Goal: Task Accomplishment & Management: Complete application form

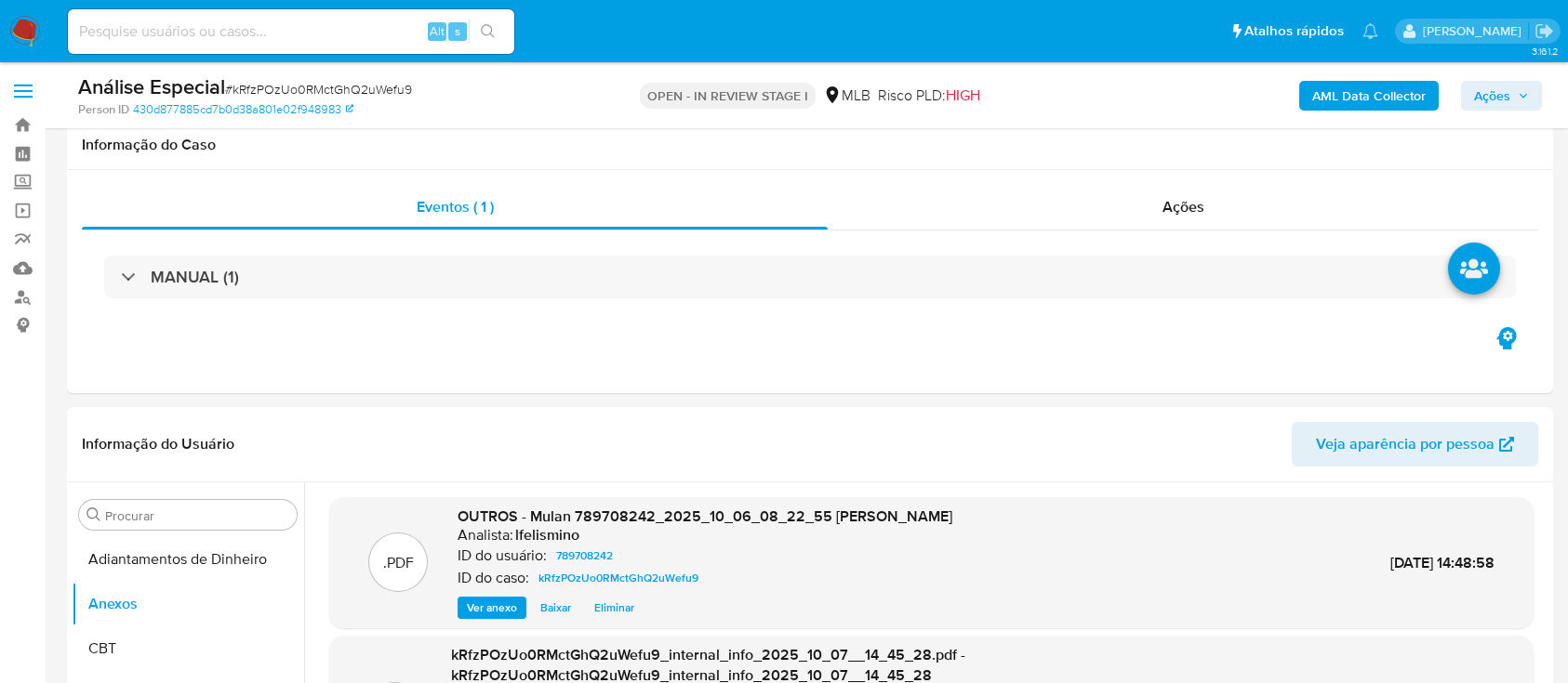
select select "10"
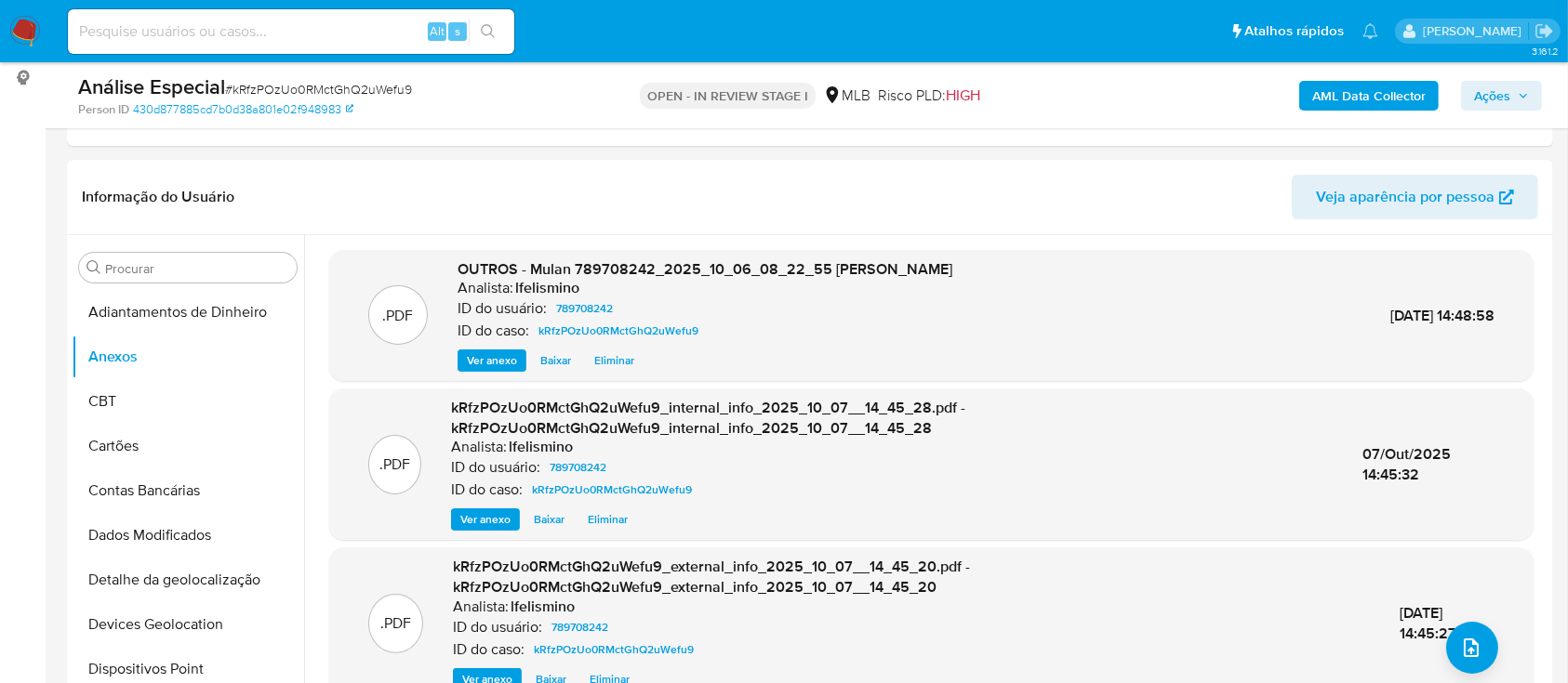
scroll to position [6, 0]
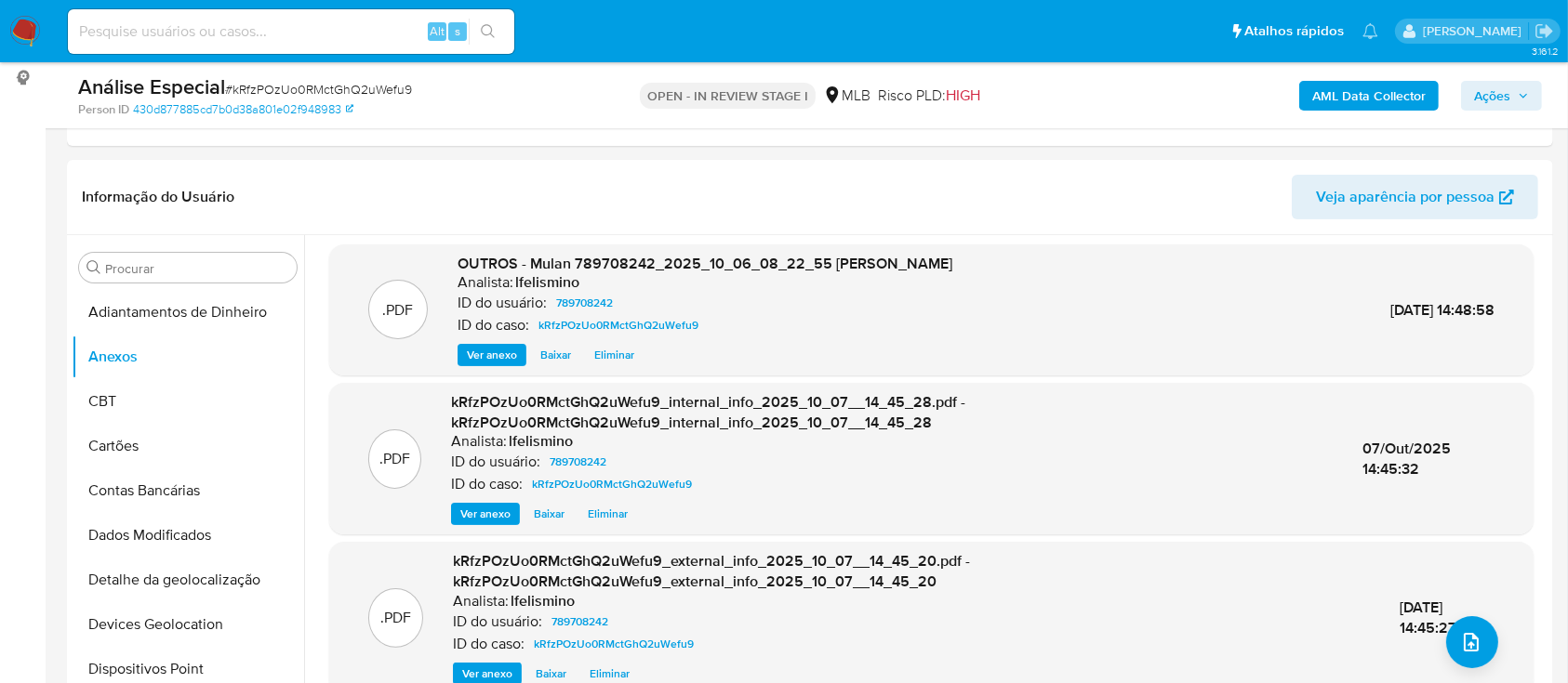
click at [349, 36] on input at bounding box center [290, 31] width 446 height 24
paste input "lS9DX5P4nROyXGpJZsV46RZF"
type input "lS9DX5P4nROyXGpJZsV46RZF"
click at [484, 34] on icon "search-icon" at bounding box center [487, 31] width 15 height 15
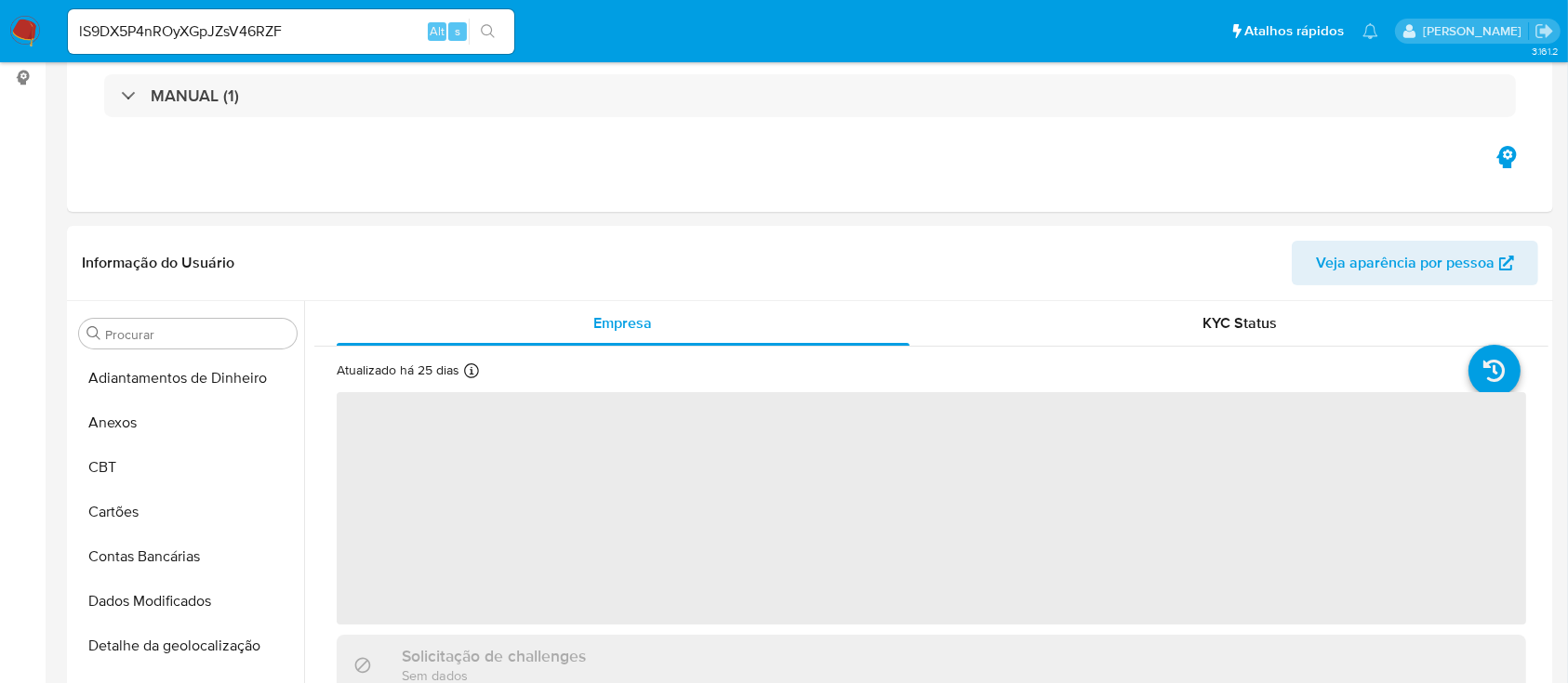
select select "10"
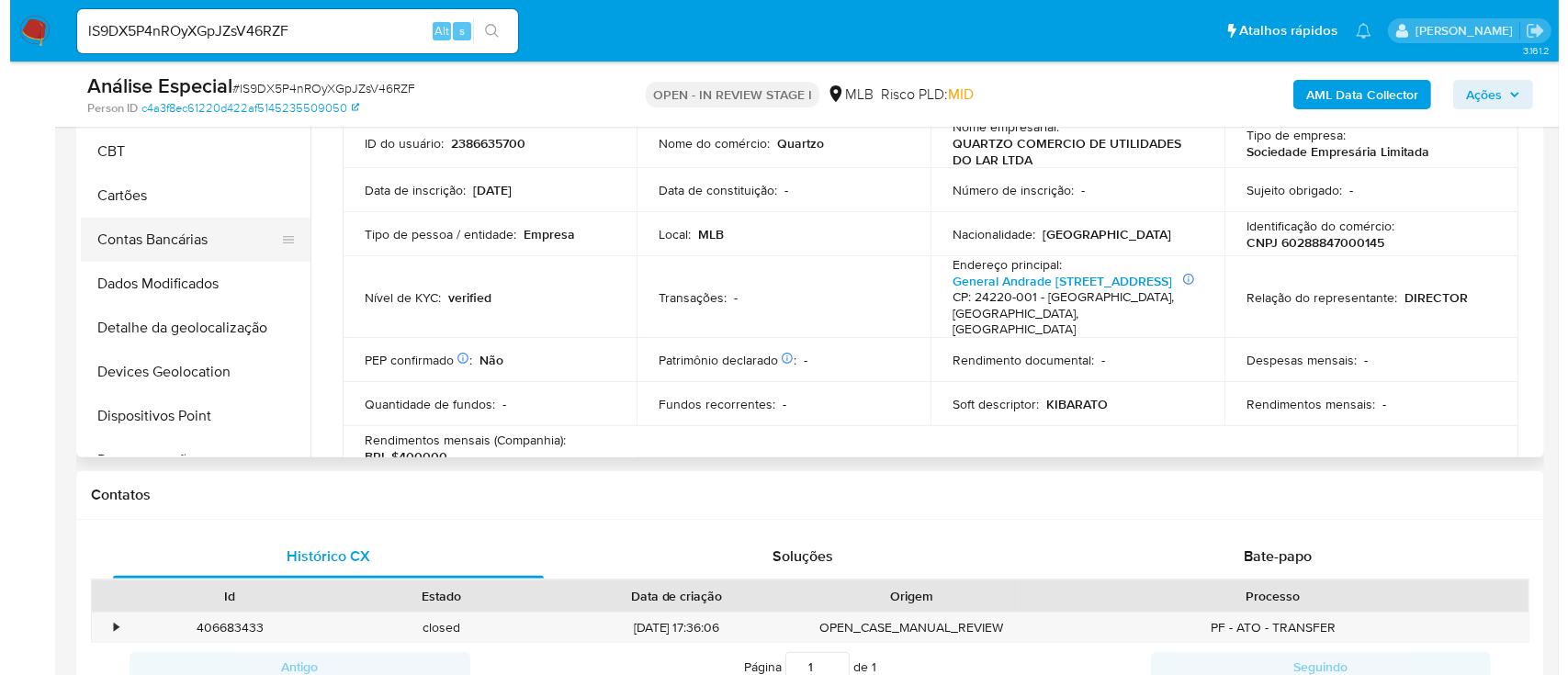
scroll to position [367, 0]
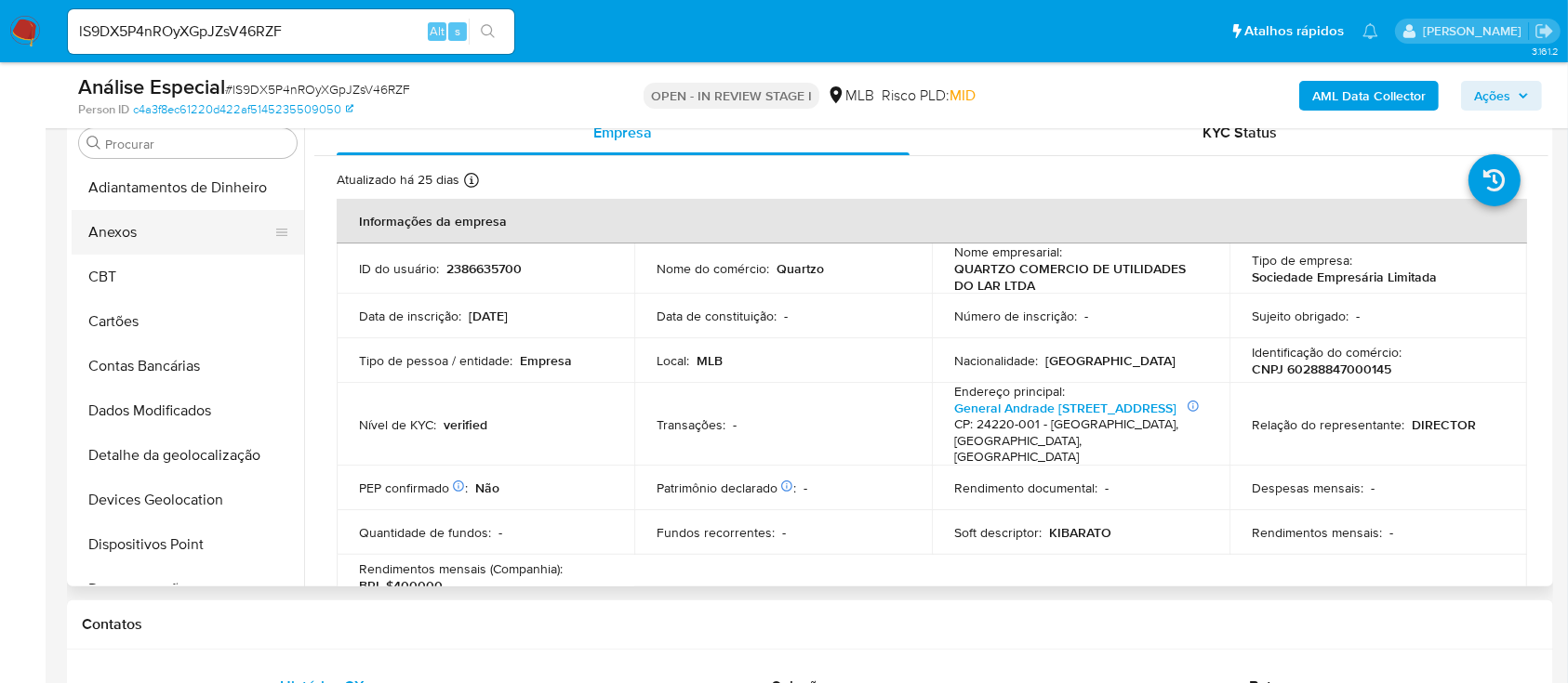
drag, startPoint x: 190, startPoint y: 212, endPoint x: 147, endPoint y: 238, distance: 50.2
click at [190, 212] on button "Anexos" at bounding box center [180, 232] width 218 height 45
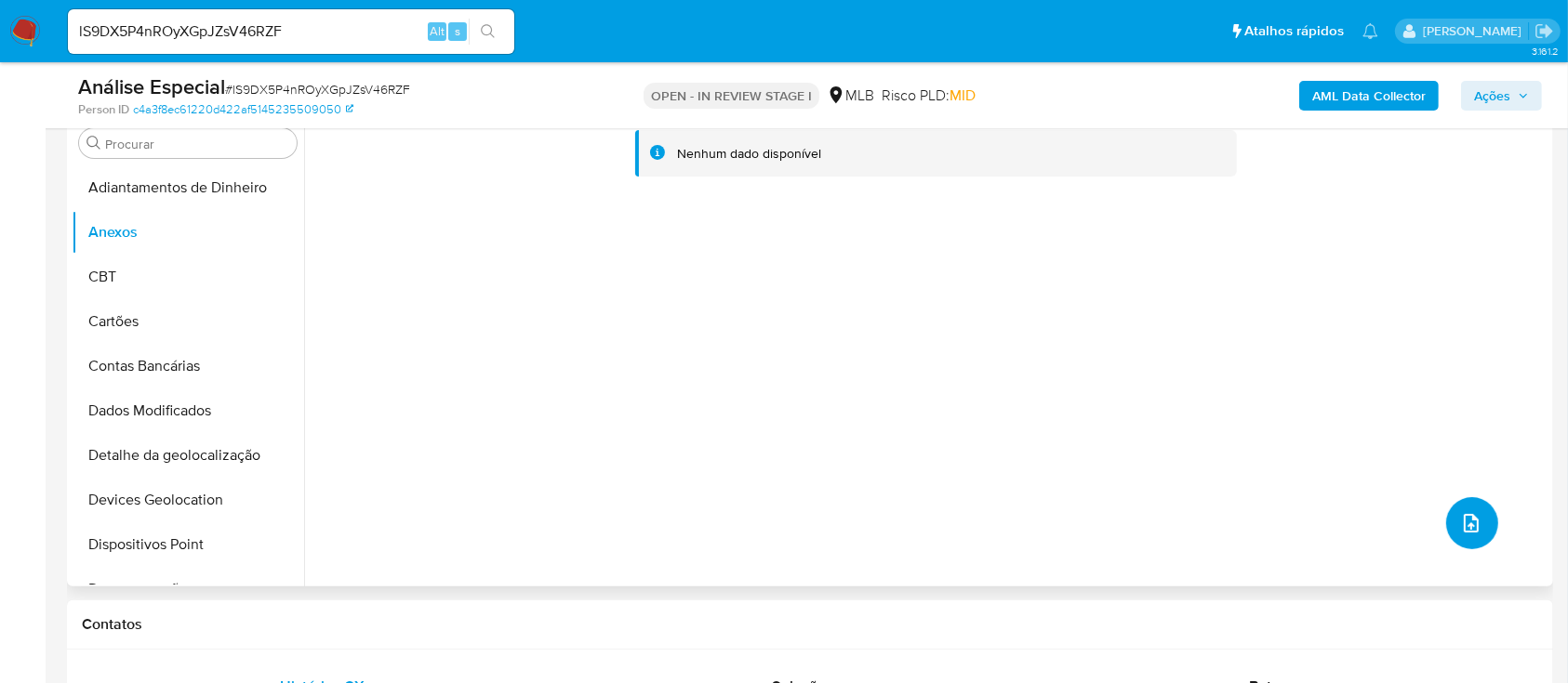
click at [1453, 535] on button "upload-file" at bounding box center [1471, 523] width 52 height 52
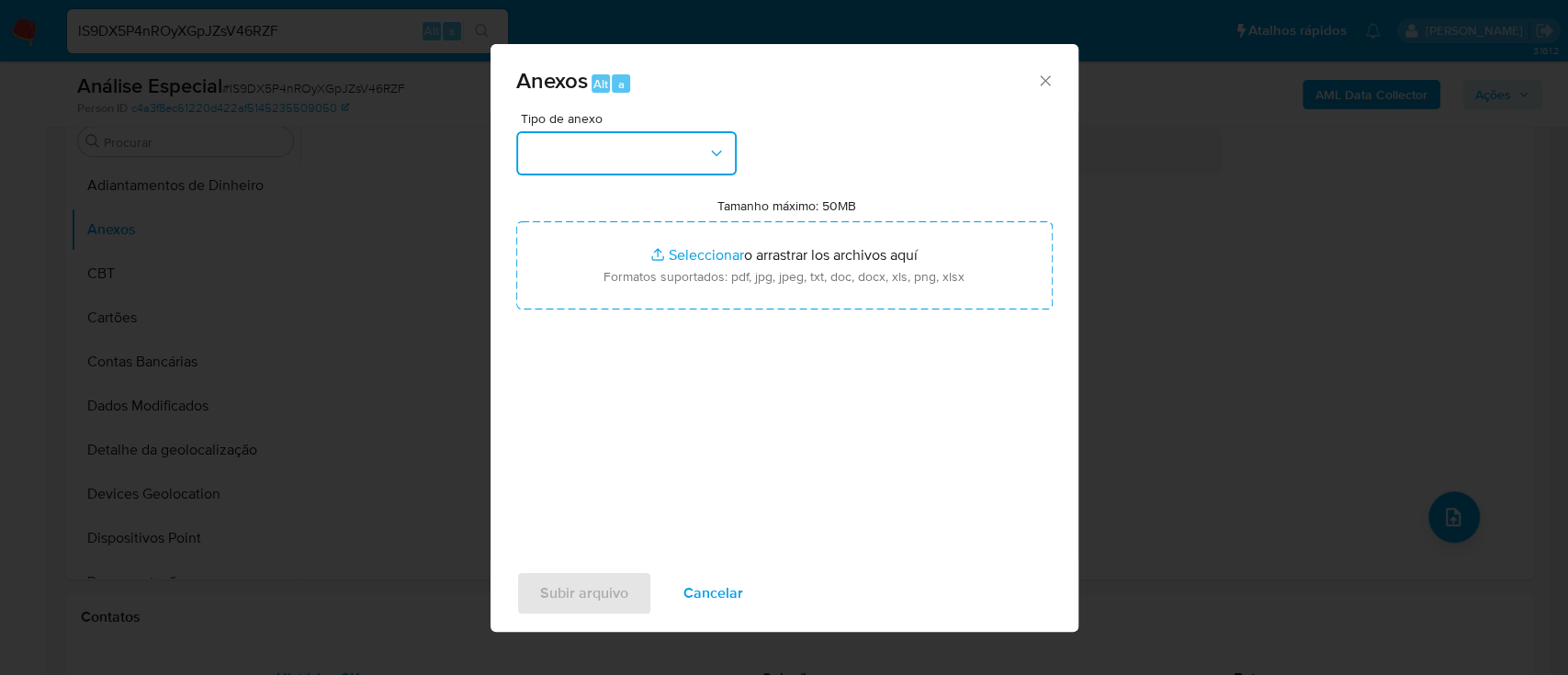
drag, startPoint x: 604, startPoint y: 167, endPoint x: 615, endPoint y: 172, distance: 12.1
click at [607, 167] on button "button" at bounding box center [627, 154] width 221 height 45
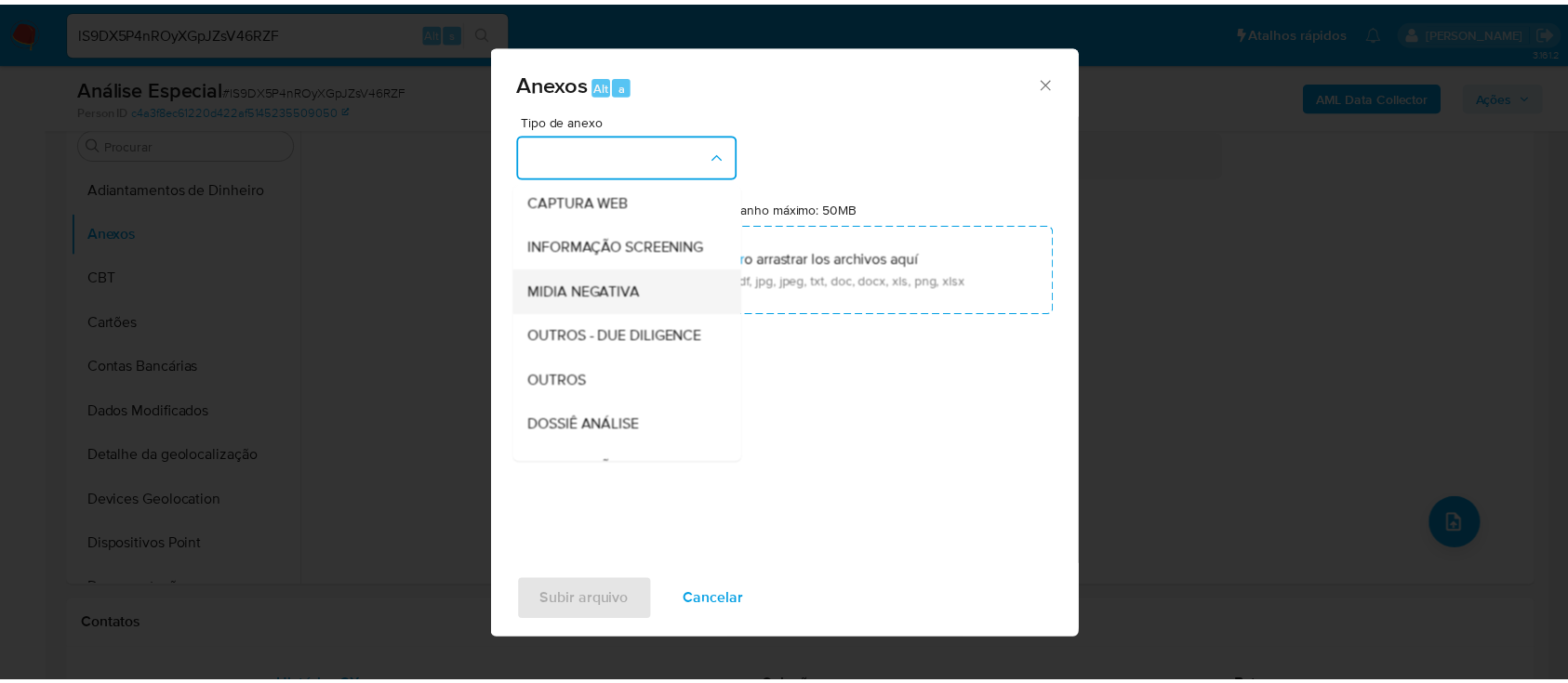
scroll to position [285, 0]
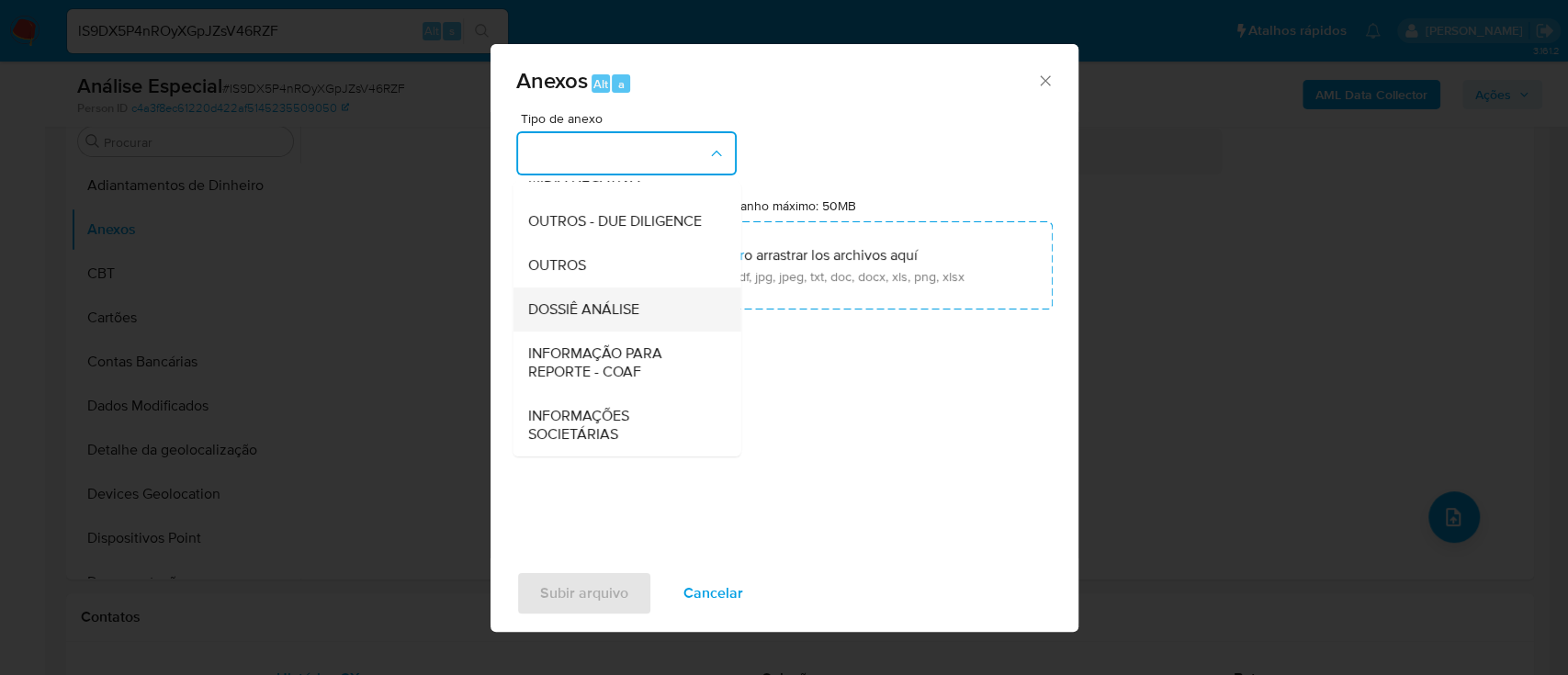
click at [669, 315] on div "DOSSIÊ ANÁLISE" at bounding box center [622, 310] width 188 height 45
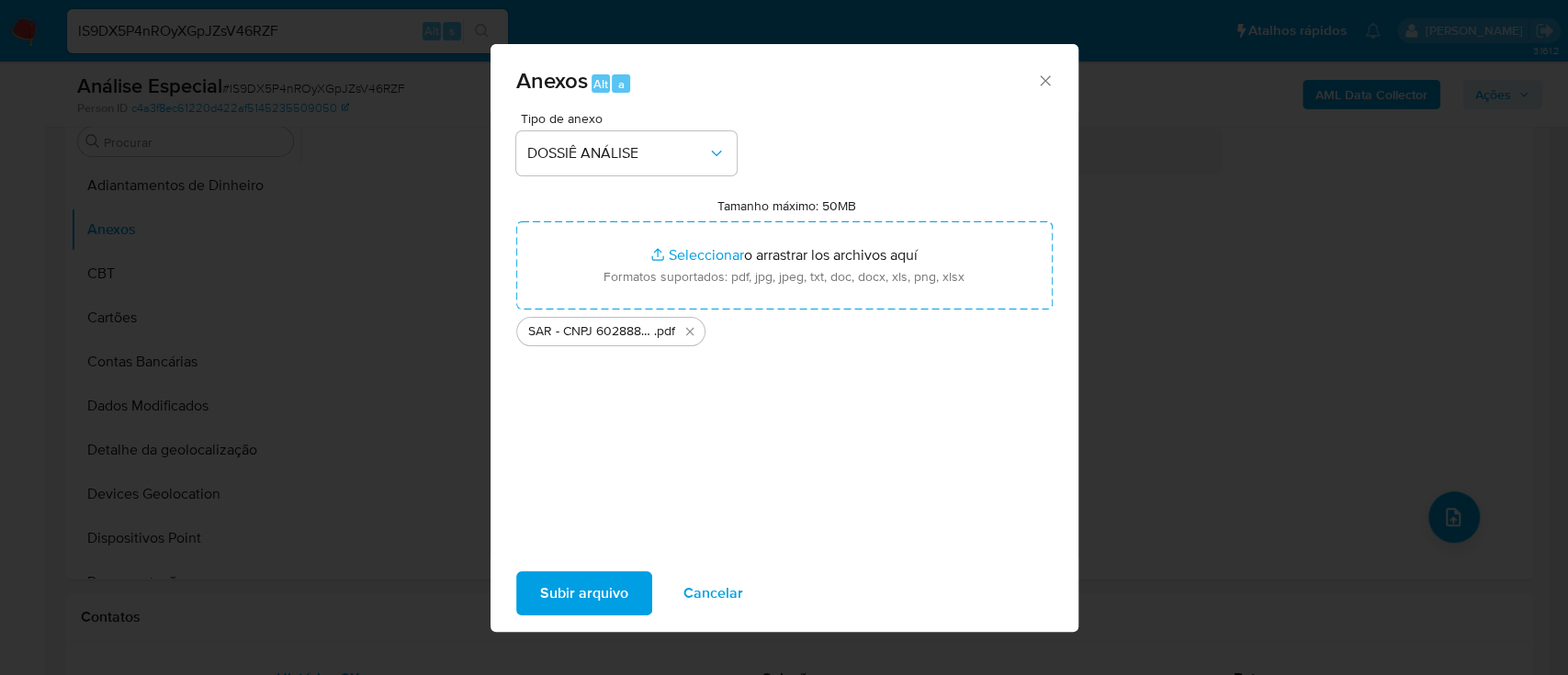
click at [600, 594] on span "Subir arquivo" at bounding box center [584, 594] width 88 height 41
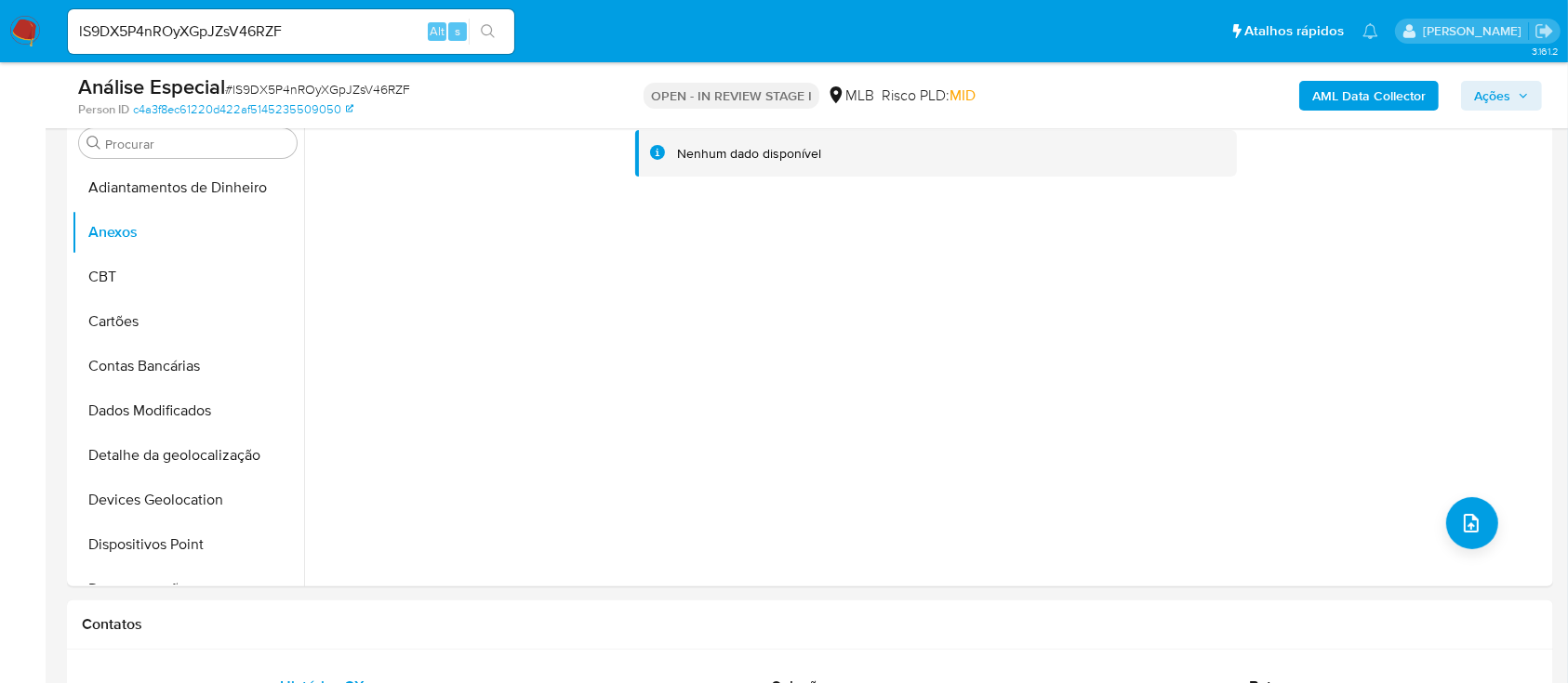
click at [1502, 108] on span "Ações" at bounding box center [1492, 96] width 36 height 29
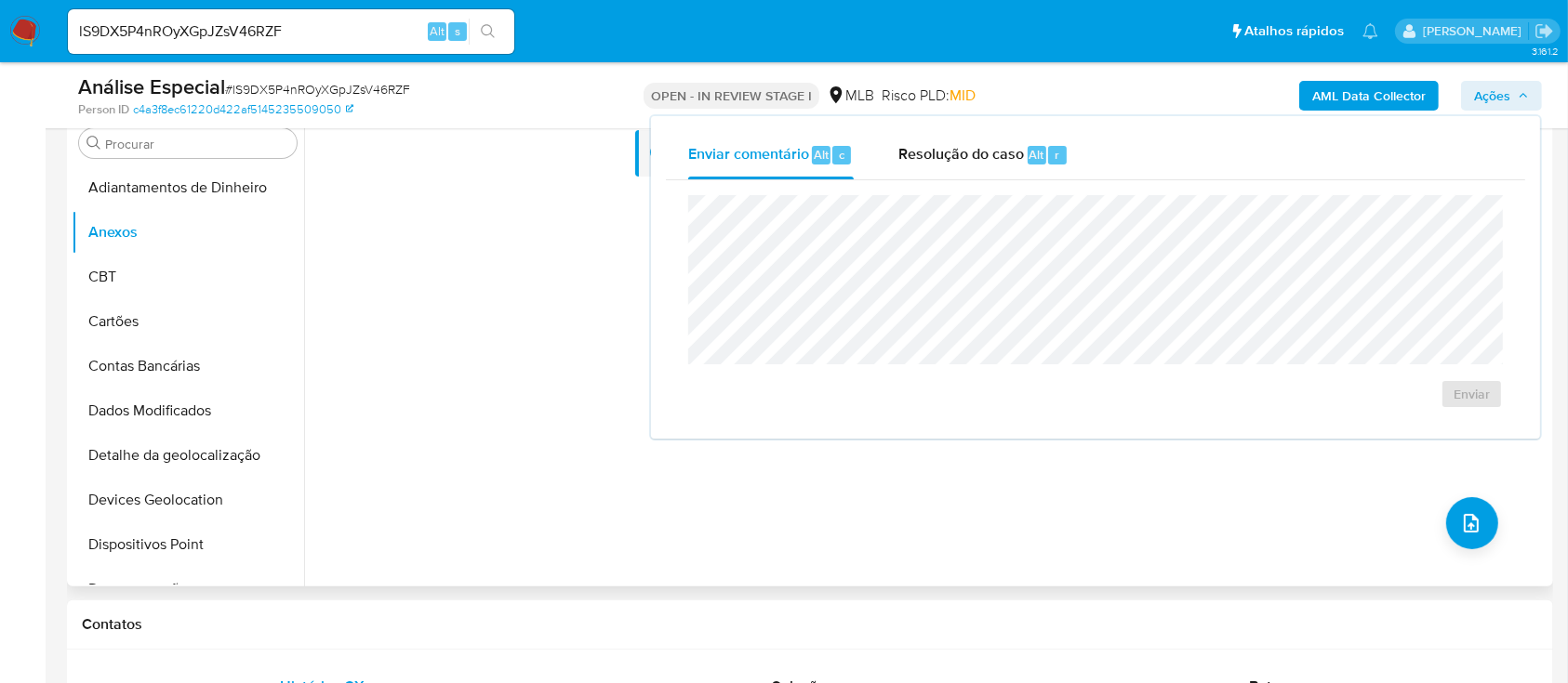
click at [416, 197] on div "Nenhum dado disponível" at bounding box center [931, 163] width 1204 height 74
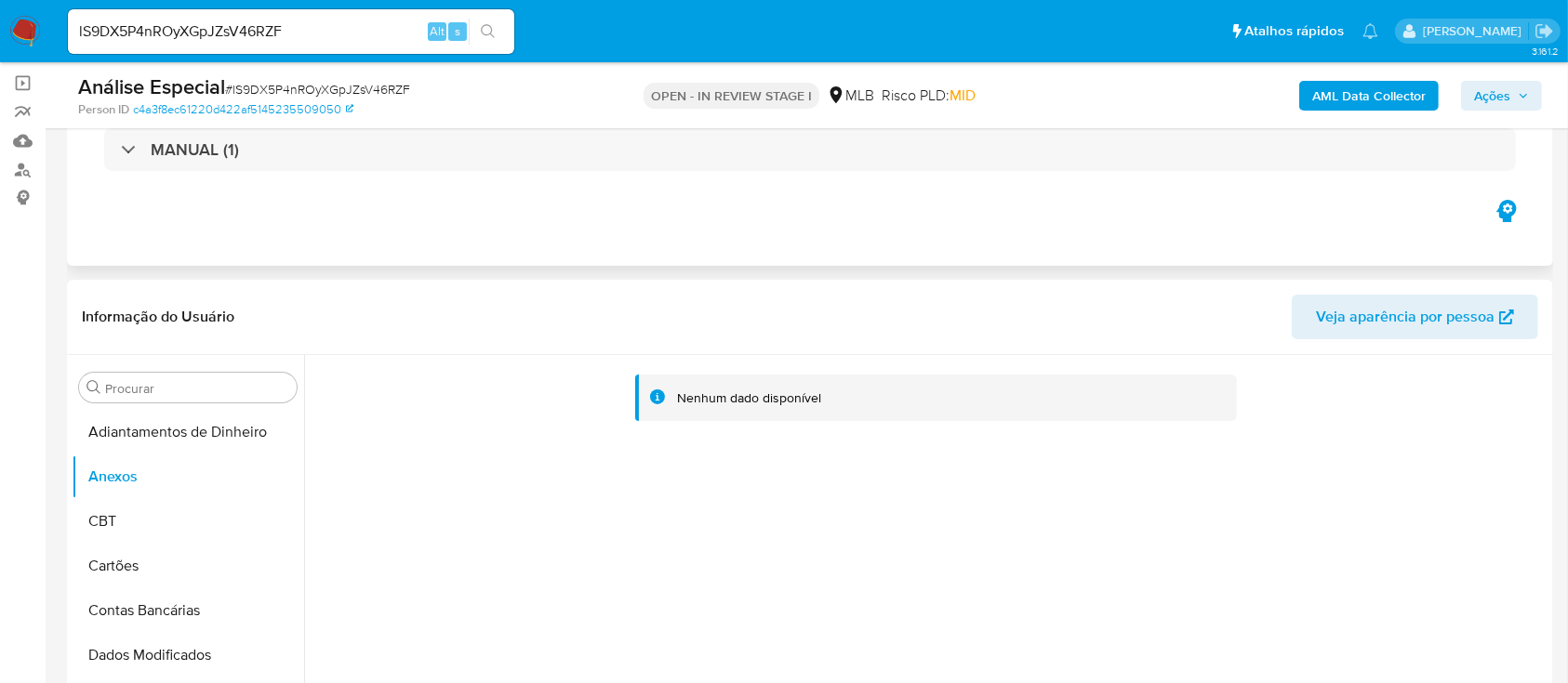
scroll to position [123, 0]
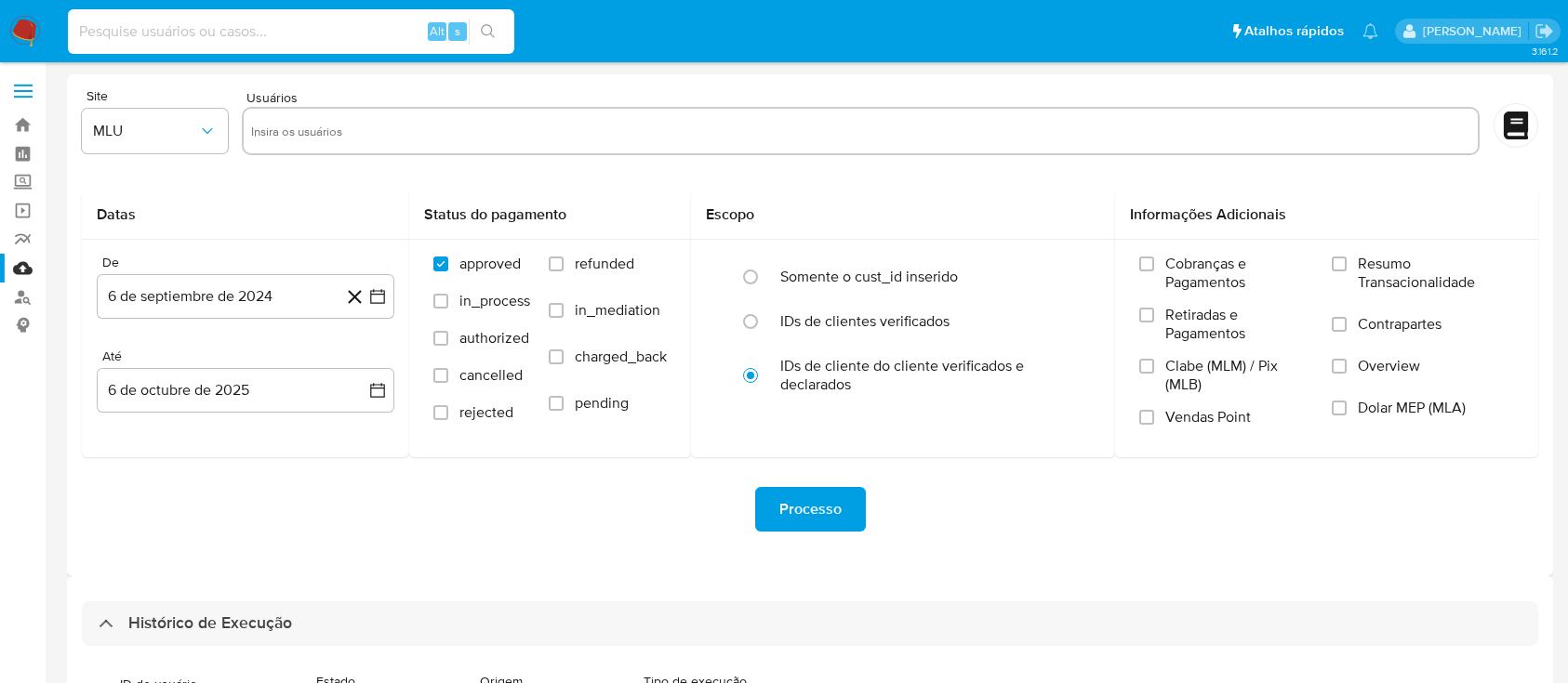
select select "50"
click at [285, 34] on input at bounding box center [290, 31] width 446 height 24
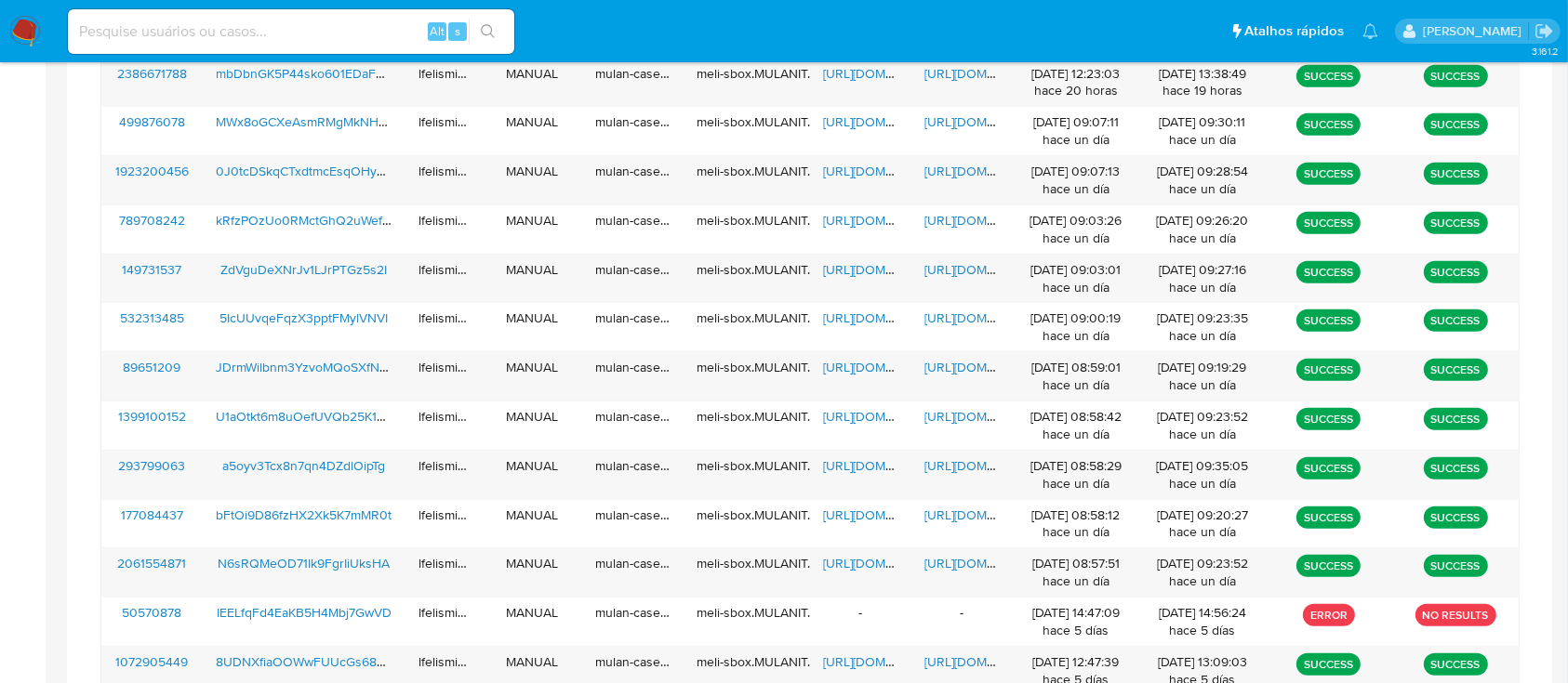
scroll to position [463, 0]
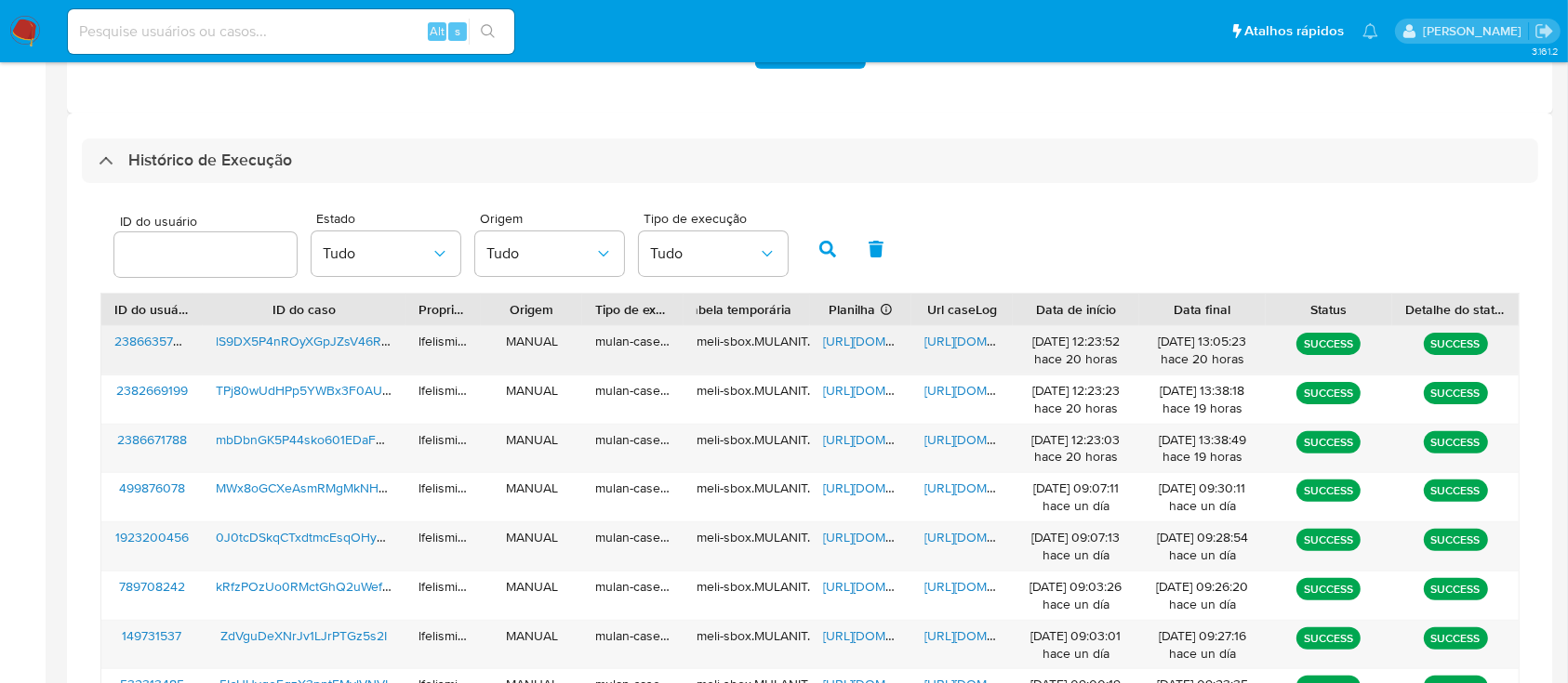
click at [941, 338] on span "https://docs.google.com/document/d/1B-5oyyFyN3ghP6q10z66xCnfNBaP1Z-RZM2QOwodePE…" at bounding box center [988, 341] width 128 height 19
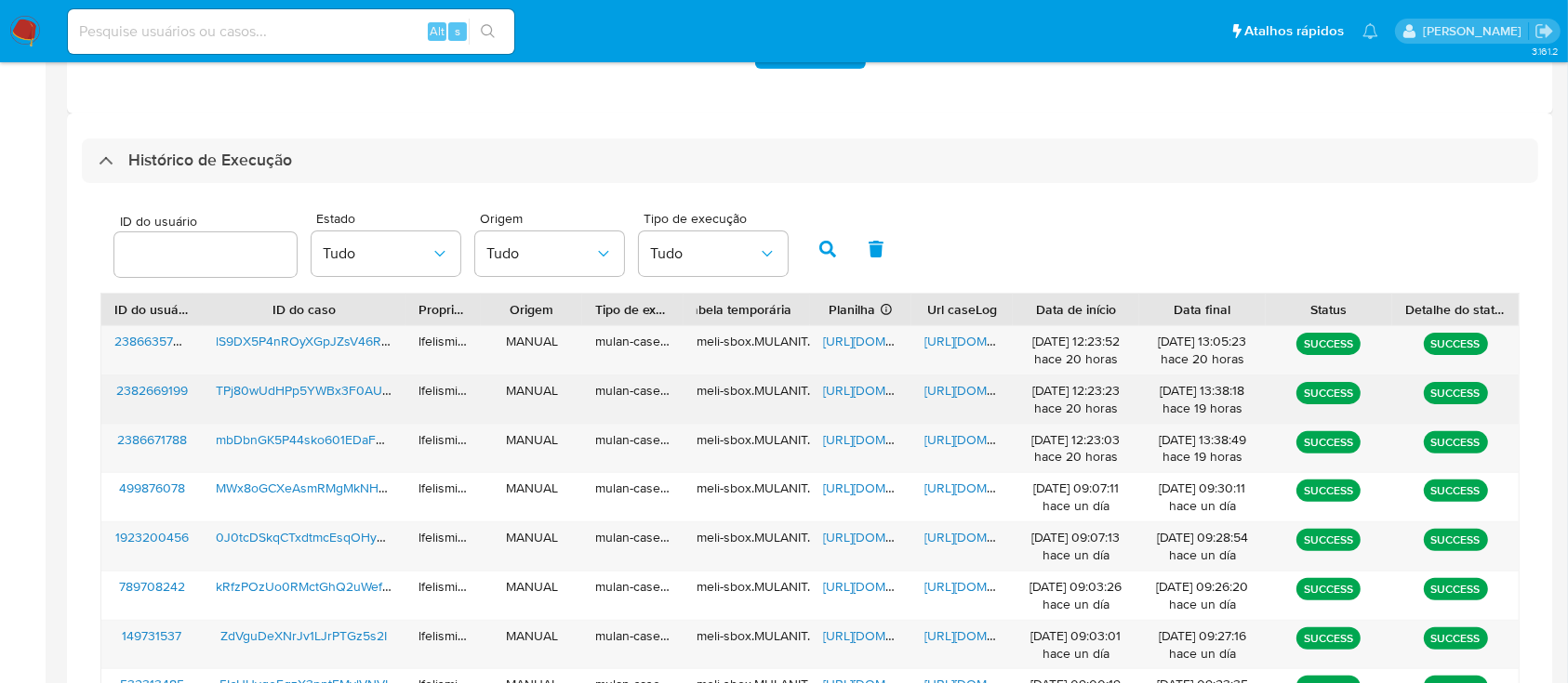
click at [953, 382] on span "https://docs.google.com/document/d/1yyAQqB33TaHQ9pZ45cvzL86E4Pgo_B3t7S1Kw9TrYxo…" at bounding box center [988, 390] width 128 height 19
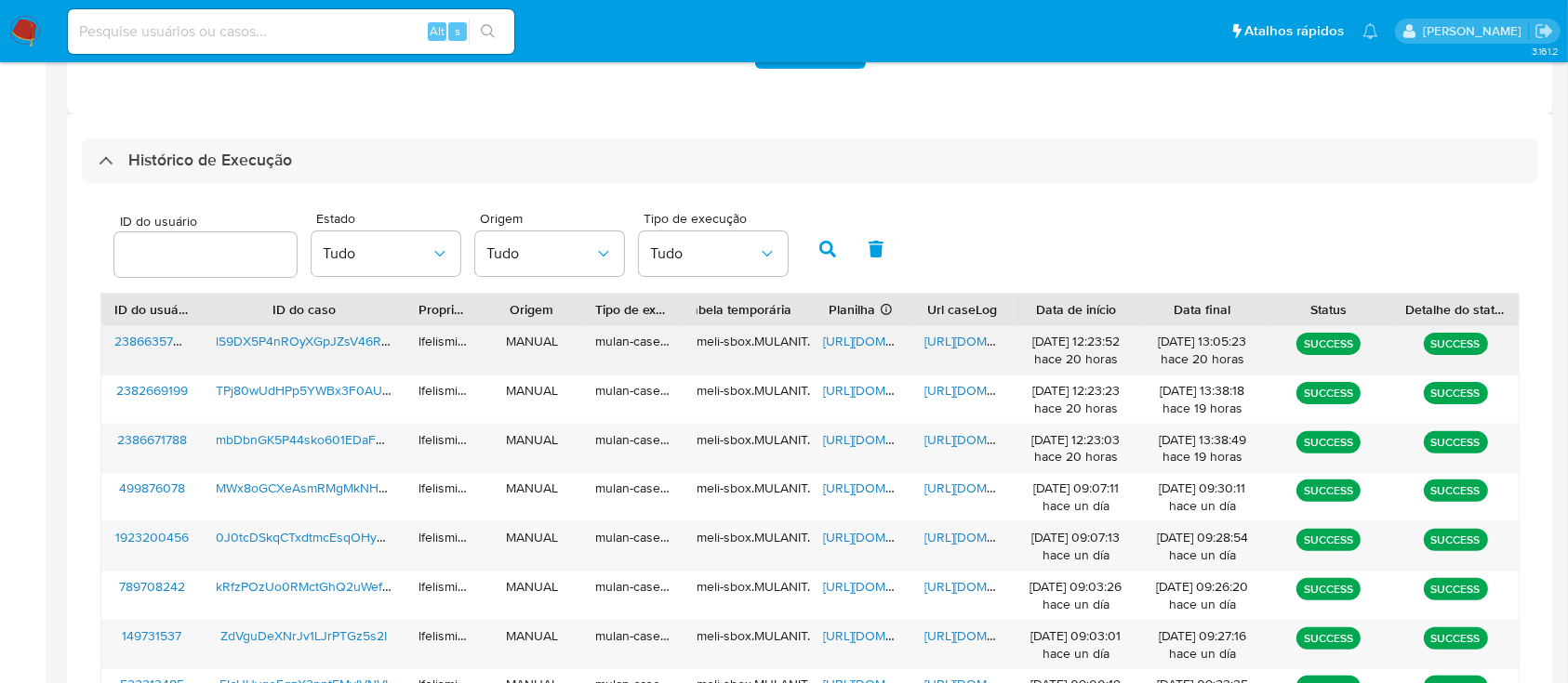
click at [945, 346] on span "https://docs.google.com/document/d/1B-5oyyFyN3ghP6q10z66xCnfNBaP1Z-RZM2QOwodePE…" at bounding box center [988, 341] width 128 height 19
click at [997, 444] on span "https://docs.google.com/document/d/1nFUHT3zlengA7KiR6ErDgz7STpsE5-1uLQ0-ksNHSuc…" at bounding box center [988, 439] width 128 height 19
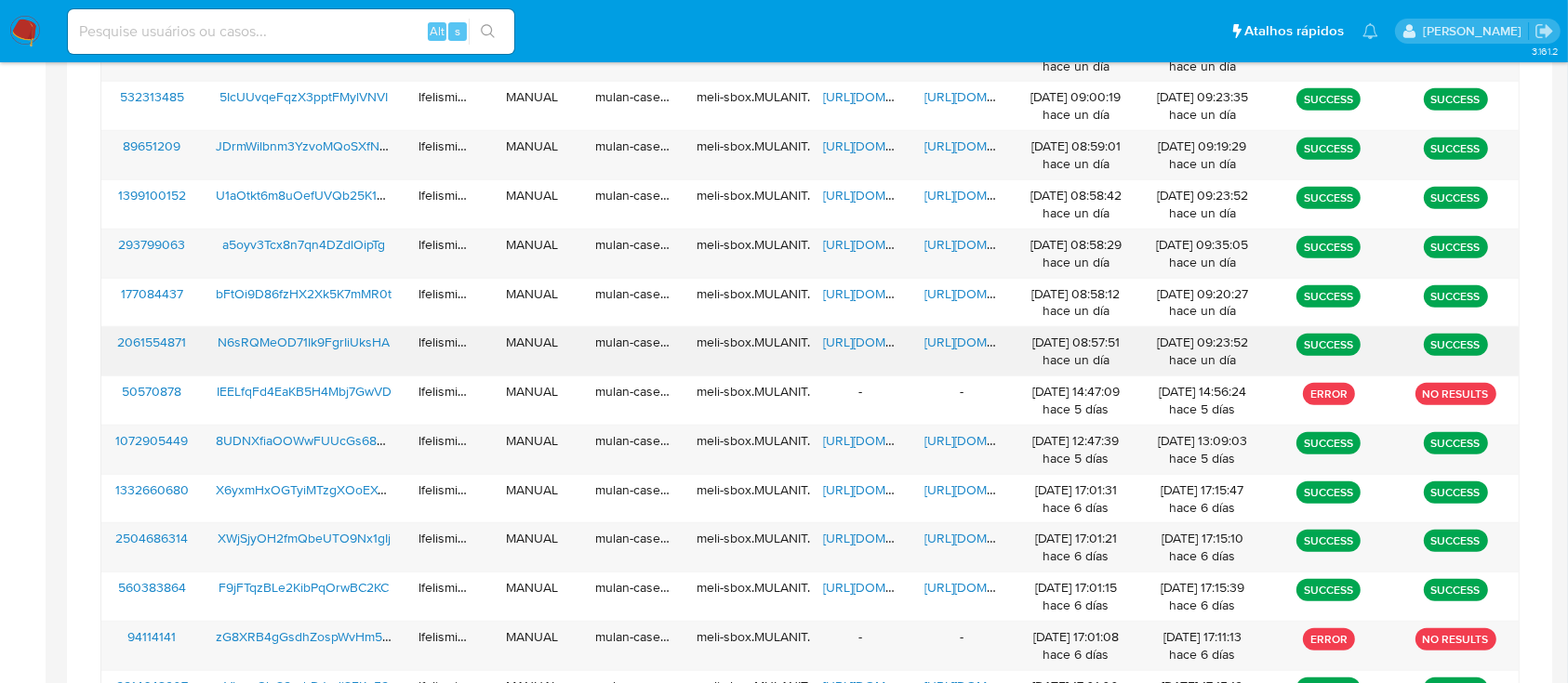
click at [946, 331] on div "https://docs.google.com/document/d/1uZKSsK7p3XHM1Q-sHuvHxKglqNXp3WBUYJW82eJgmCY…" at bounding box center [961, 351] width 101 height 48
click at [950, 336] on span "https://docs.google.com/document/d/1uZKSsK7p3XHM1Q-sHuvHxKglqNXp3WBUYJW82eJgmCY…" at bounding box center [988, 342] width 128 height 19
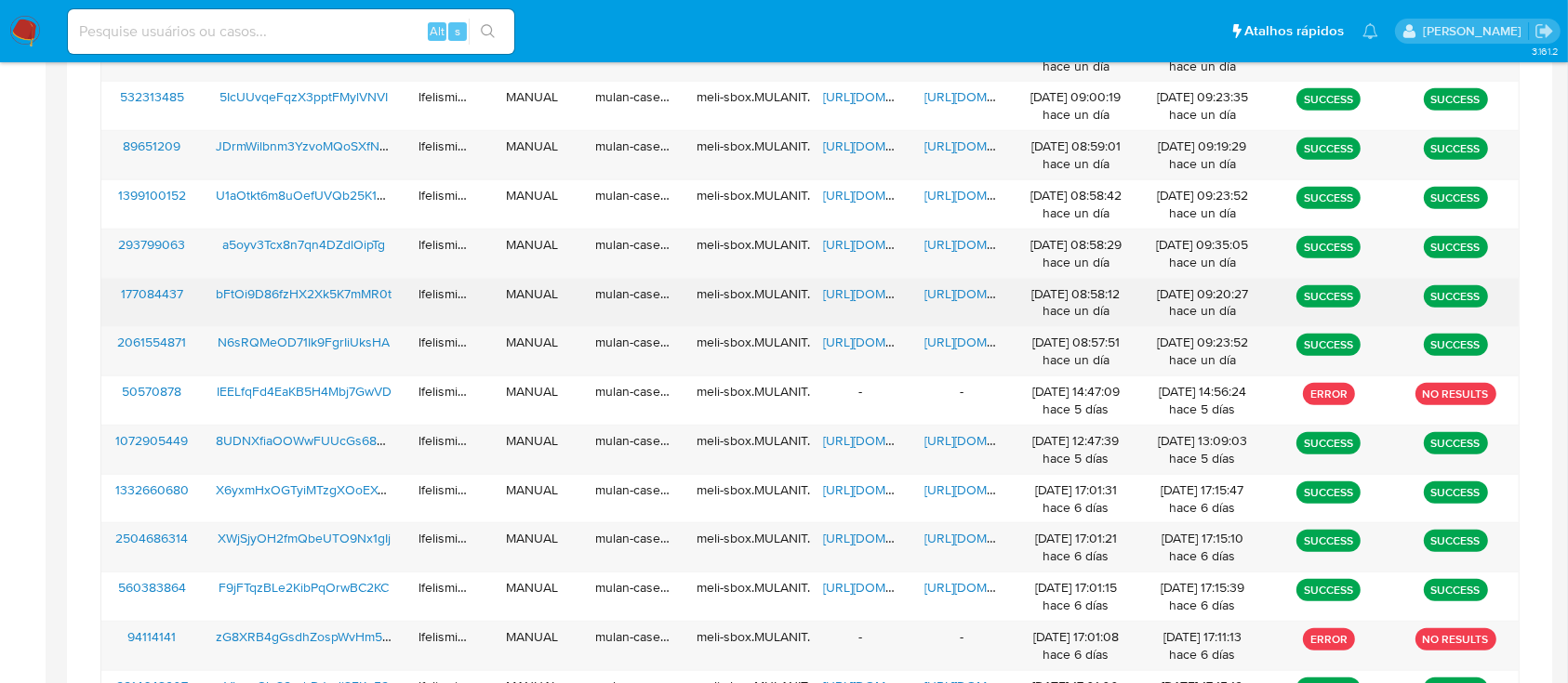
click at [961, 290] on span "https://docs.google.com/document/d/1BzX9ZvRkaTfLctmmndBA6LlCgdqrj93p9qLmM4udT8c…" at bounding box center [988, 293] width 128 height 19
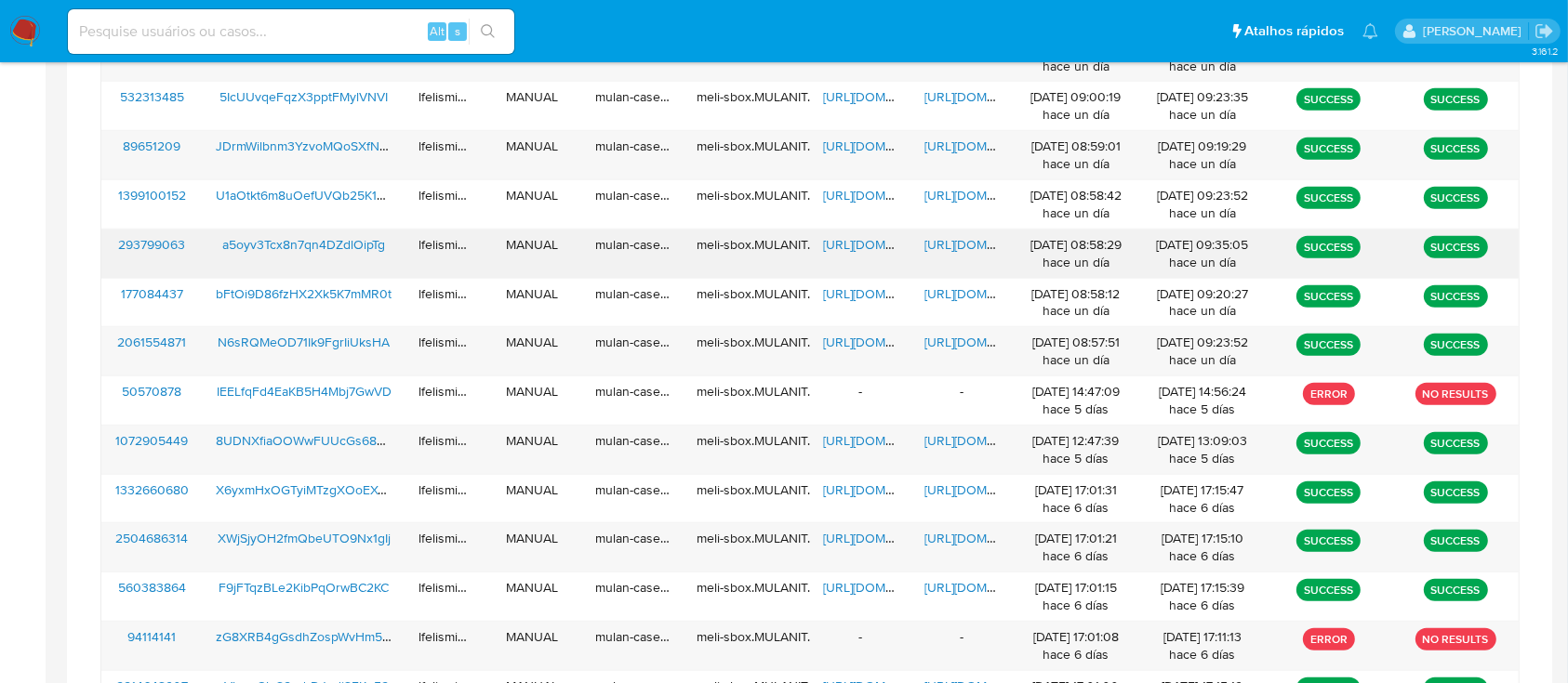
click at [953, 241] on span "https://docs.google.com/document/d/1taCwFOoRZEPB3WWxKvEls-SSEh0LrbCBF3JM2YifE7s…" at bounding box center [988, 244] width 128 height 19
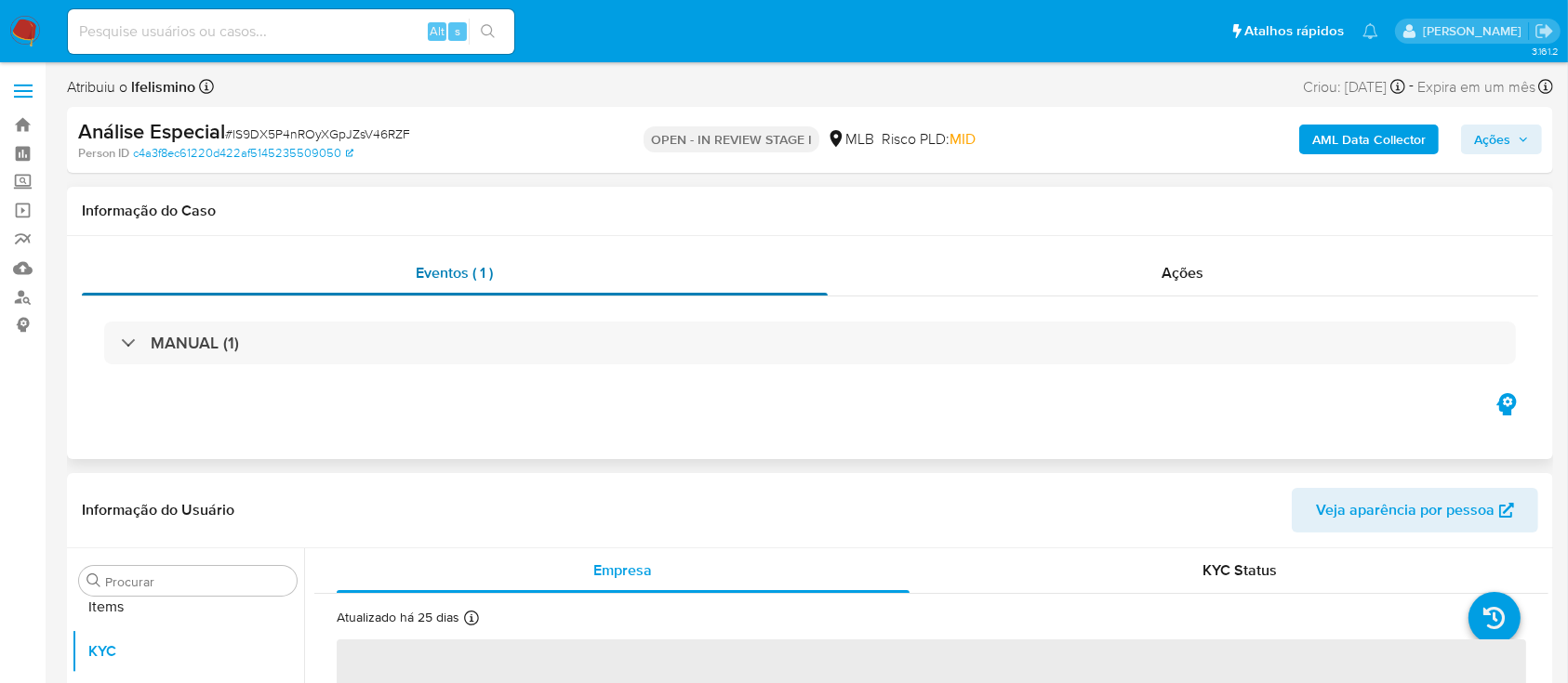
scroll to position [964, 0]
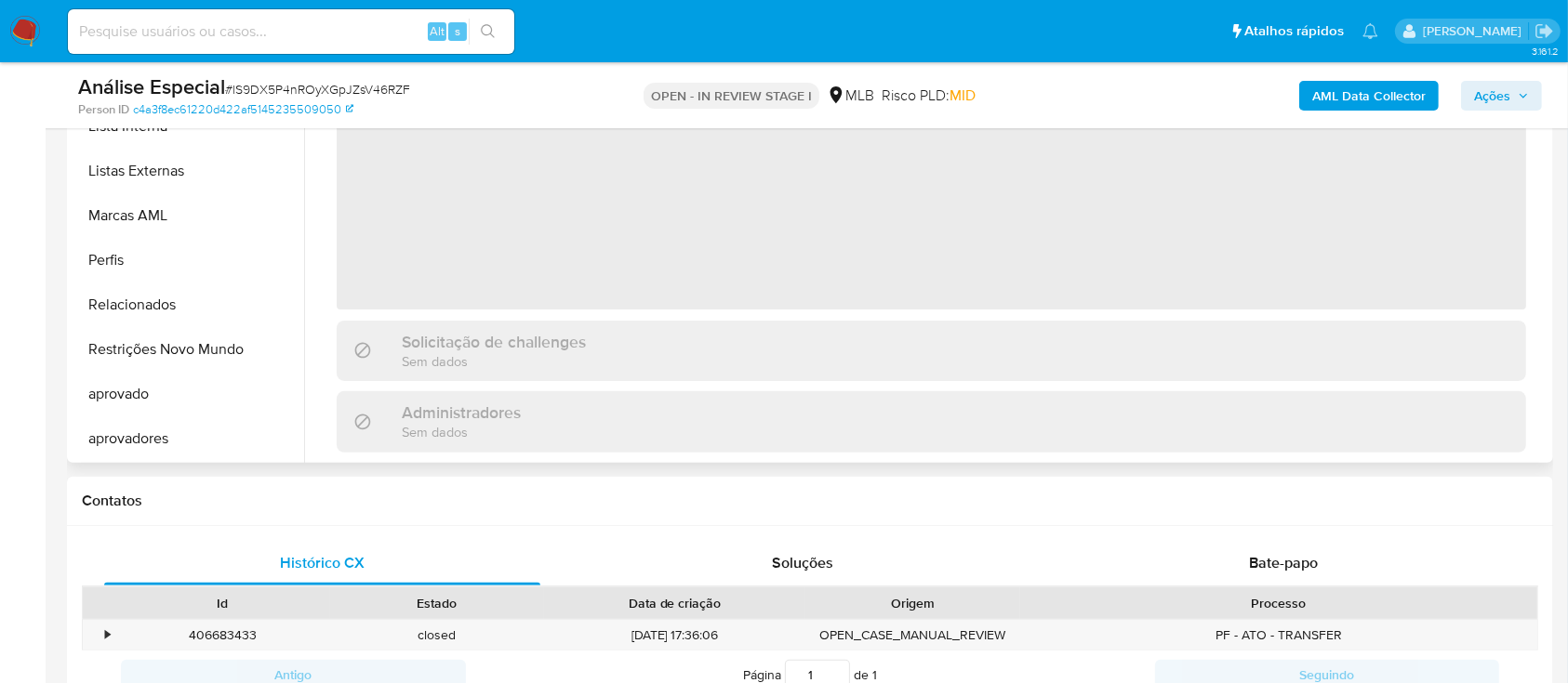
select select "10"
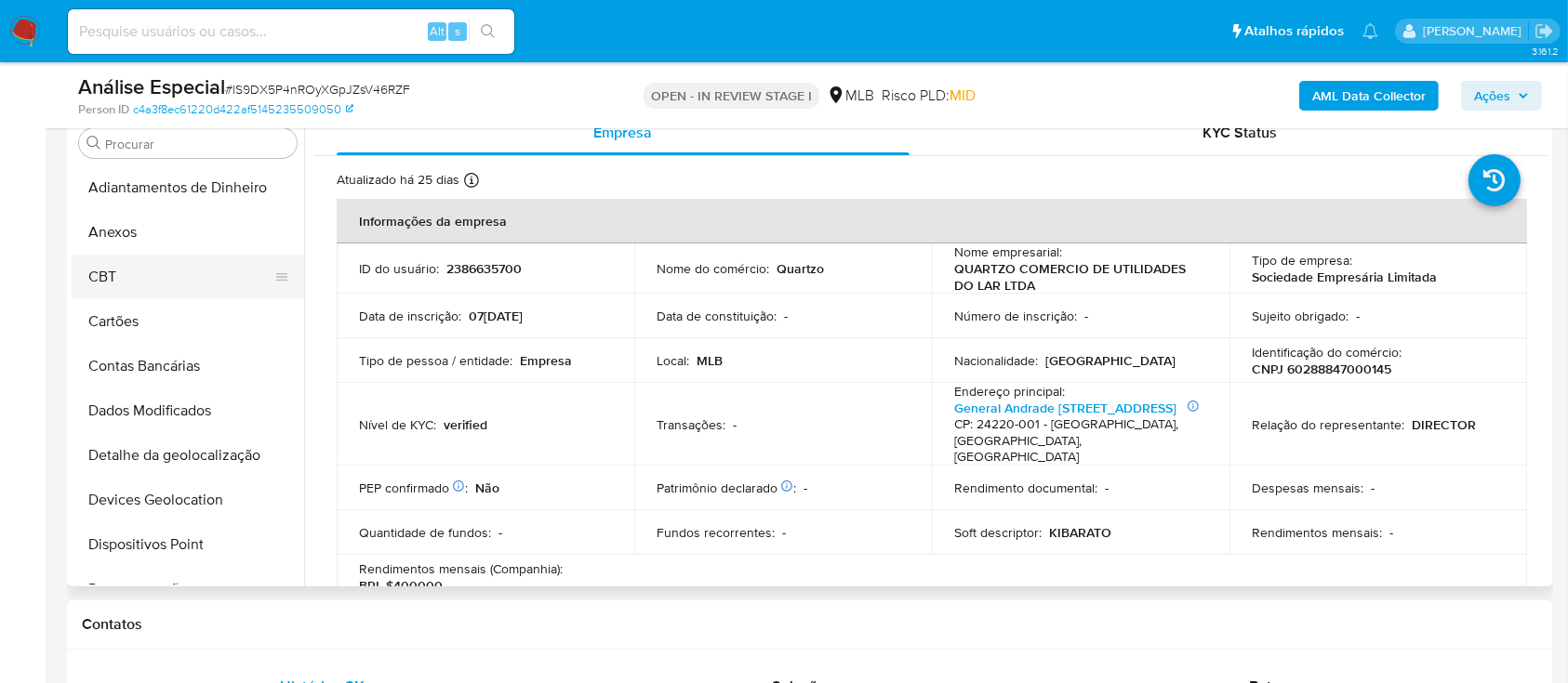
scroll to position [0, 0]
click at [161, 242] on button "Anexos" at bounding box center [180, 232] width 218 height 45
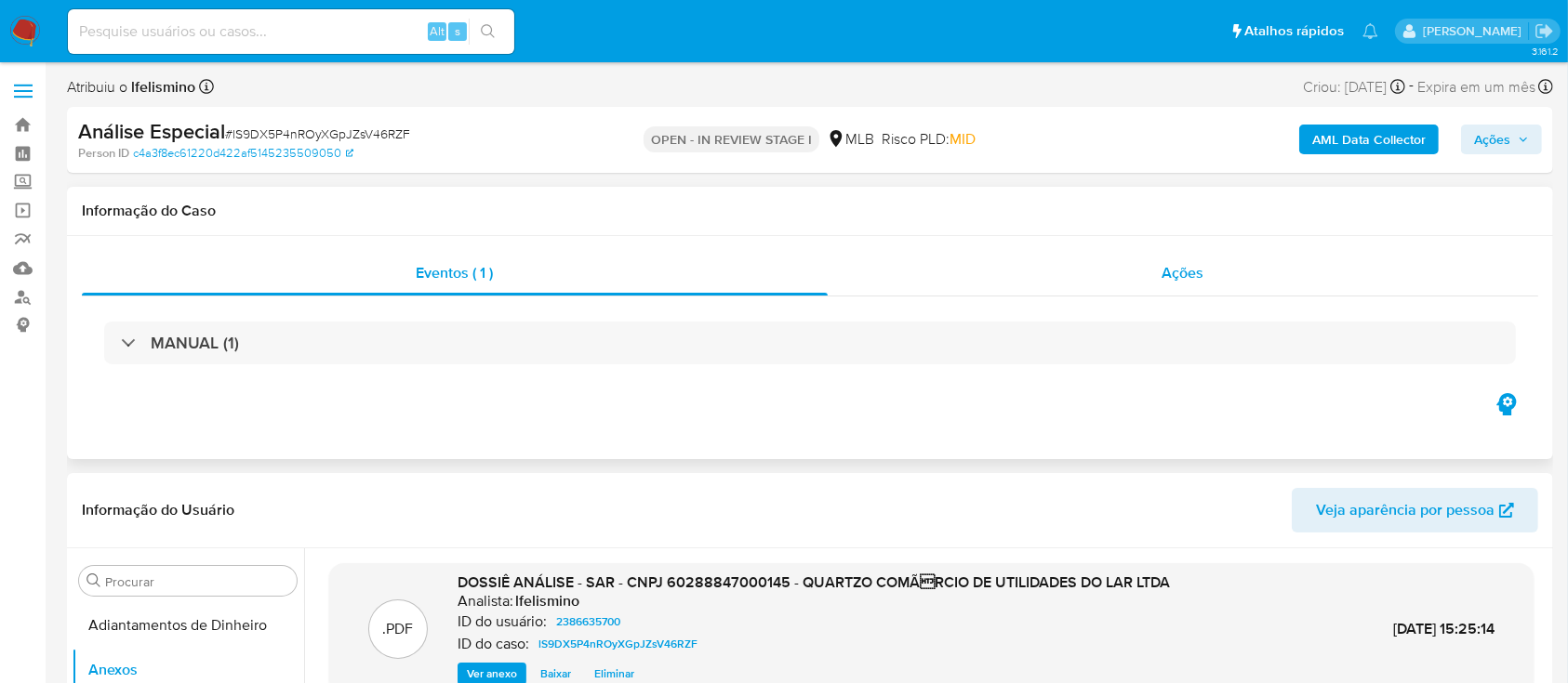
click at [1215, 269] on div "Ações" at bounding box center [1182, 273] width 710 height 45
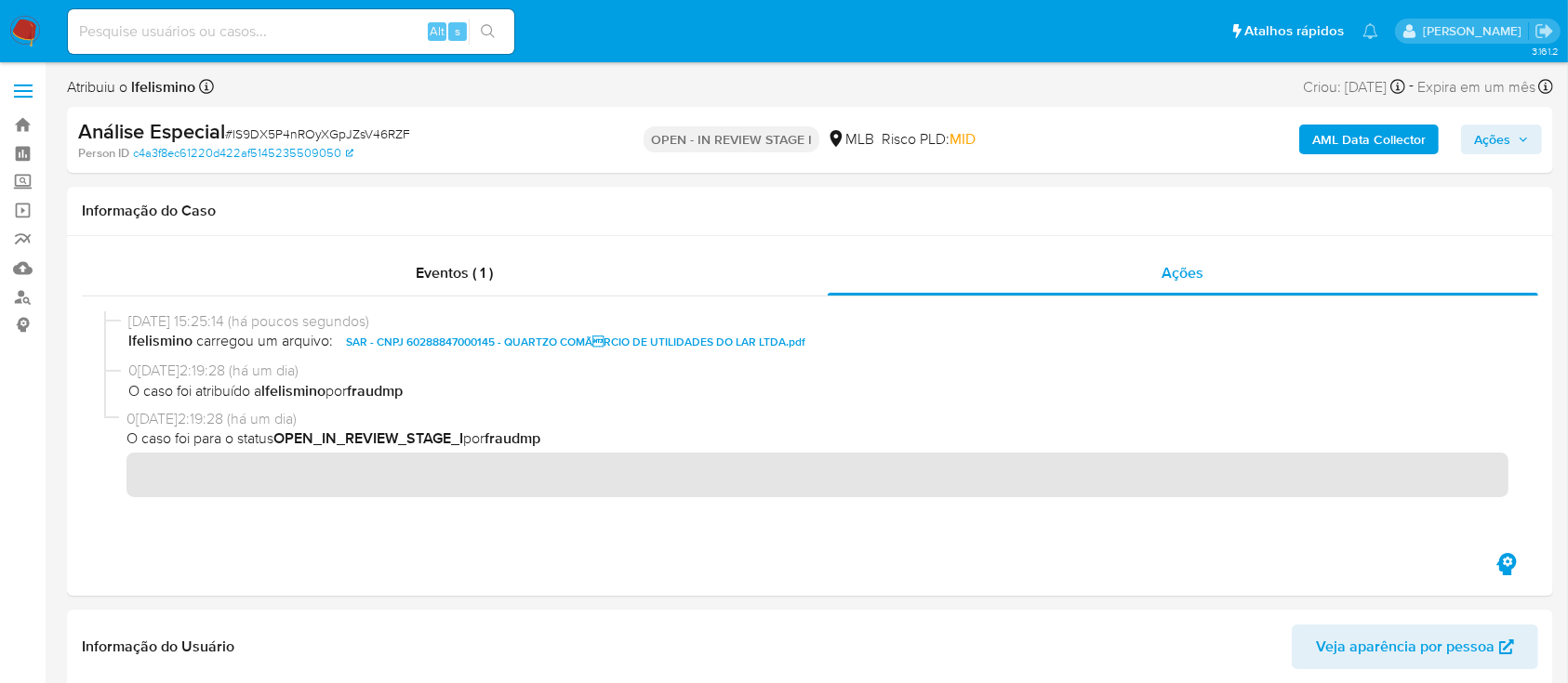
click at [1396, 147] on b "AML Data Collector" at bounding box center [1369, 139] width 114 height 29
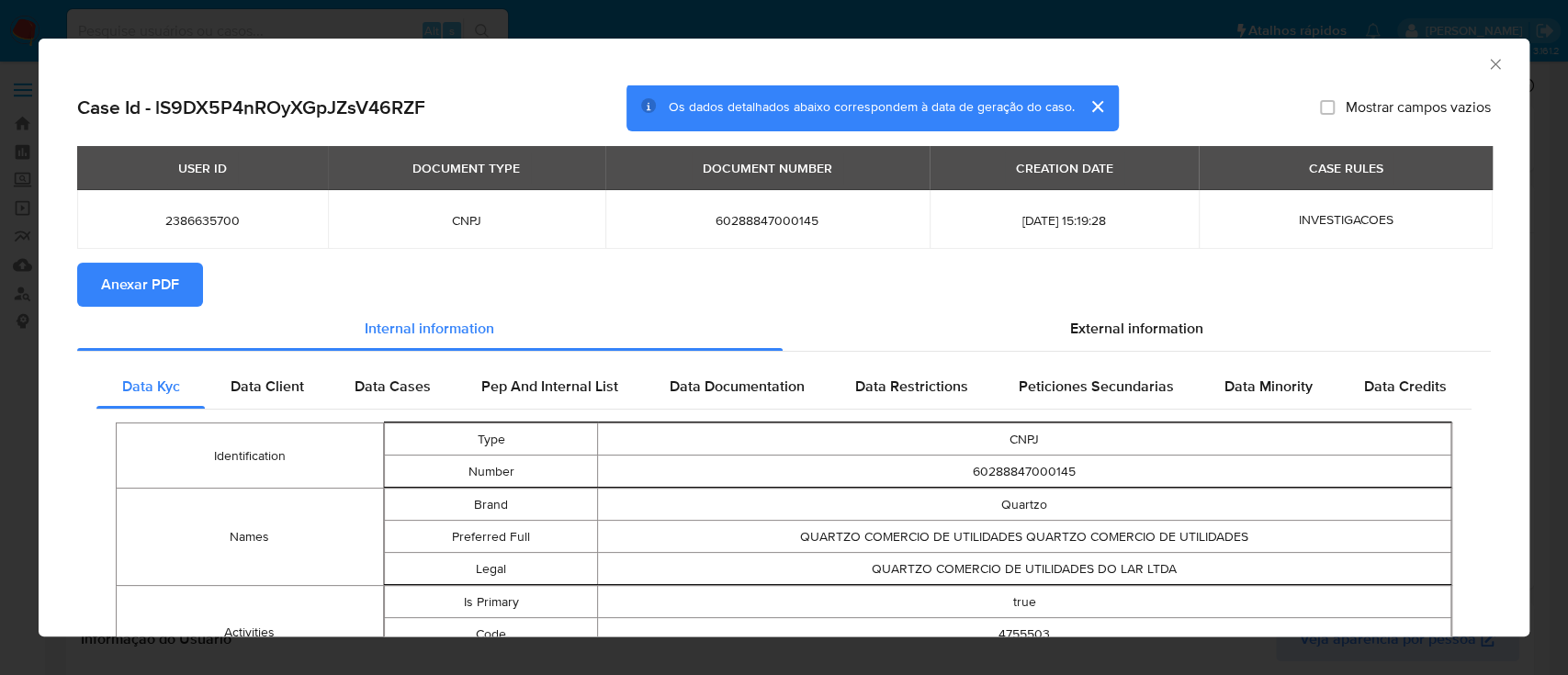
click at [177, 285] on span "Anexar PDF" at bounding box center [139, 285] width 78 height 41
click at [654, 4] on div "AML Data Collector Case Id - lS9DX5P4nROyXGpJZsV46RZF Os dados detalhados abaix…" at bounding box center [784, 337] width 1568 height 675
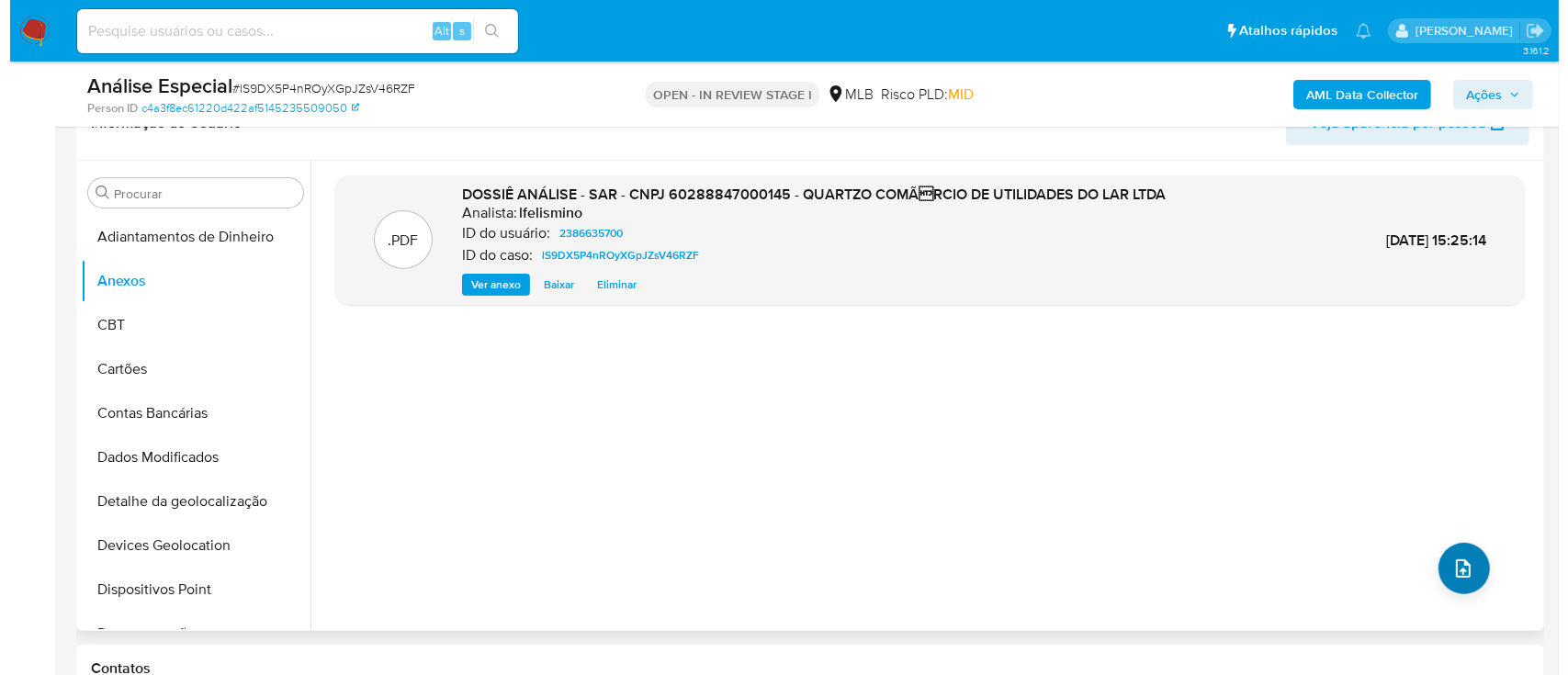
scroll to position [490, 0]
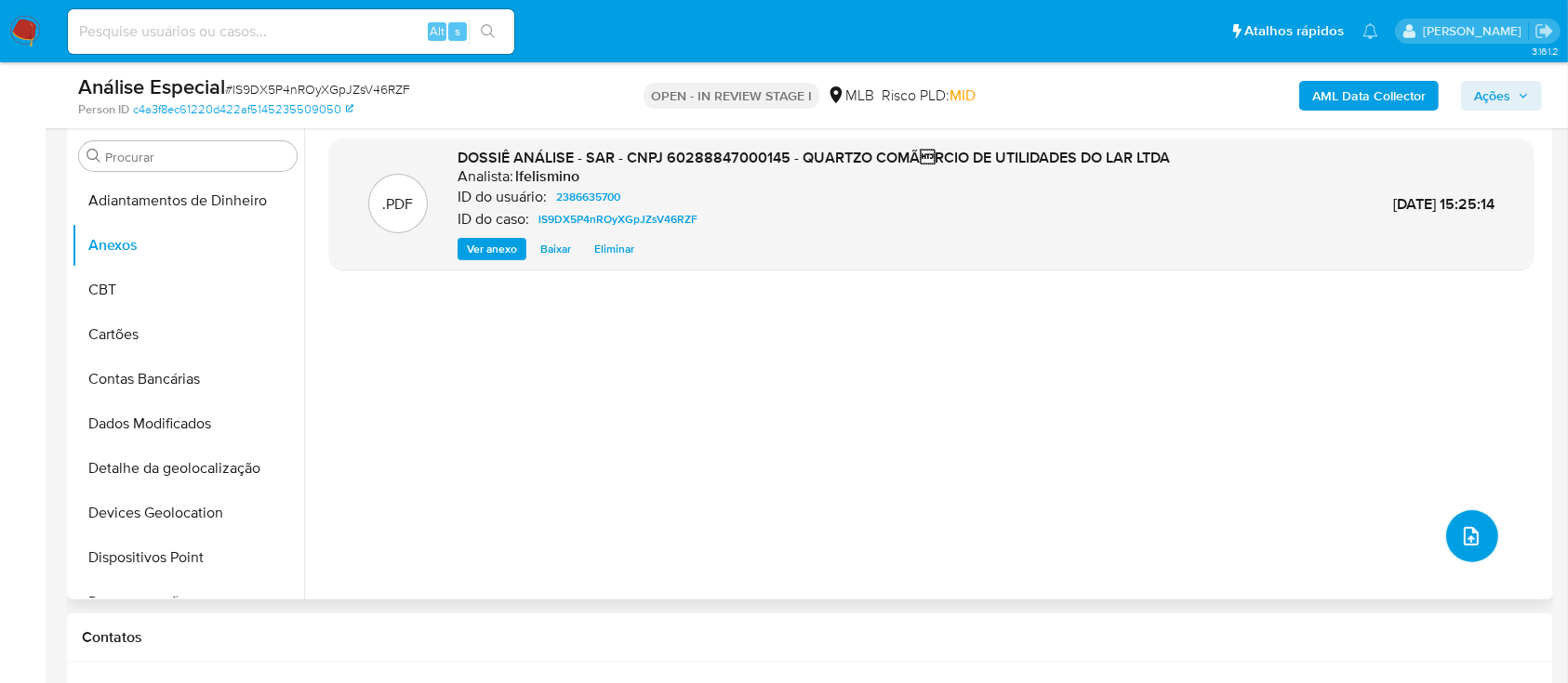
click at [1488, 536] on button "upload-file" at bounding box center [1471, 536] width 52 height 52
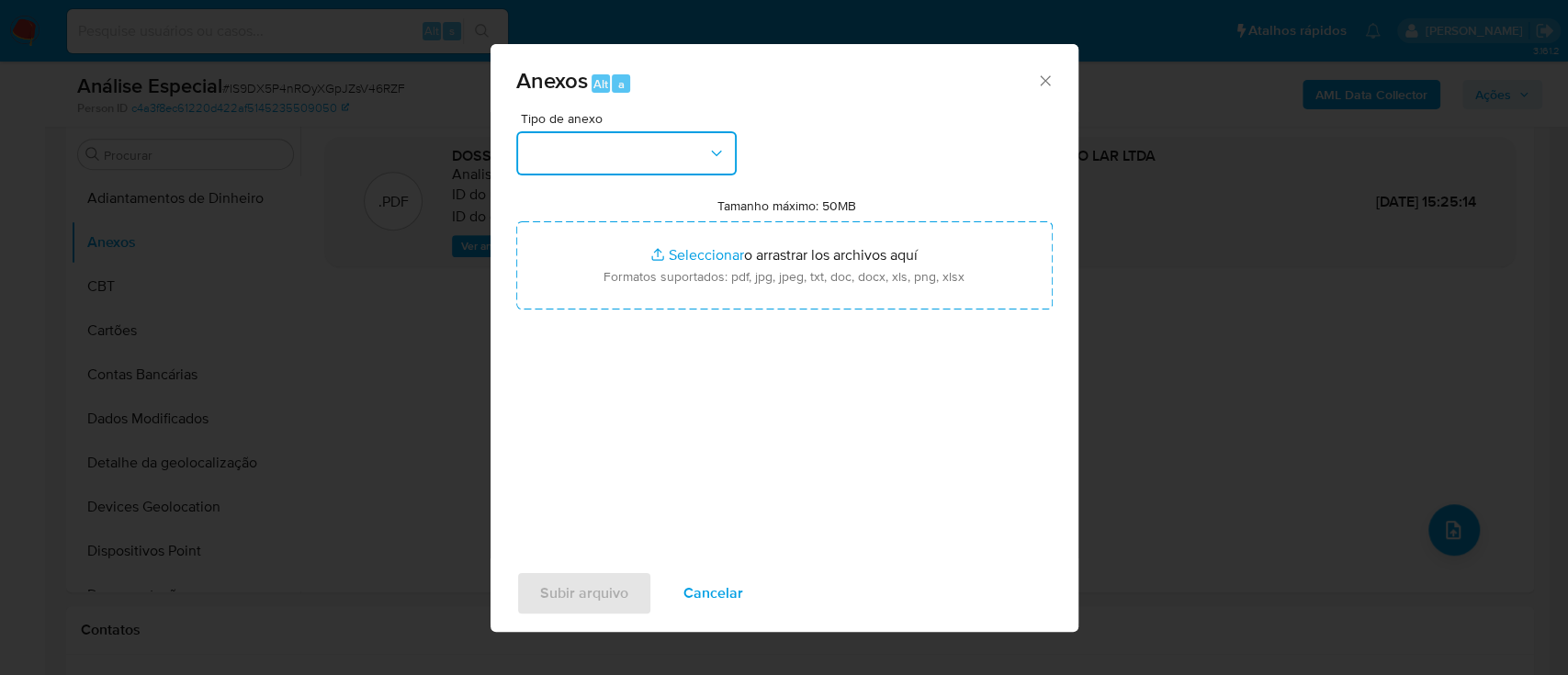
click at [617, 163] on button "button" at bounding box center [627, 154] width 221 height 45
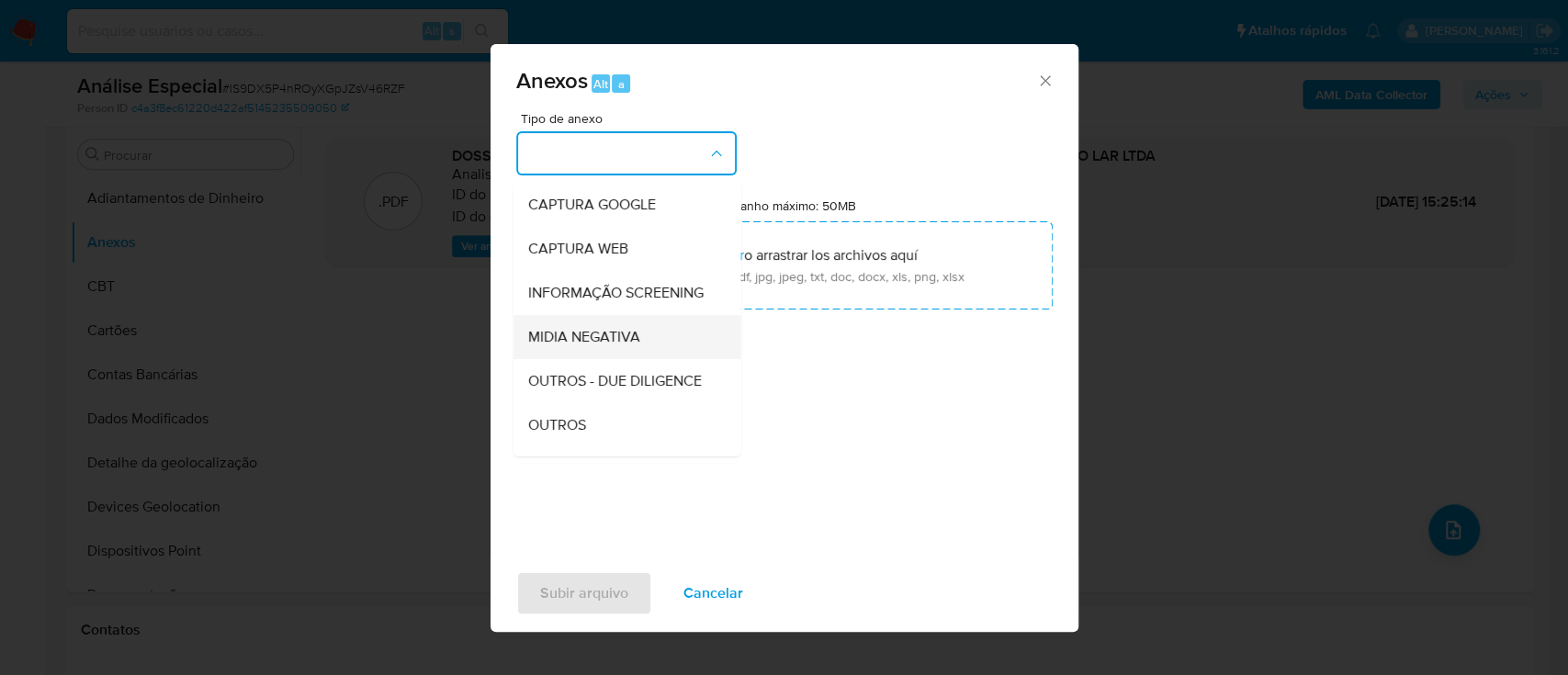
scroll to position [244, 0]
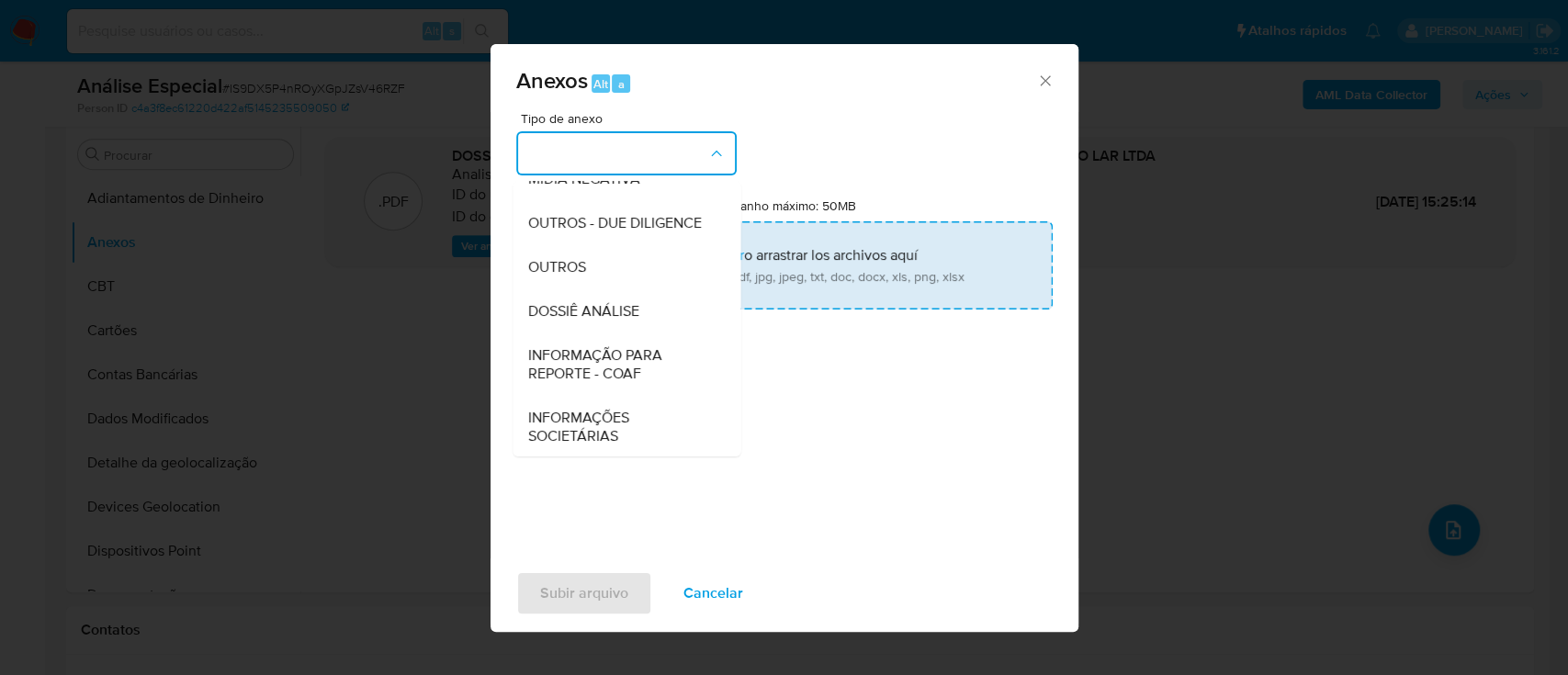
drag, startPoint x: 615, startPoint y: 279, endPoint x: 608, endPoint y: 295, distance: 17.5
click at [615, 245] on div "OUTROS - DUE DILIGENCE" at bounding box center [622, 224] width 188 height 45
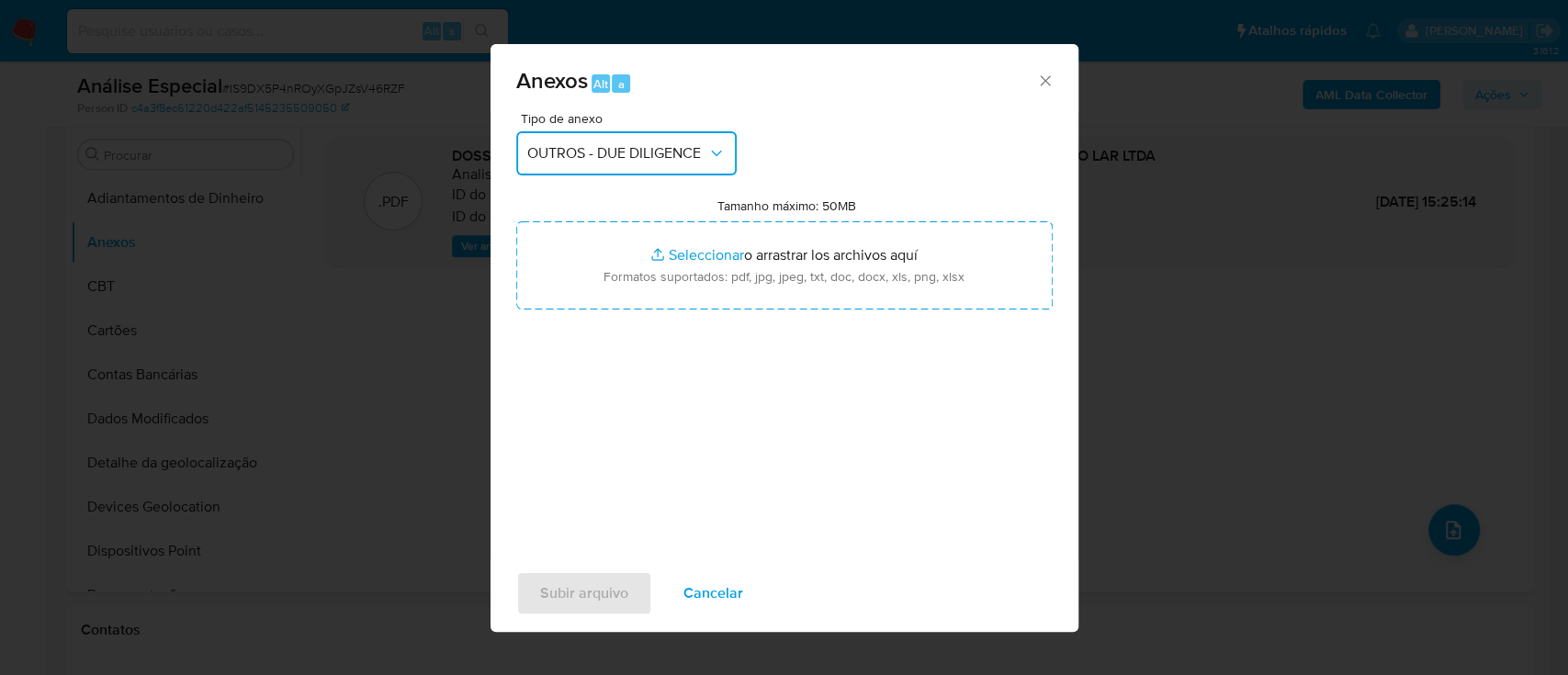
click at [641, 168] on button "OUTROS - DUE DILIGENCE" at bounding box center [627, 154] width 221 height 45
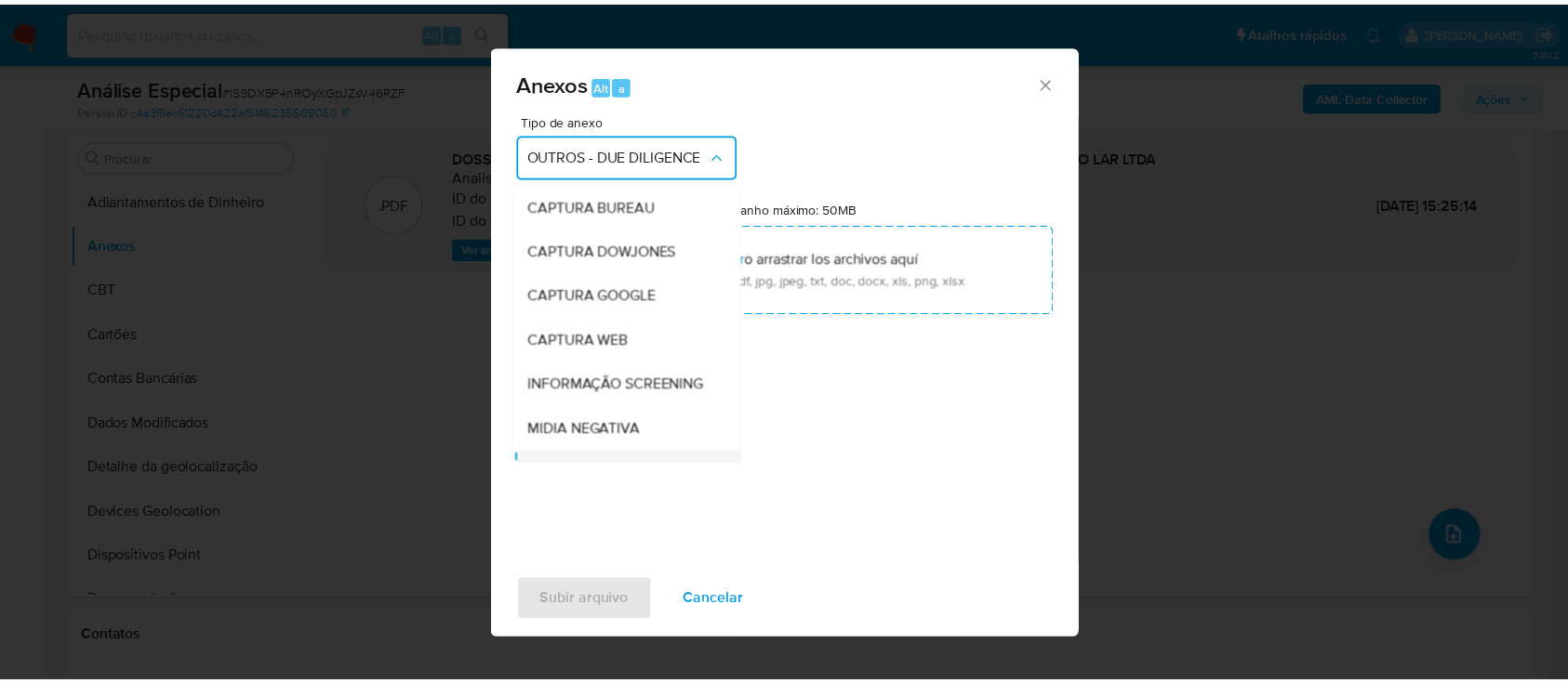
scroll to position [178, 0]
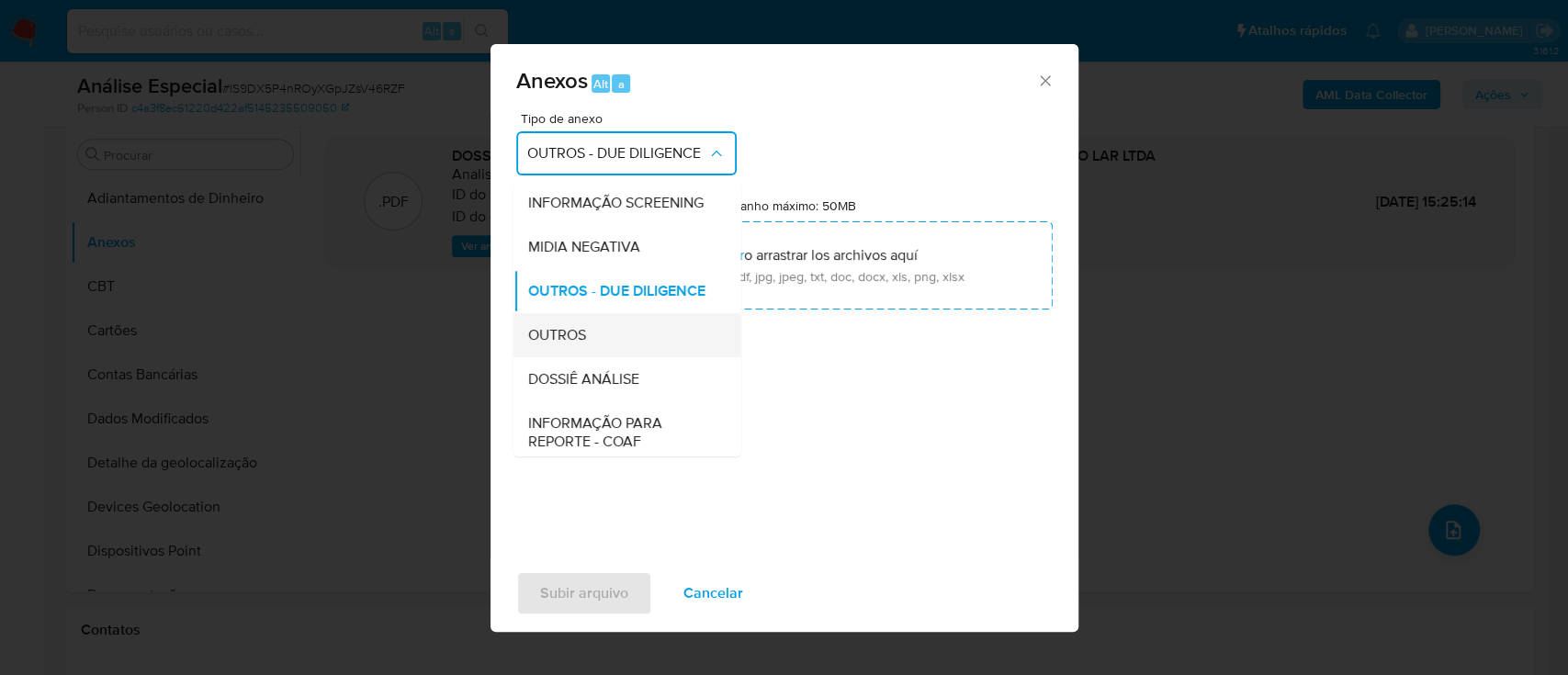
click at [614, 356] on div "OUTROS" at bounding box center [622, 336] width 188 height 45
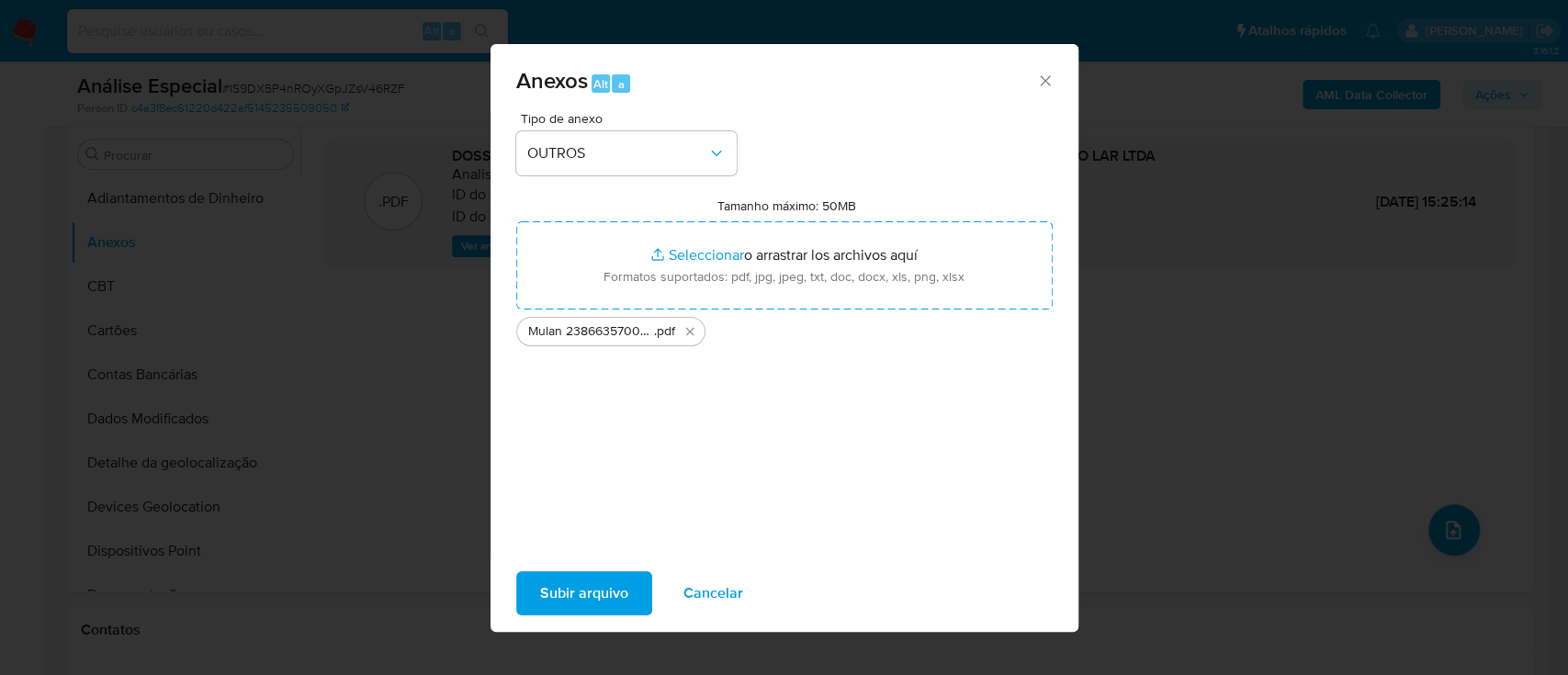
click at [588, 578] on span "Subir arquivo" at bounding box center [584, 594] width 88 height 41
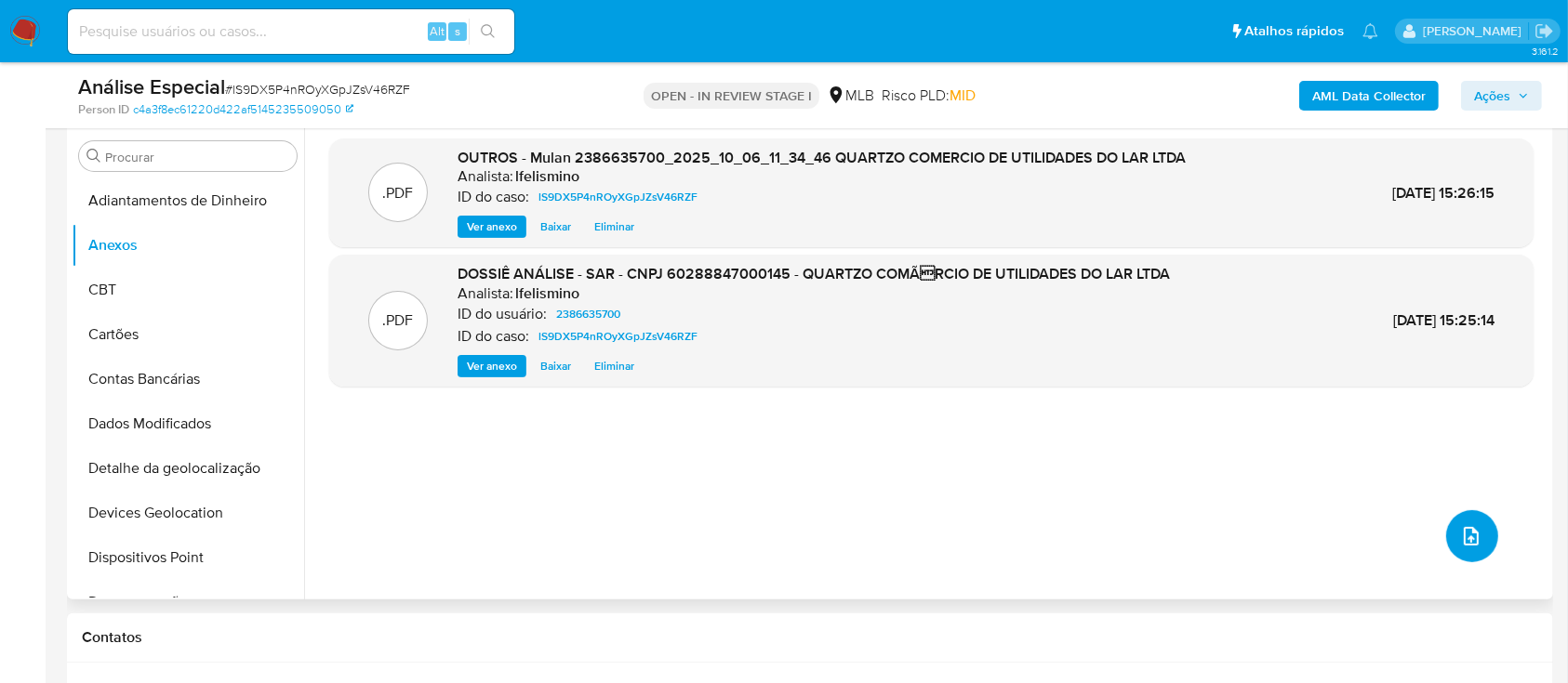
scroll to position [371, 0]
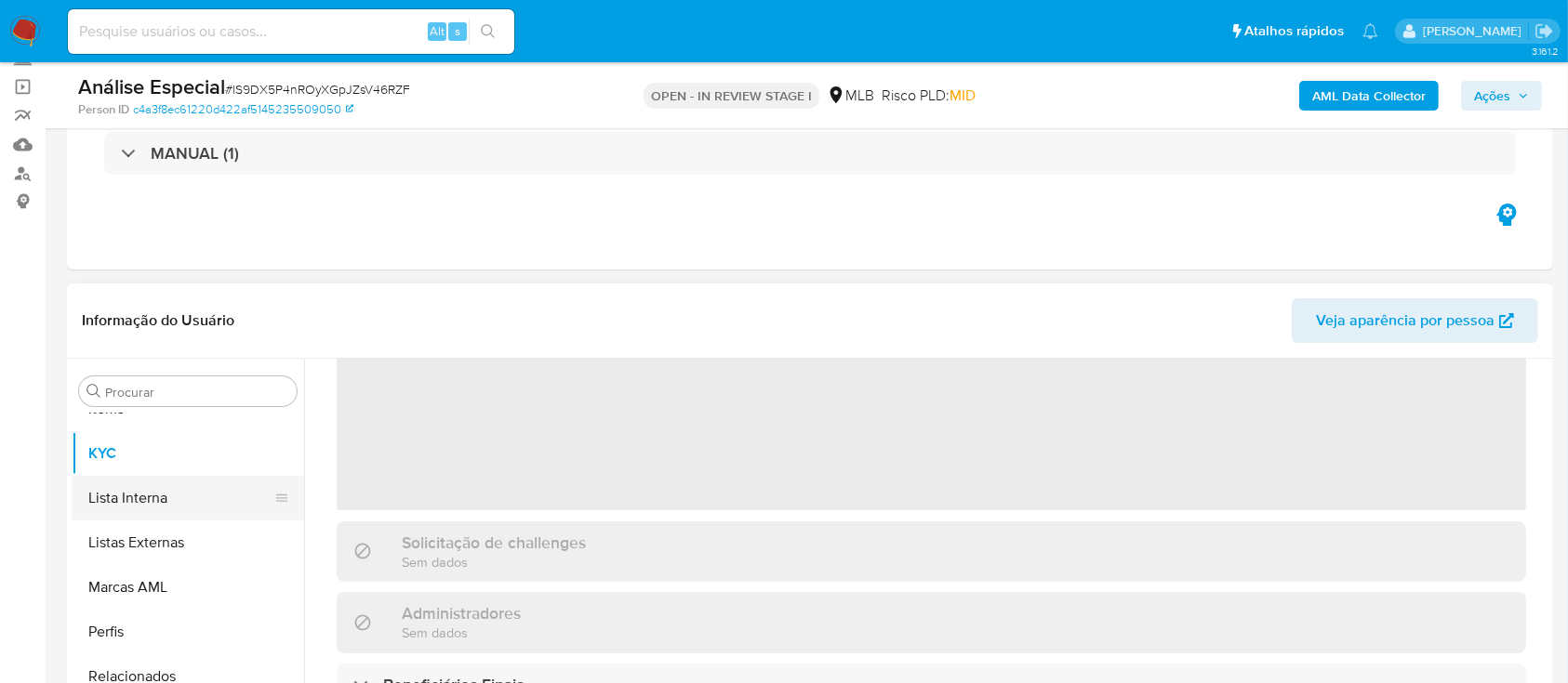
scroll to position [340, 0]
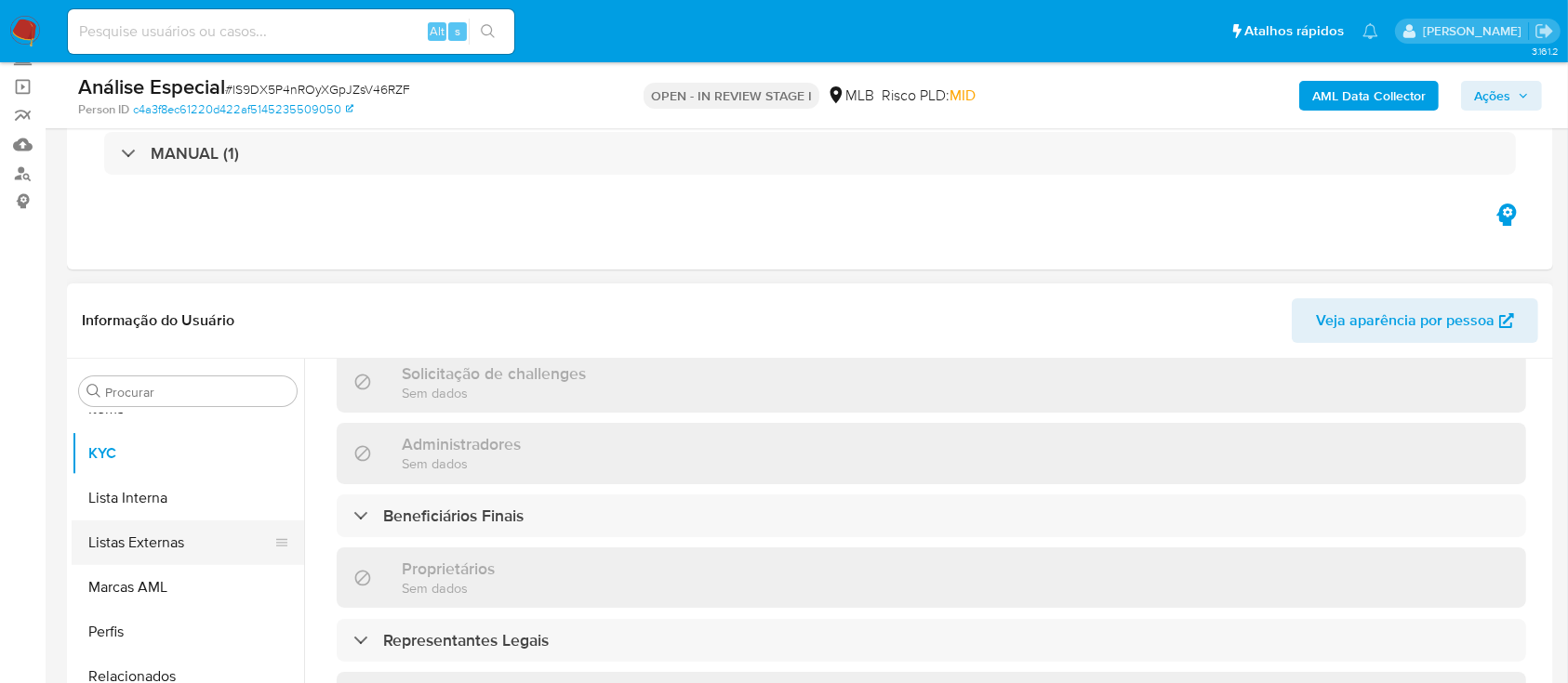
select select "10"
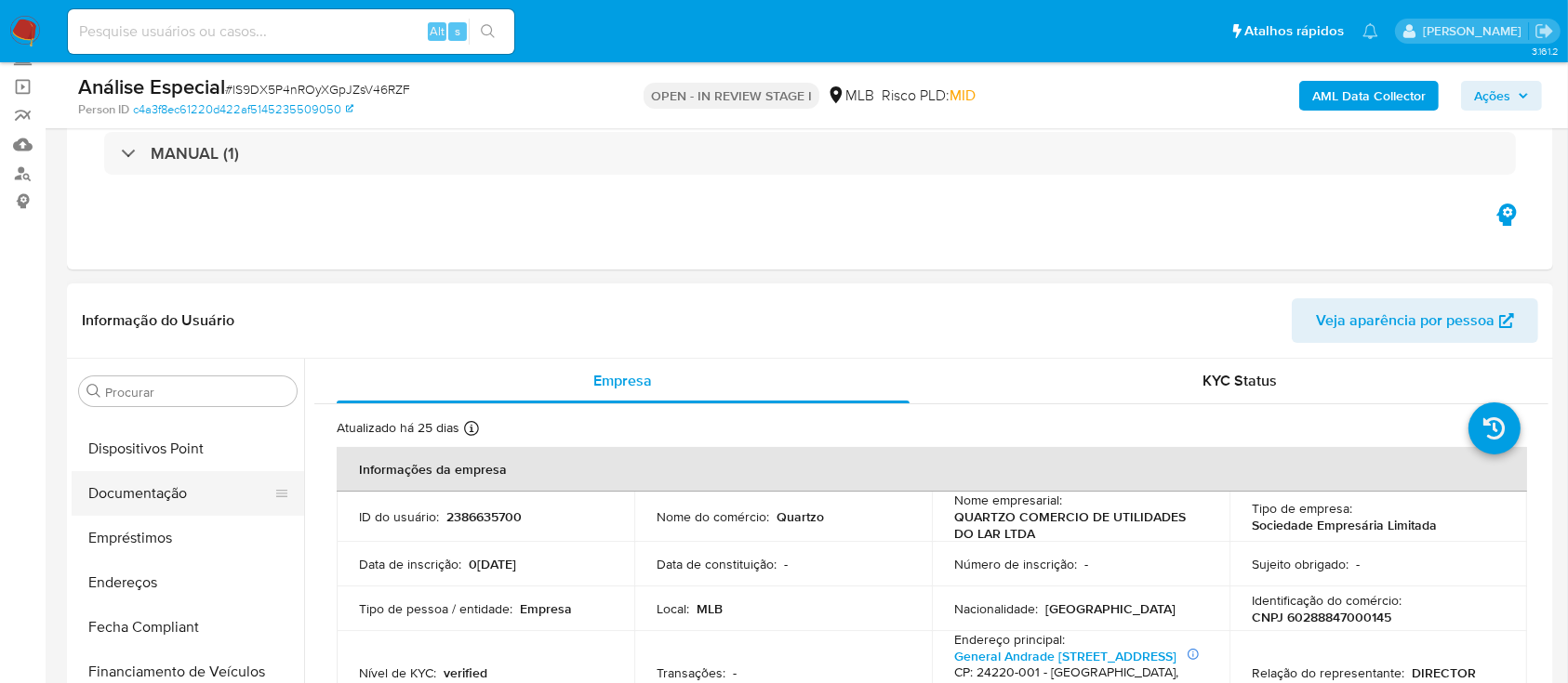
scroll to position [0, 0]
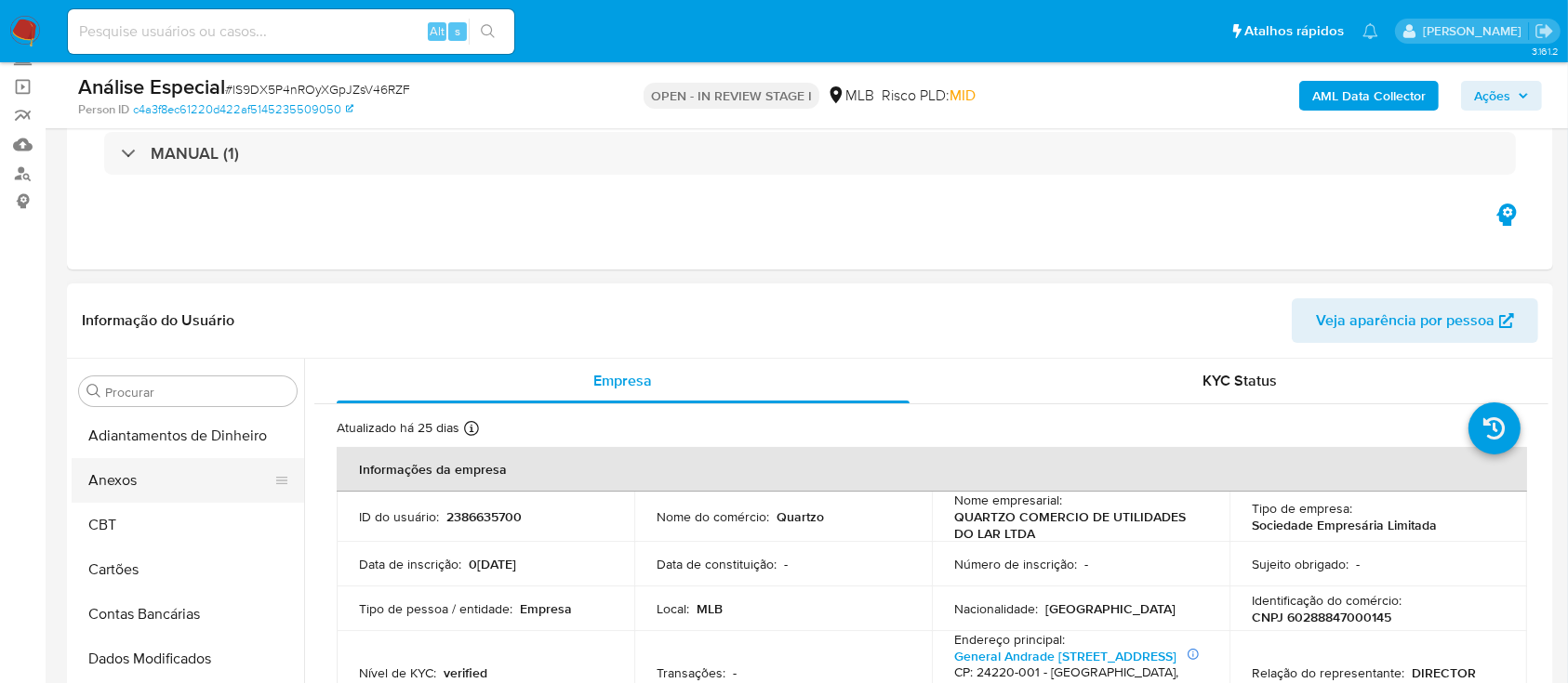
click at [171, 477] on button "Anexos" at bounding box center [180, 481] width 218 height 45
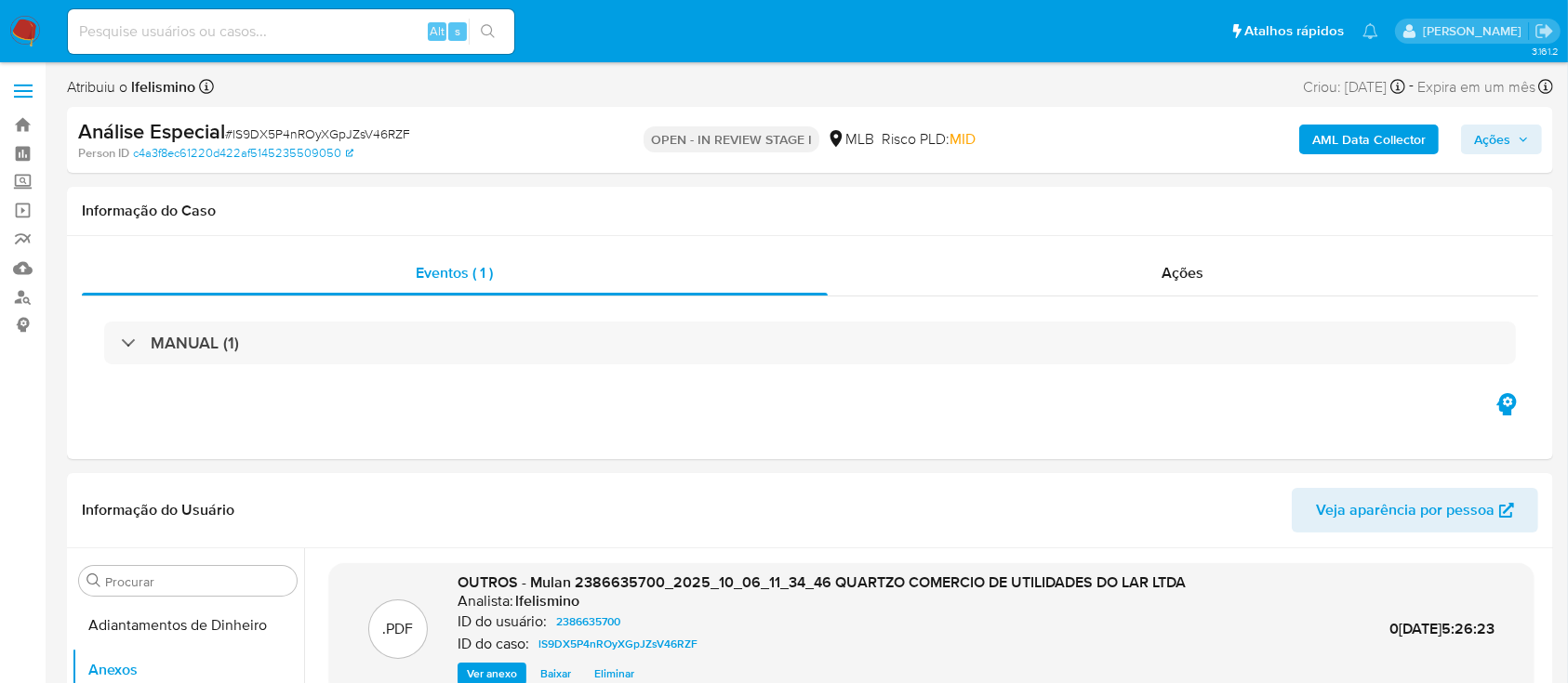
click at [1517, 149] on span "Ações" at bounding box center [1501, 139] width 55 height 26
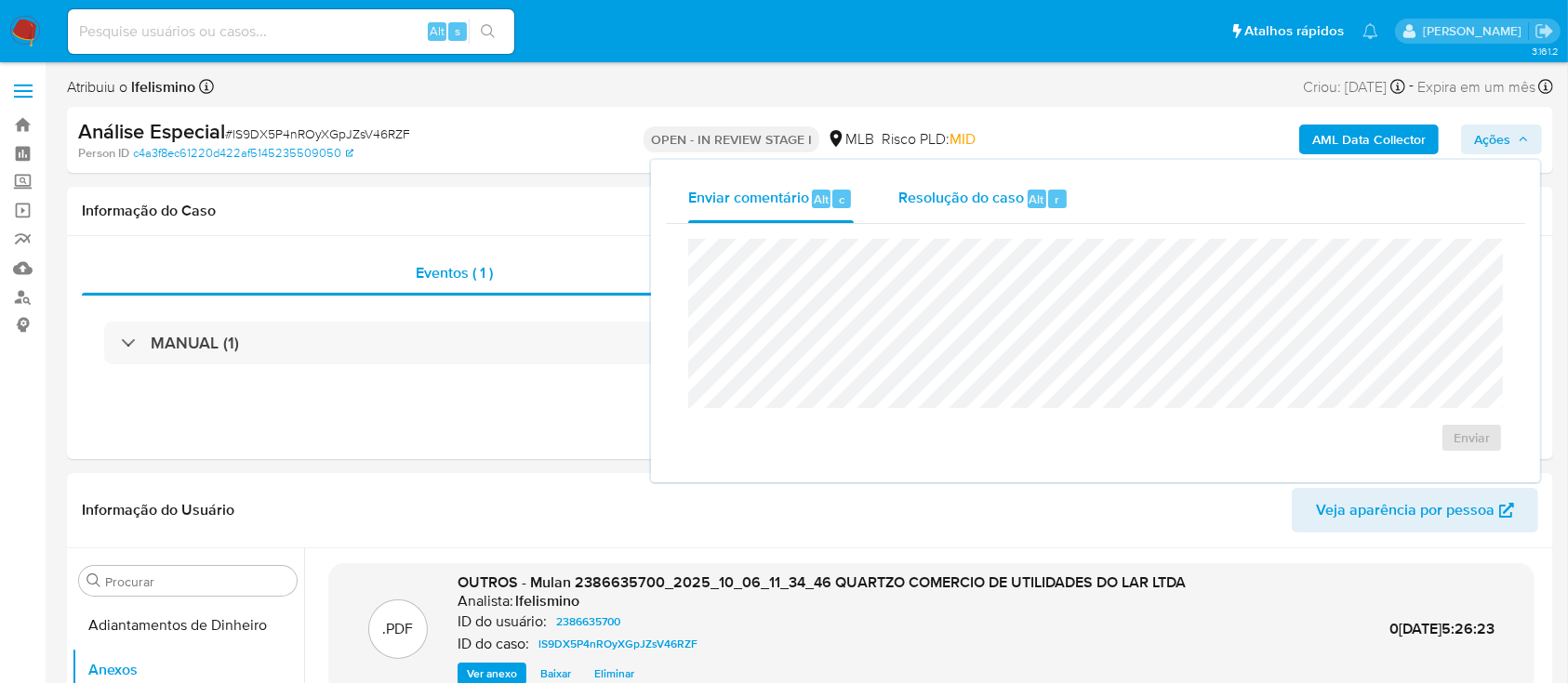
click at [977, 194] on span "Resolução do caso" at bounding box center [960, 199] width 125 height 22
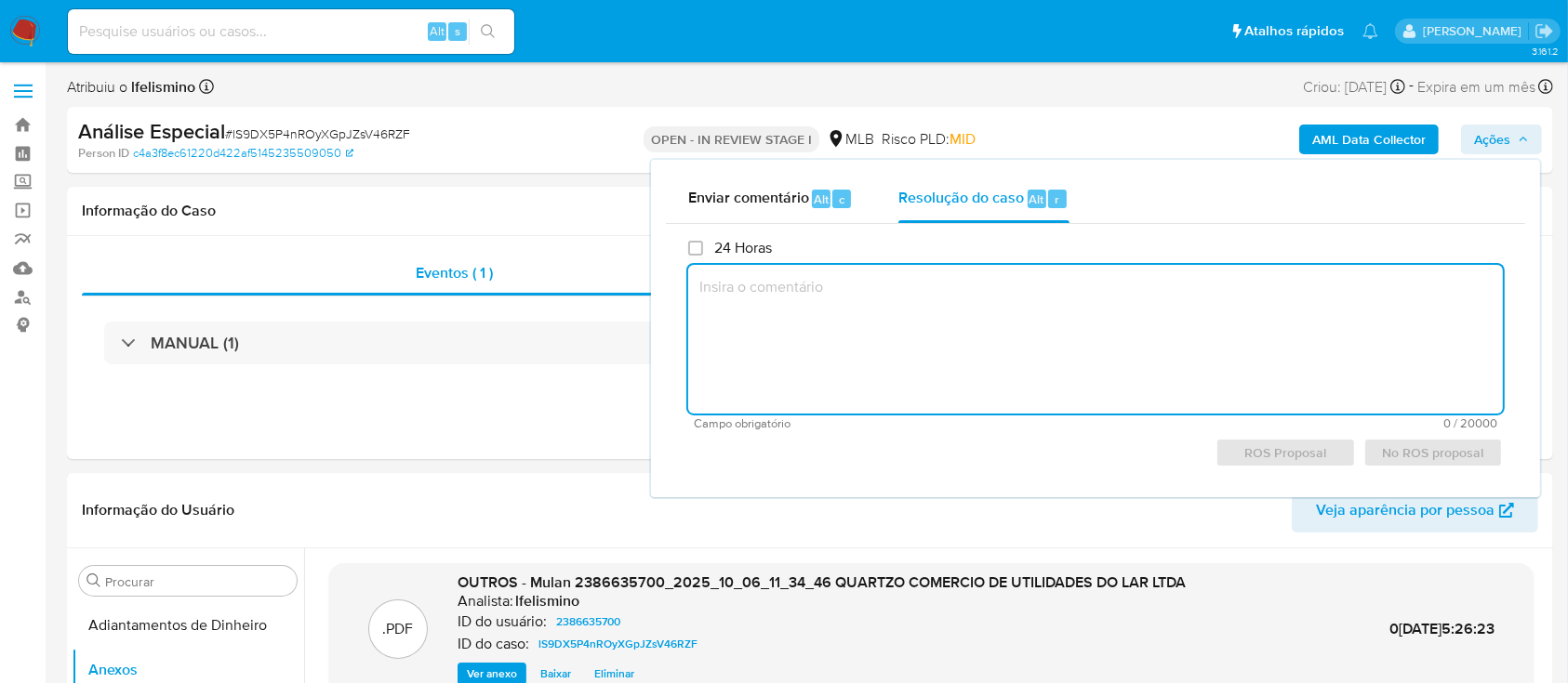
click at [989, 301] on textarea at bounding box center [1095, 339] width 814 height 149
paste textarea "Fatos relevantes concluídos pelo analista: Empresa recém-constituída, com movim…"
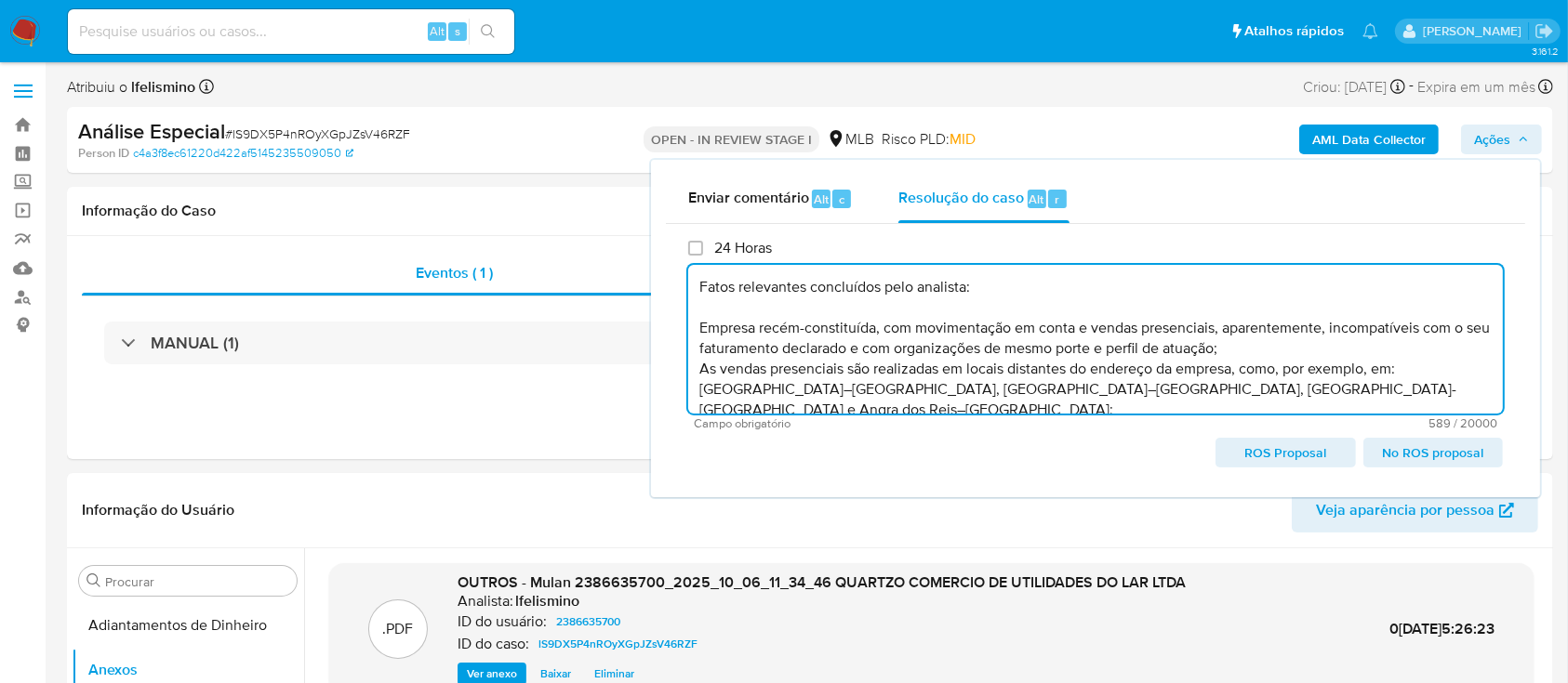
scroll to position [46, 0]
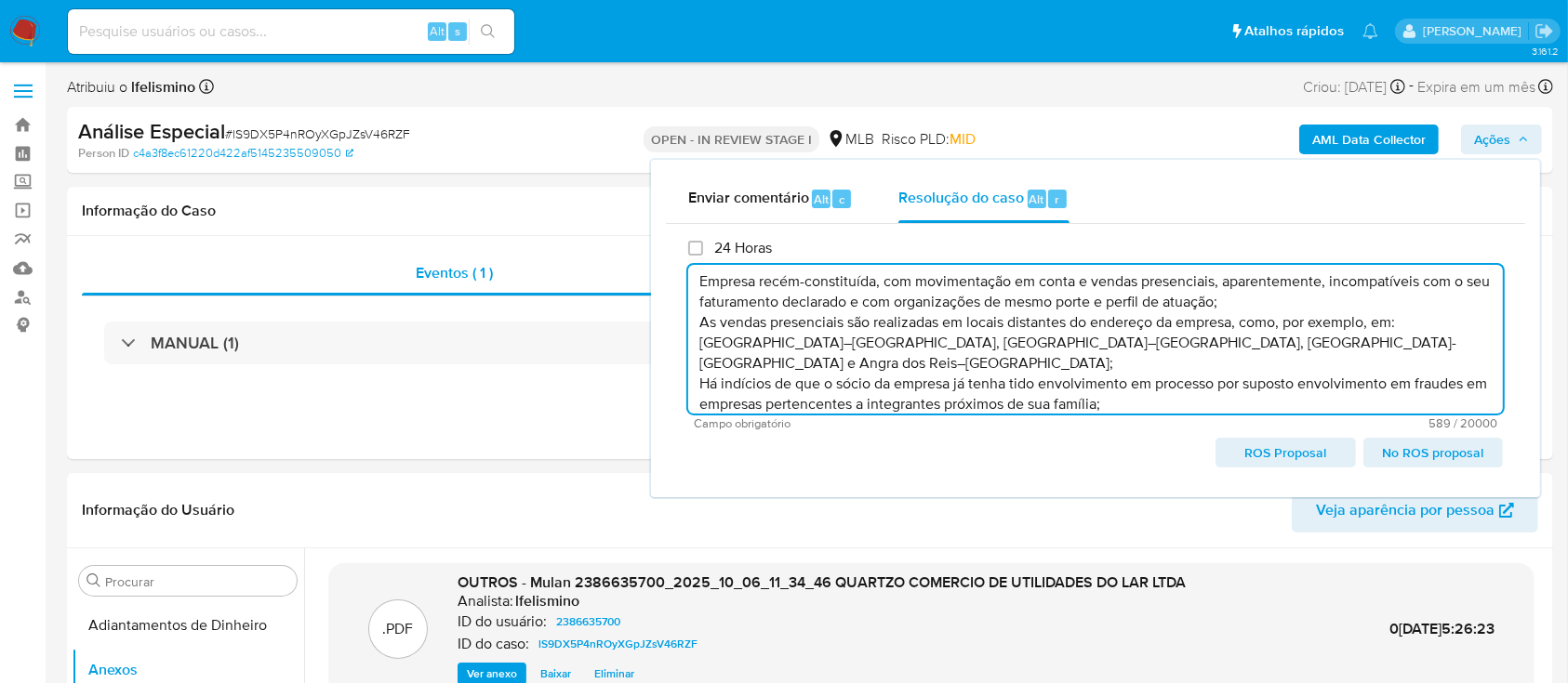
click at [1291, 450] on span "ROS Proposal" at bounding box center [1285, 453] width 114 height 26
type textarea "Fatos relevantes concluídos pelo analista: Empresa recém-constituída, com movim…"
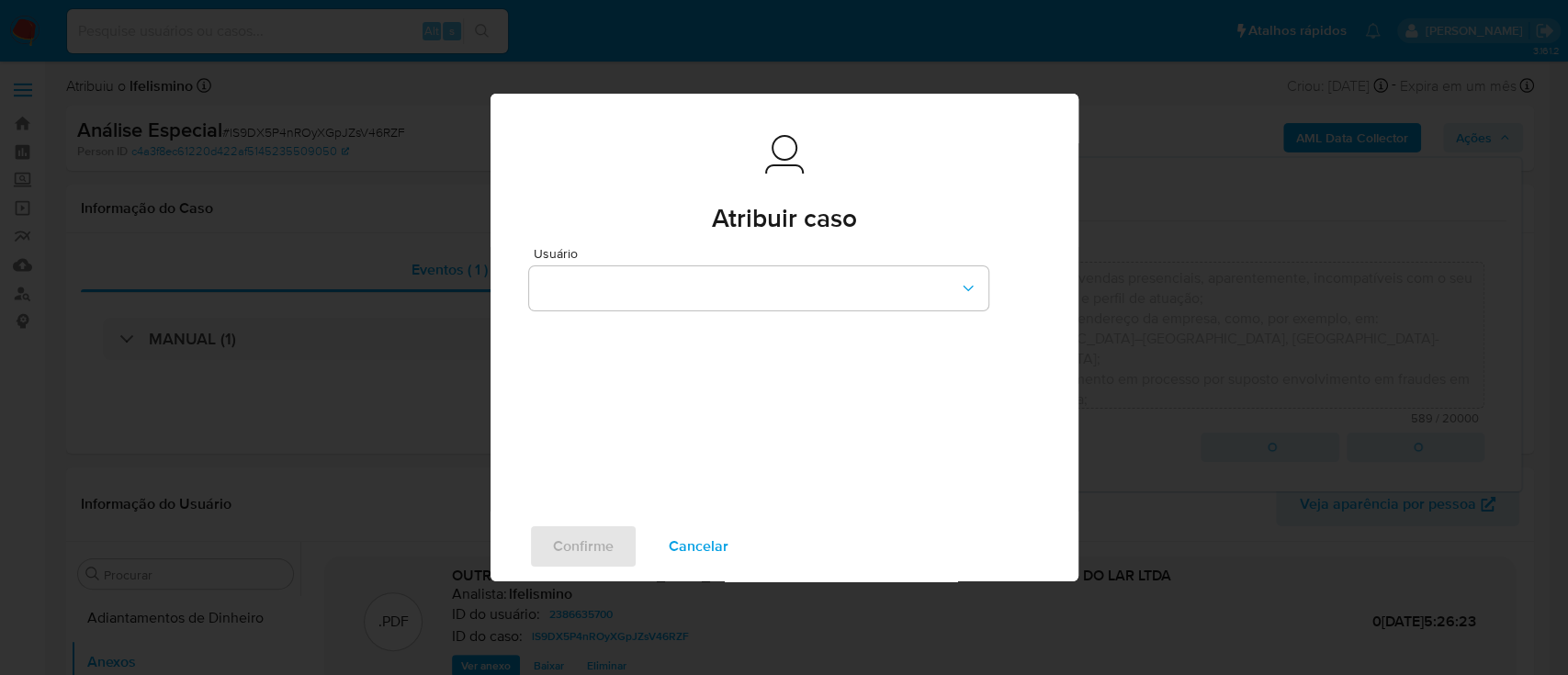
click at [786, 316] on div "Usuário" at bounding box center [758, 282] width 459 height 71
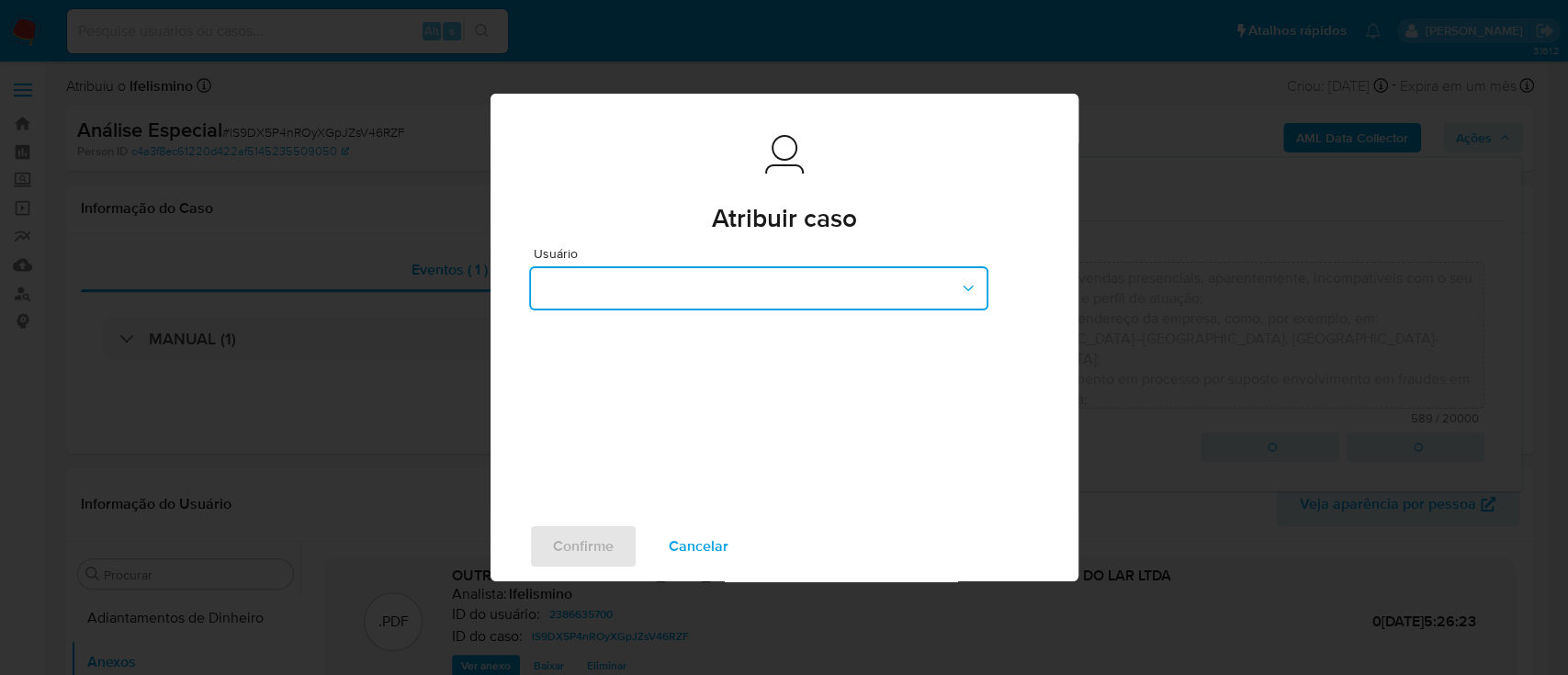
click at [793, 303] on button "button" at bounding box center [758, 289] width 459 height 45
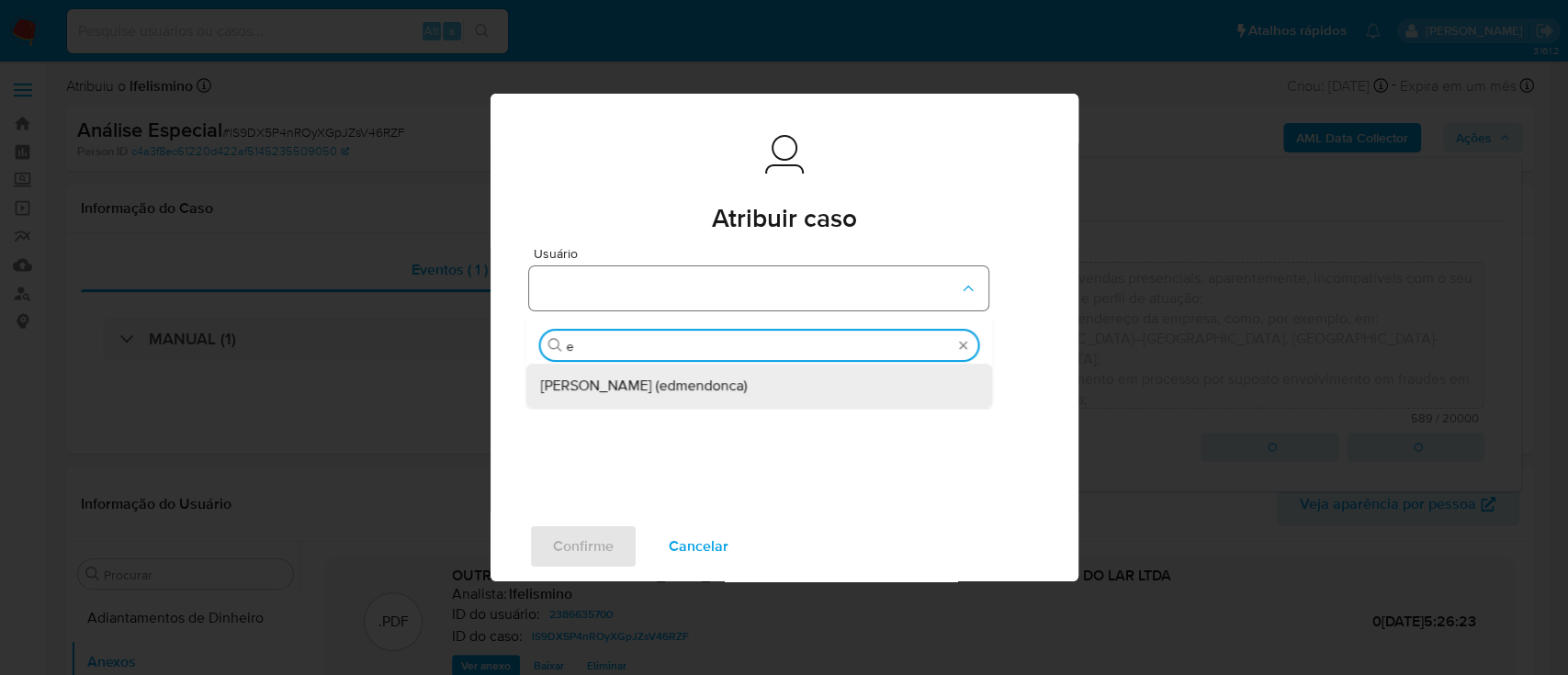
type input "ed"
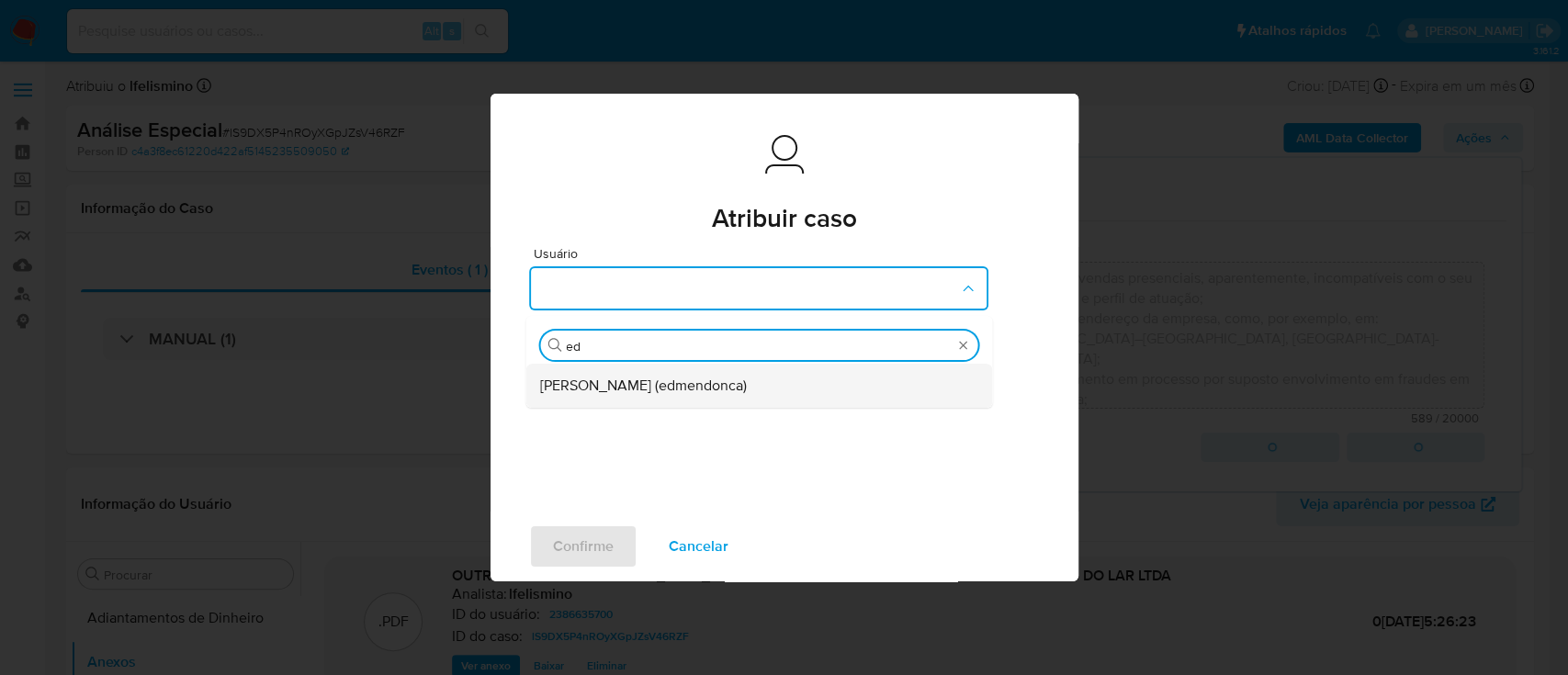
click at [736, 379] on span "[PERSON_NAME] (edmendonca)" at bounding box center [643, 385] width 206 height 18
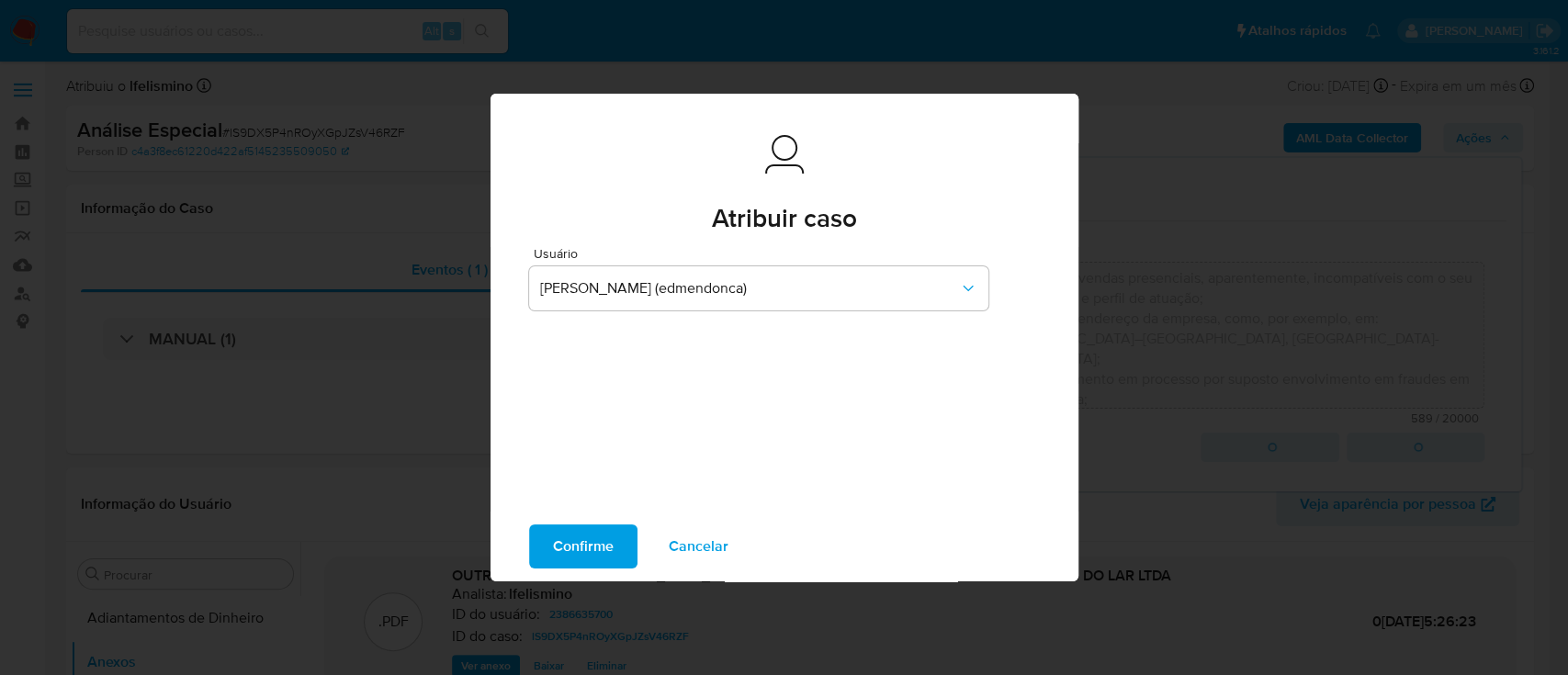
click at [581, 547] on span "Confirme" at bounding box center [583, 547] width 61 height 41
type textarea "Fatos relevantes concluídos pelo analista: Empresa recém-constituída, com movim…"
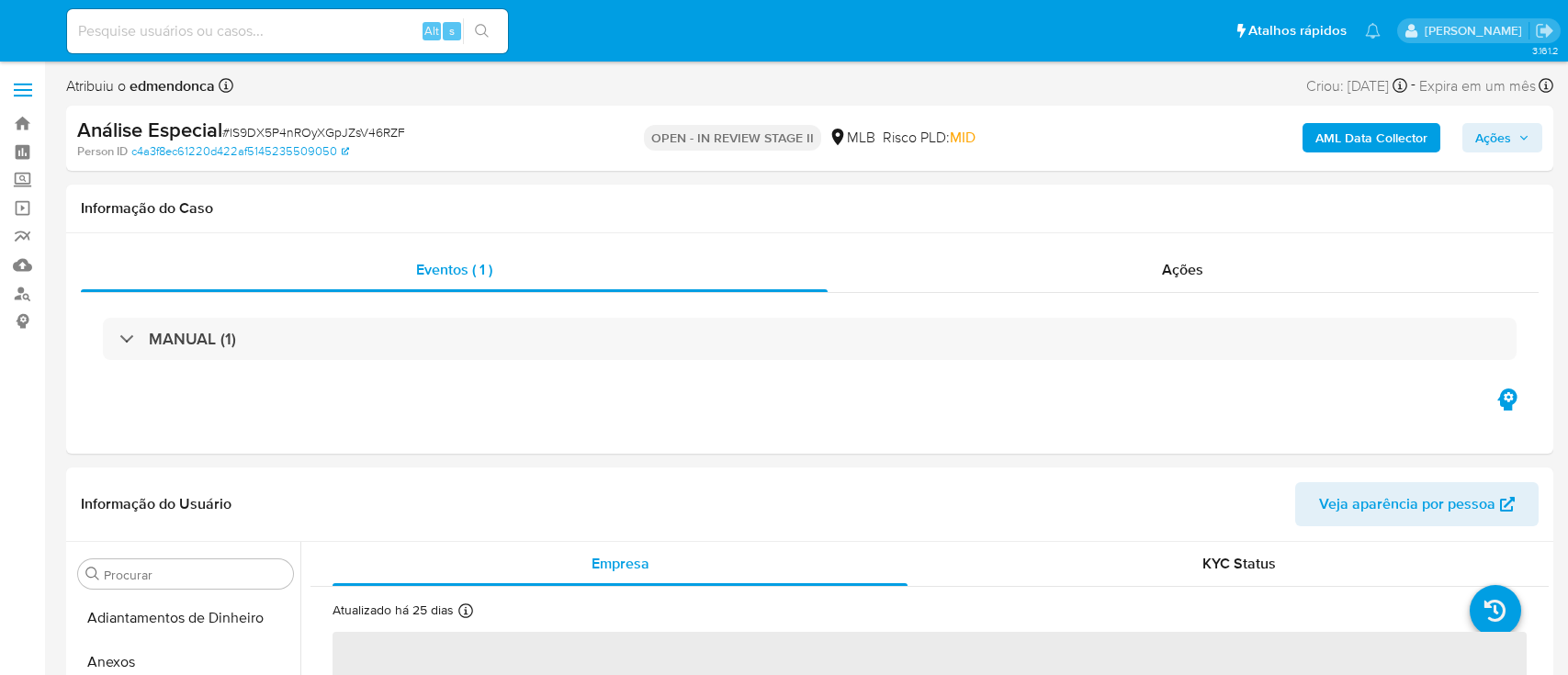
select select "10"
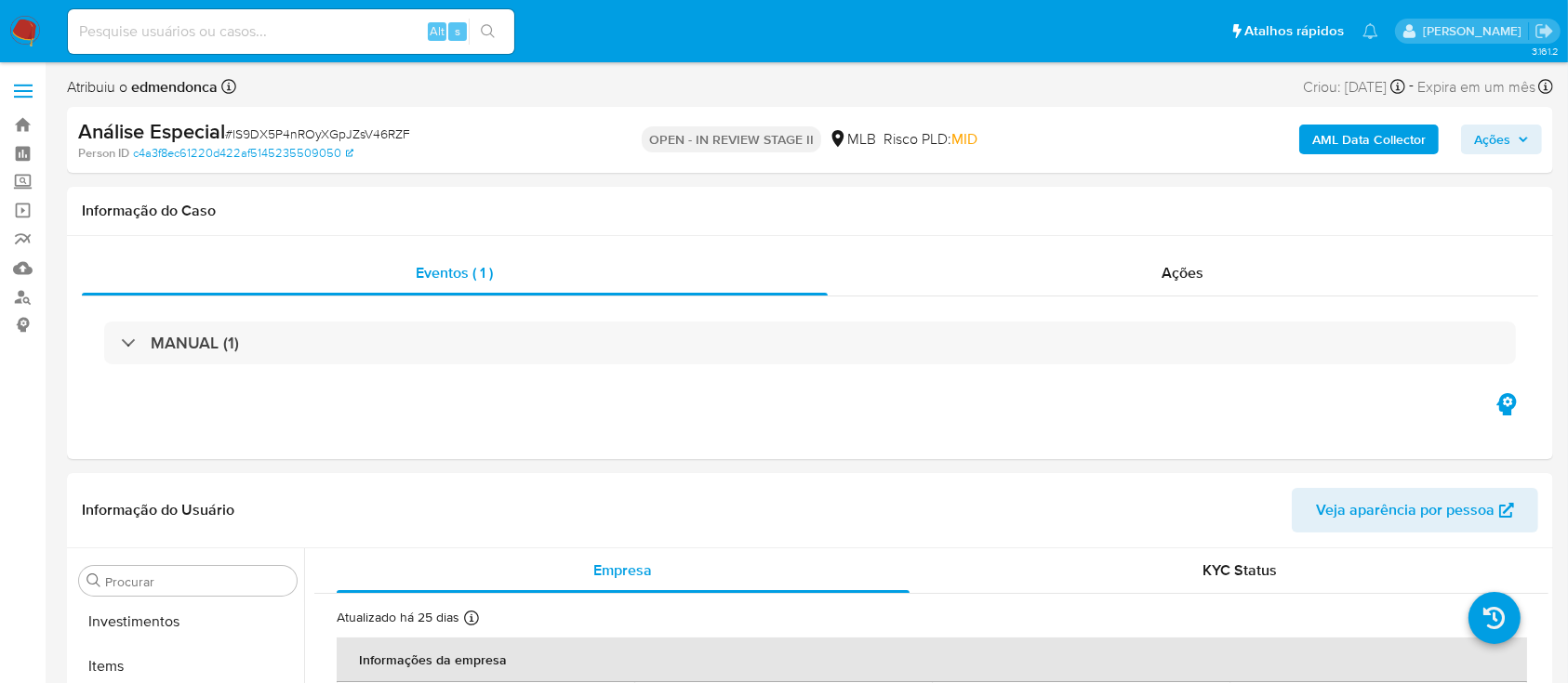
scroll to position [964, 0]
click at [263, 27] on input at bounding box center [290, 31] width 446 height 24
click at [315, 27] on input at bounding box center [290, 31] width 446 height 24
paste input "TPj80wUdHPp5YWBx3F0AUMxz"
type input "TPj80wUdHPp5YWBx3F0AUMxz"
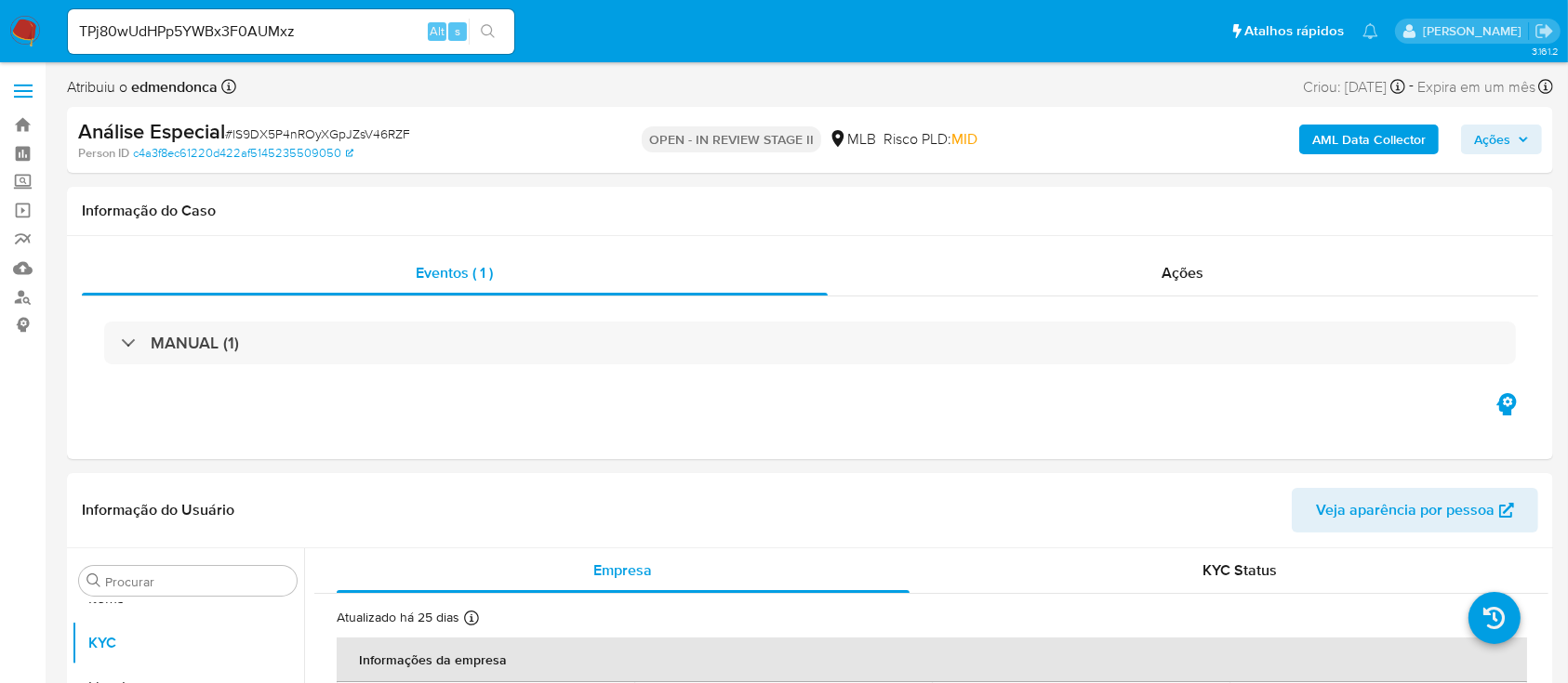
click at [498, 26] on button "search-icon" at bounding box center [487, 31] width 38 height 26
select select "10"
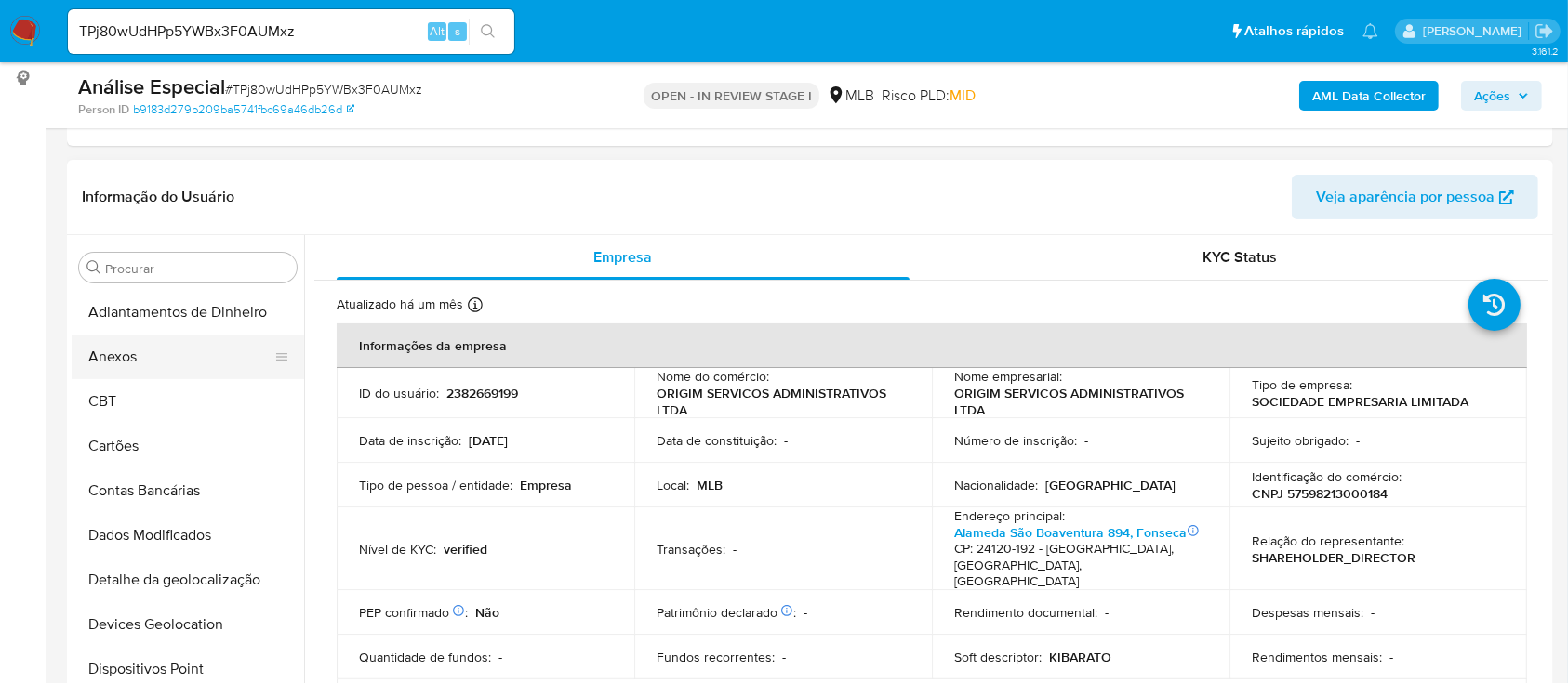
click at [156, 365] on button "Anexos" at bounding box center [180, 358] width 218 height 45
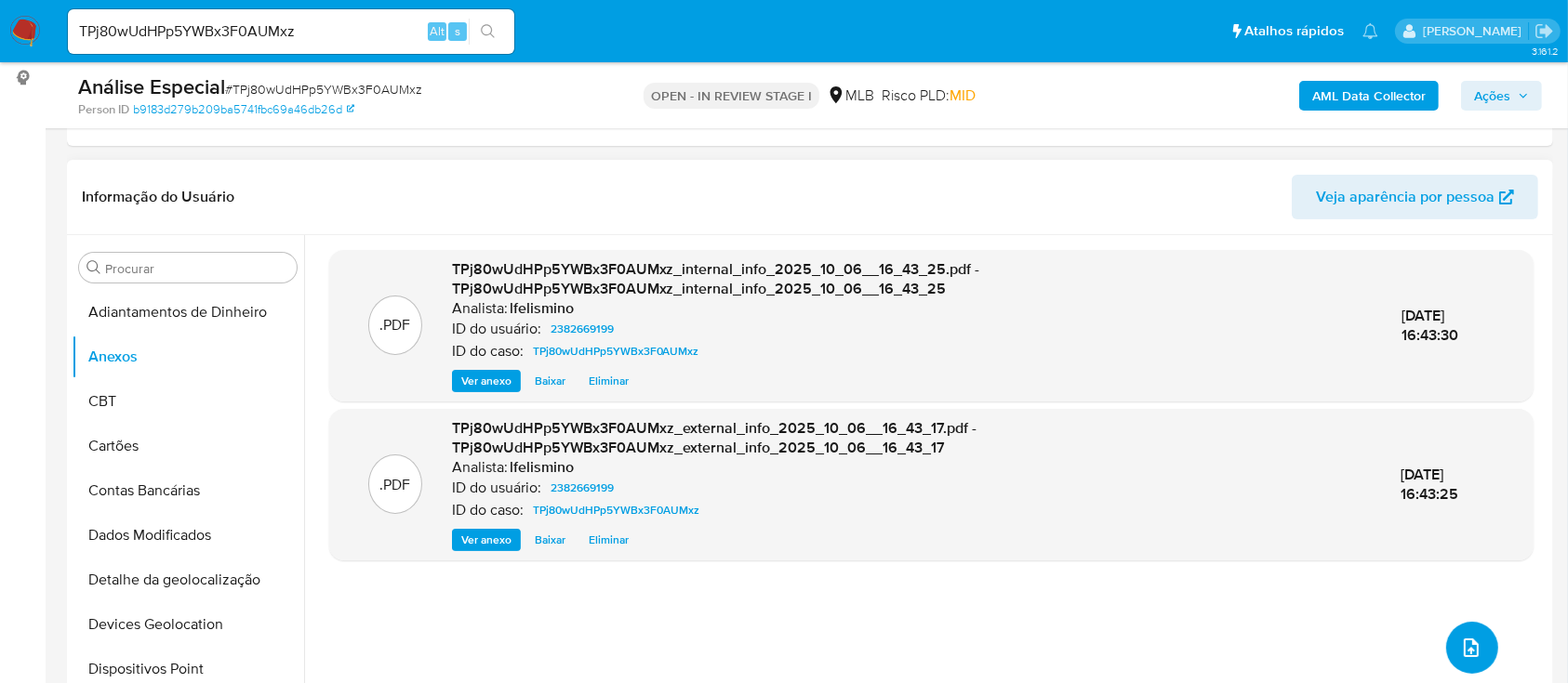
click at [1460, 639] on icon "upload-file" at bounding box center [1471, 648] width 23 height 23
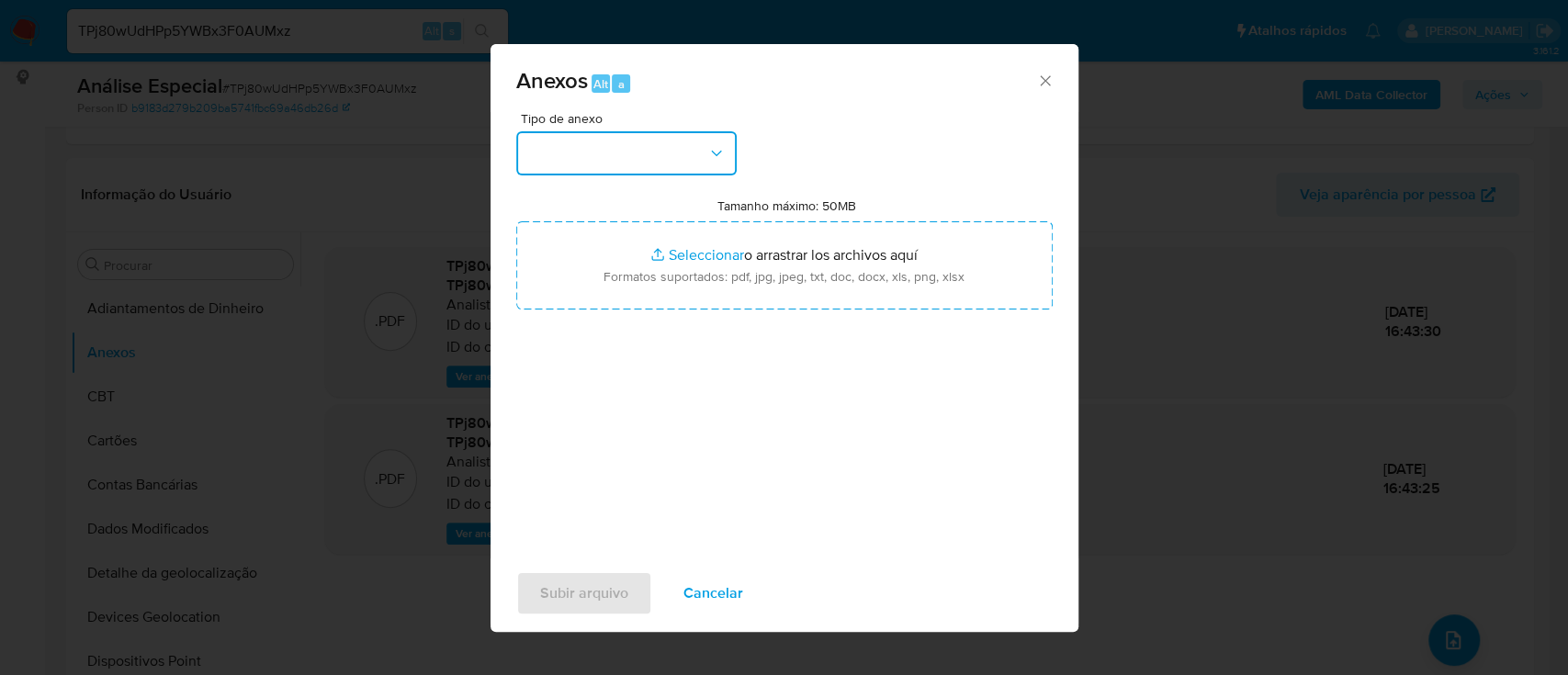
click at [636, 154] on button "button" at bounding box center [627, 154] width 221 height 45
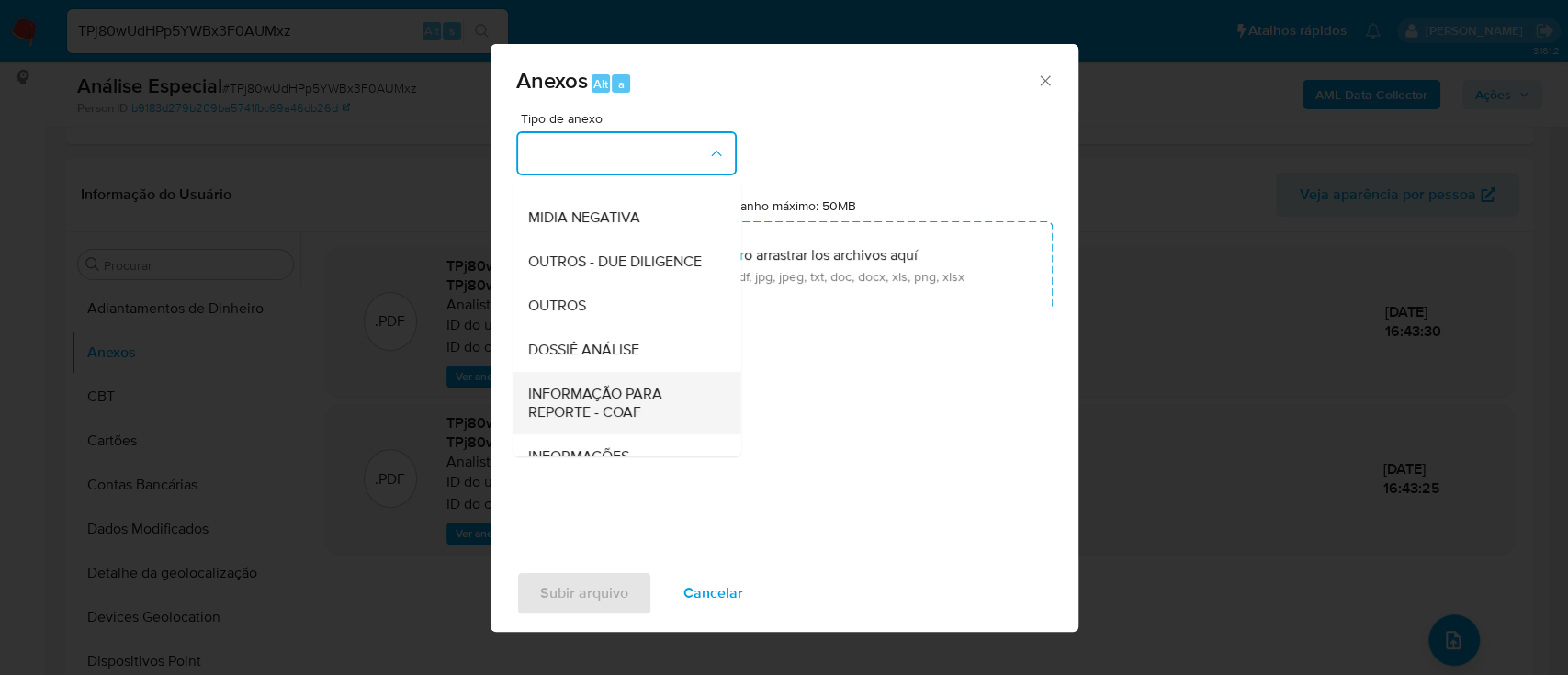
scroll to position [244, 0]
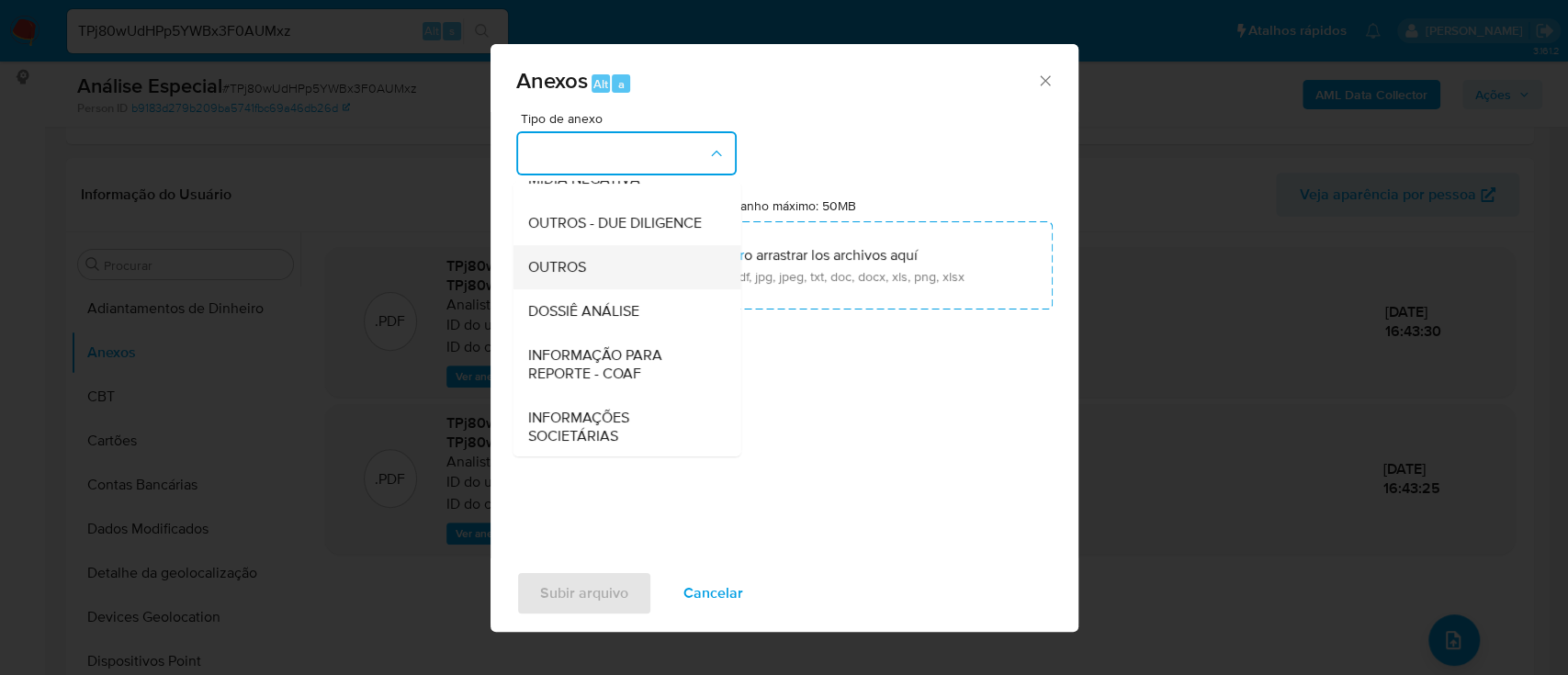
click at [586, 290] on div "OUTROS" at bounding box center [622, 267] width 188 height 45
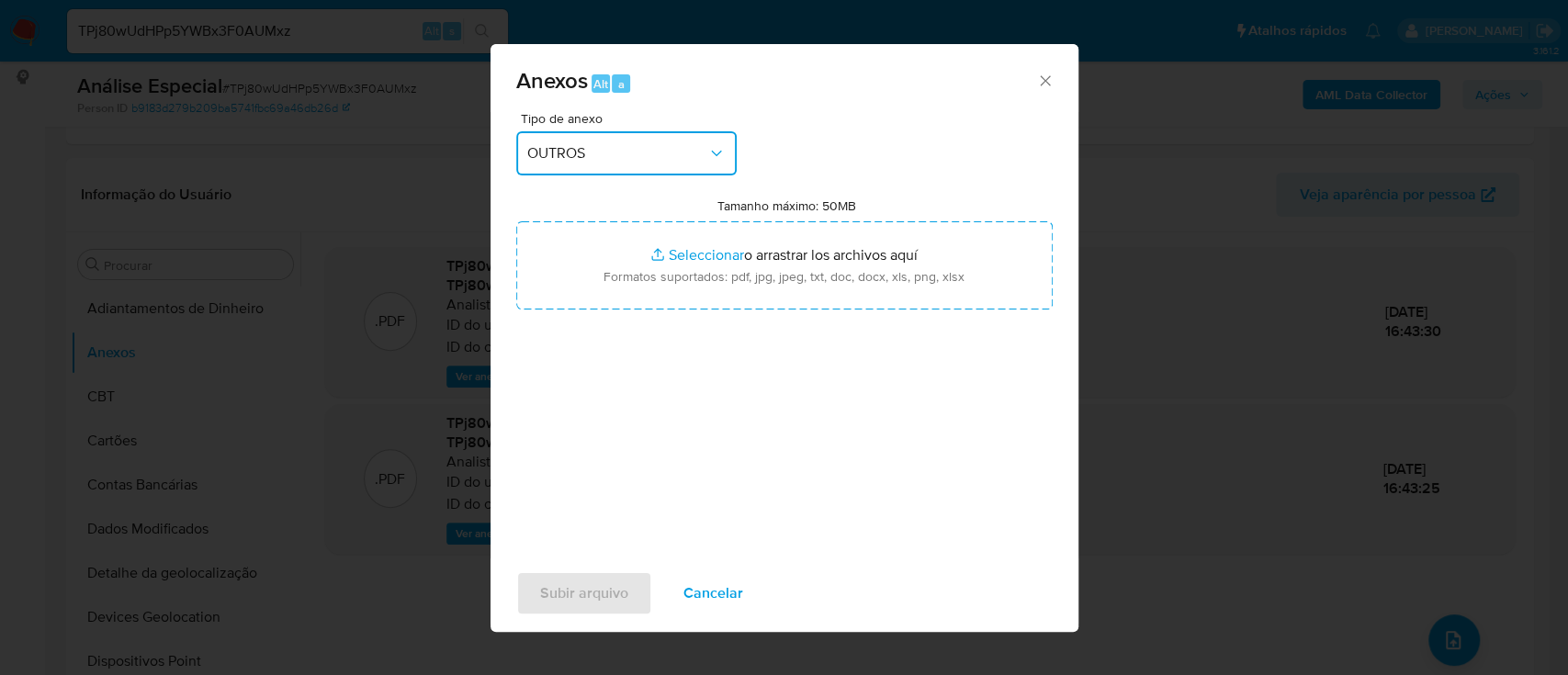
click at [661, 153] on span "OUTROS" at bounding box center [618, 153] width 180 height 18
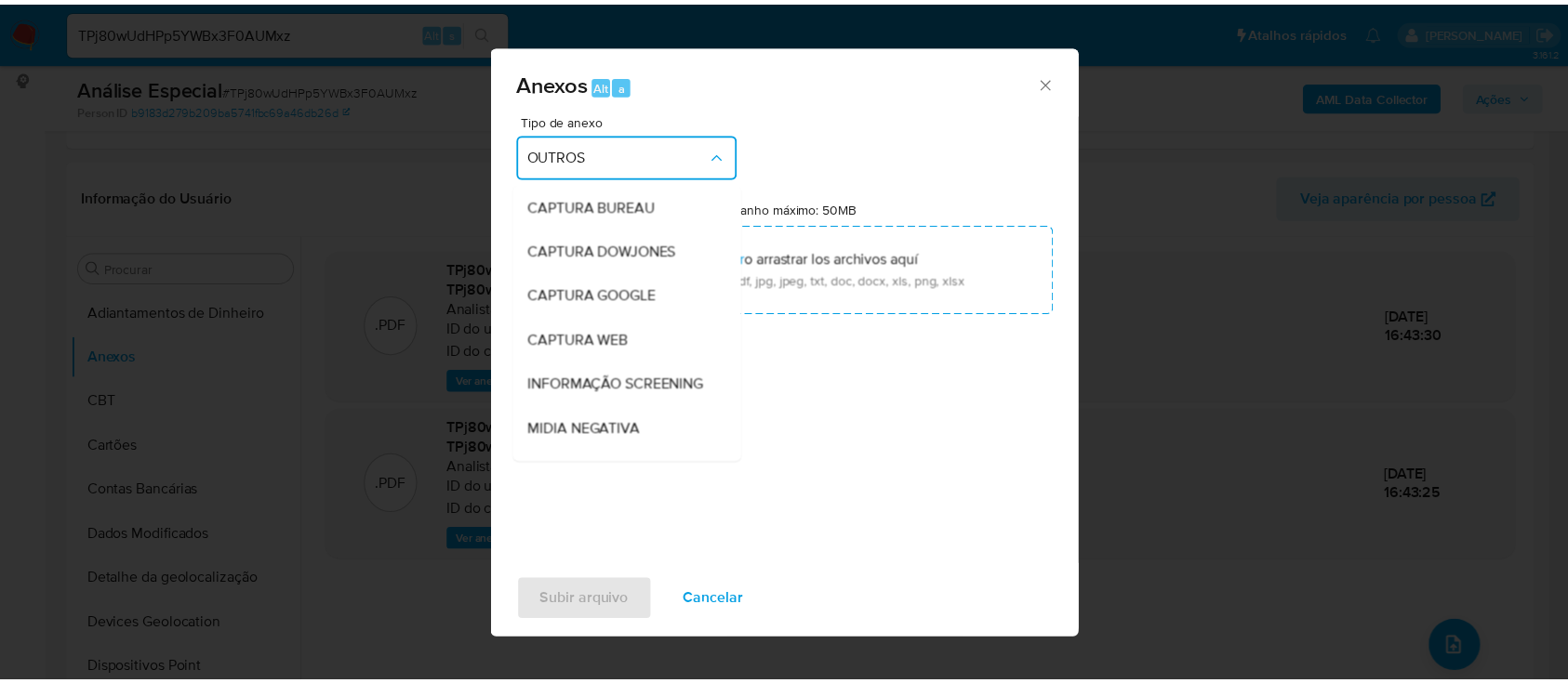
scroll to position [231, 0]
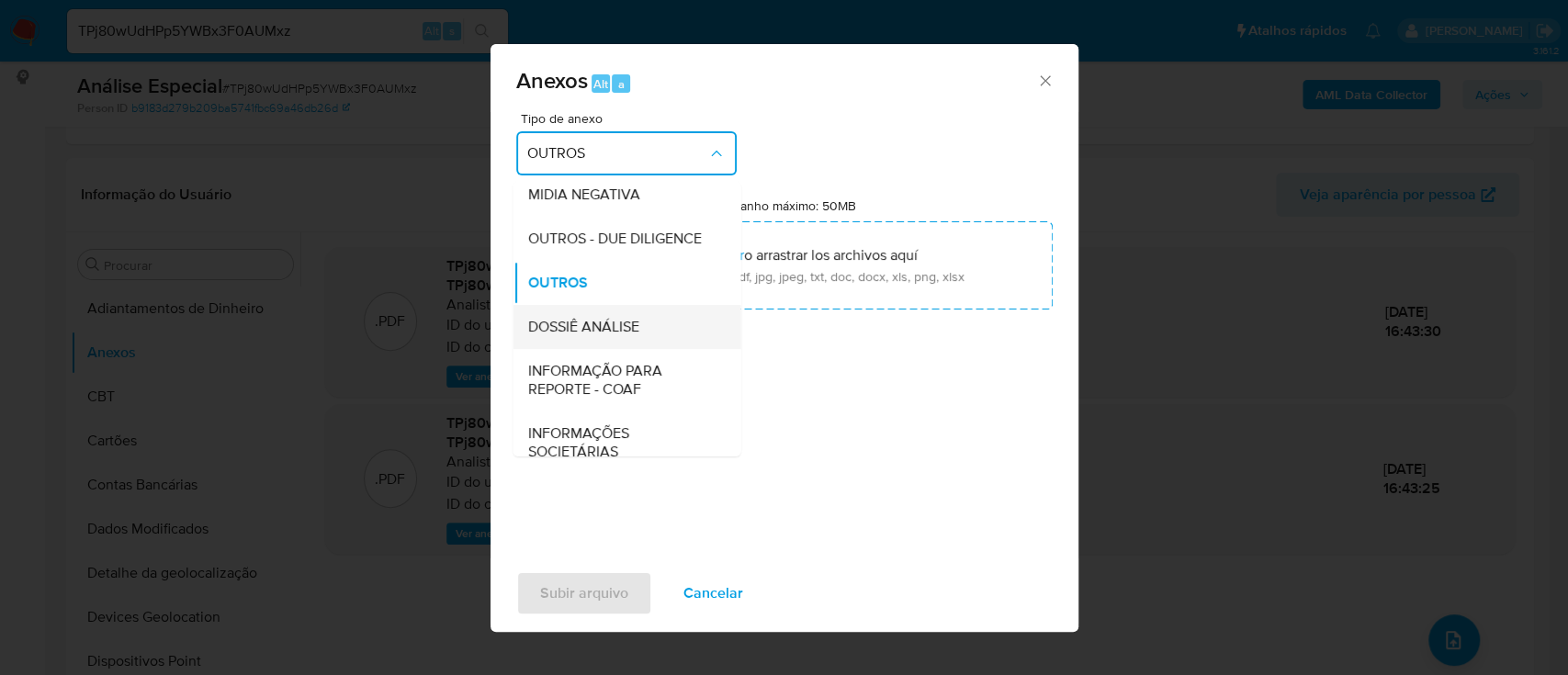
click at [609, 350] on div "DOSSIÊ ANÁLISE" at bounding box center [622, 327] width 188 height 45
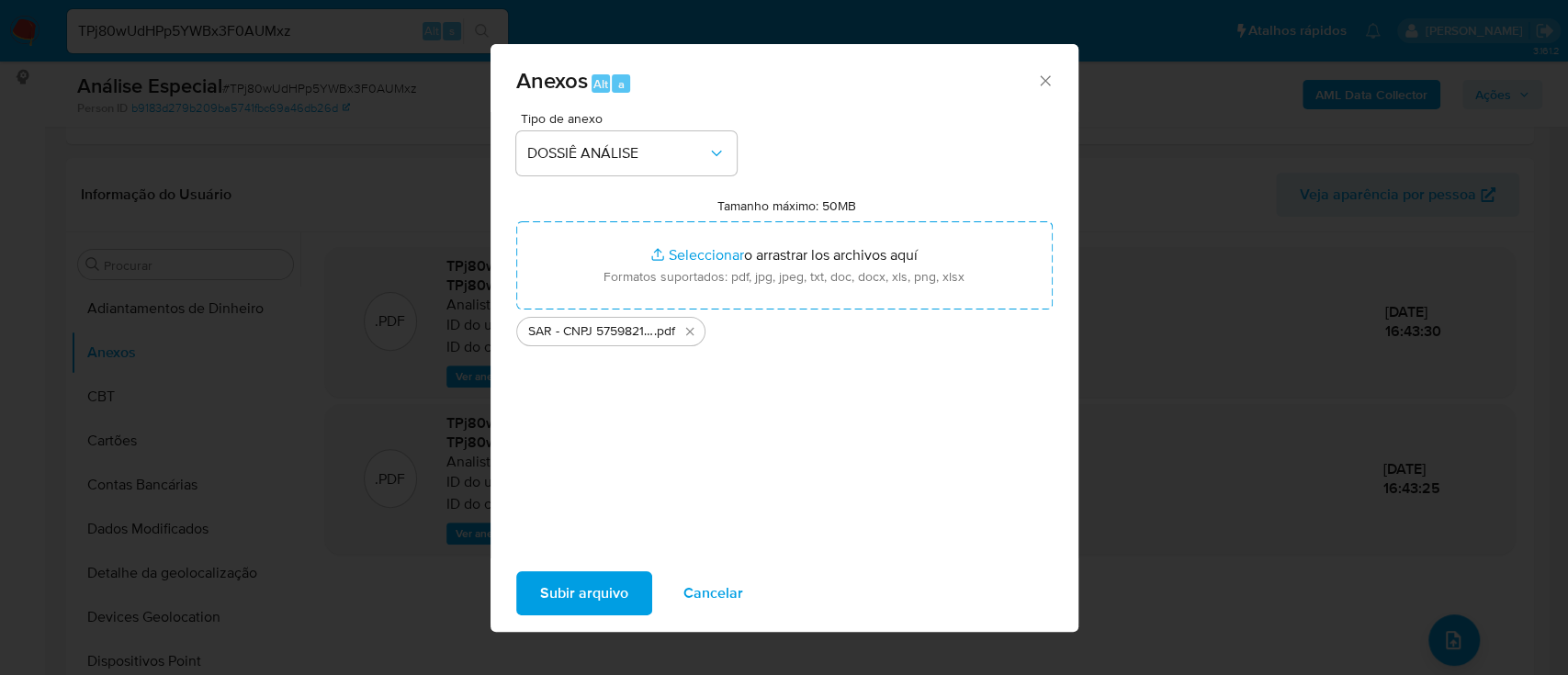
click at [599, 591] on span "Subir arquivo" at bounding box center [584, 594] width 88 height 41
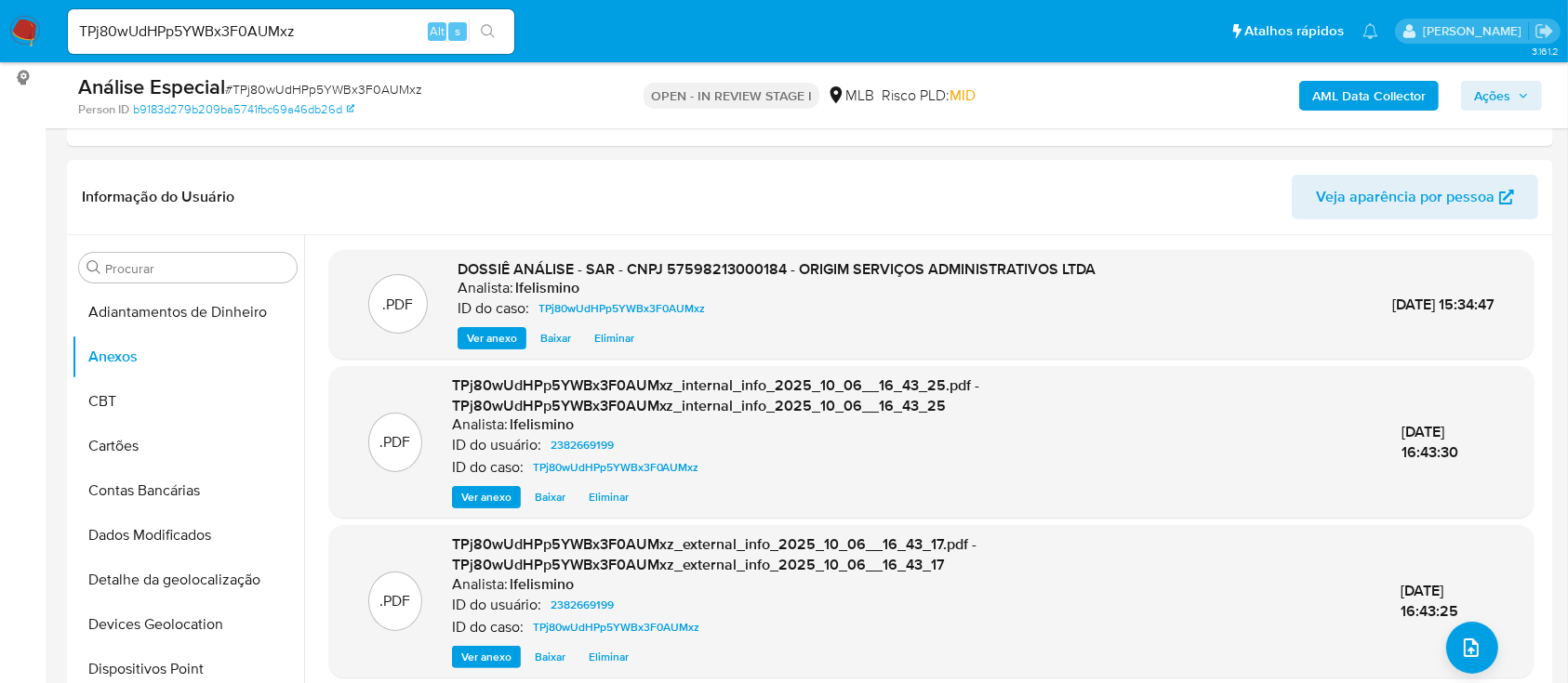
click at [1503, 94] on span "Ações" at bounding box center [1492, 96] width 36 height 29
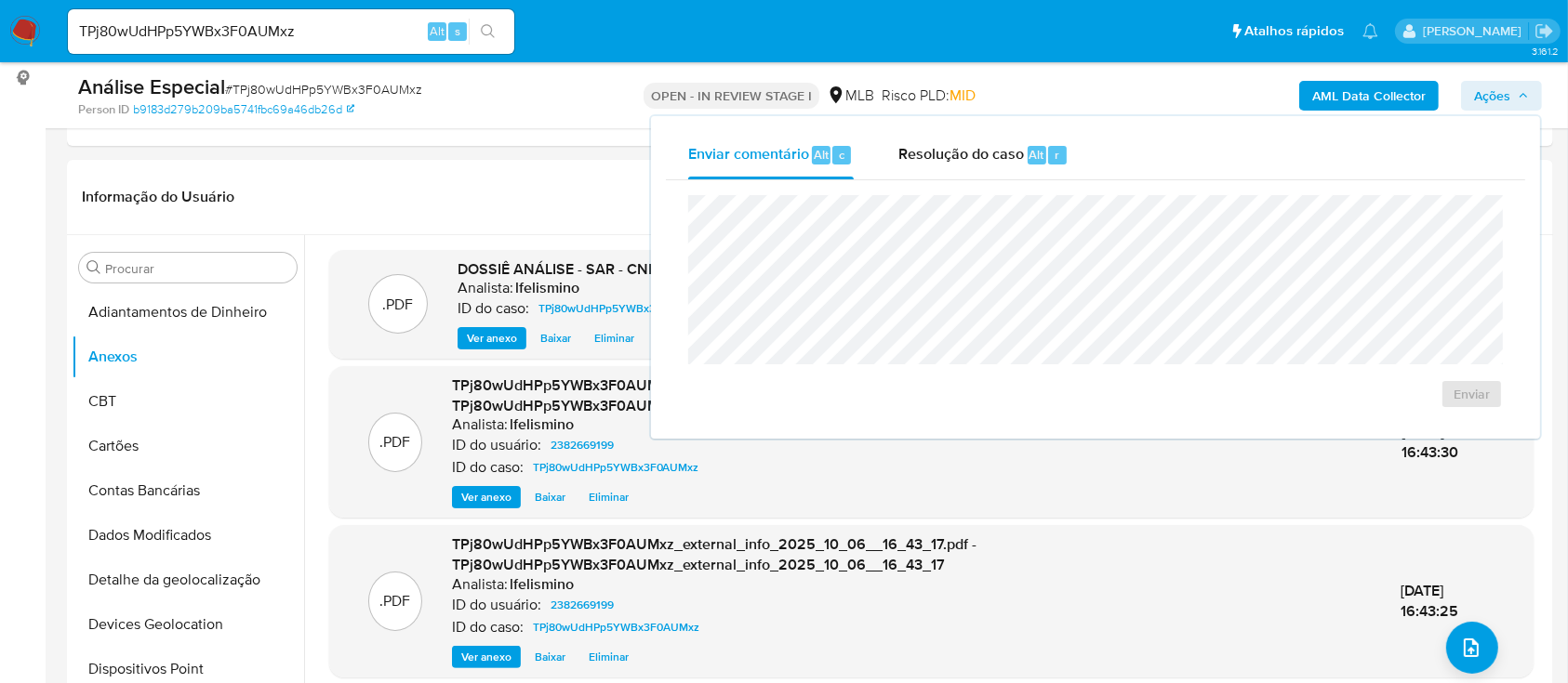
drag, startPoint x: 1055, startPoint y: 155, endPoint x: 1067, endPoint y: 185, distance: 32.3
click at [1055, 158] on span "r" at bounding box center [1056, 155] width 5 height 18
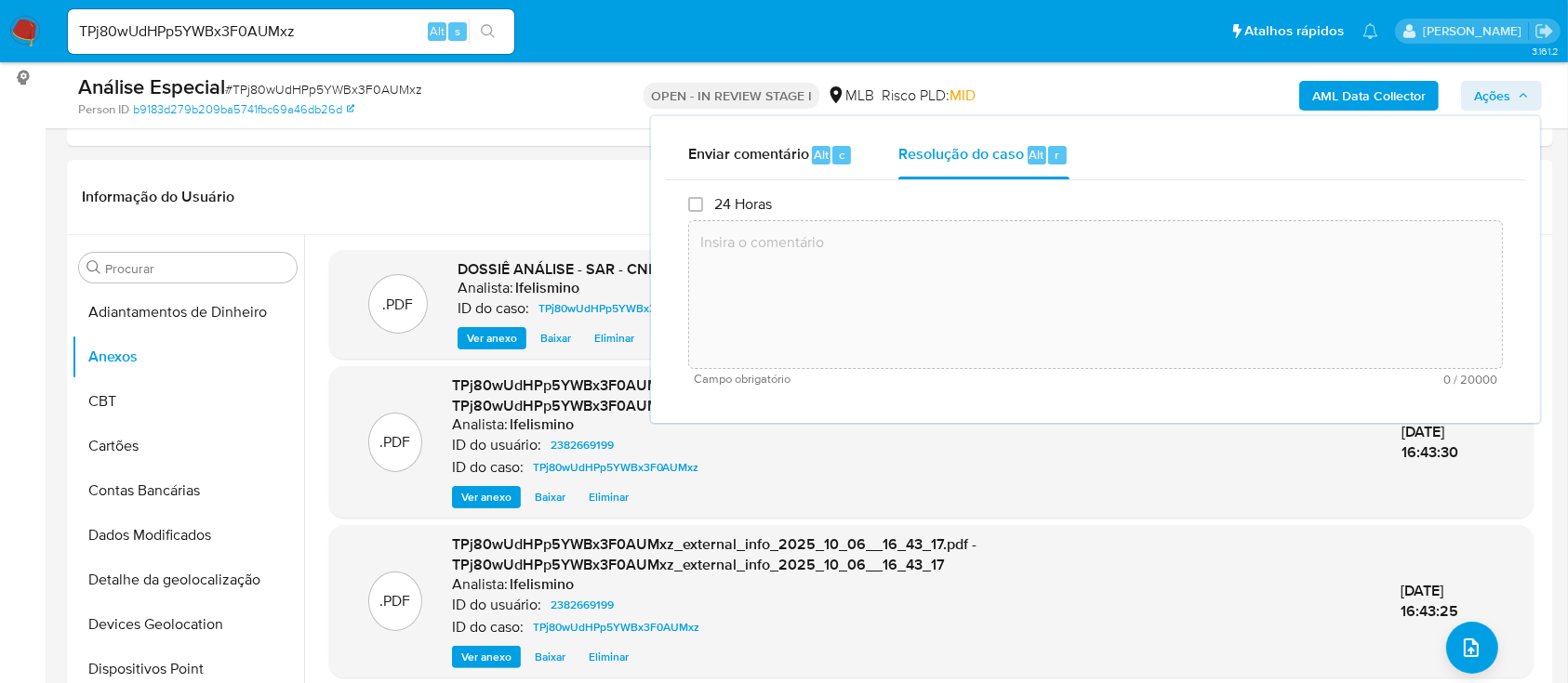
click at [1264, 264] on textarea at bounding box center [1095, 295] width 812 height 149
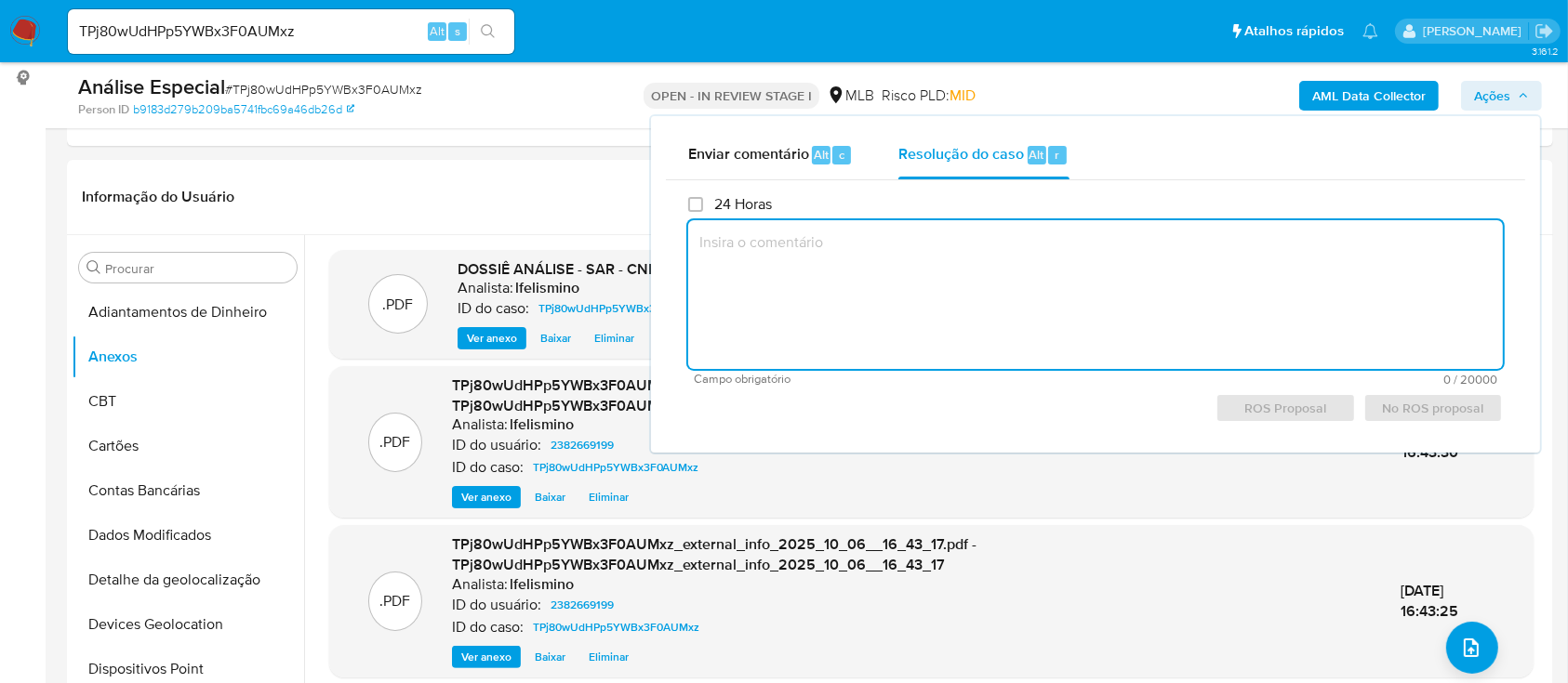
paste textarea "Fatos relevantes concluídos pelo analista: Conta recém-aberta com movimentação …"
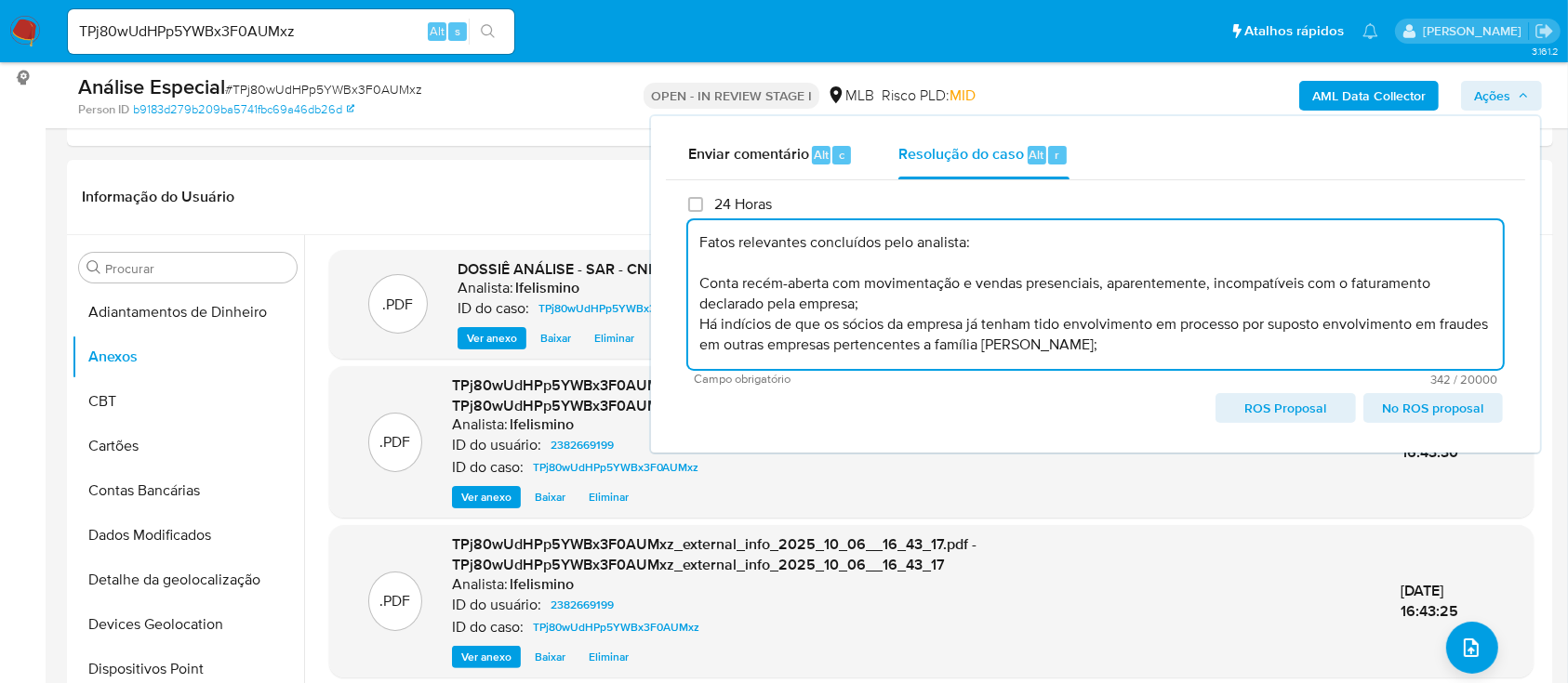
scroll to position [6, 0]
click at [1306, 412] on span "ROS Proposal" at bounding box center [1285, 408] width 114 height 26
type textarea "Fatos relevantes concluídos pelo analista: Conta recém-aberta com movimentação …"
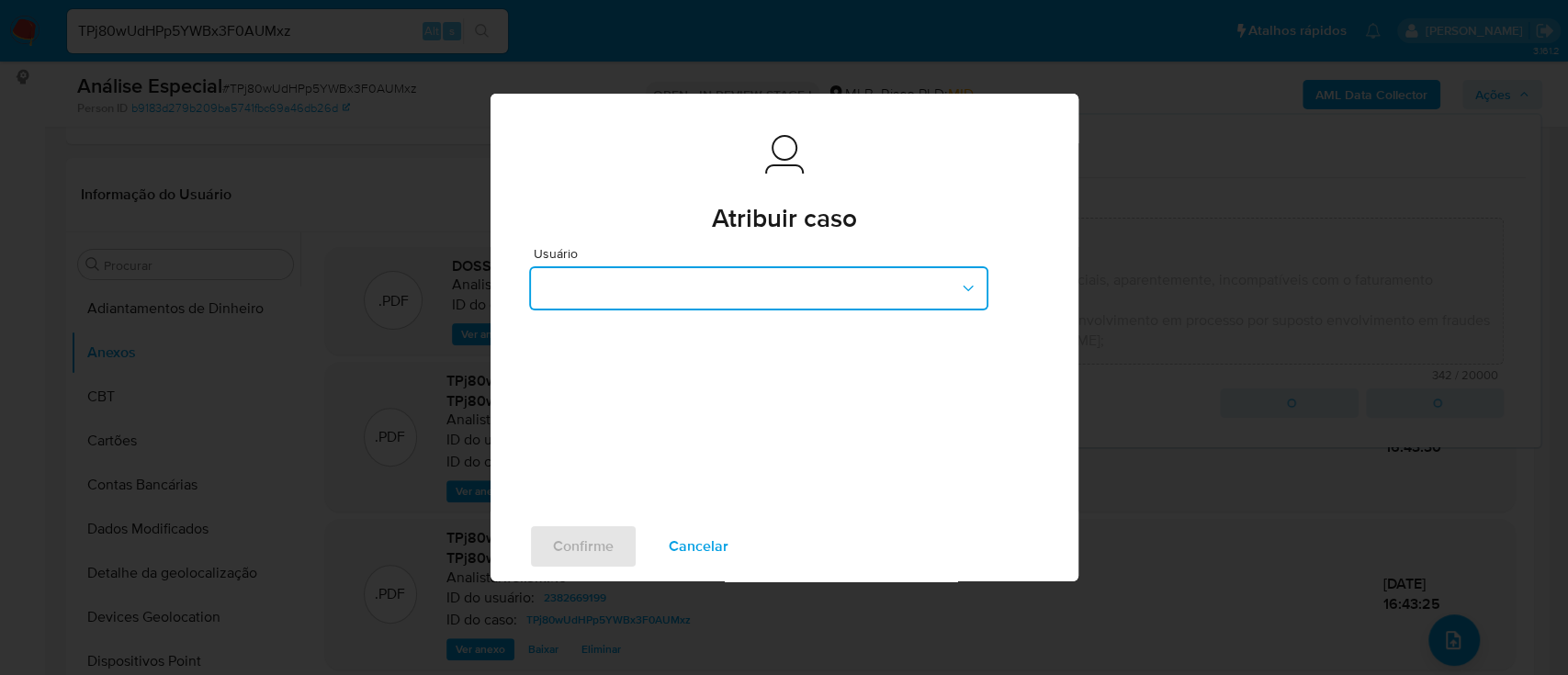
click at [810, 283] on button "button" at bounding box center [758, 289] width 459 height 45
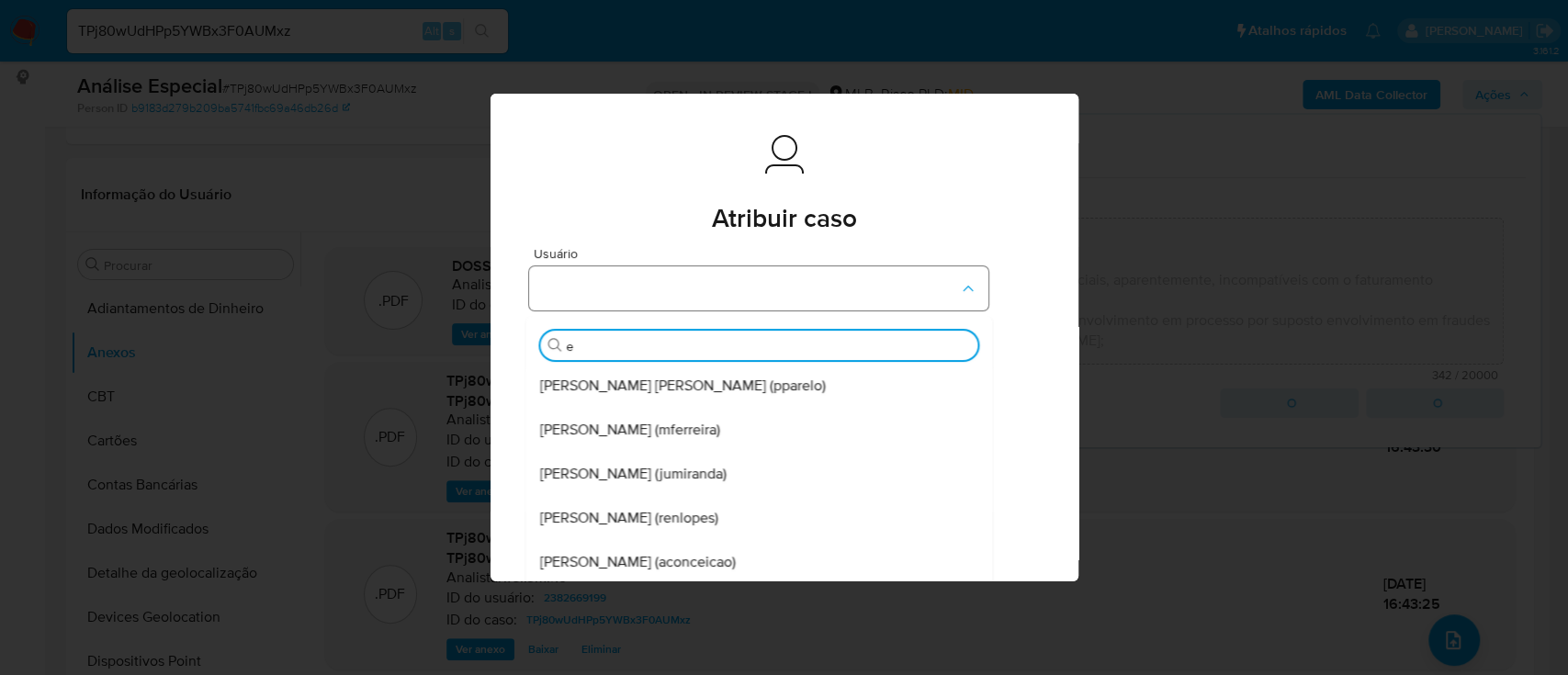
type input "ed"
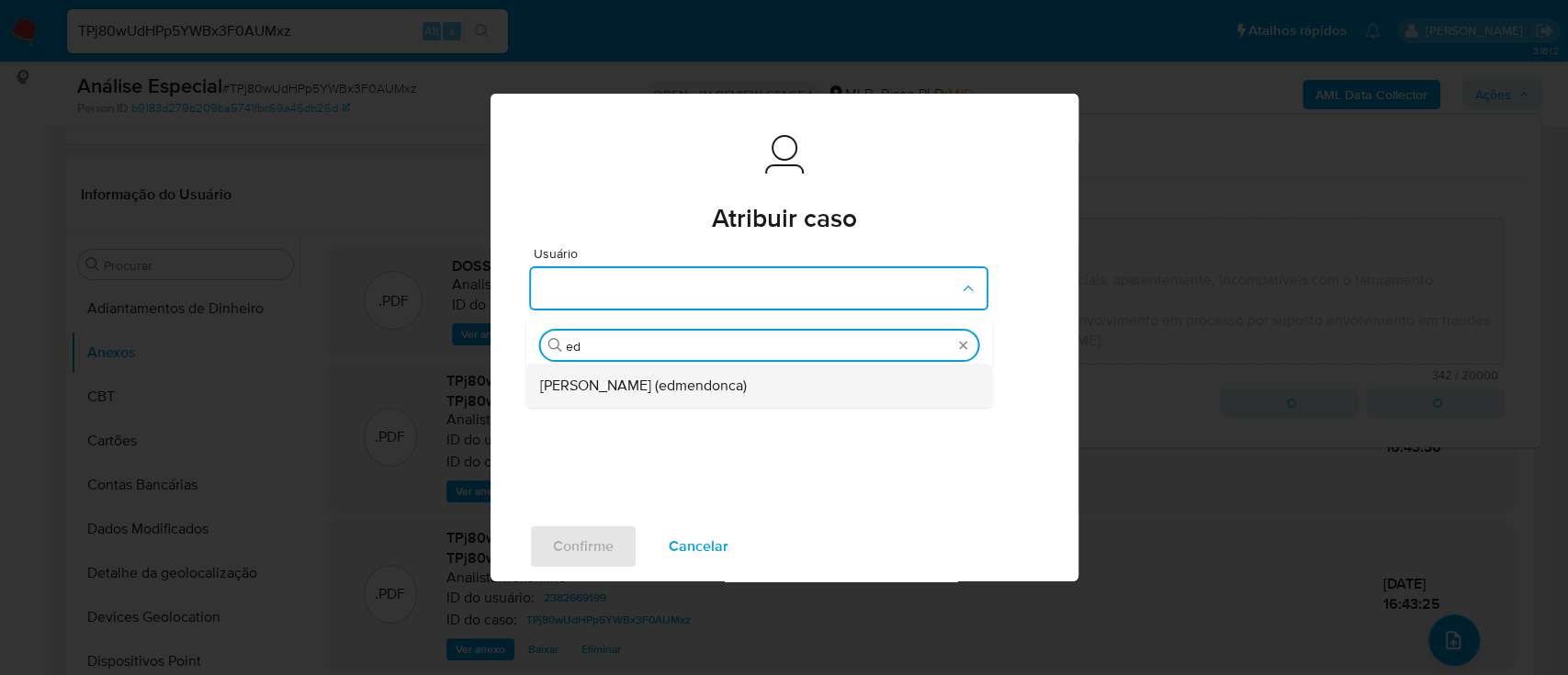
click at [808, 391] on div "Eduardo Mendonca Dutra (edmendonca)" at bounding box center [753, 386] width 426 height 45
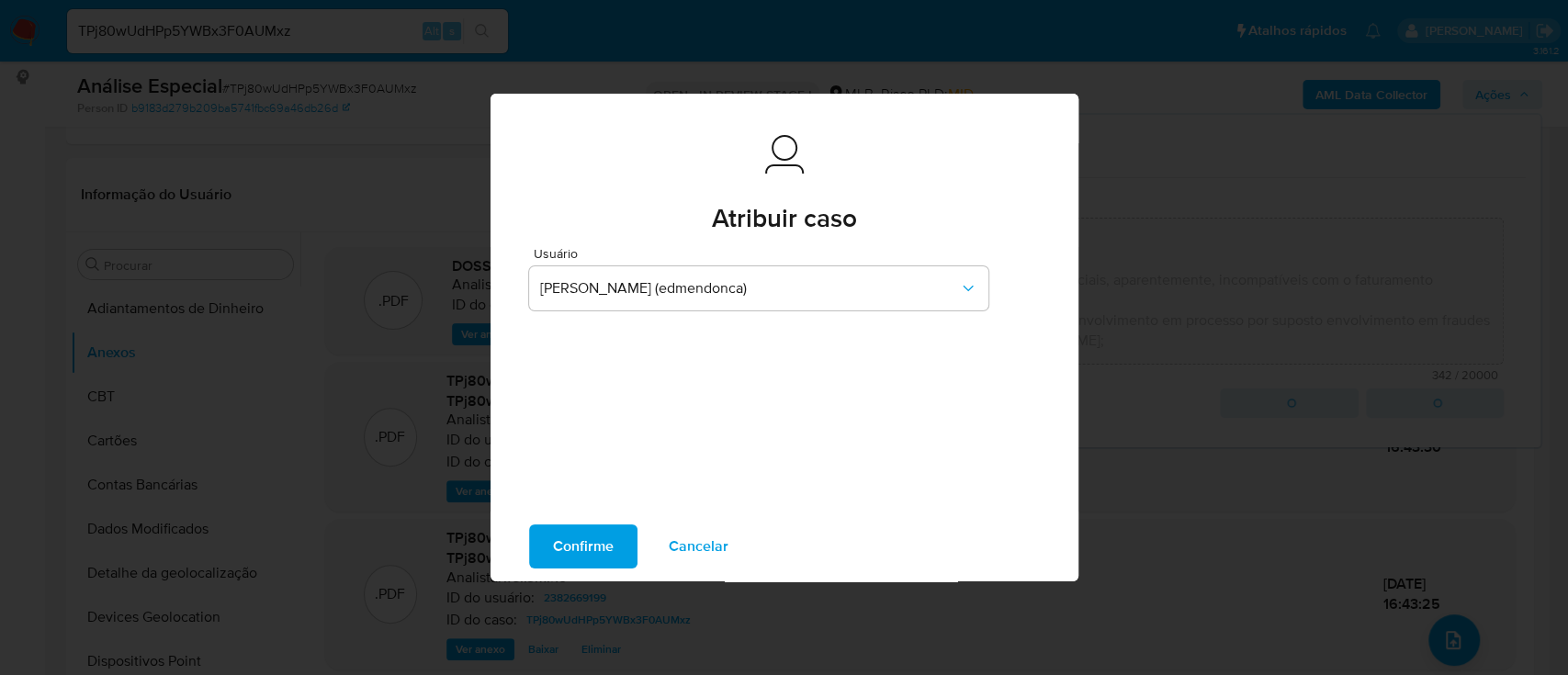
click at [562, 540] on span "Confirme" at bounding box center [583, 547] width 61 height 41
type textarea "Fatos relevantes concluídos pelo analista: Conta recém-aberta com movimentação …"
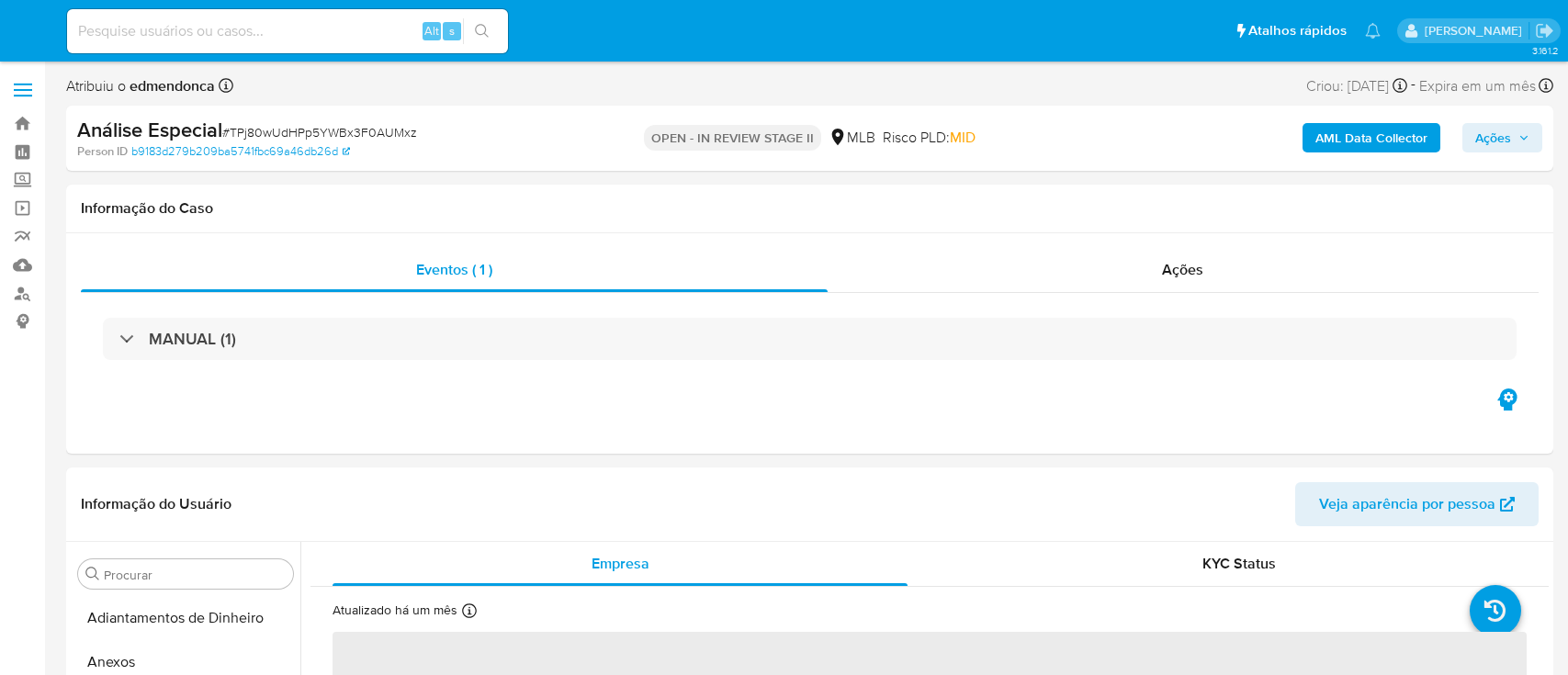
select select "10"
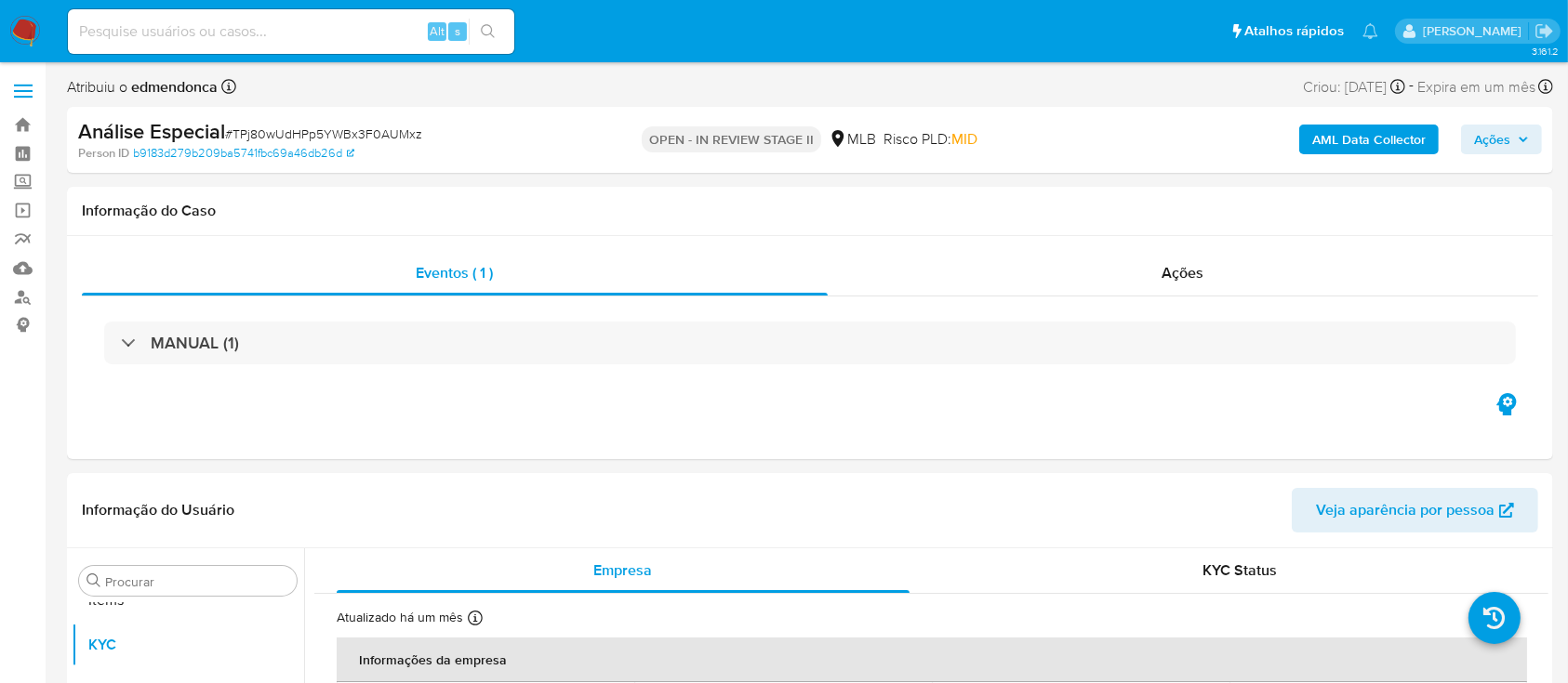
scroll to position [964, 0]
paste input "mbDbnGK5P44sko601EDaFnhL"
type input "mbDbnGK5P44sko601EDaFnhL"
click at [490, 31] on icon "search-icon" at bounding box center [487, 31] width 15 height 15
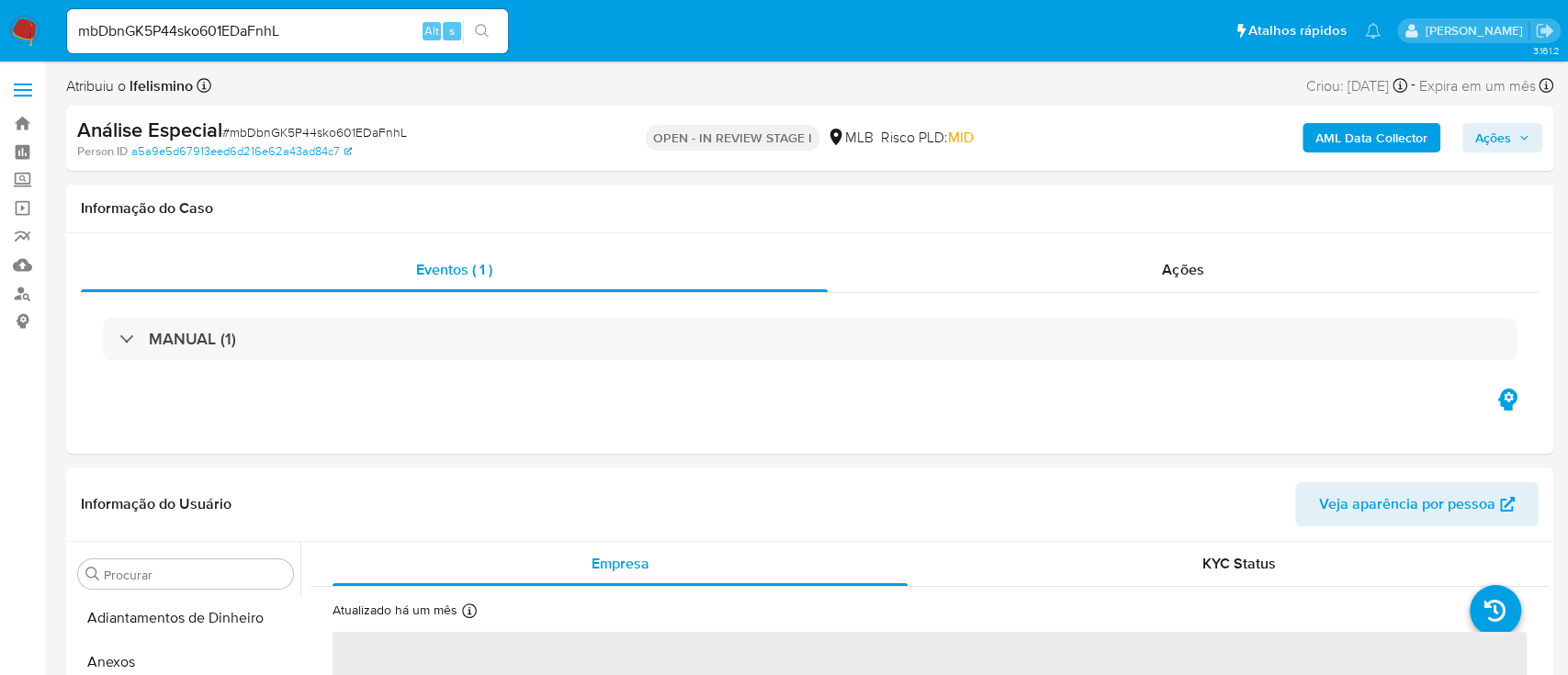
select select "10"
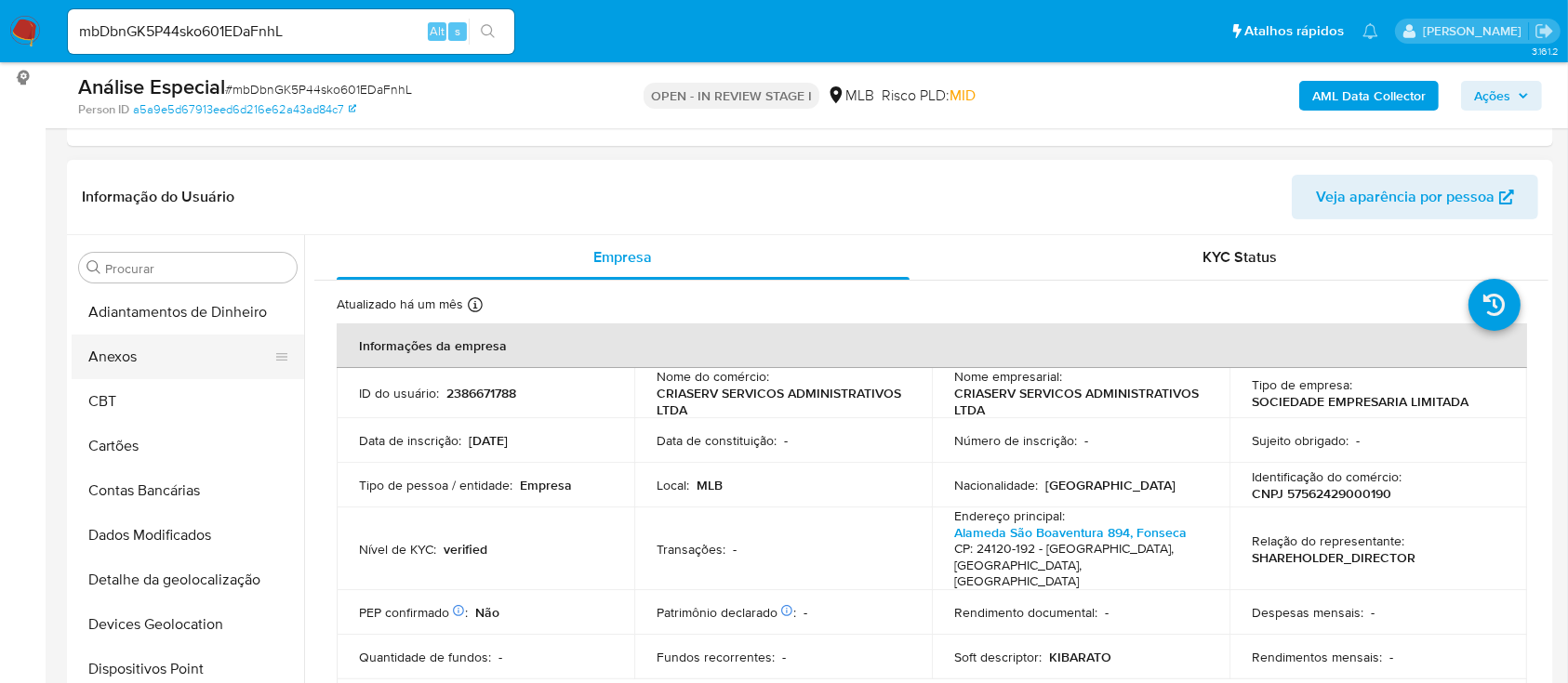
click at [249, 368] on button "Anexos" at bounding box center [180, 358] width 218 height 45
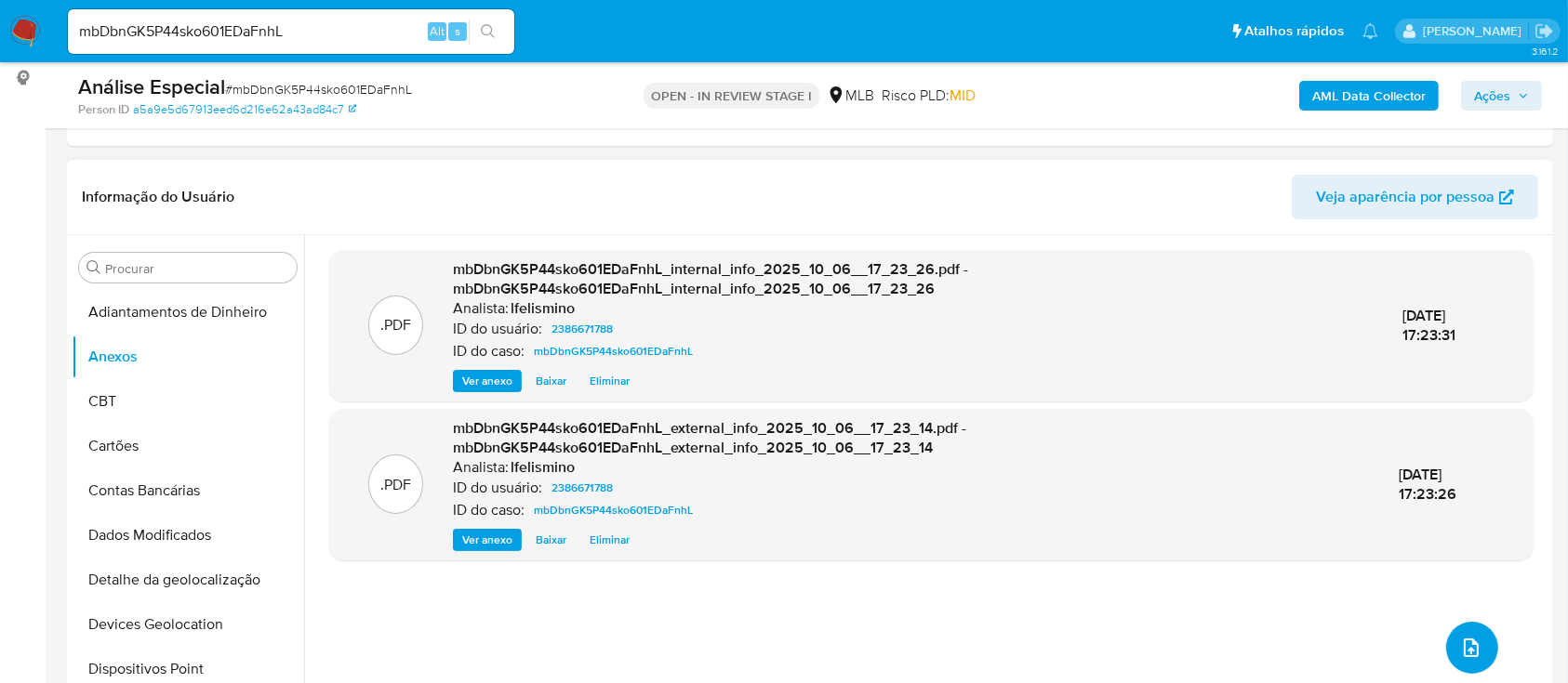
click at [1463, 642] on icon "upload-file" at bounding box center [1470, 648] width 15 height 19
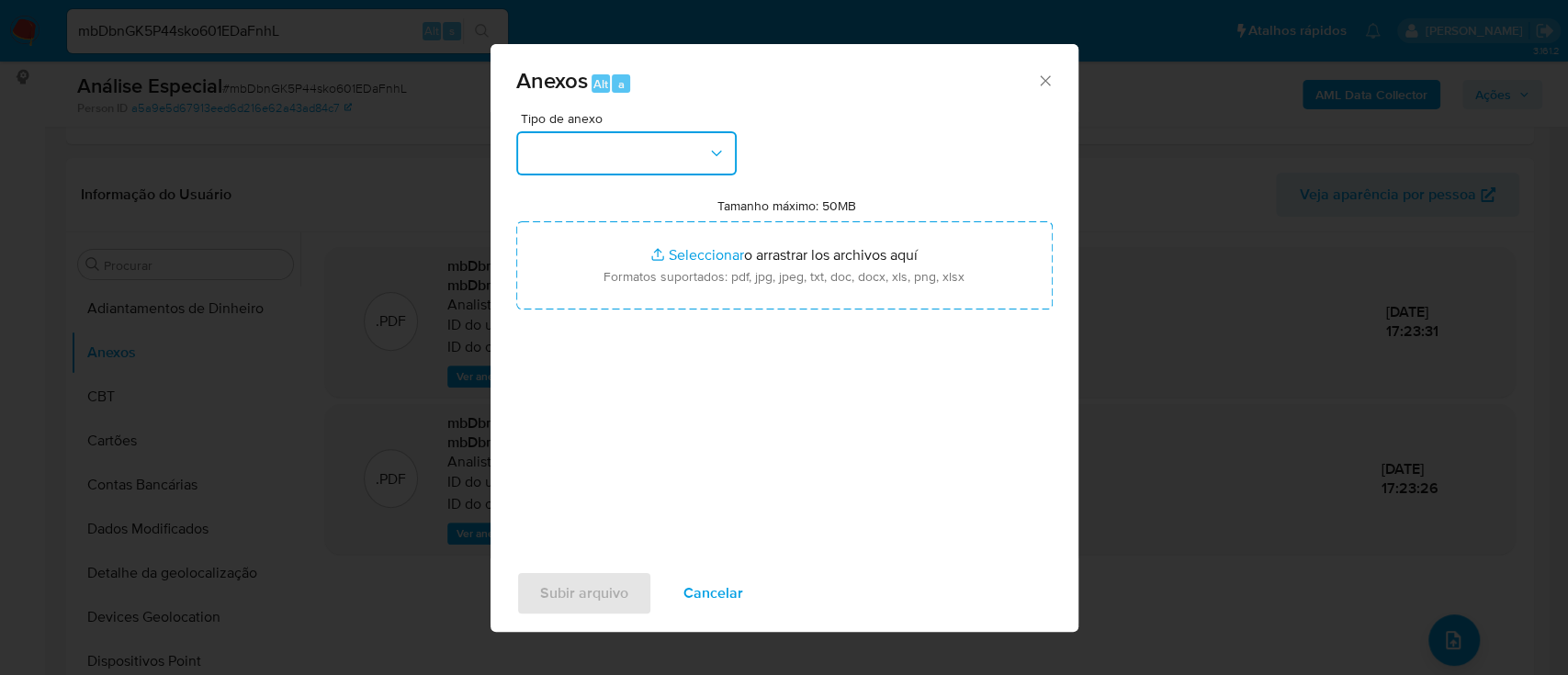
click at [570, 156] on button "button" at bounding box center [627, 154] width 221 height 45
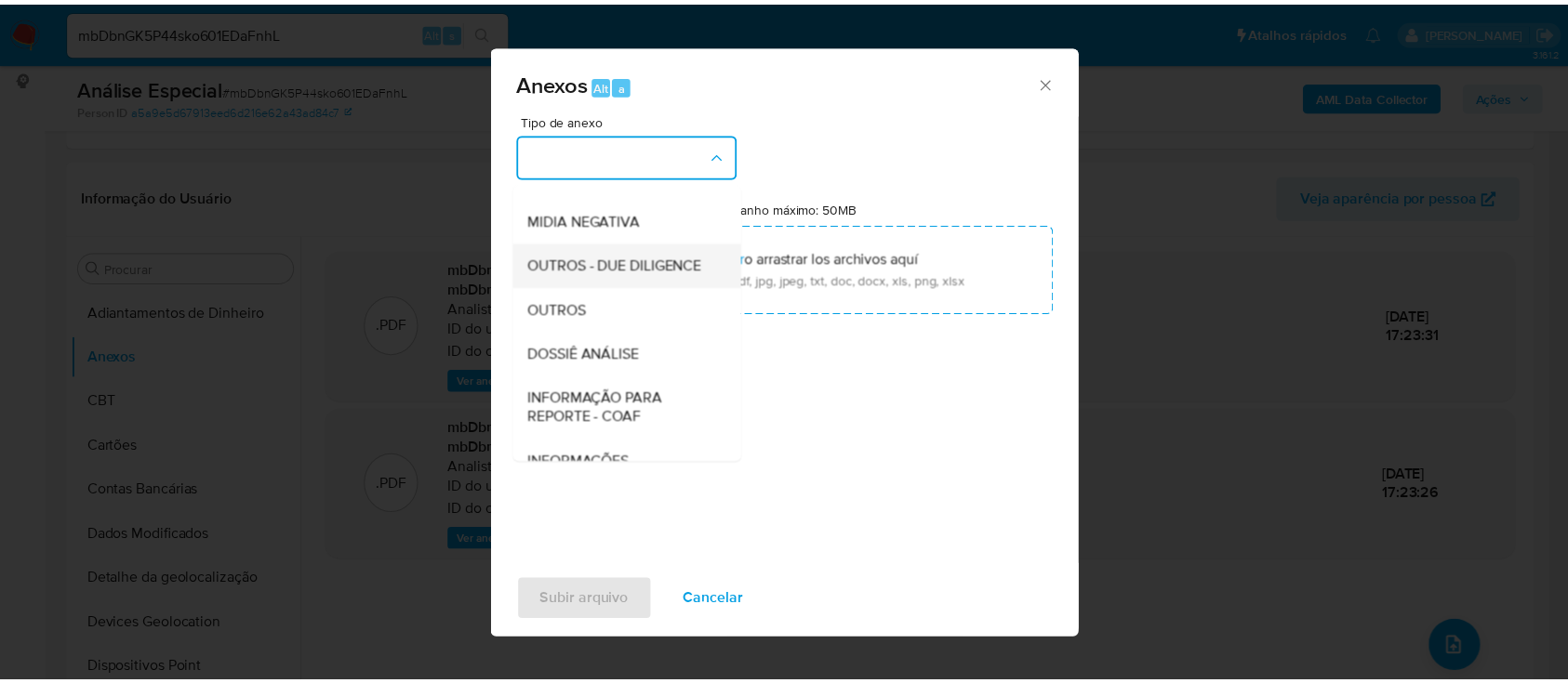
scroll to position [247, 0]
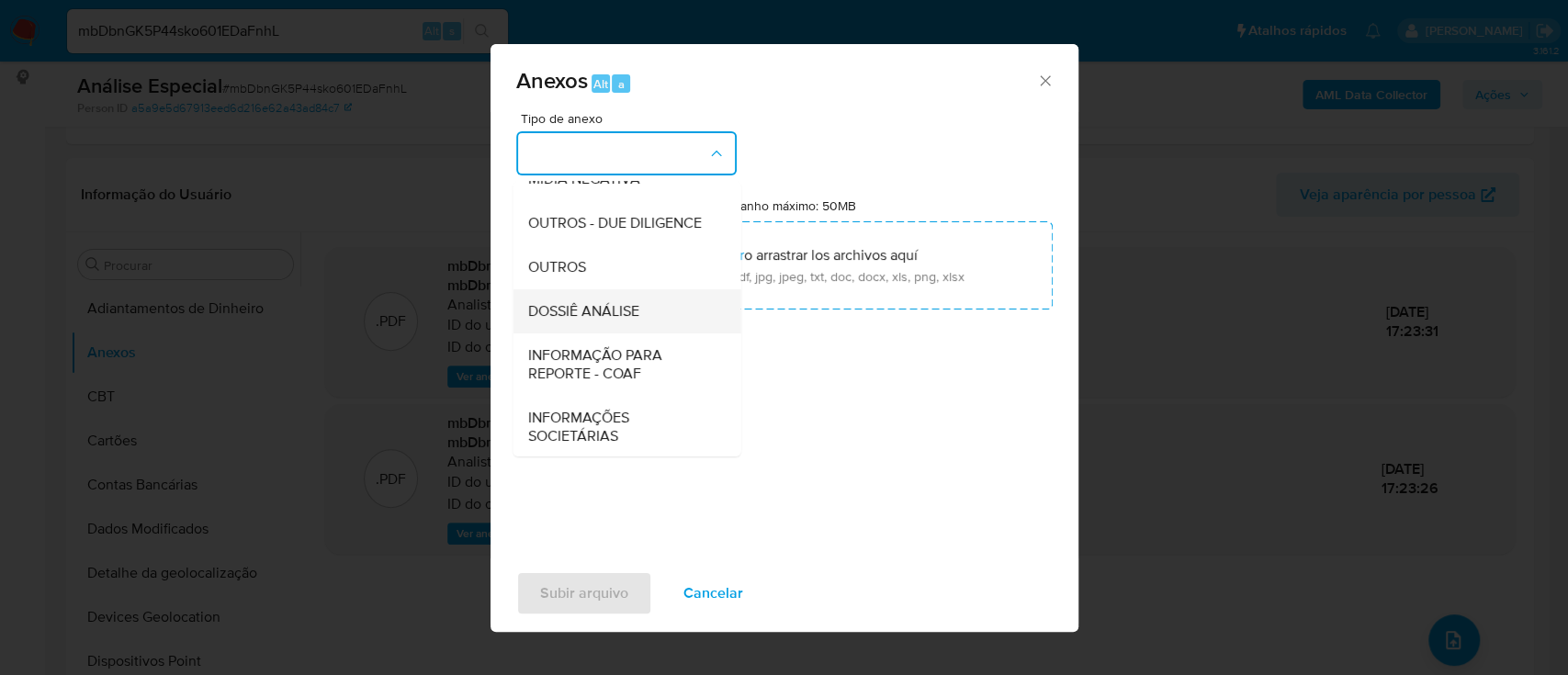
click at [654, 333] on div "DOSSIÊ ANÁLISE" at bounding box center [622, 312] width 188 height 45
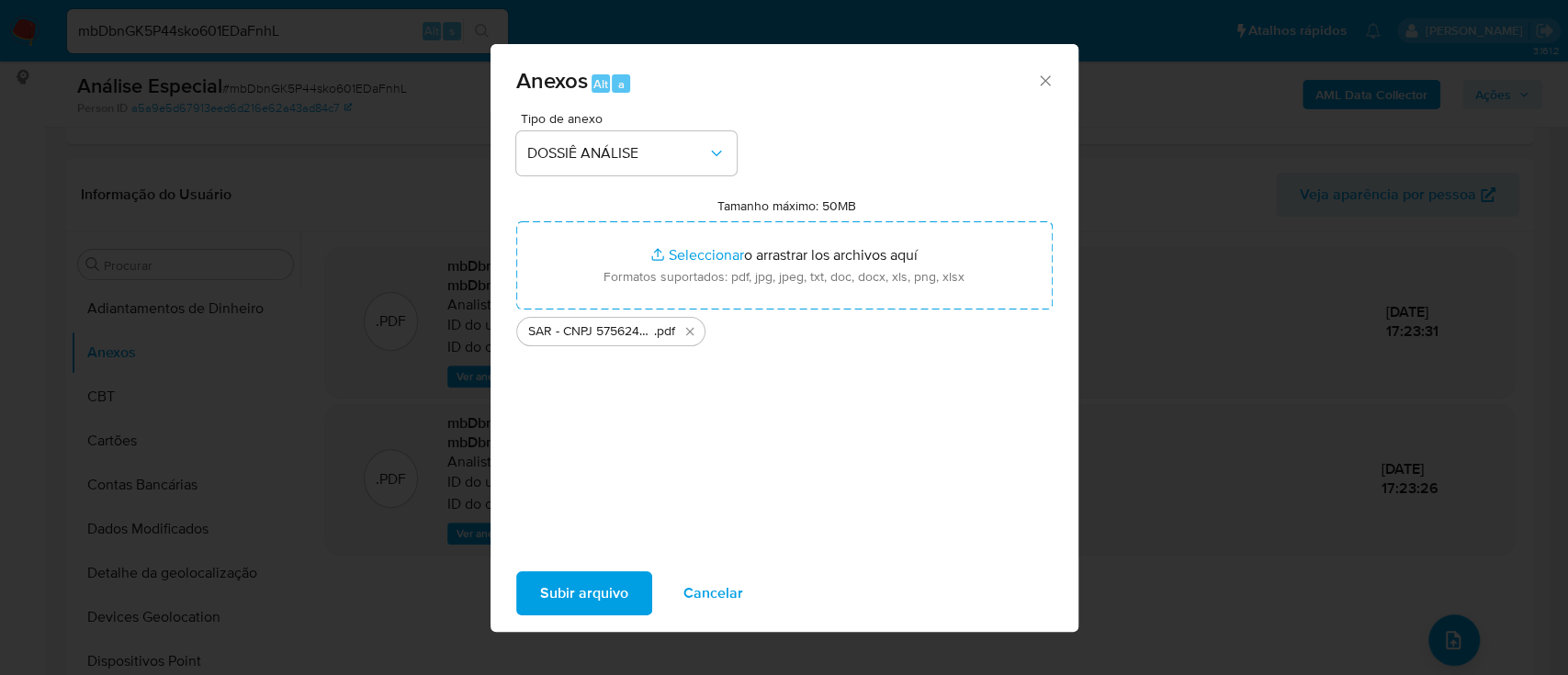
click at [618, 579] on span "Subir arquivo" at bounding box center [584, 594] width 88 height 41
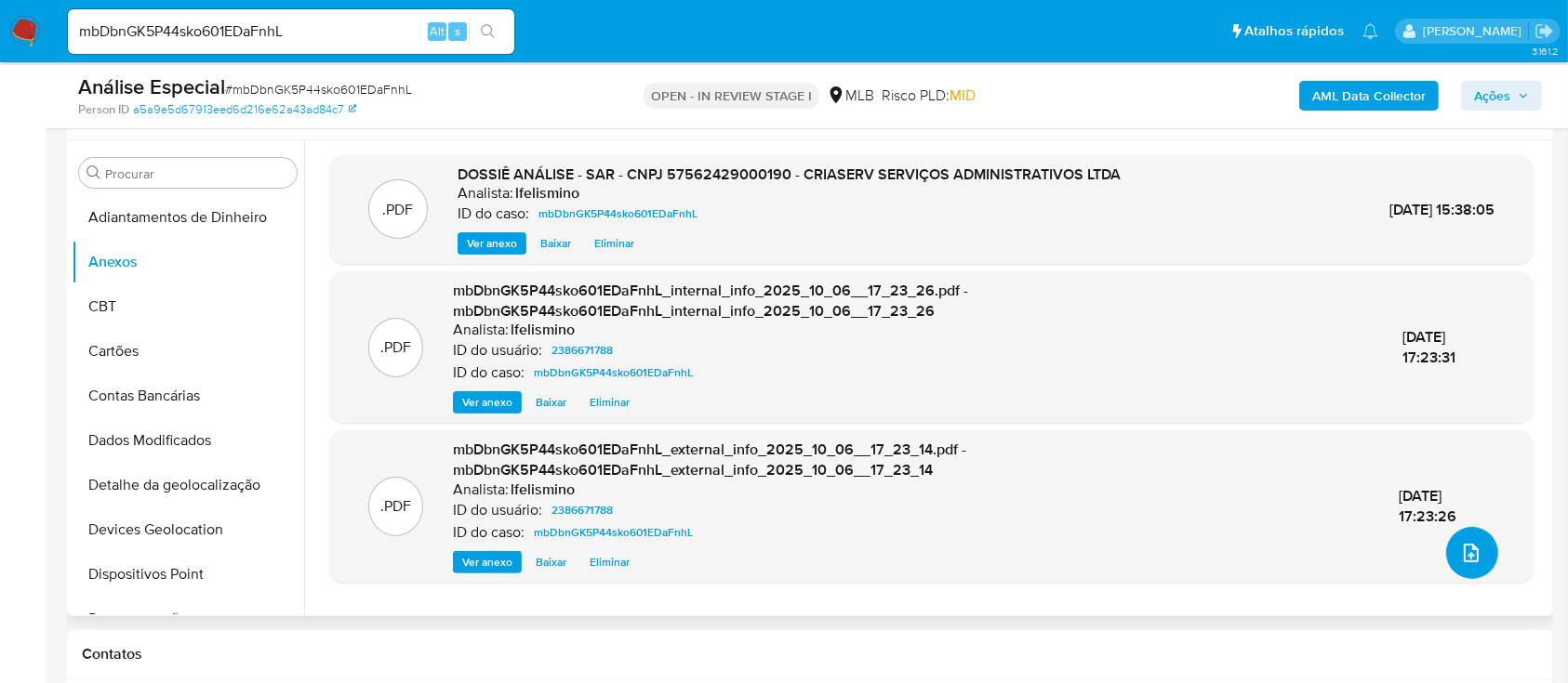
scroll to position [496, 0]
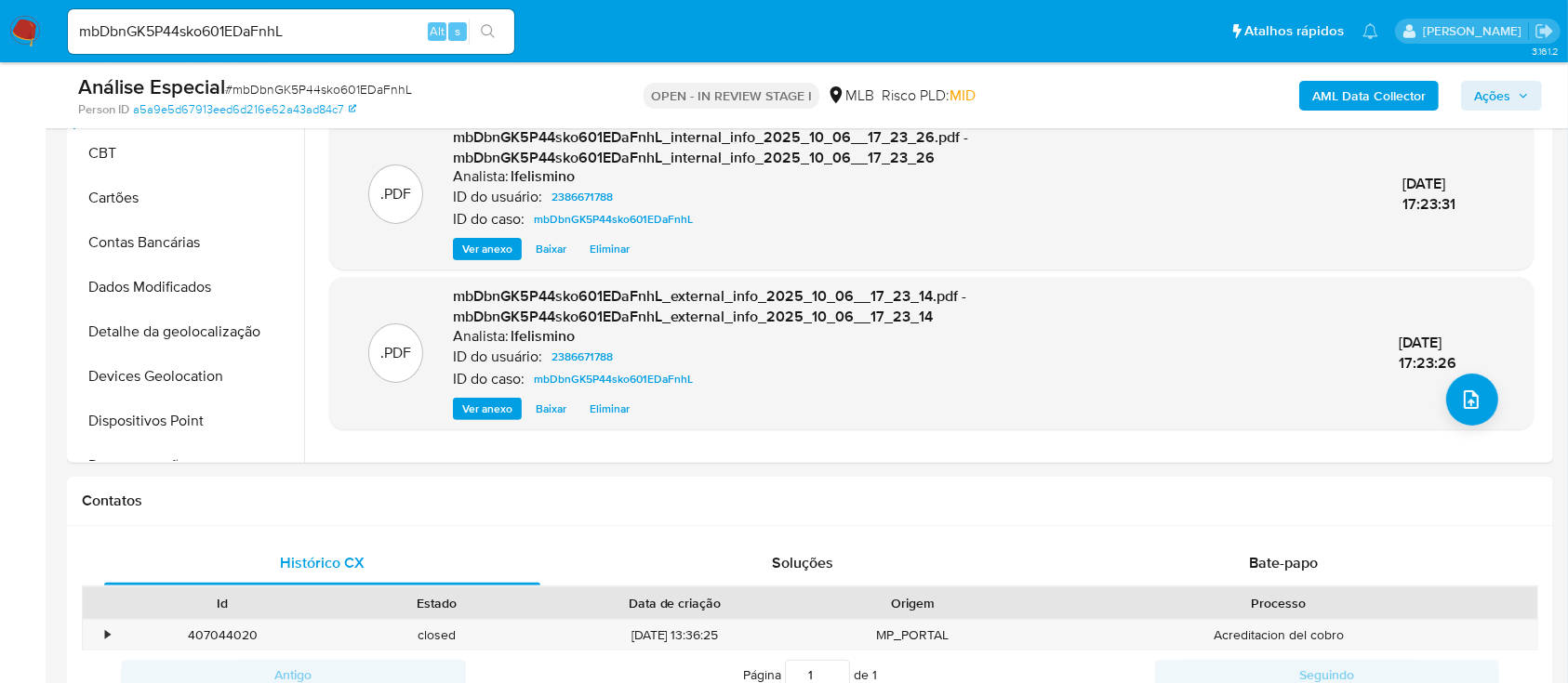
click at [1495, 95] on span "Ações" at bounding box center [1492, 96] width 36 height 29
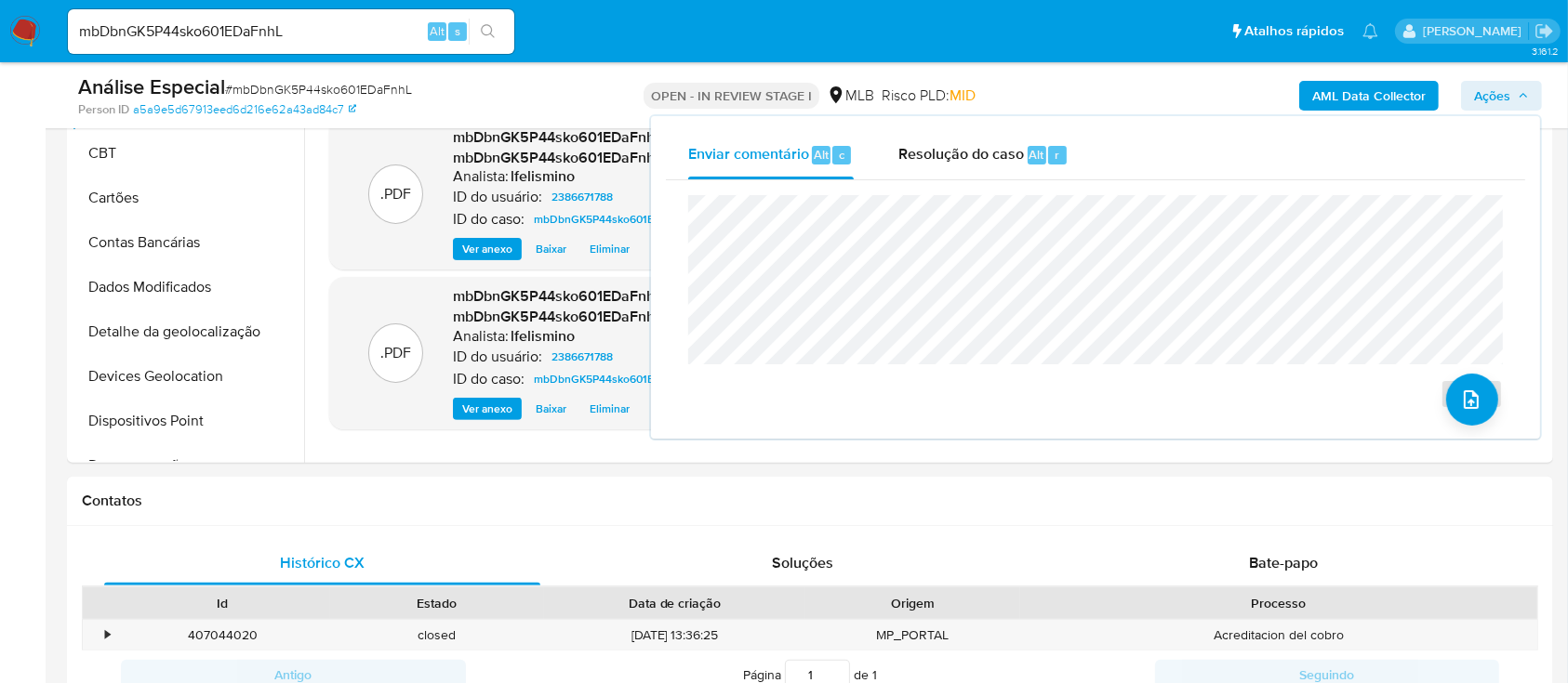
click at [1016, 175] on div "Resolução do caso Alt r" at bounding box center [983, 155] width 171 height 48
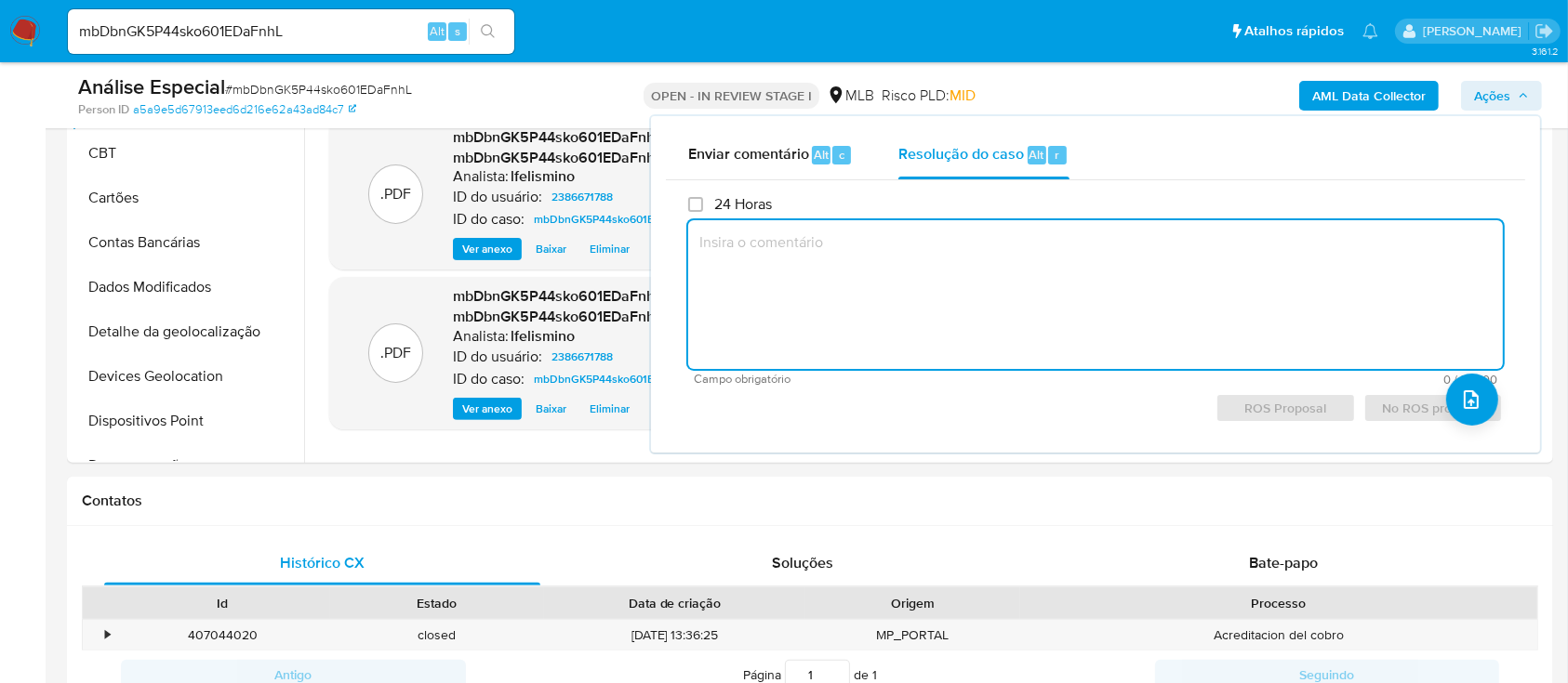
click at [1006, 300] on textarea at bounding box center [1095, 295] width 814 height 149
paste textarea "Fatos relevantes concluídos pelo analista: Conta recém-aberta com movimentação …"
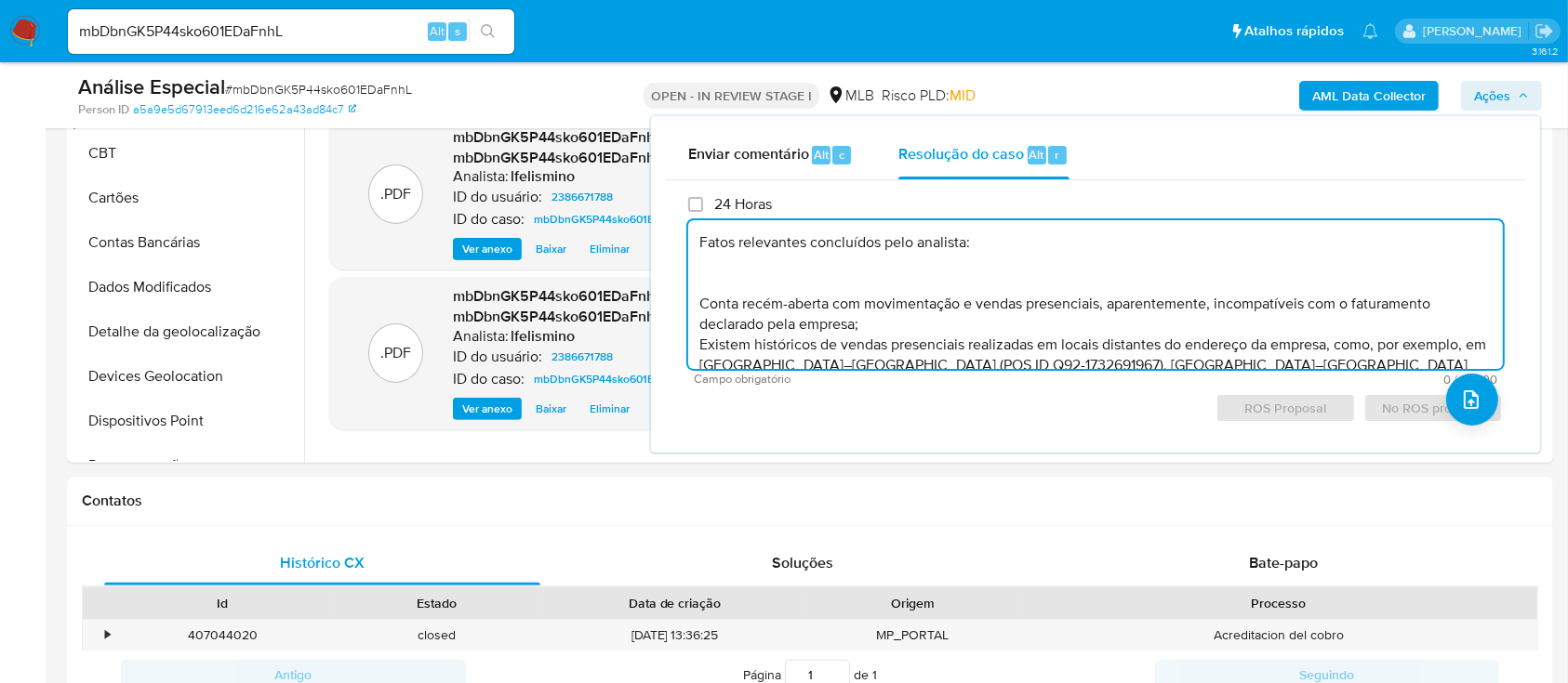
scroll to position [87, 0]
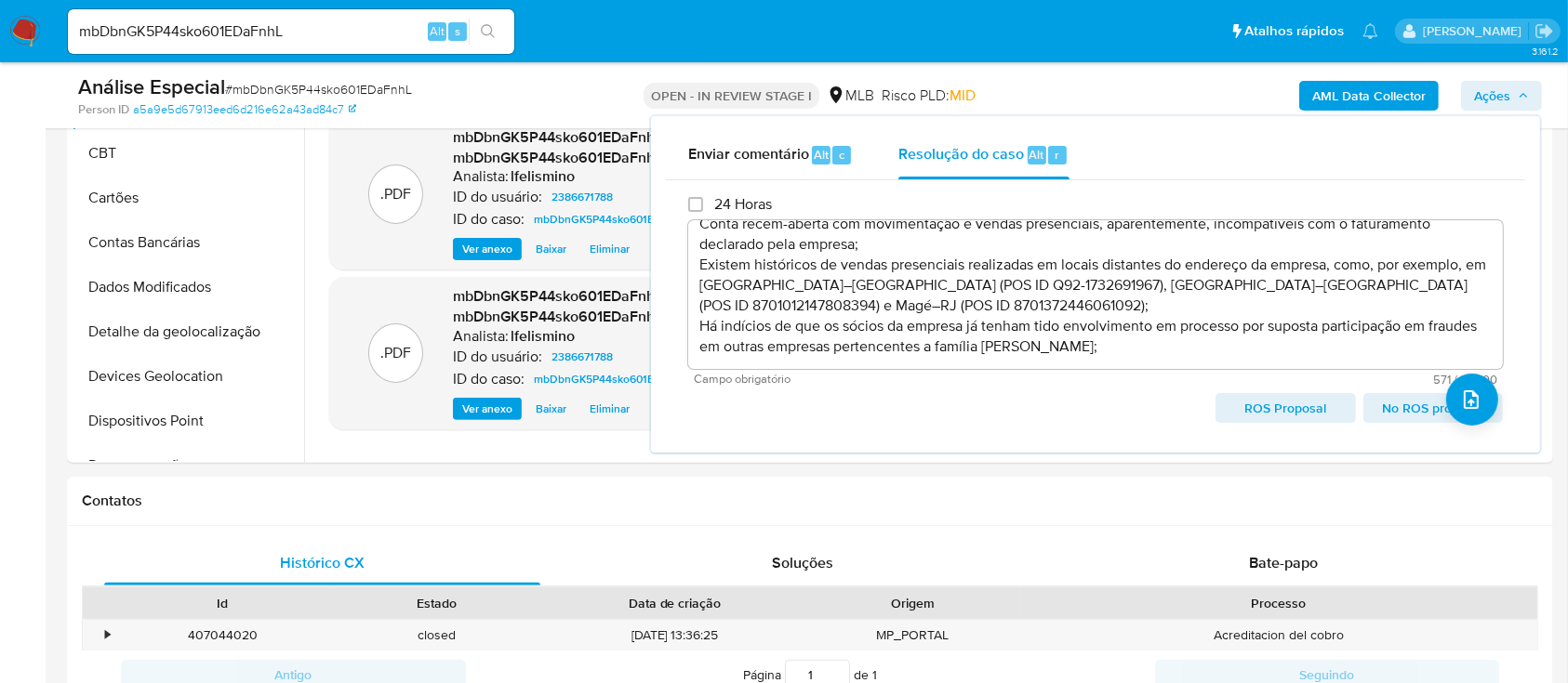
click at [1316, 420] on span "ROS Proposal" at bounding box center [1285, 408] width 114 height 26
type textarea "Fatos relevantes concluídos pelo analista: Conta recém-aberta com movimentação …"
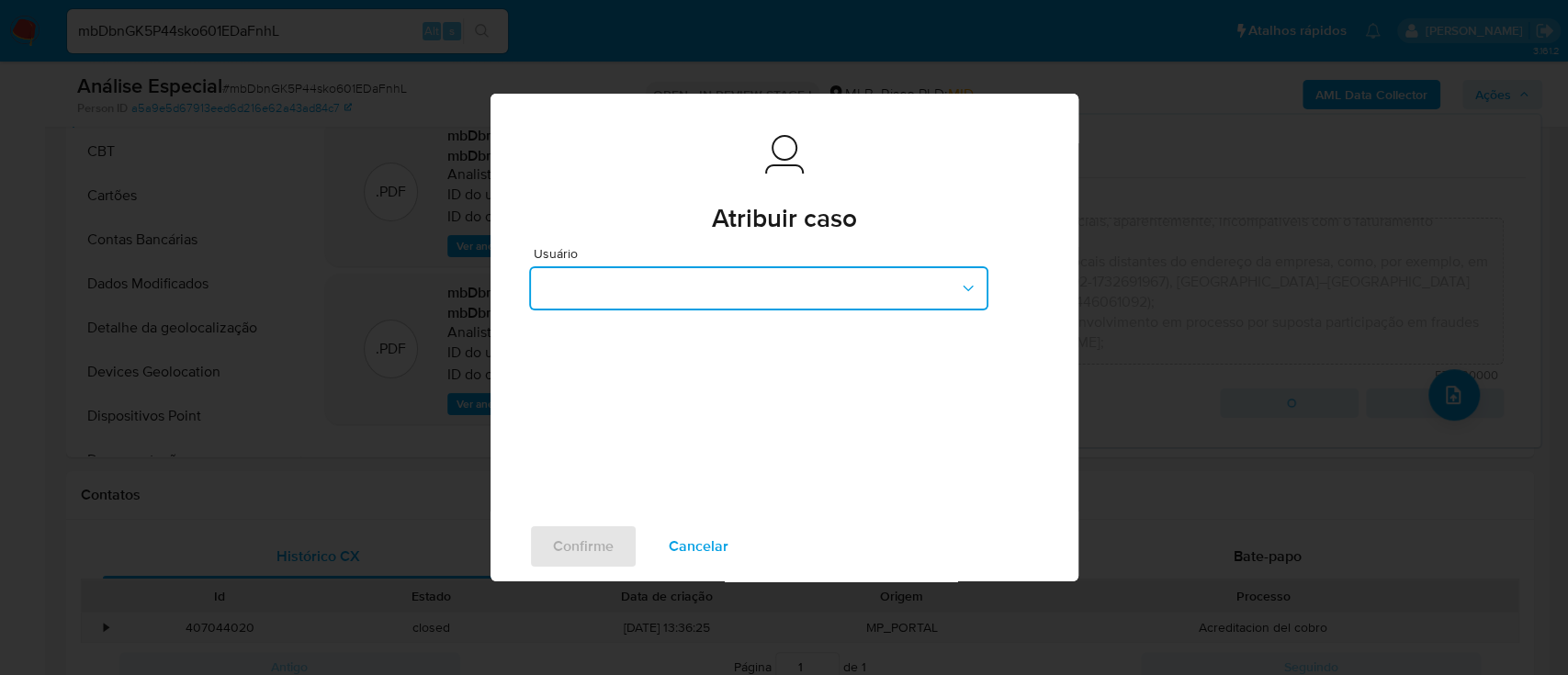
click at [622, 306] on button "button" at bounding box center [758, 289] width 459 height 45
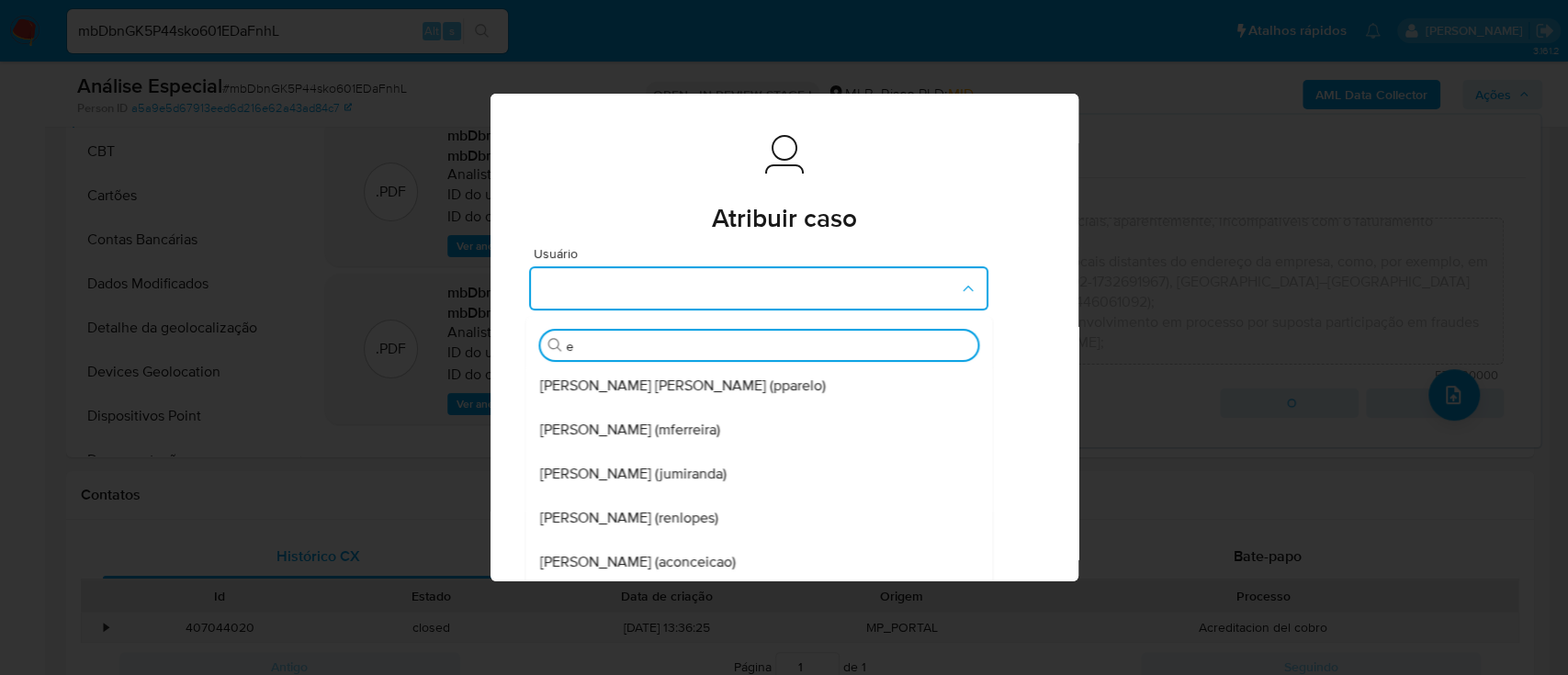
type input "ed"
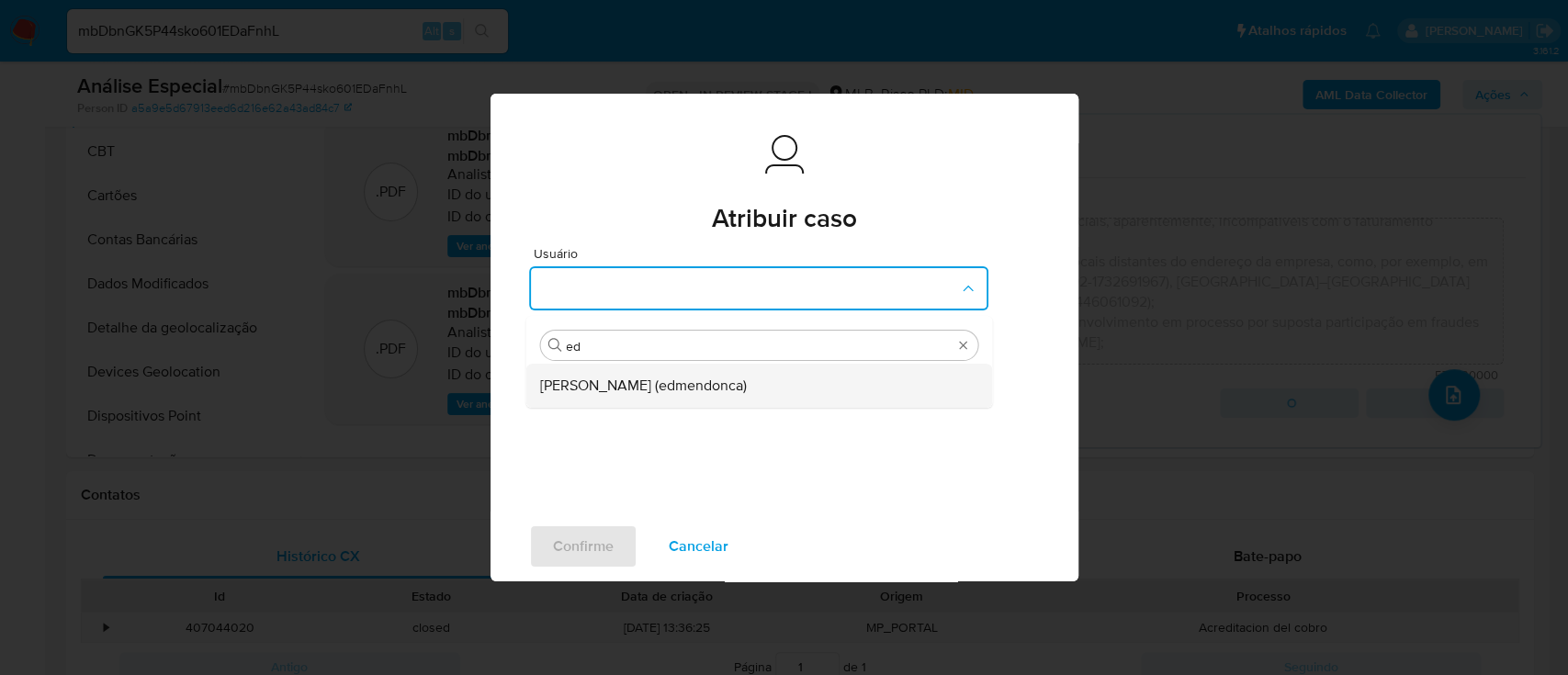
click at [760, 366] on div "[PERSON_NAME] (edmendonca)" at bounding box center [753, 386] width 426 height 45
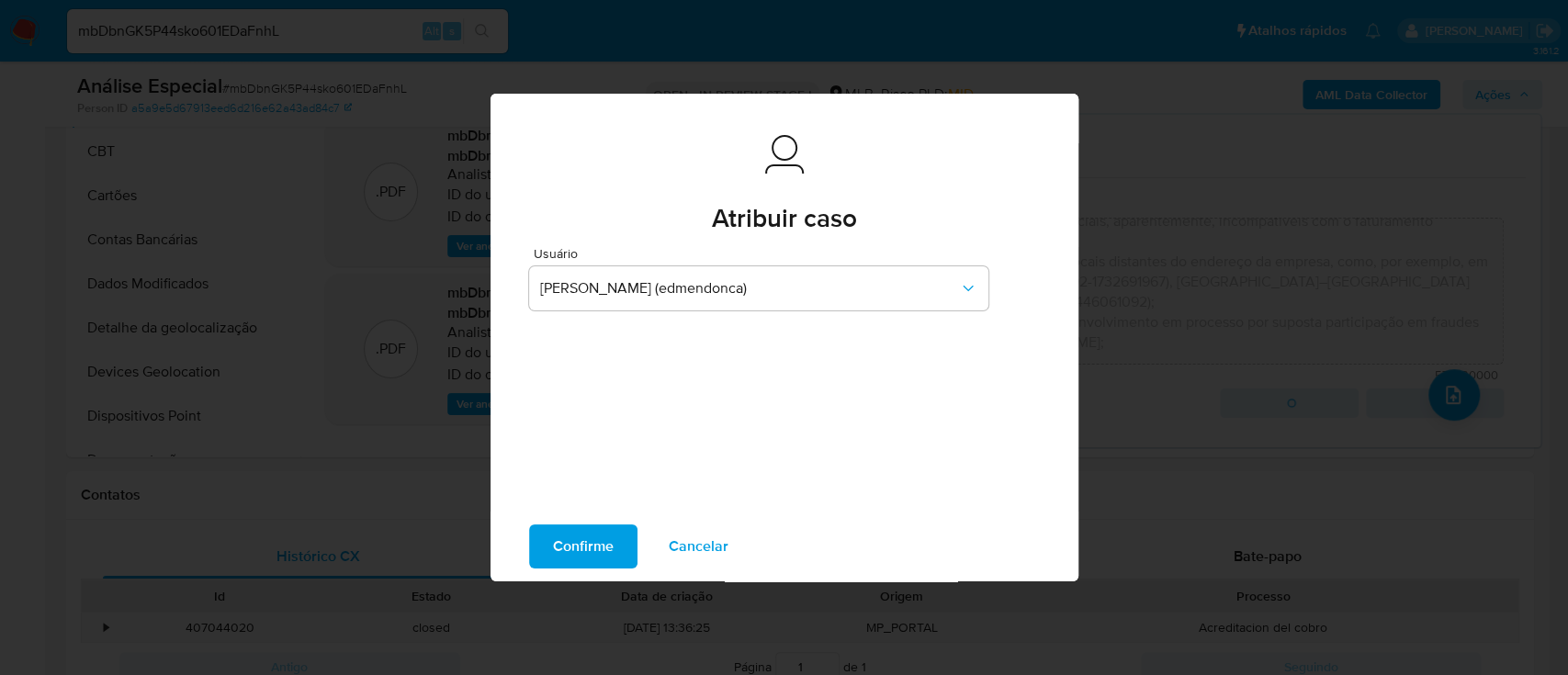
click at [571, 562] on span "Confirme" at bounding box center [583, 547] width 61 height 41
type textarea "Fatos relevantes concluídos pelo analista: Conta recém-aberta com movimentação …"
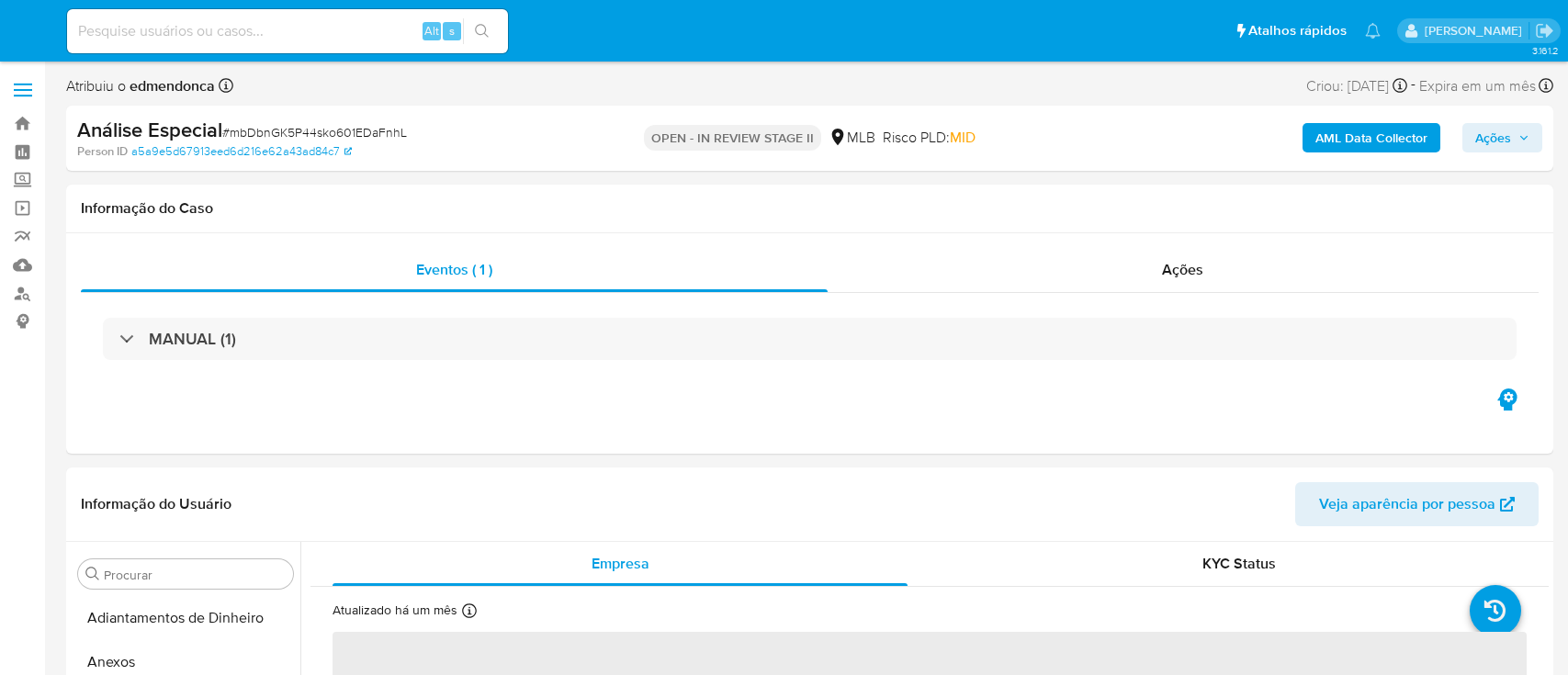
select select "10"
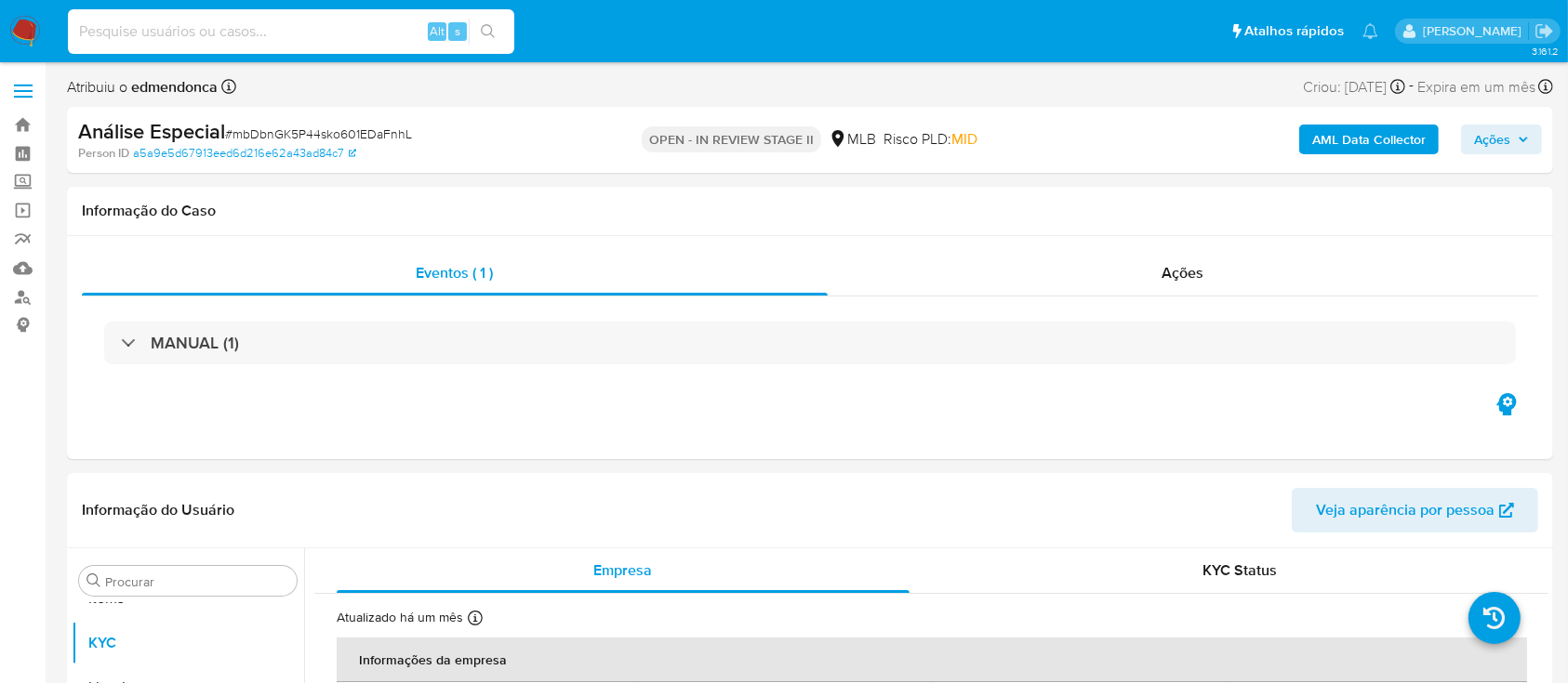
drag, startPoint x: 312, startPoint y: 15, endPoint x: 287, endPoint y: 40, distance: 35.4
click at [287, 40] on input at bounding box center [290, 31] width 446 height 24
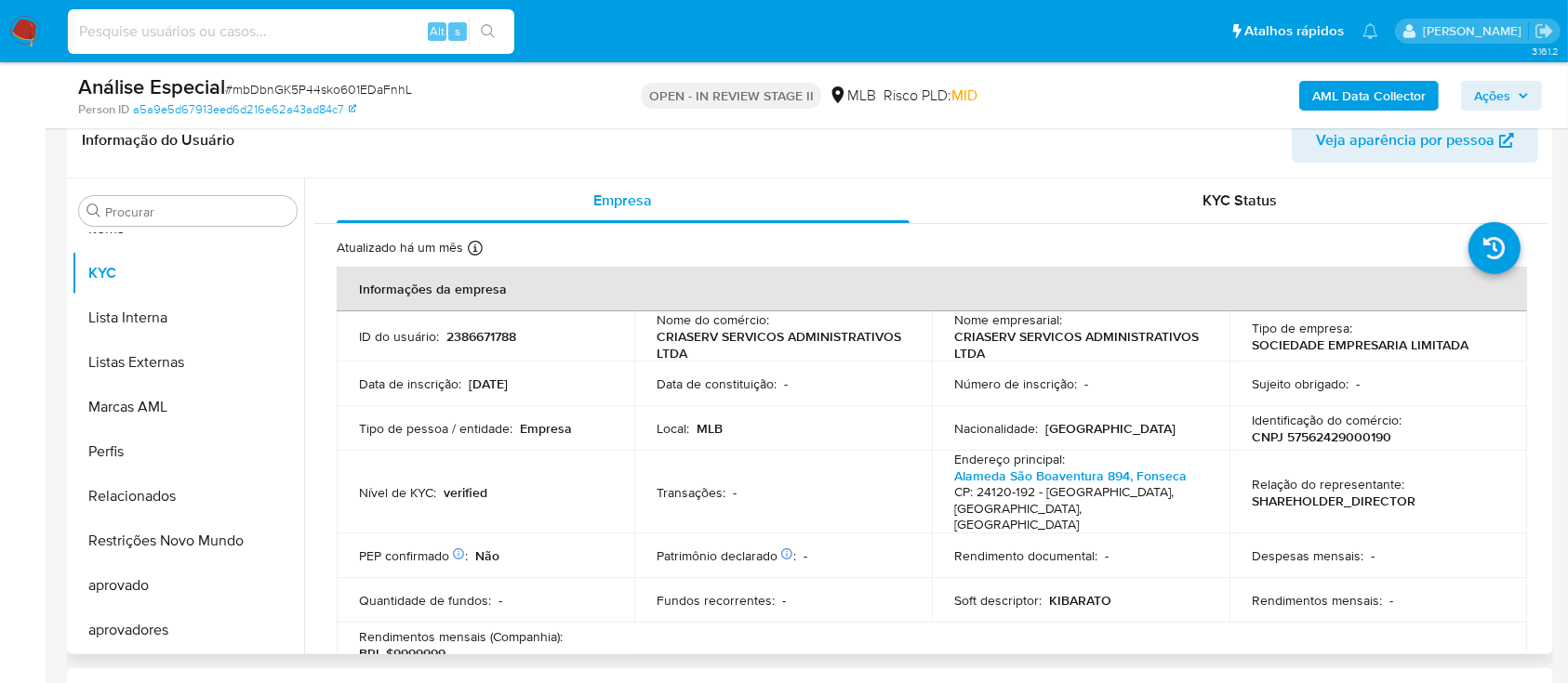
scroll to position [247, 0]
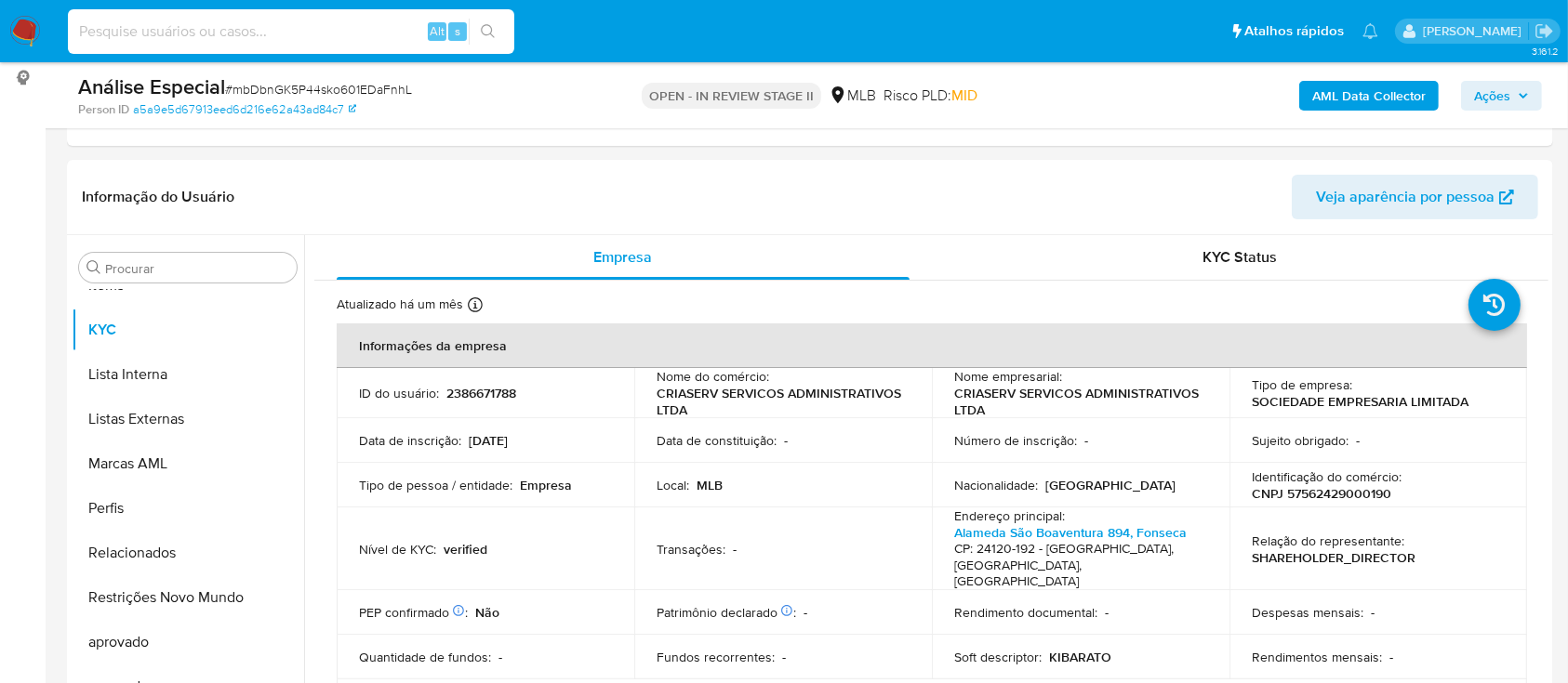
paste input "N6sRQMeOD71Ik9FgrIiUksHA"
type input "N6sRQMeOD71Ik9FgrIiUksHA"
click at [493, 27] on icon "search-icon" at bounding box center [487, 31] width 15 height 15
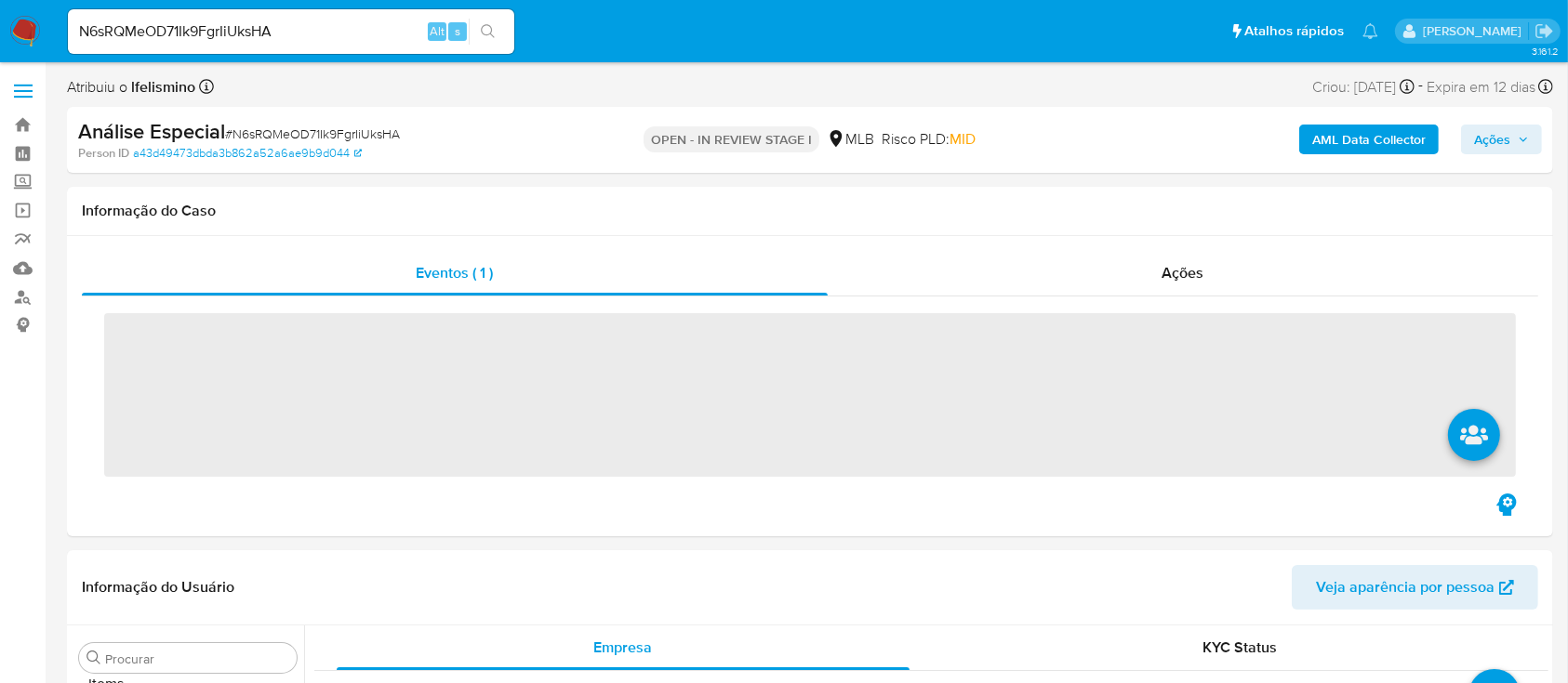
scroll to position [964, 0]
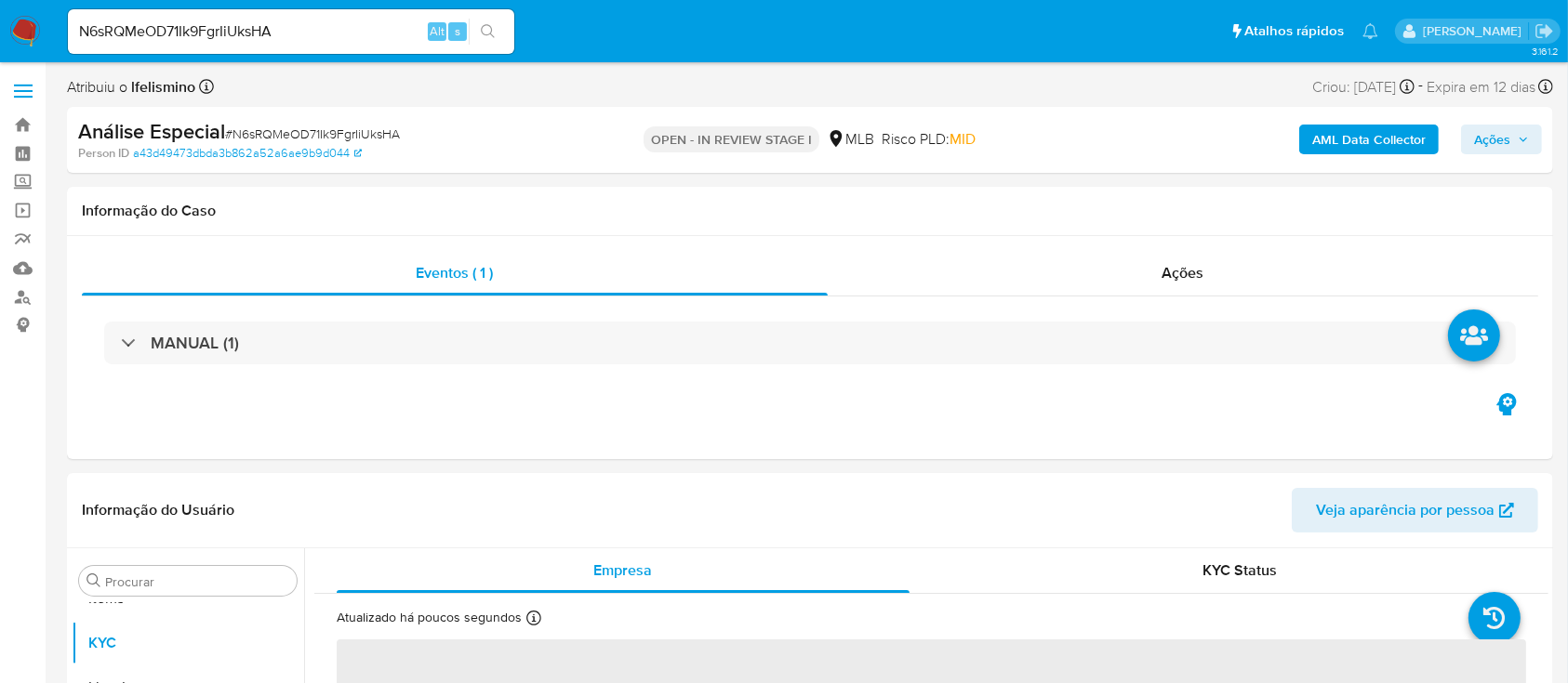
select select "10"
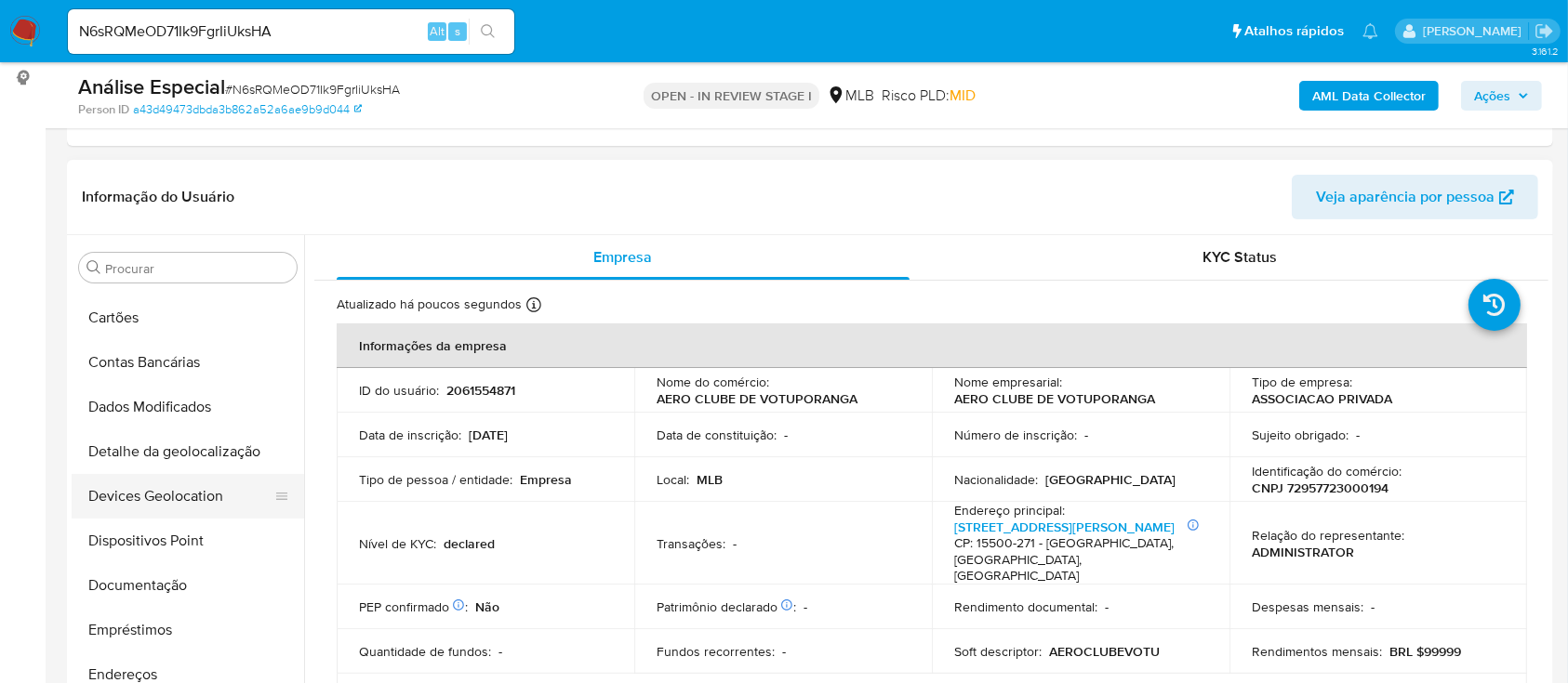
scroll to position [0, 0]
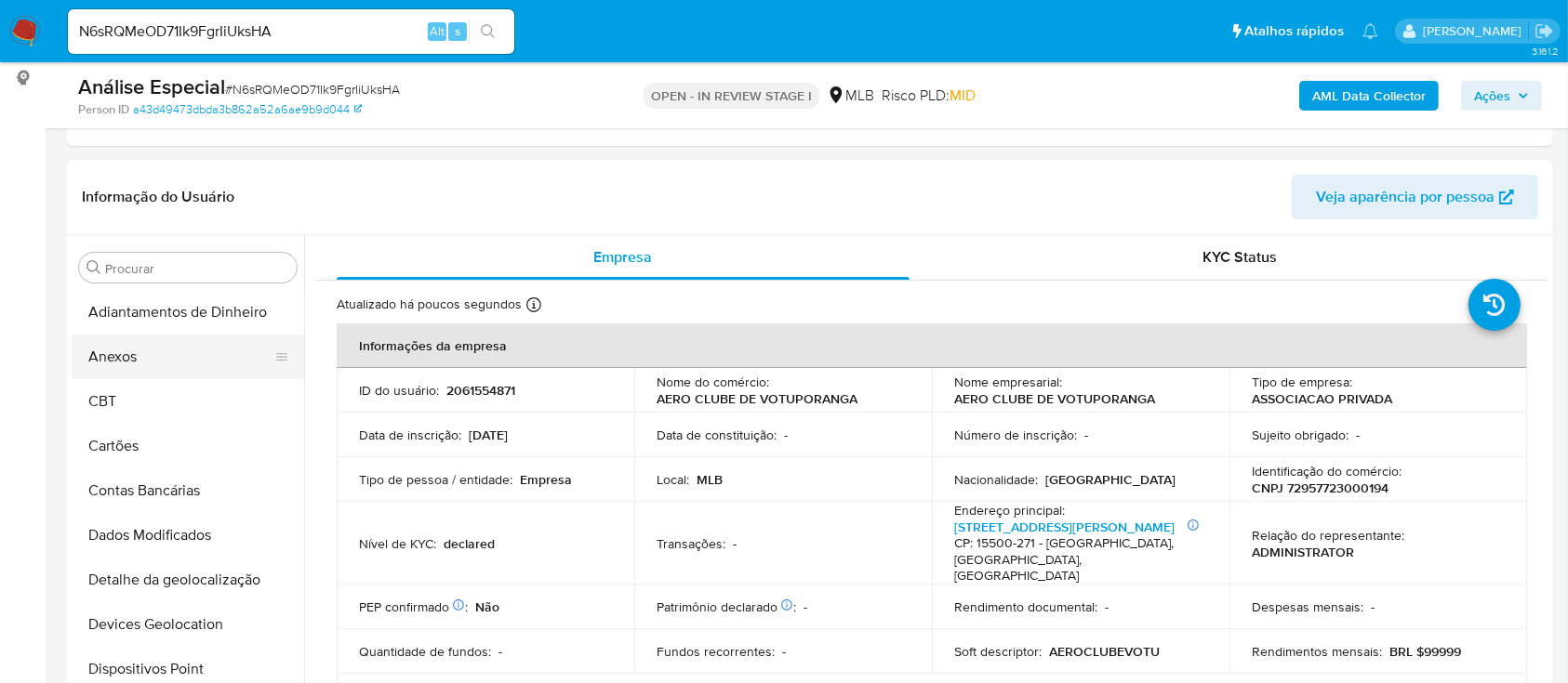
click at [201, 354] on button "Anexos" at bounding box center [180, 358] width 218 height 45
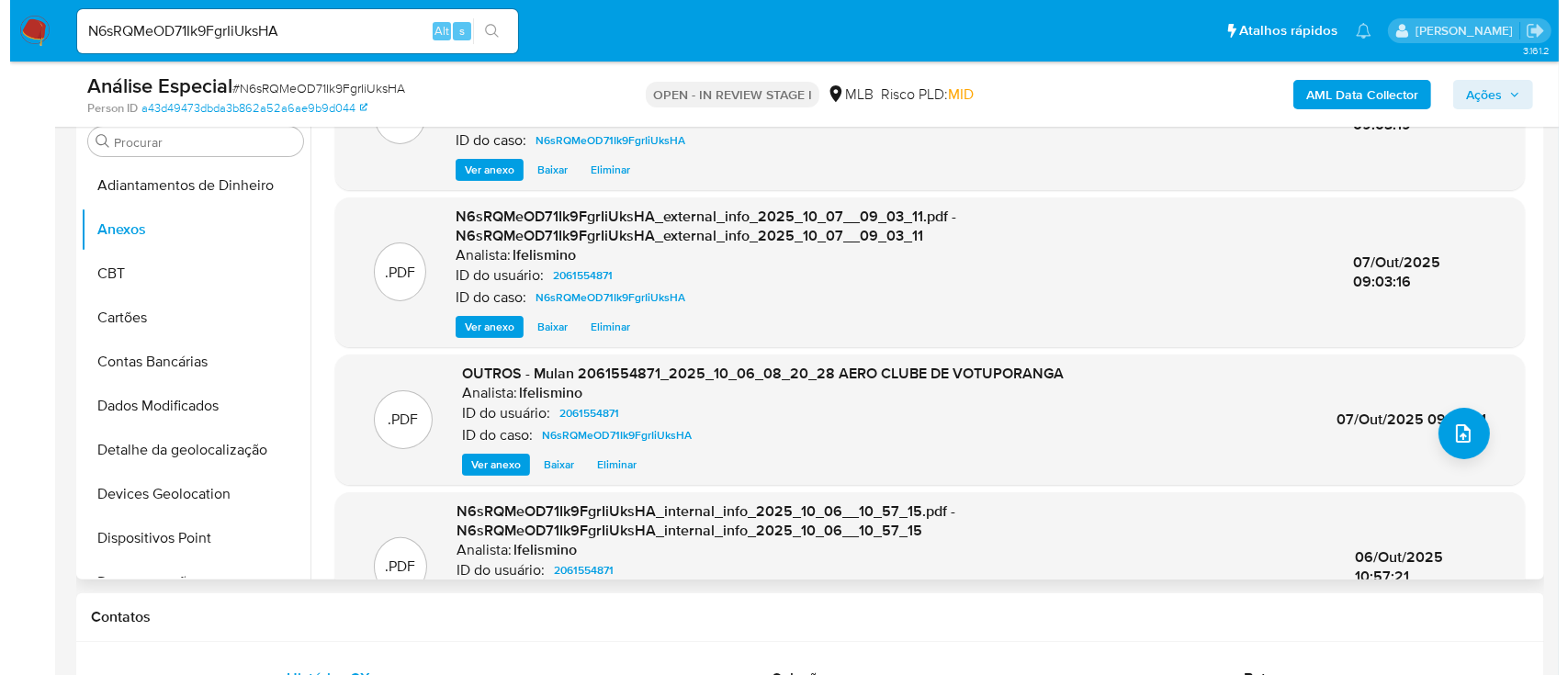
scroll to position [122, 0]
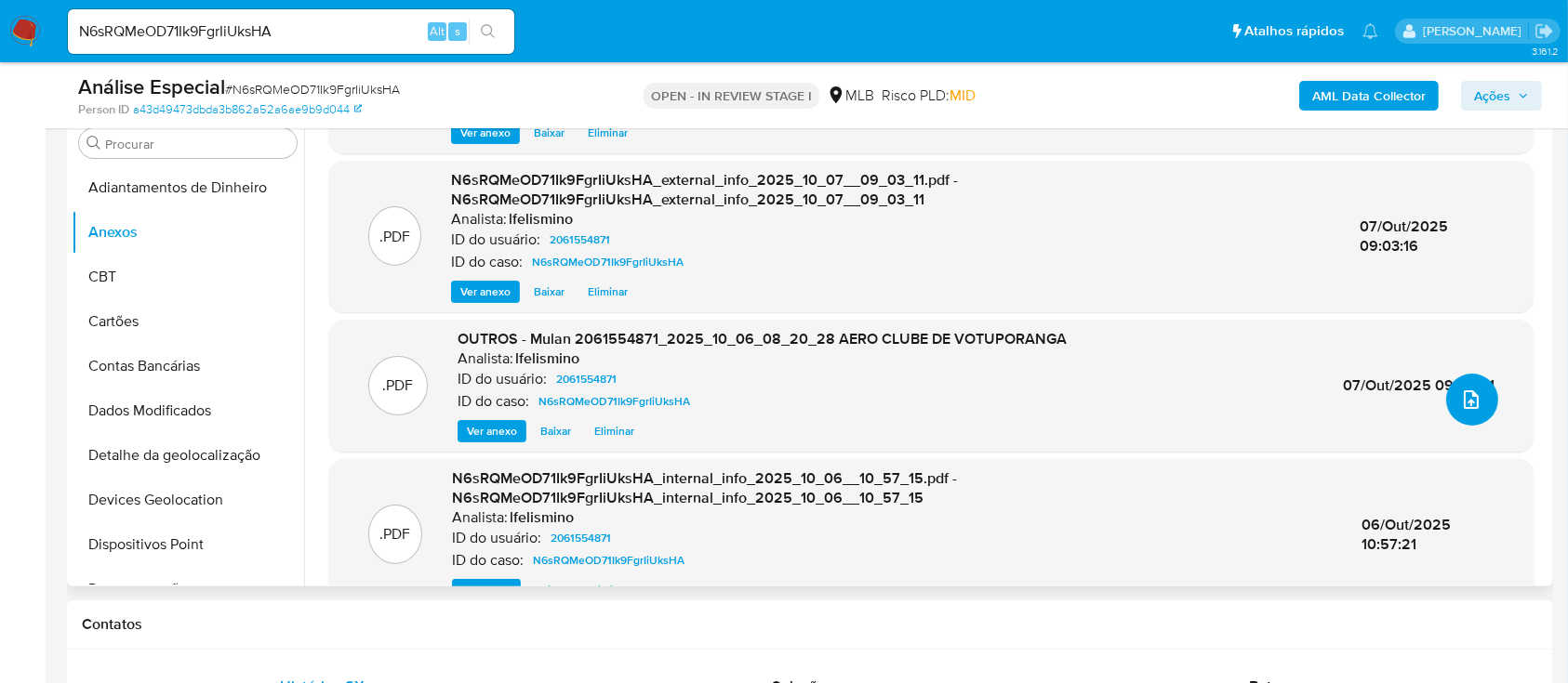
click at [1450, 394] on button "upload-file" at bounding box center [1471, 399] width 52 height 52
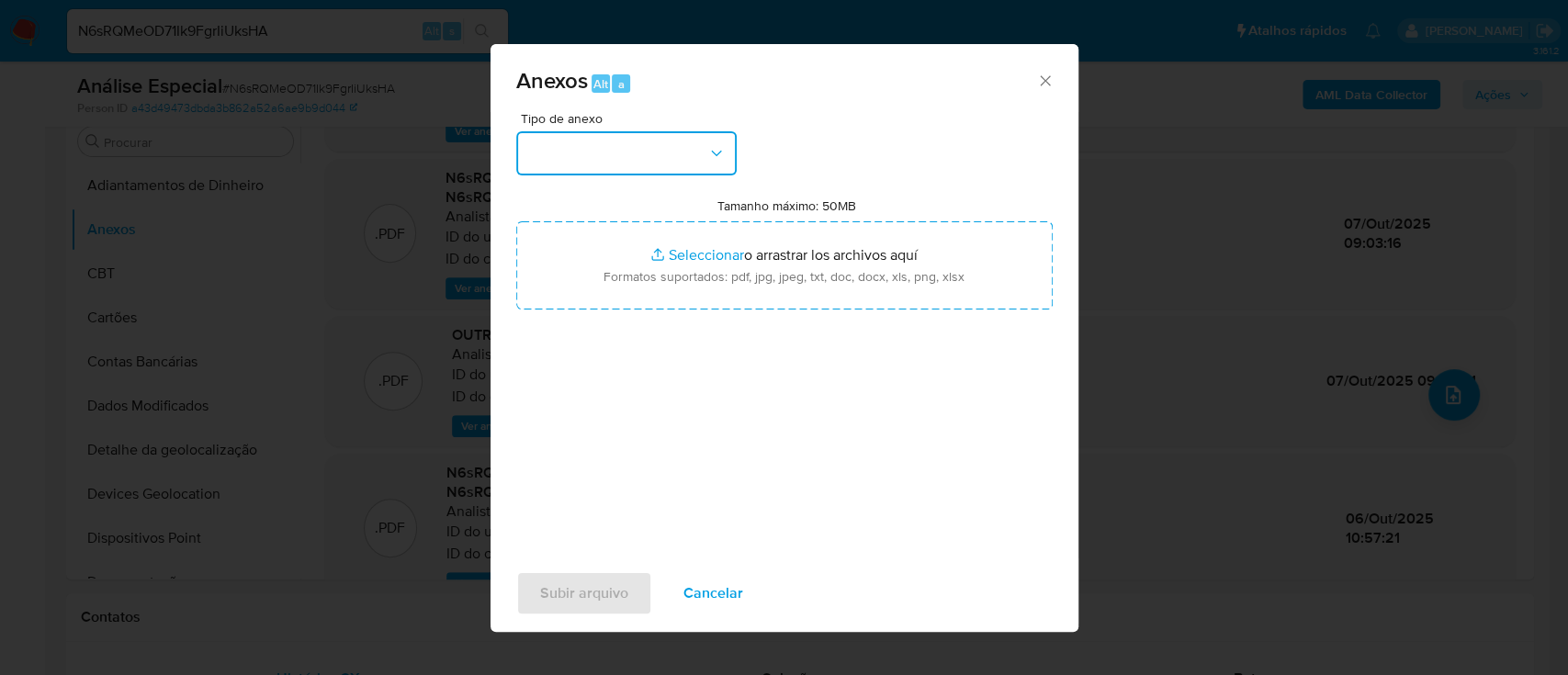
click at [617, 158] on button "button" at bounding box center [627, 154] width 221 height 45
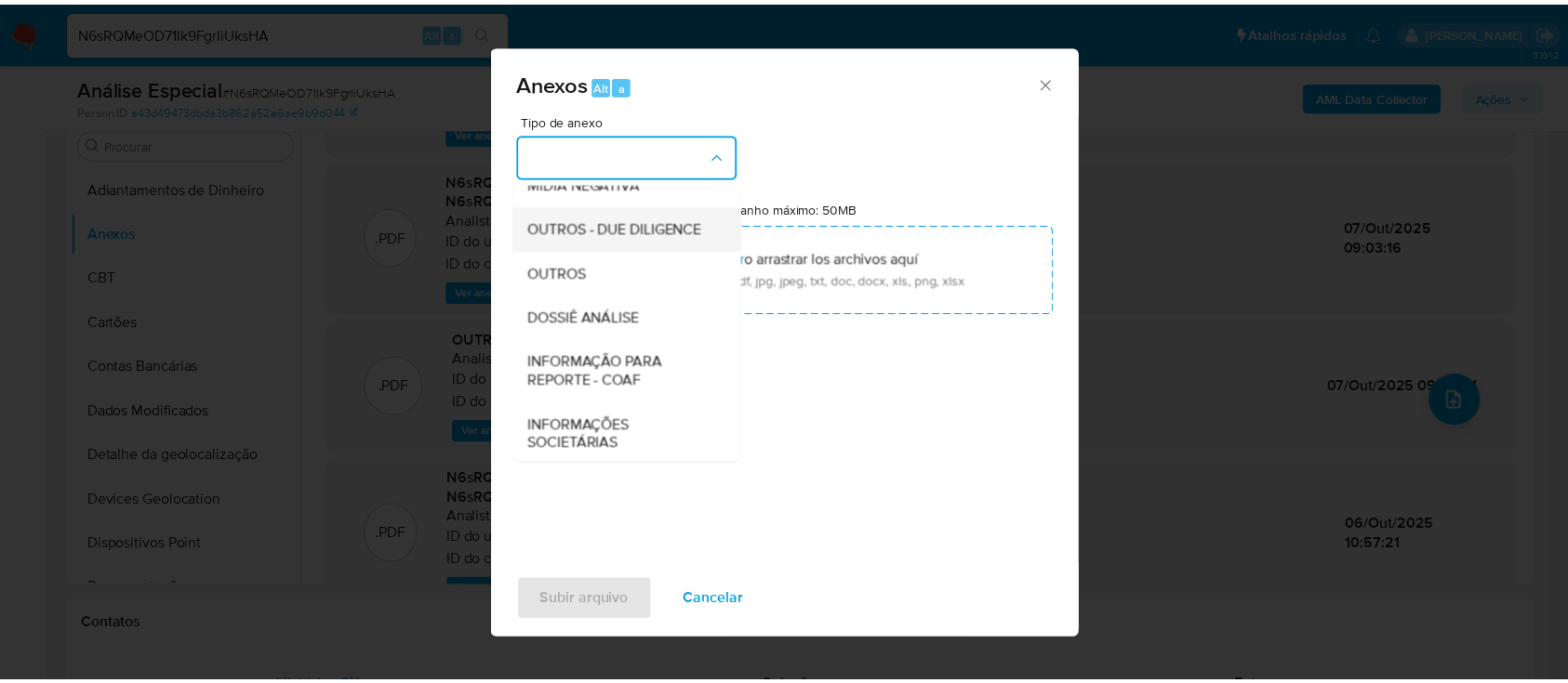
scroll to position [247, 0]
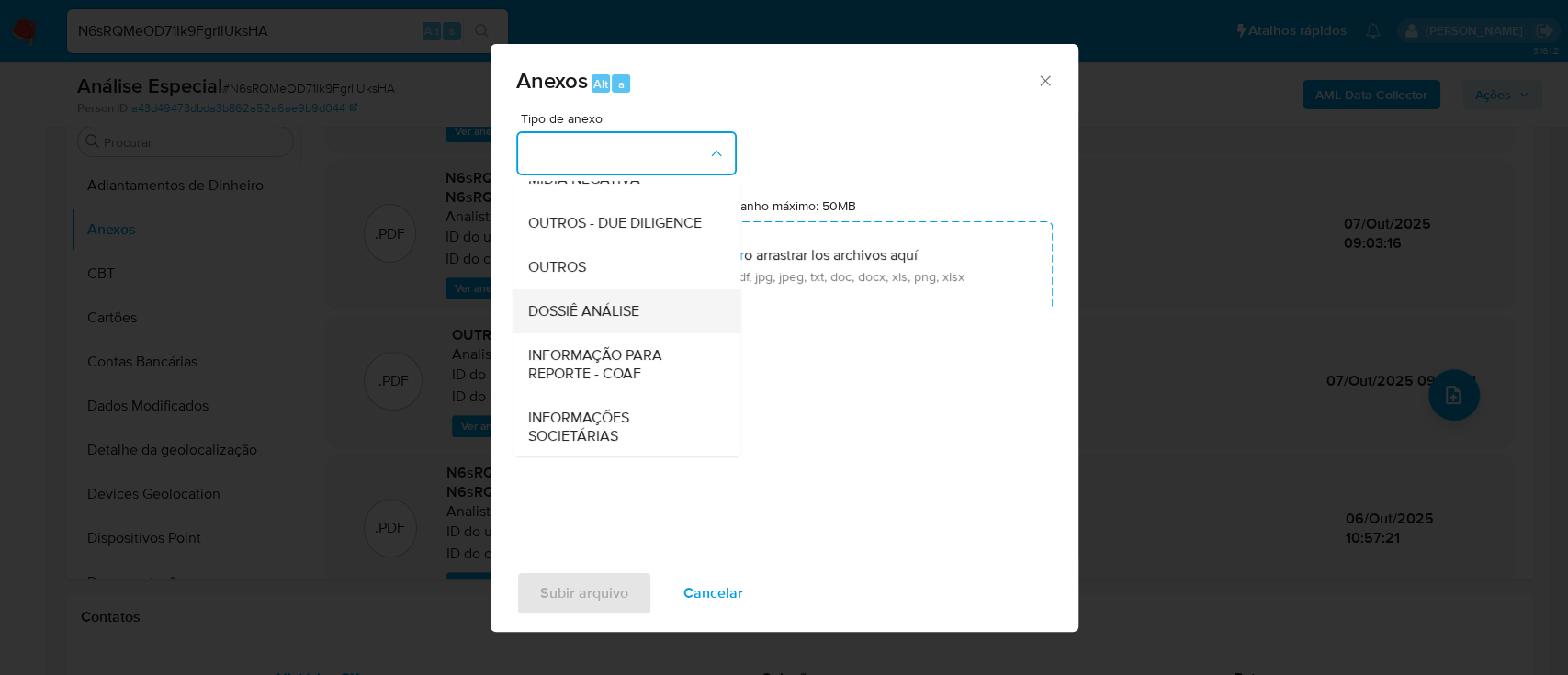
click at [577, 321] on span "DOSSIÊ ANÁLISE" at bounding box center [583, 311] width 111 height 18
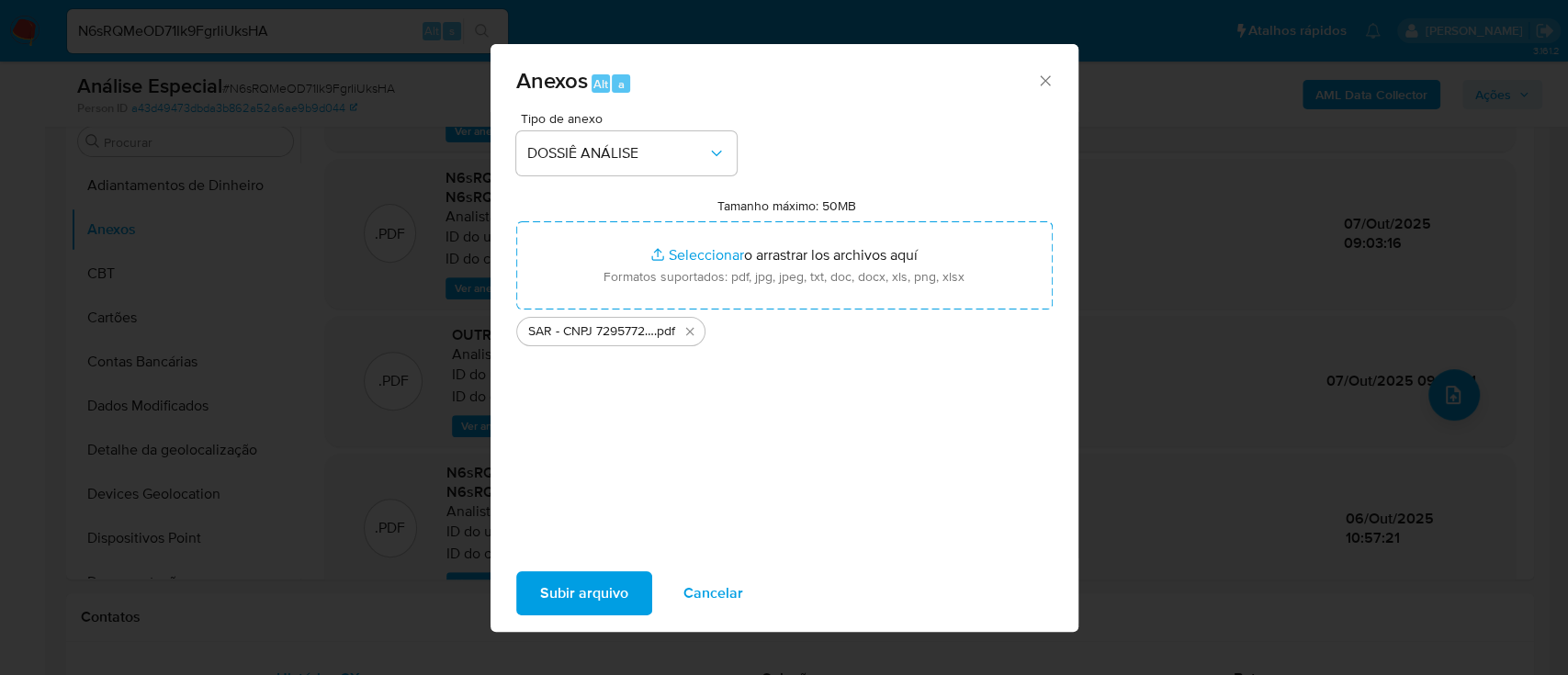
click at [580, 598] on span "Subir arquivo" at bounding box center [584, 594] width 88 height 41
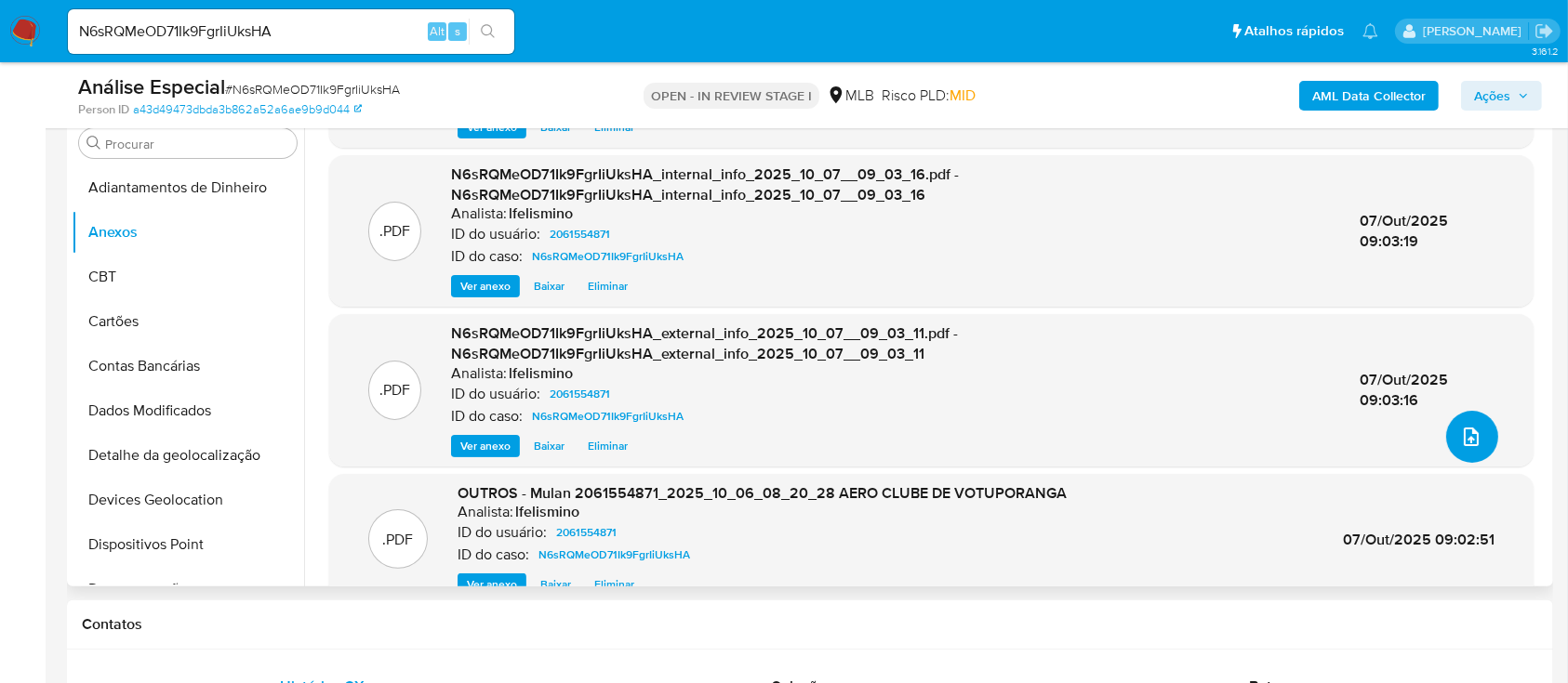
scroll to position [0, 0]
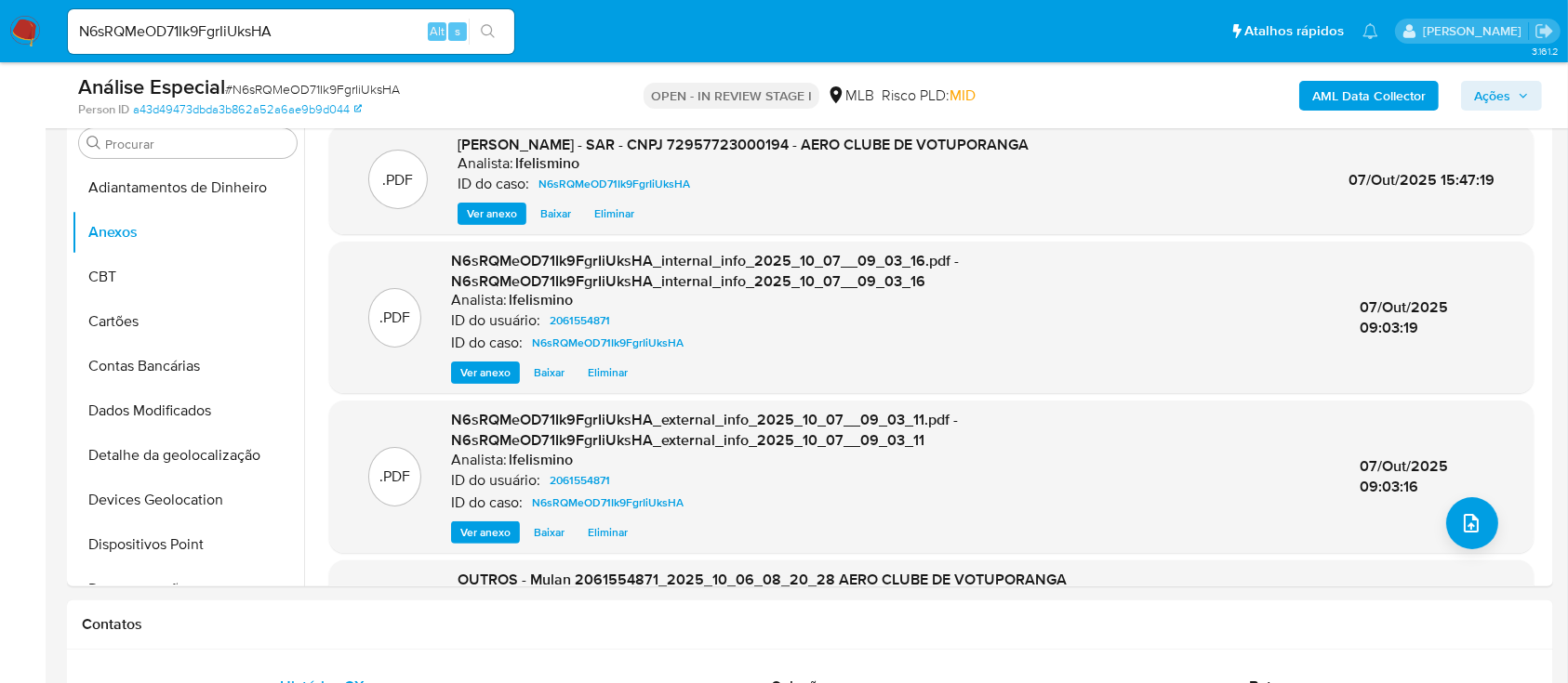
click at [1499, 84] on span "Ações" at bounding box center [1492, 96] width 36 height 29
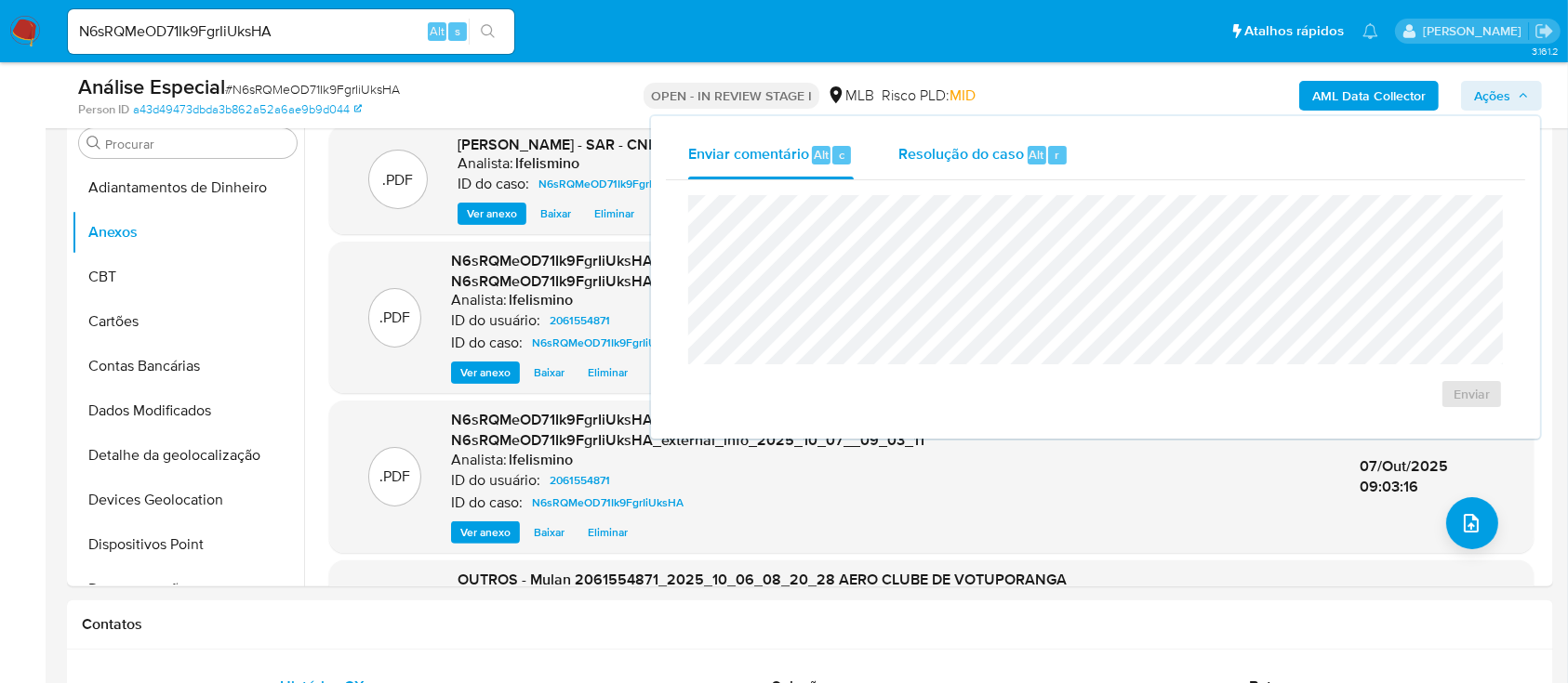
click at [990, 156] on span "Resolução do caso" at bounding box center [960, 154] width 125 height 22
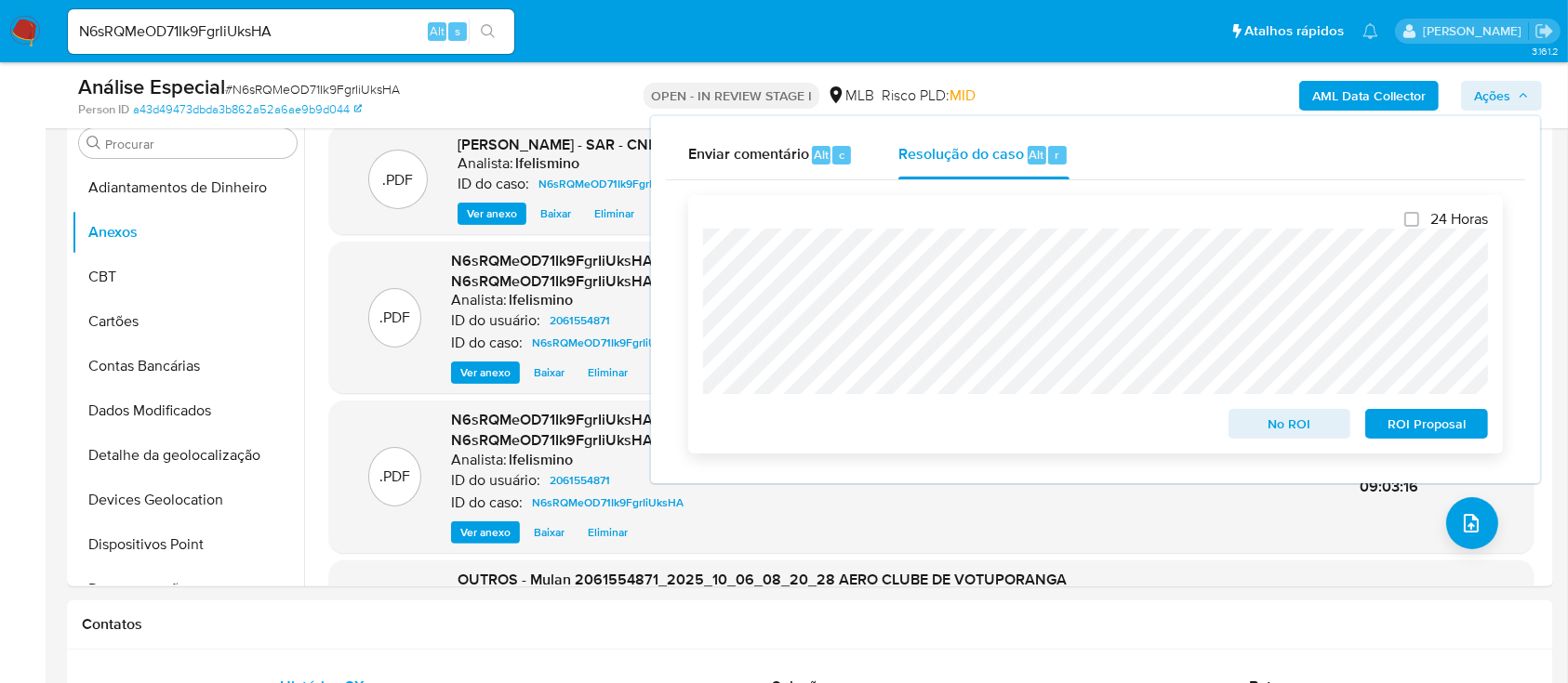
click at [1428, 426] on span "ROI Proposal" at bounding box center [1426, 423] width 97 height 26
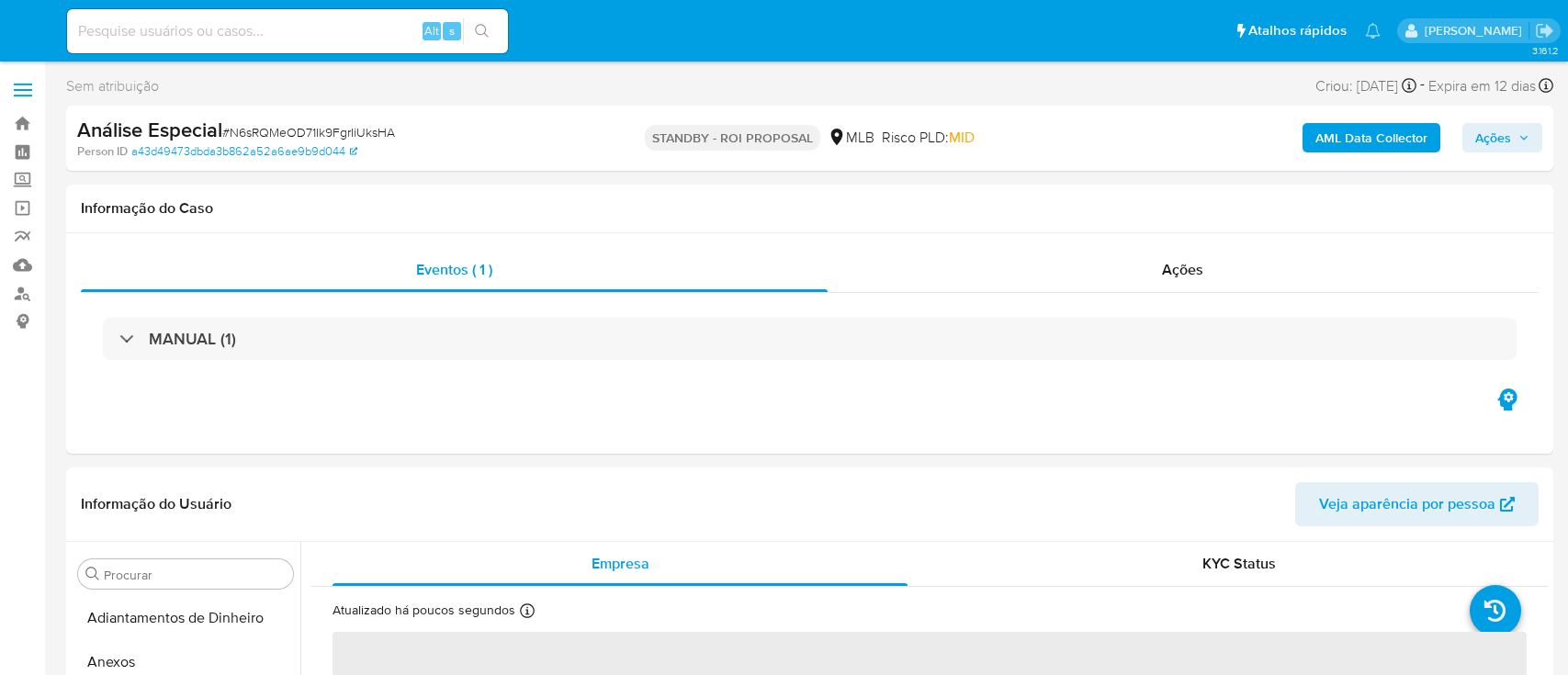
select select "10"
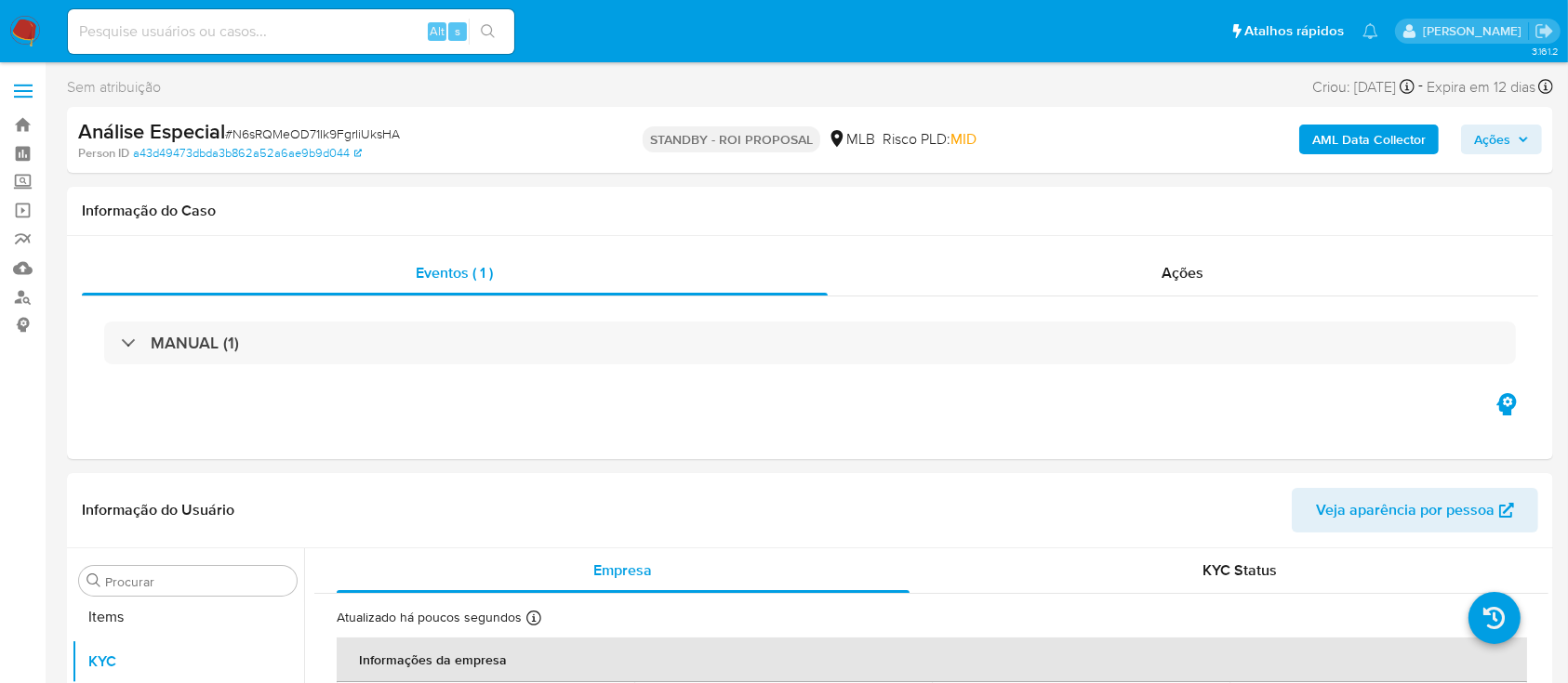
scroll to position [964, 0]
paste input "bFtOi9D86fzHX2Xk5K7mMR0t"
type input "bFtOi9D86fzHX2Xk5K7mMR0t"
click at [496, 25] on button "search-icon" at bounding box center [487, 31] width 38 height 26
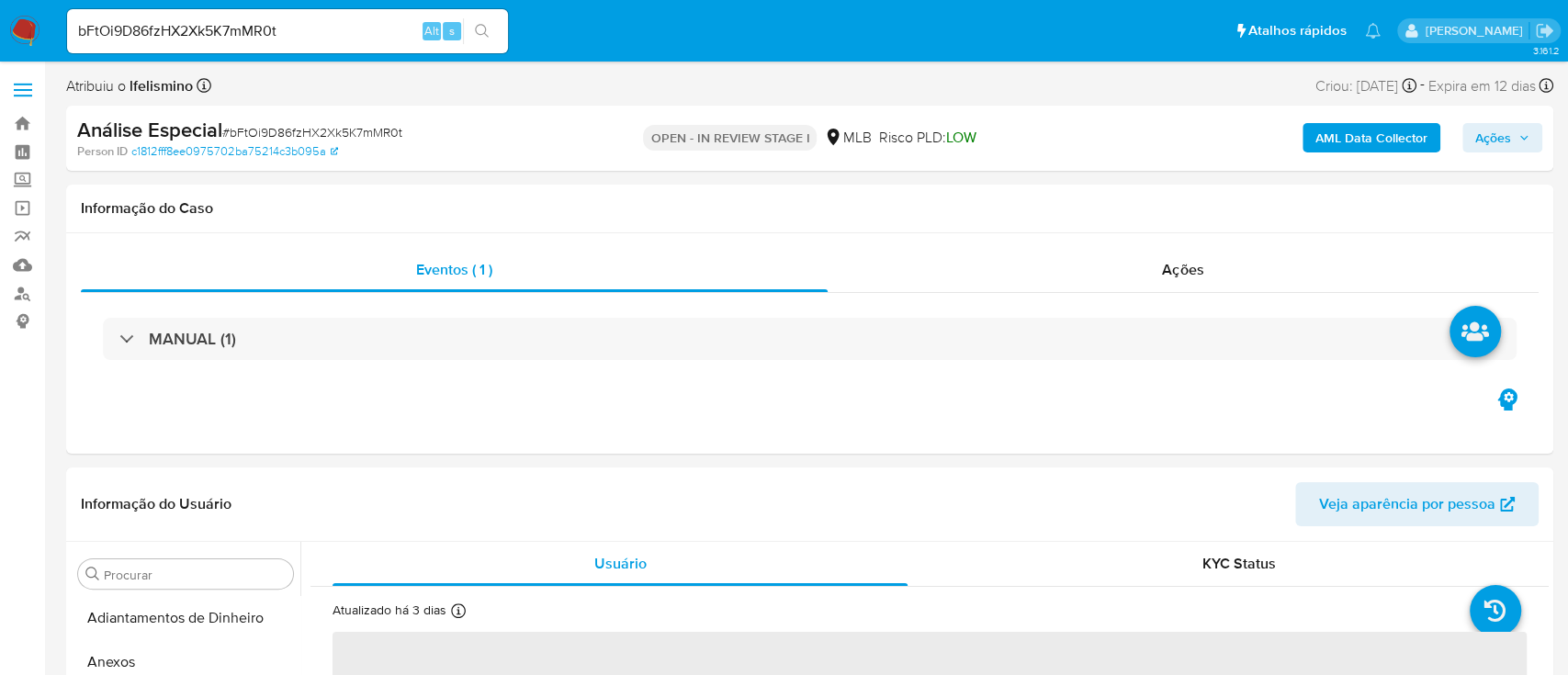
select select "10"
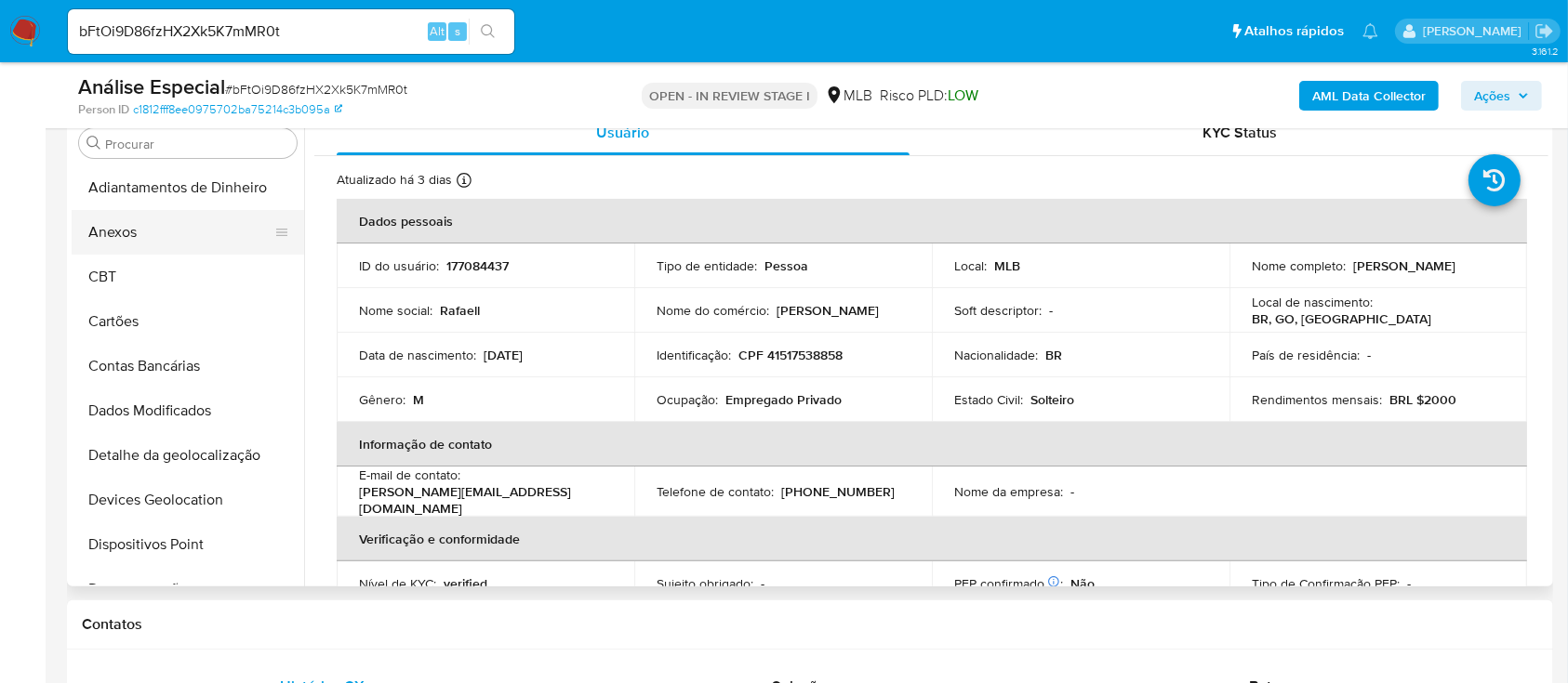
click at [205, 232] on button "Anexos" at bounding box center [180, 232] width 218 height 45
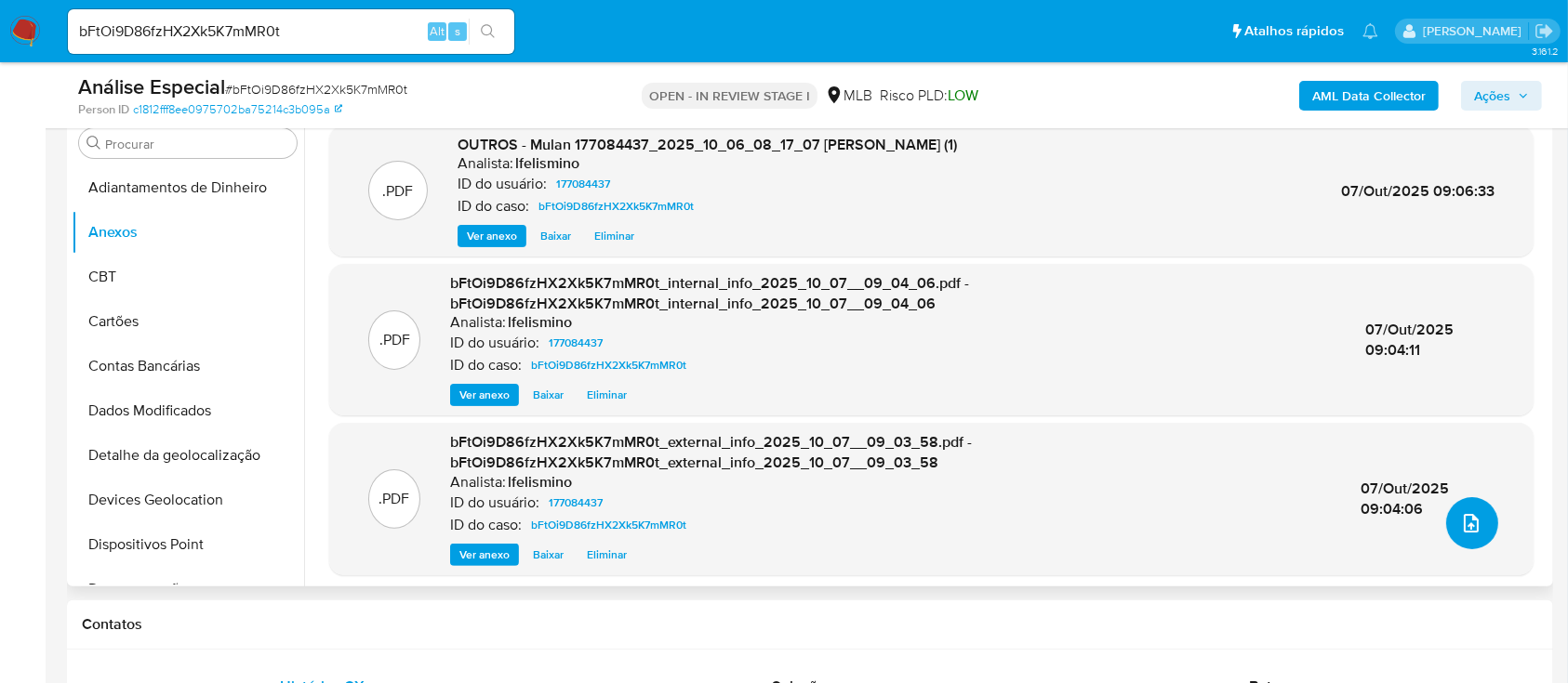
click at [1463, 520] on icon "upload-file" at bounding box center [1470, 523] width 15 height 19
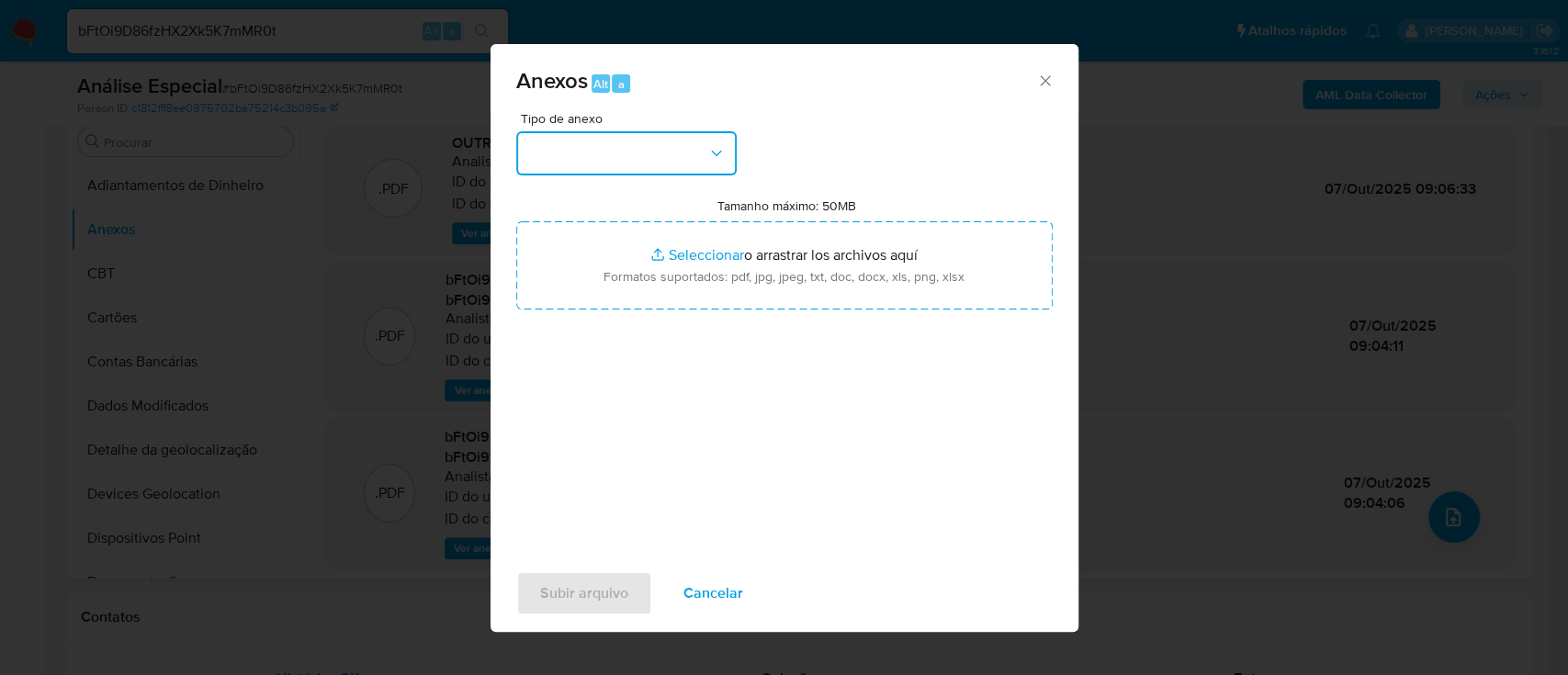
click at [582, 144] on button "button" at bounding box center [627, 154] width 221 height 45
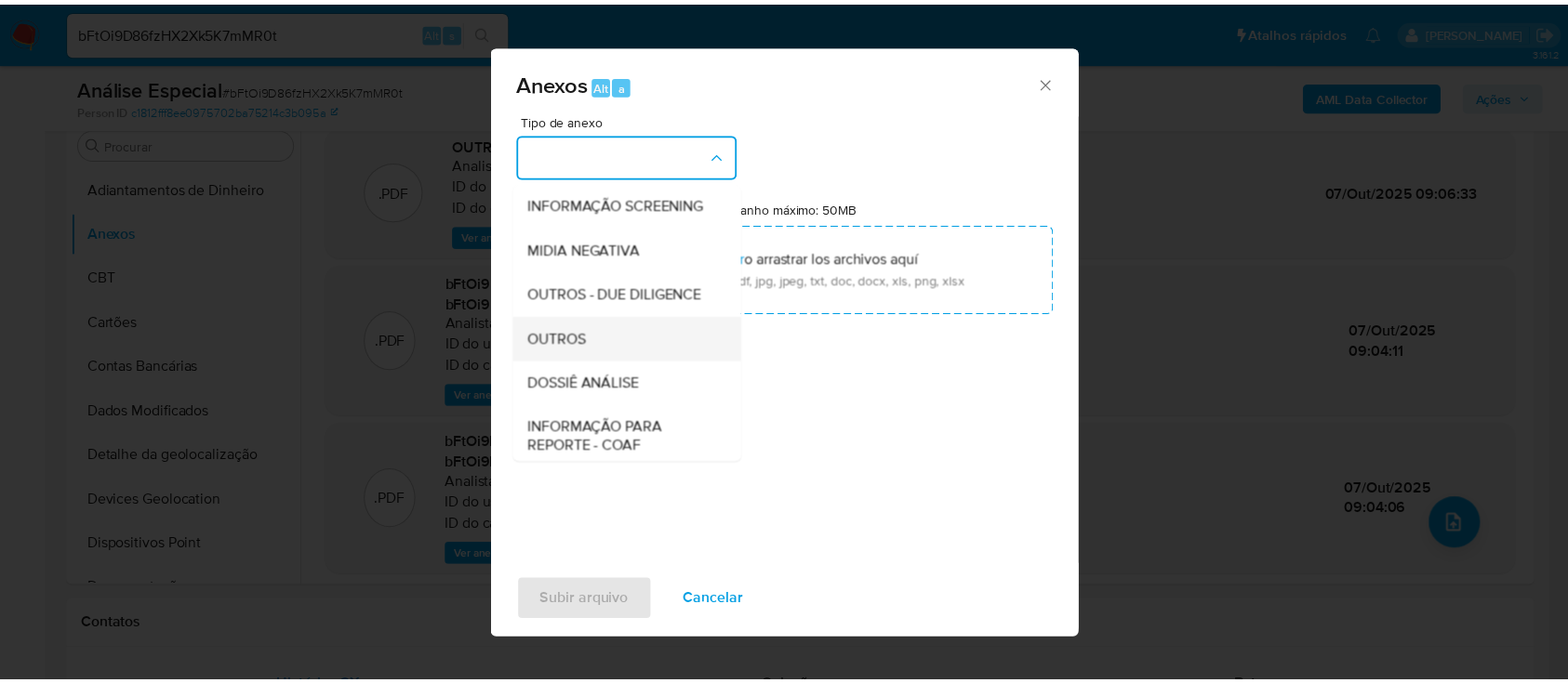
scroll to position [285, 0]
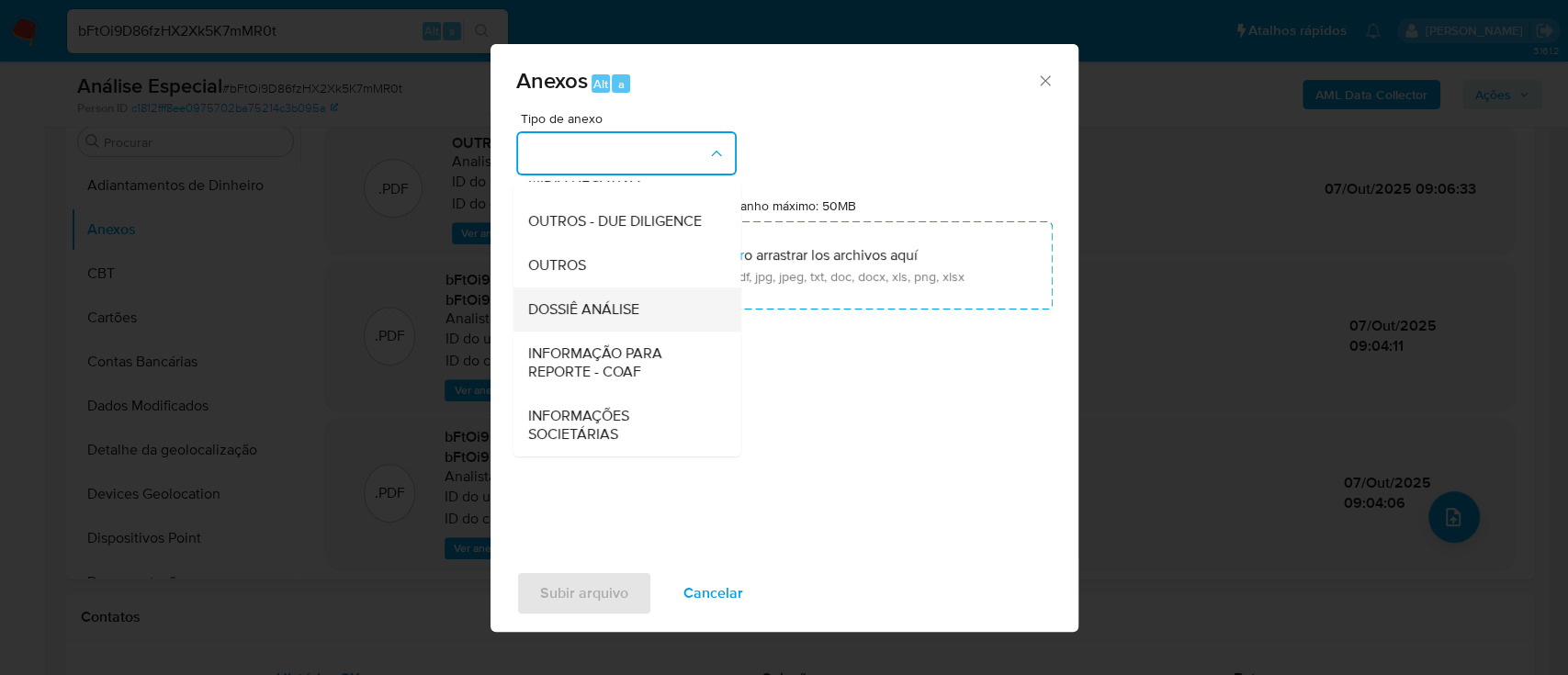
click at [610, 306] on span "DOSSIÊ ANÁLISE" at bounding box center [583, 309] width 111 height 18
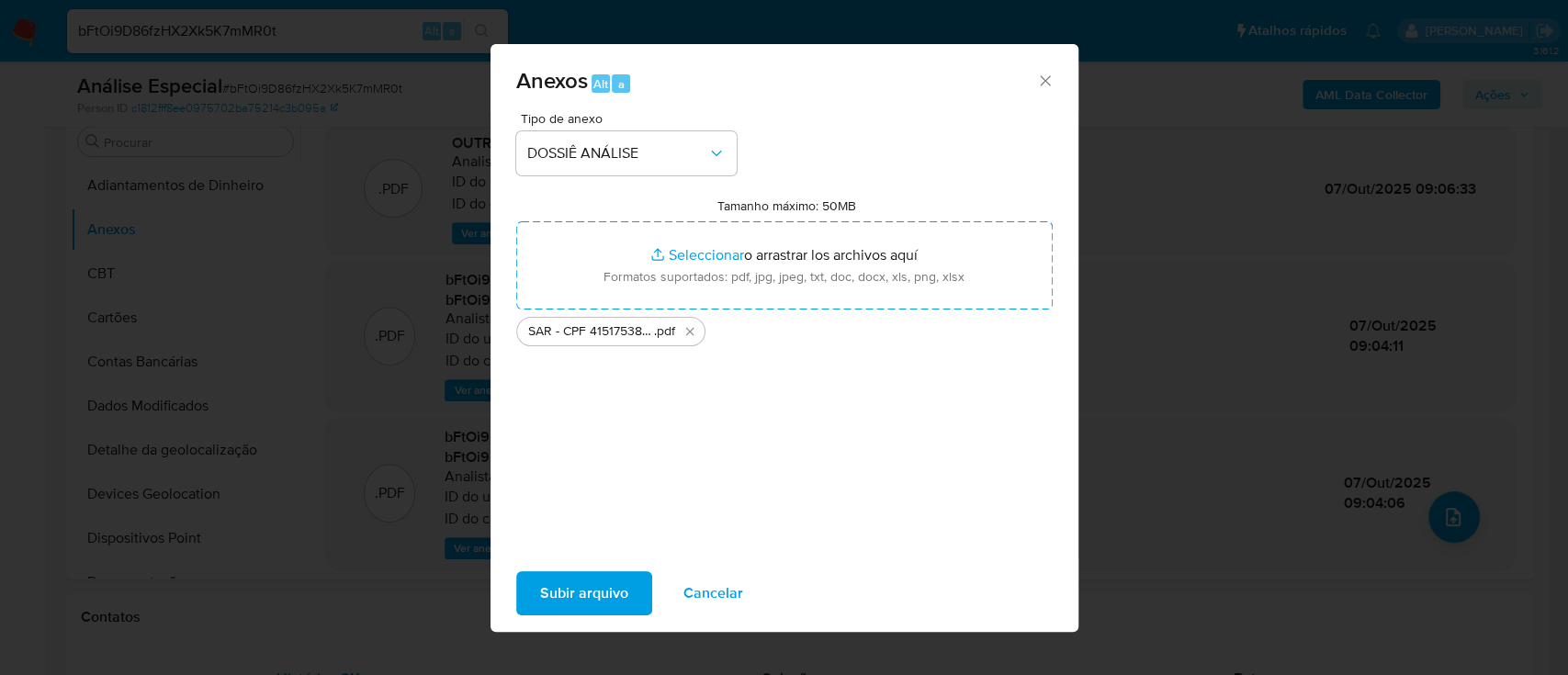
click at [576, 595] on span "Subir arquivo" at bounding box center [584, 594] width 88 height 41
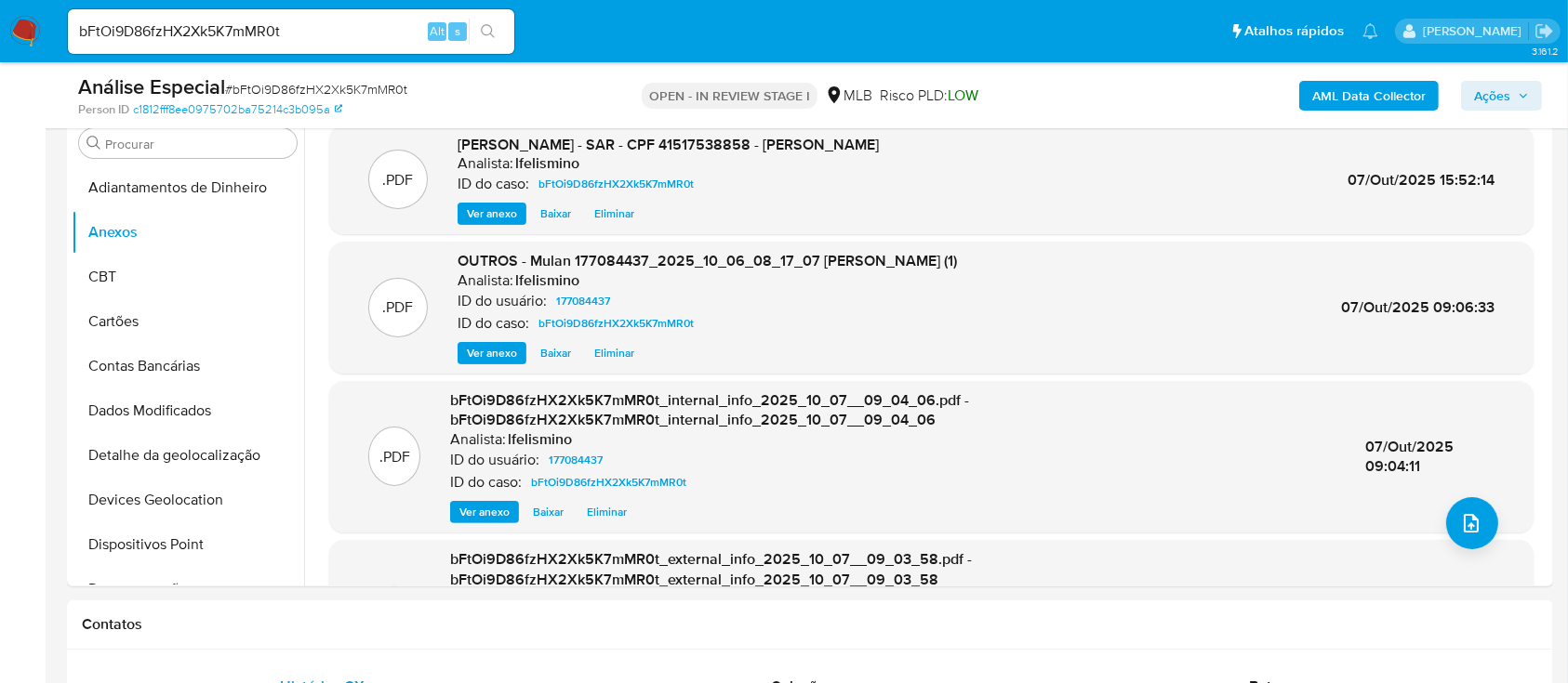
click at [1496, 100] on span "Ações" at bounding box center [1492, 96] width 36 height 29
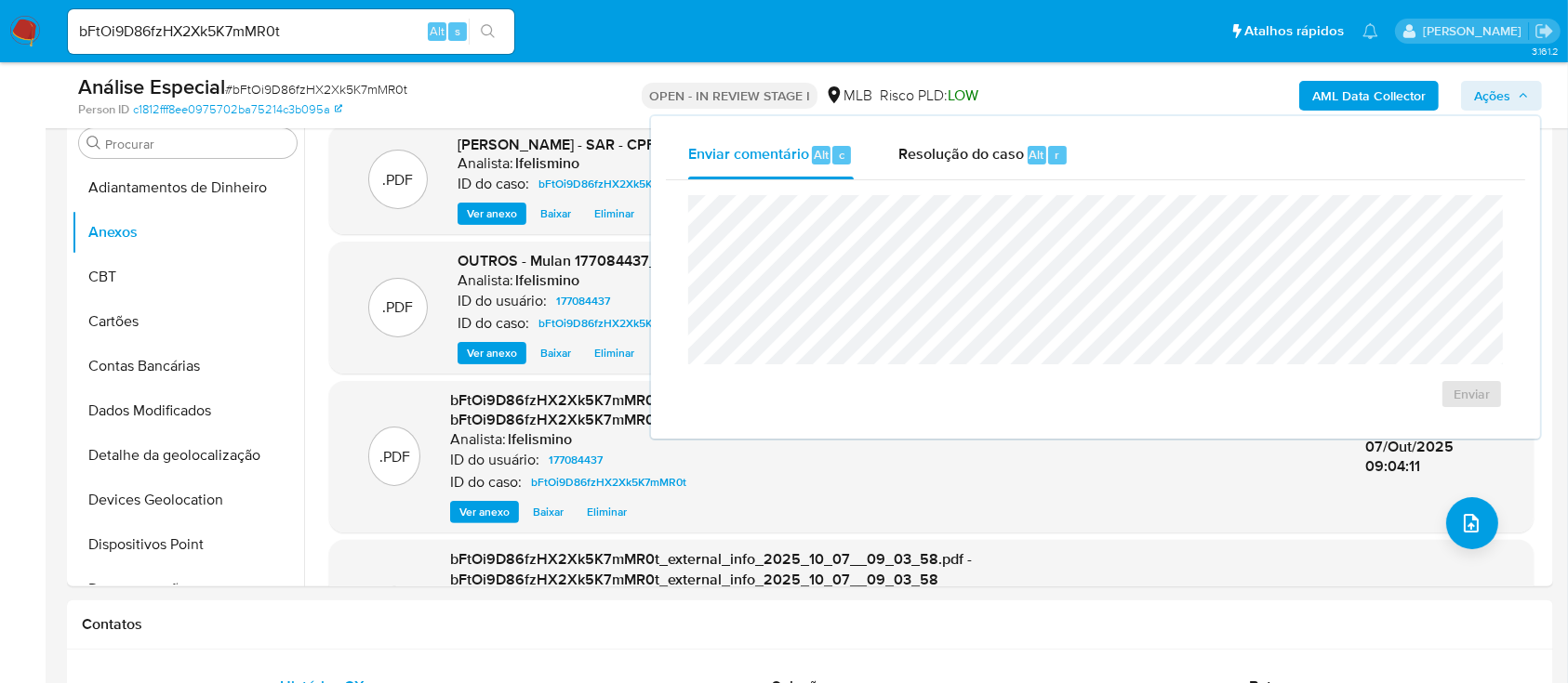
drag, startPoint x: 1004, startPoint y: 149, endPoint x: 986, endPoint y: 181, distance: 36.7
click at [1004, 150] on span "Resolução do caso" at bounding box center [960, 154] width 125 height 22
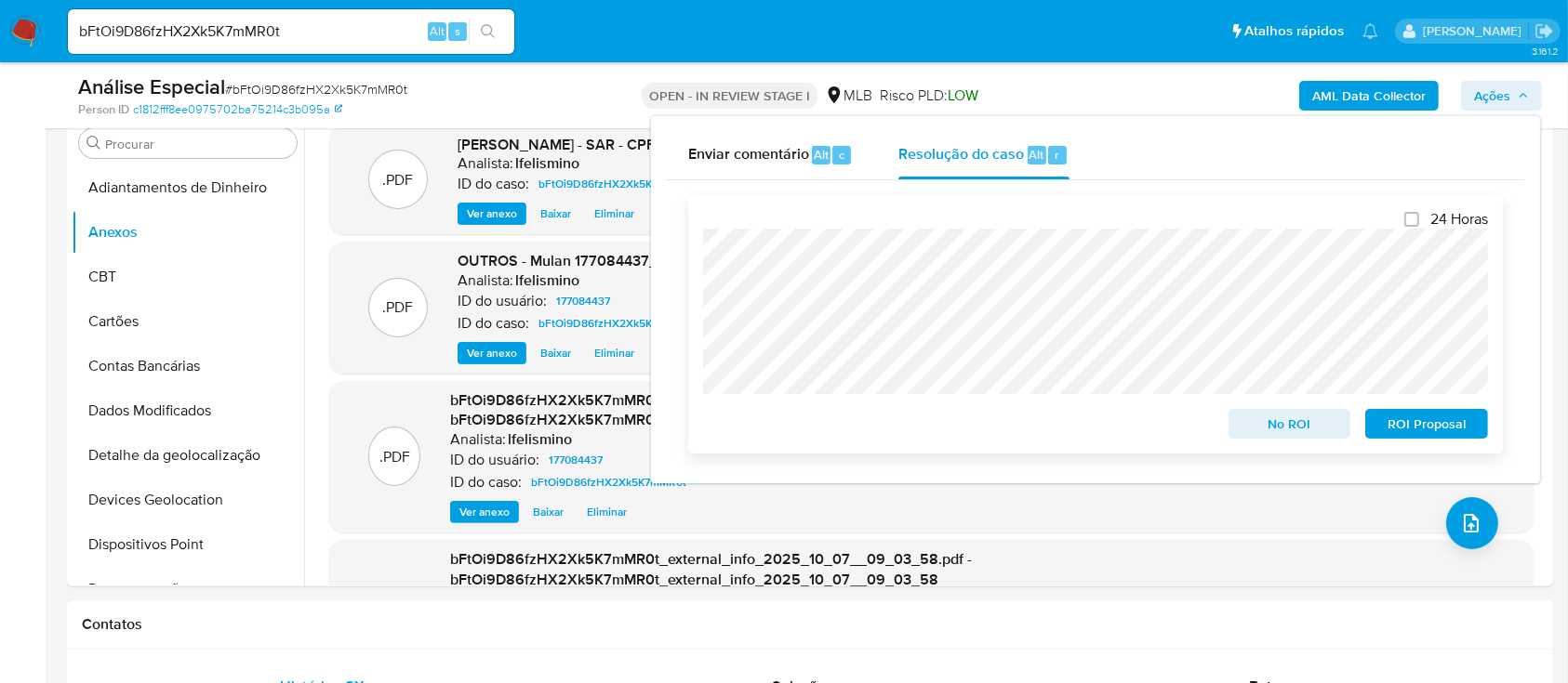
click at [1389, 430] on span "ROI Proposal" at bounding box center [1426, 423] width 97 height 26
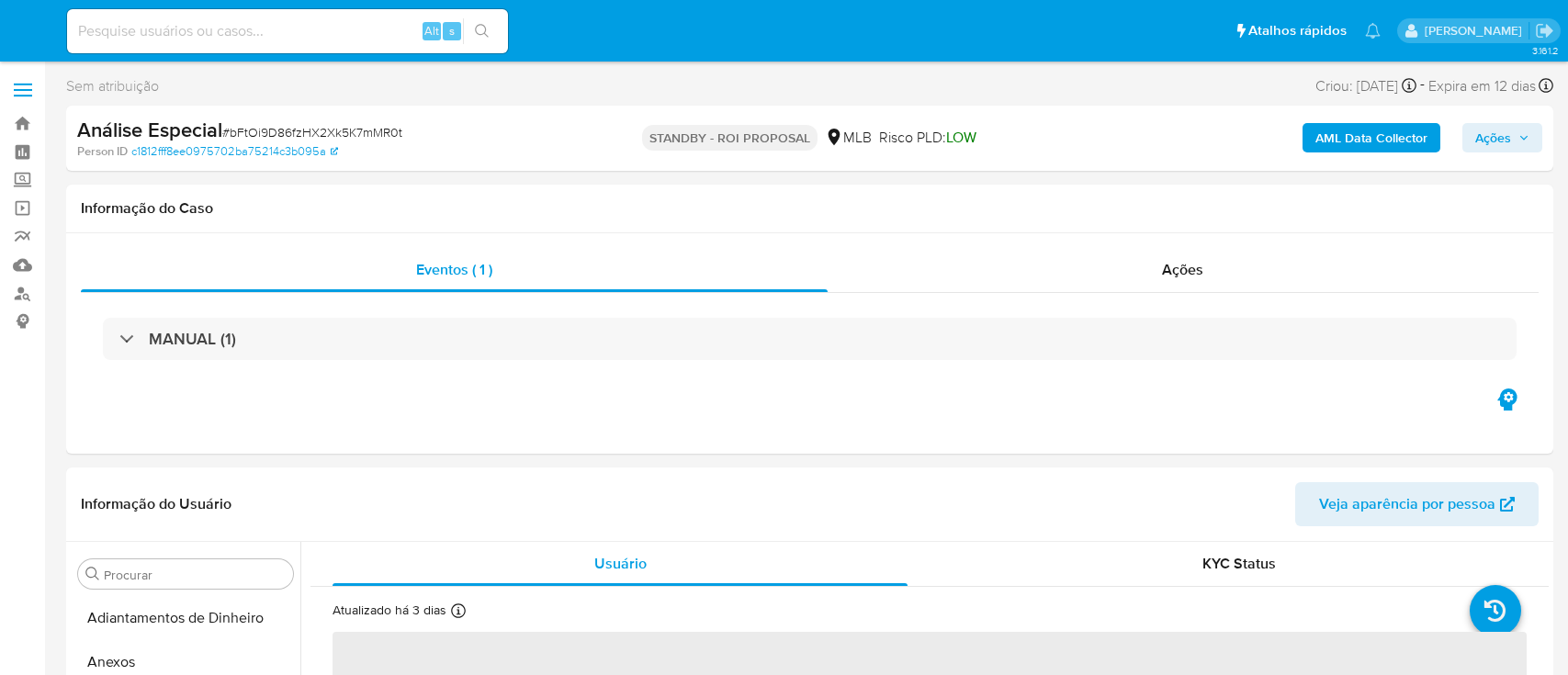
select select "10"
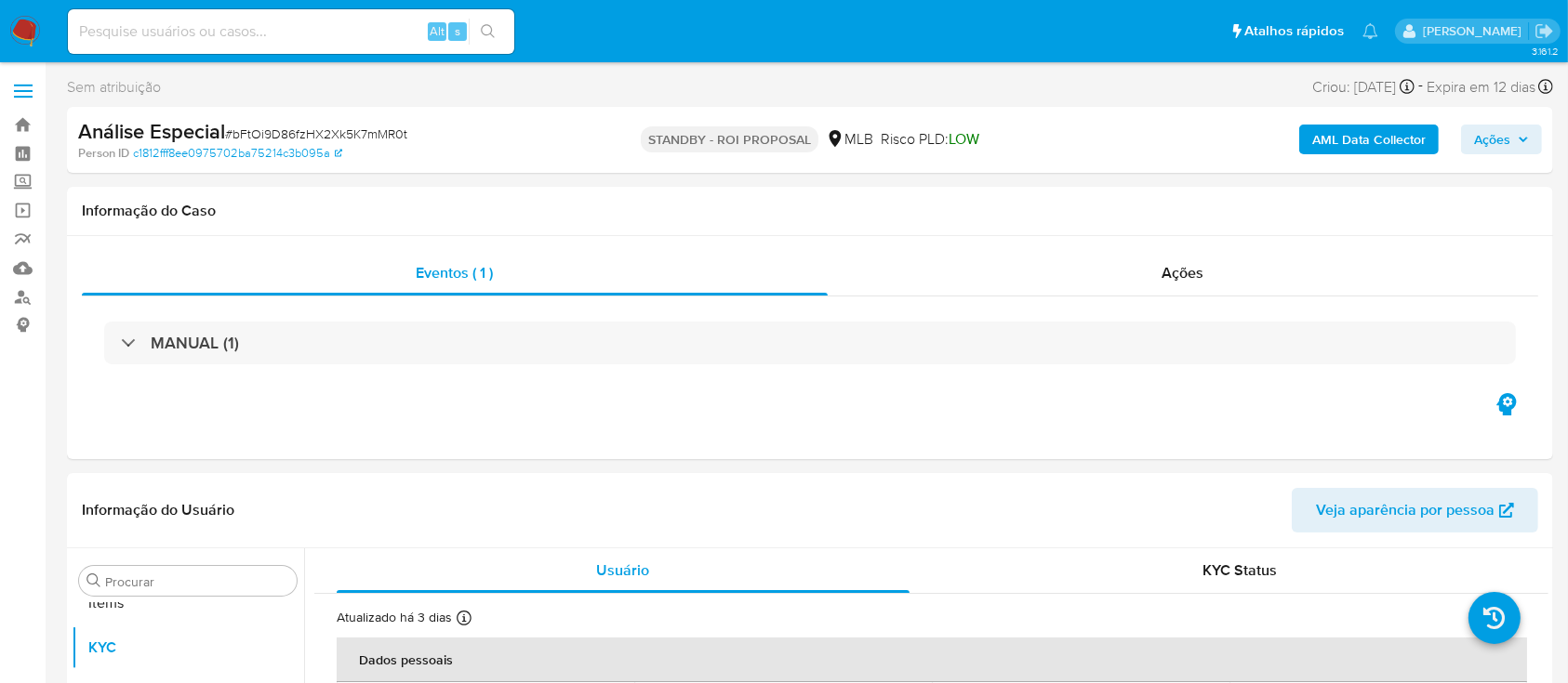
scroll to position [964, 0]
paste input "a5oyv3Tcx8n7qn4DZdlOipTg"
type input "a5oyv3Tcx8n7qn4DZdlOipTg"
click at [495, 24] on icon "search-icon" at bounding box center [487, 31] width 15 height 15
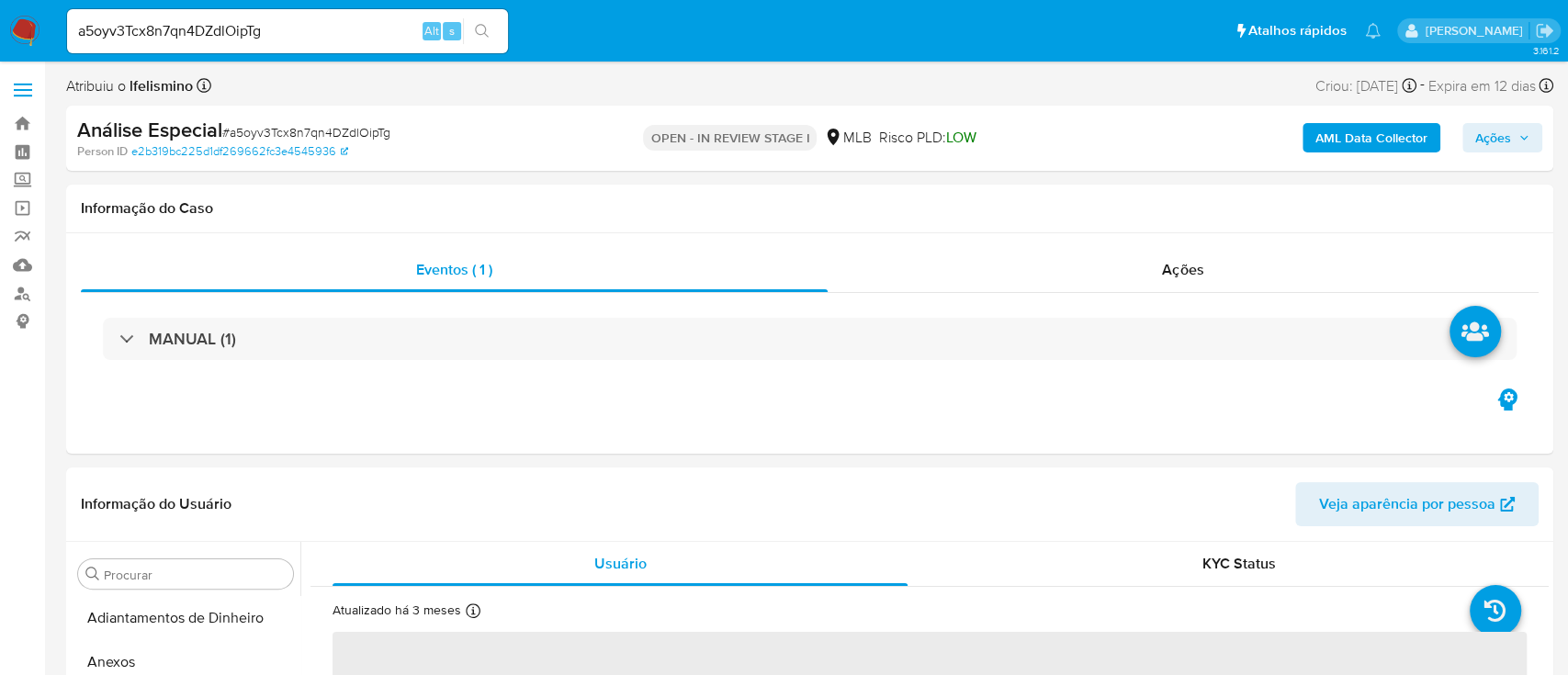
select select "10"
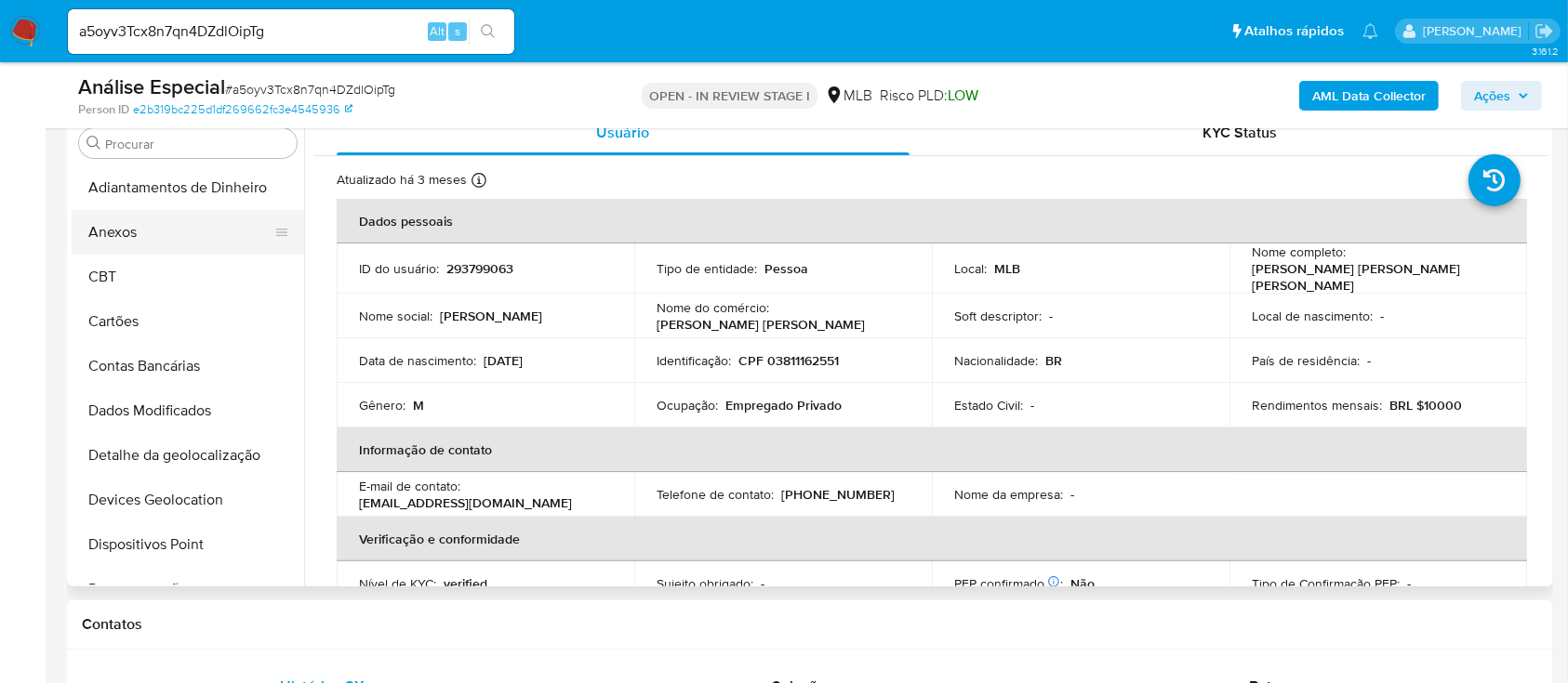
click at [171, 224] on button "Anexos" at bounding box center [180, 232] width 218 height 45
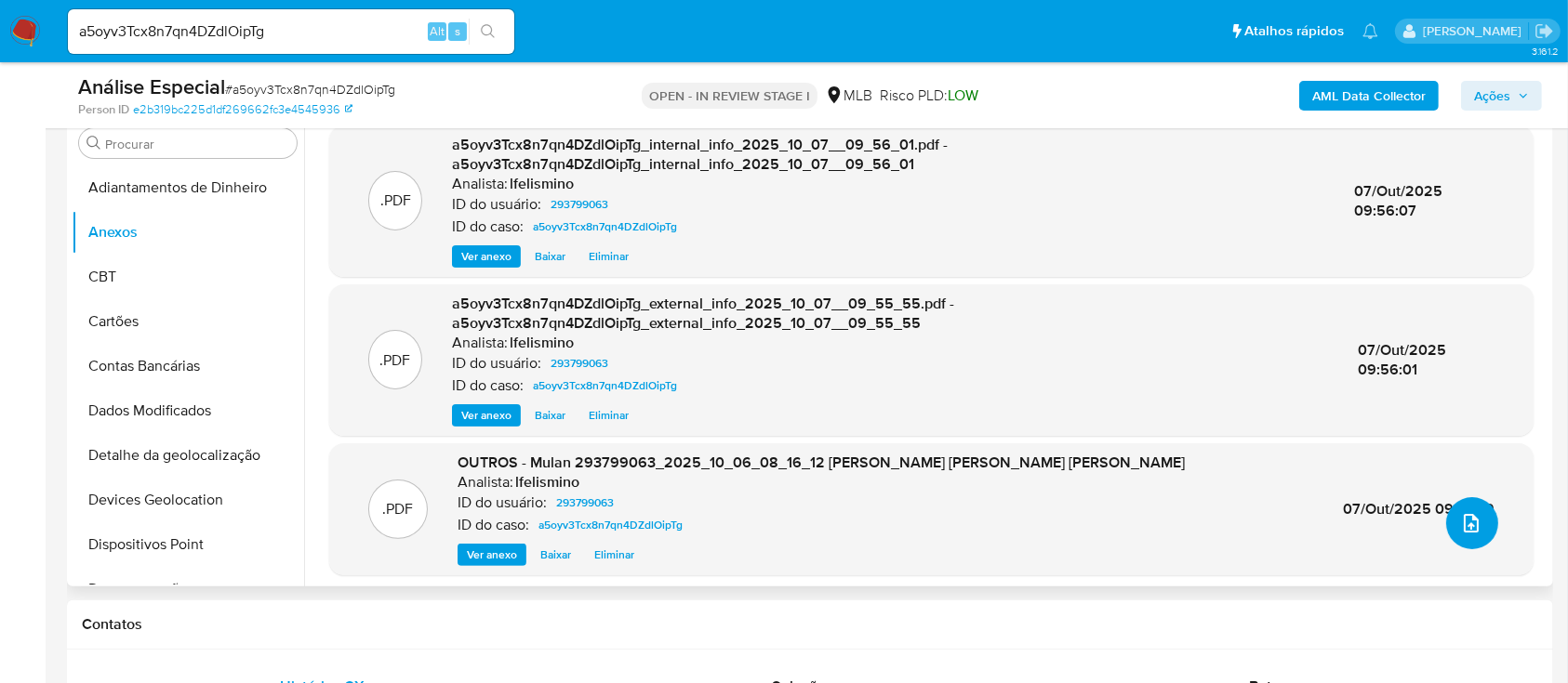
click at [1460, 524] on icon "upload-file" at bounding box center [1471, 523] width 23 height 23
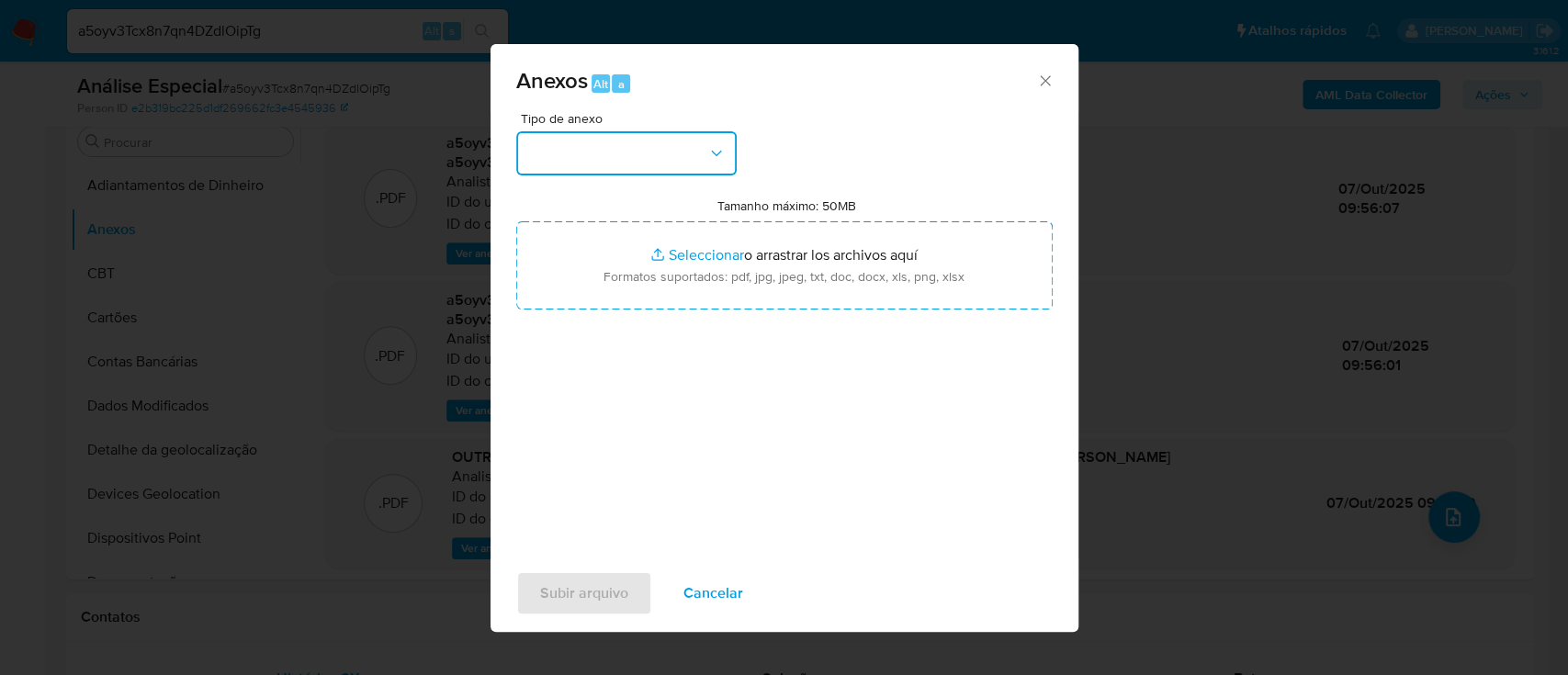
click at [569, 147] on button "button" at bounding box center [627, 154] width 221 height 45
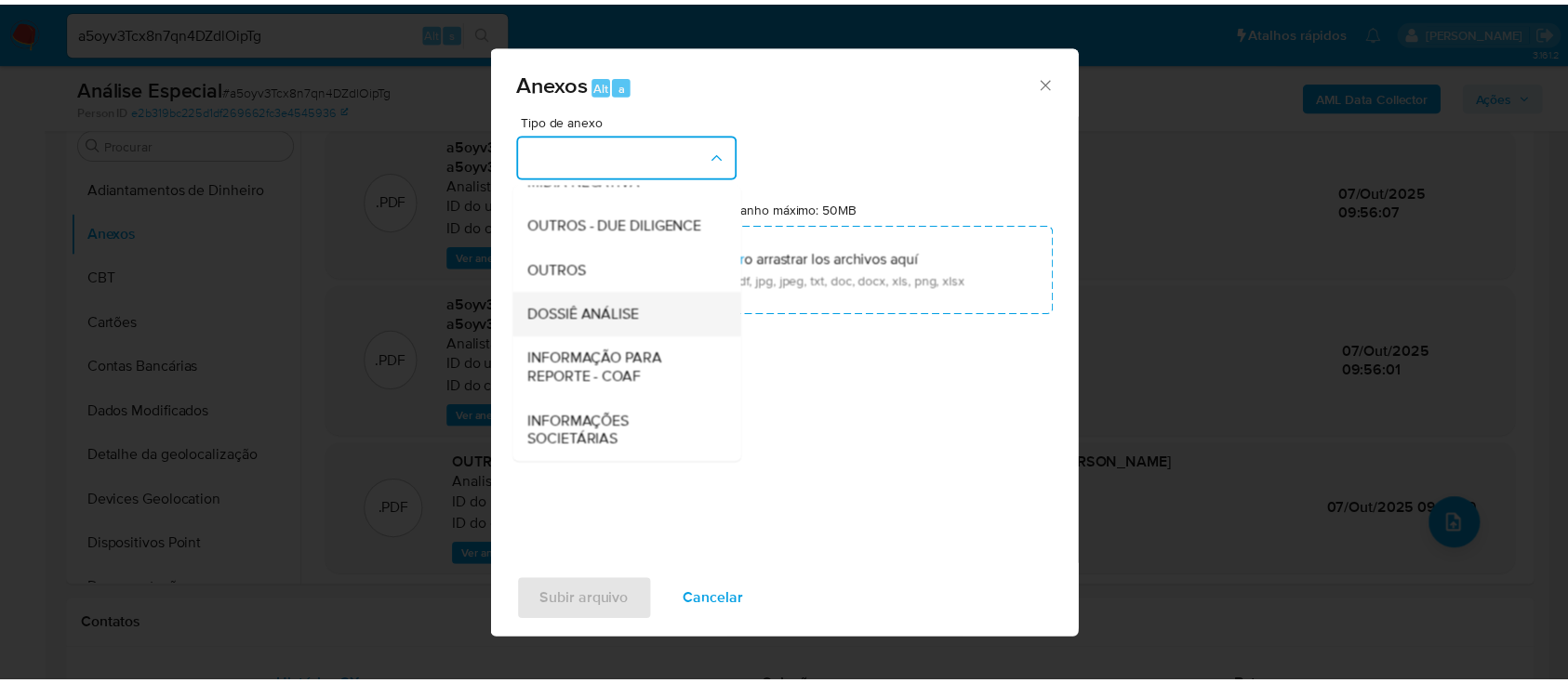
scroll to position [285, 0]
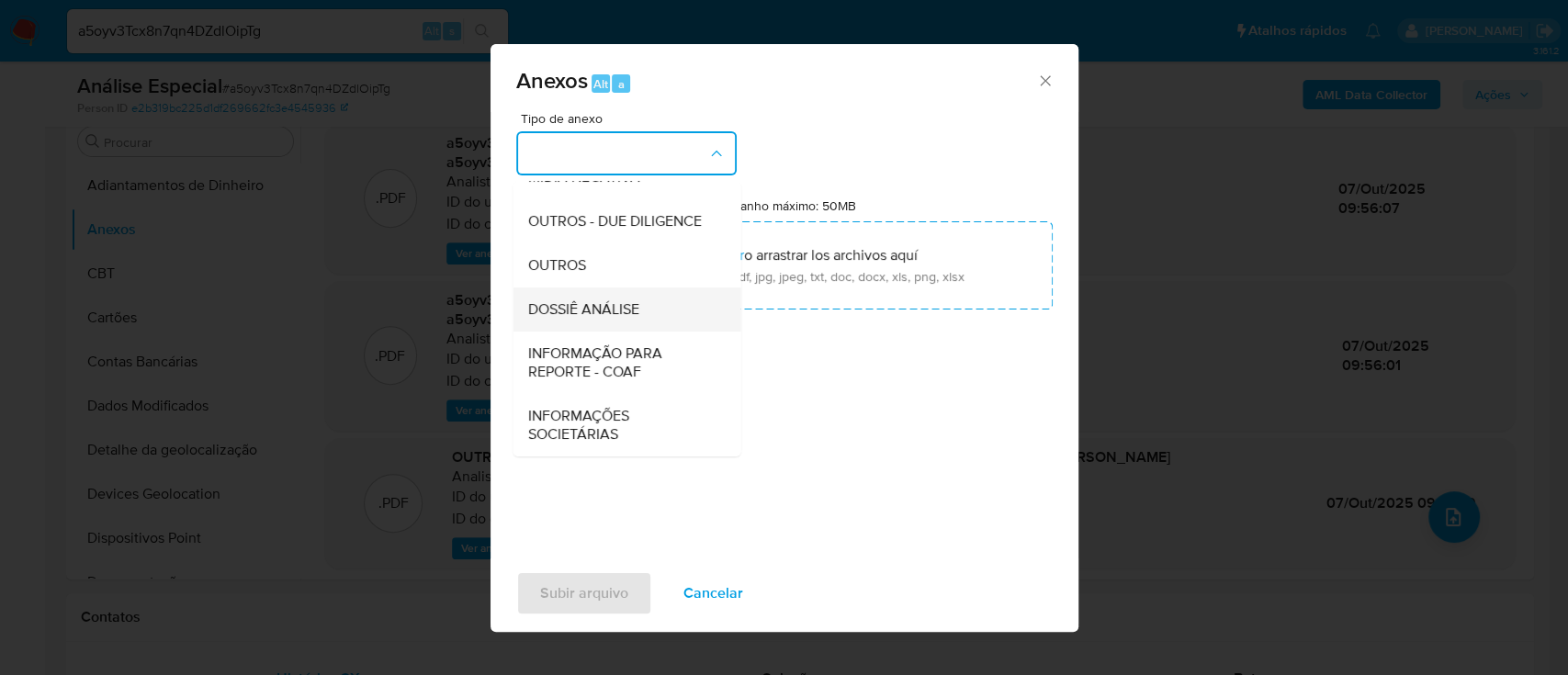
click at [625, 310] on span "DOSSIÊ ANÁLISE" at bounding box center [583, 309] width 111 height 18
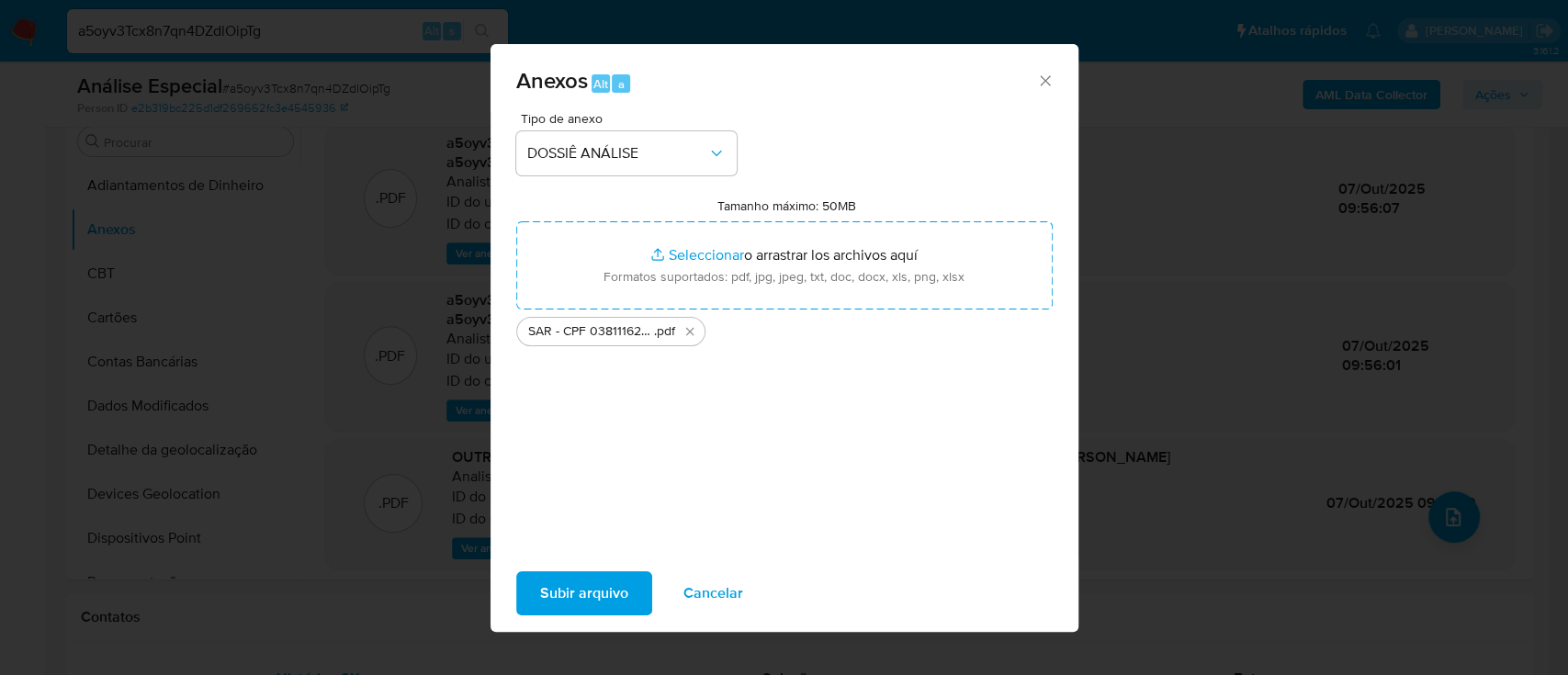
click at [597, 606] on span "Subir arquivo" at bounding box center [584, 594] width 88 height 41
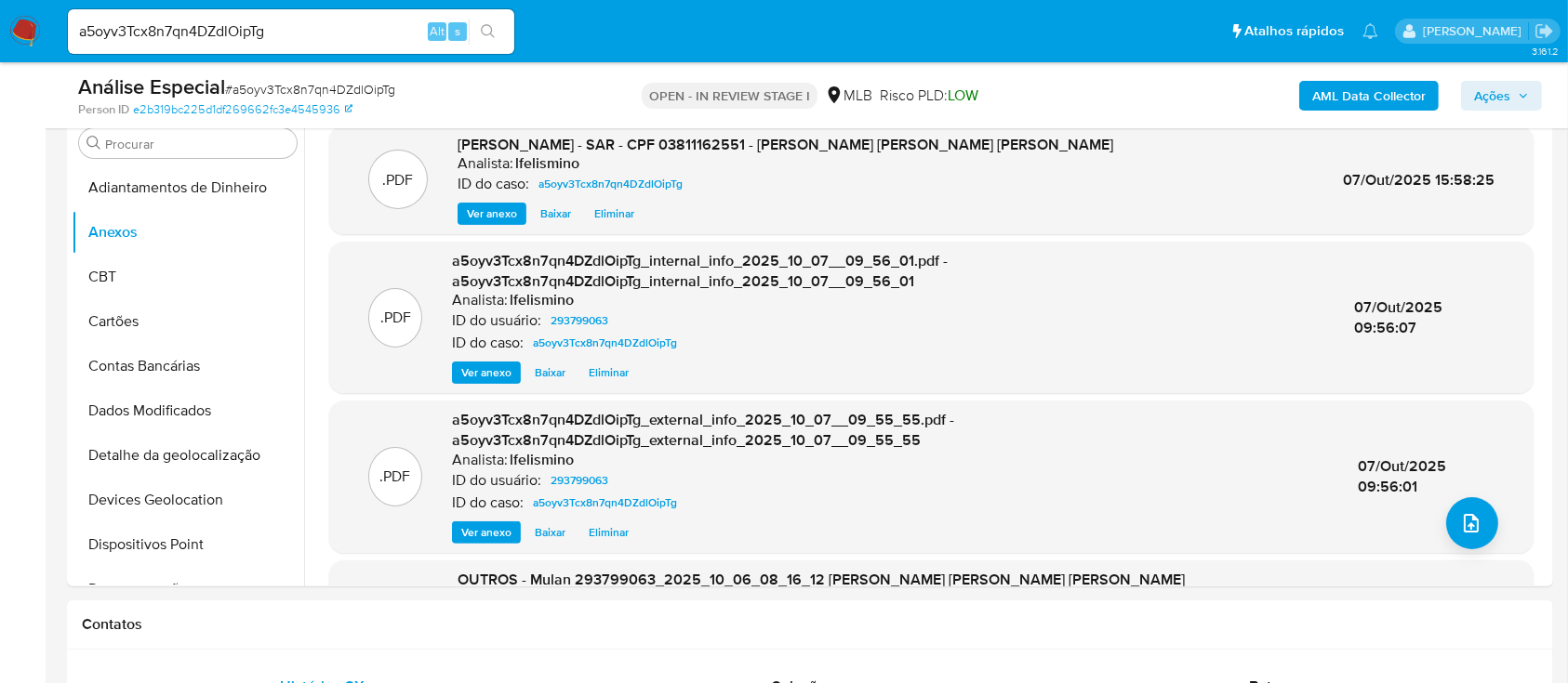
click at [1522, 95] on icon "button" at bounding box center [1523, 95] width 8 height 5
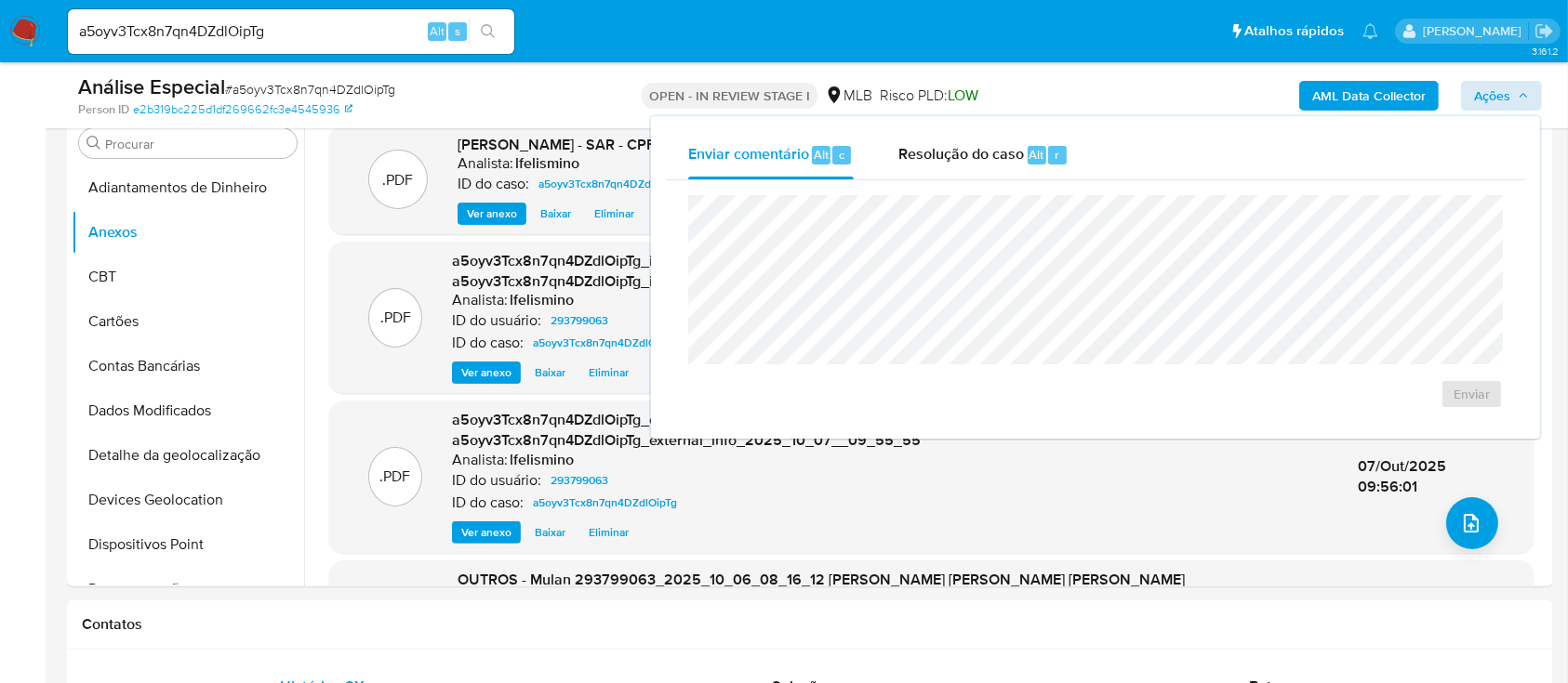
drag, startPoint x: 954, startPoint y: 141, endPoint x: 970, endPoint y: 190, distance: 51.5
click at [956, 141] on div "Resolução do caso Alt r" at bounding box center [983, 155] width 171 height 48
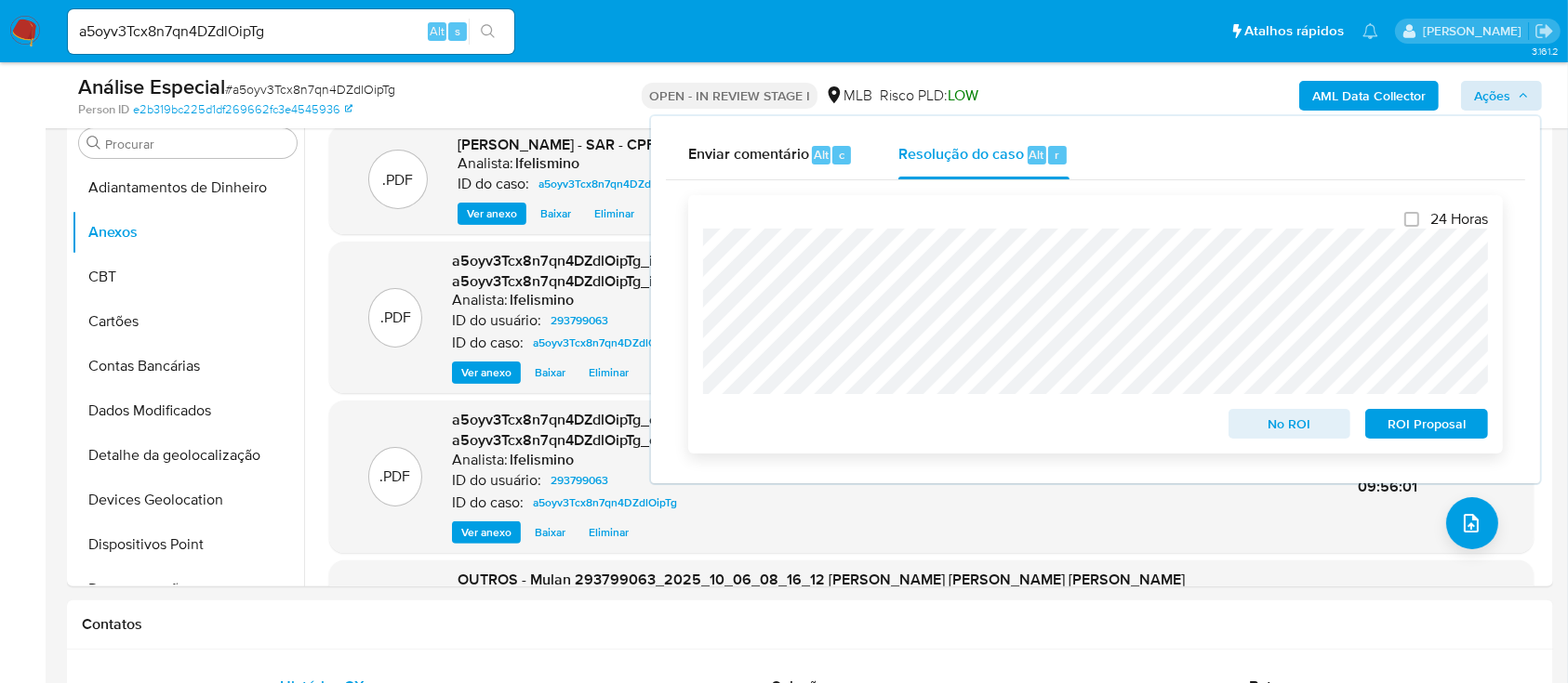
click at [1418, 430] on span "ROI Proposal" at bounding box center [1426, 423] width 97 height 26
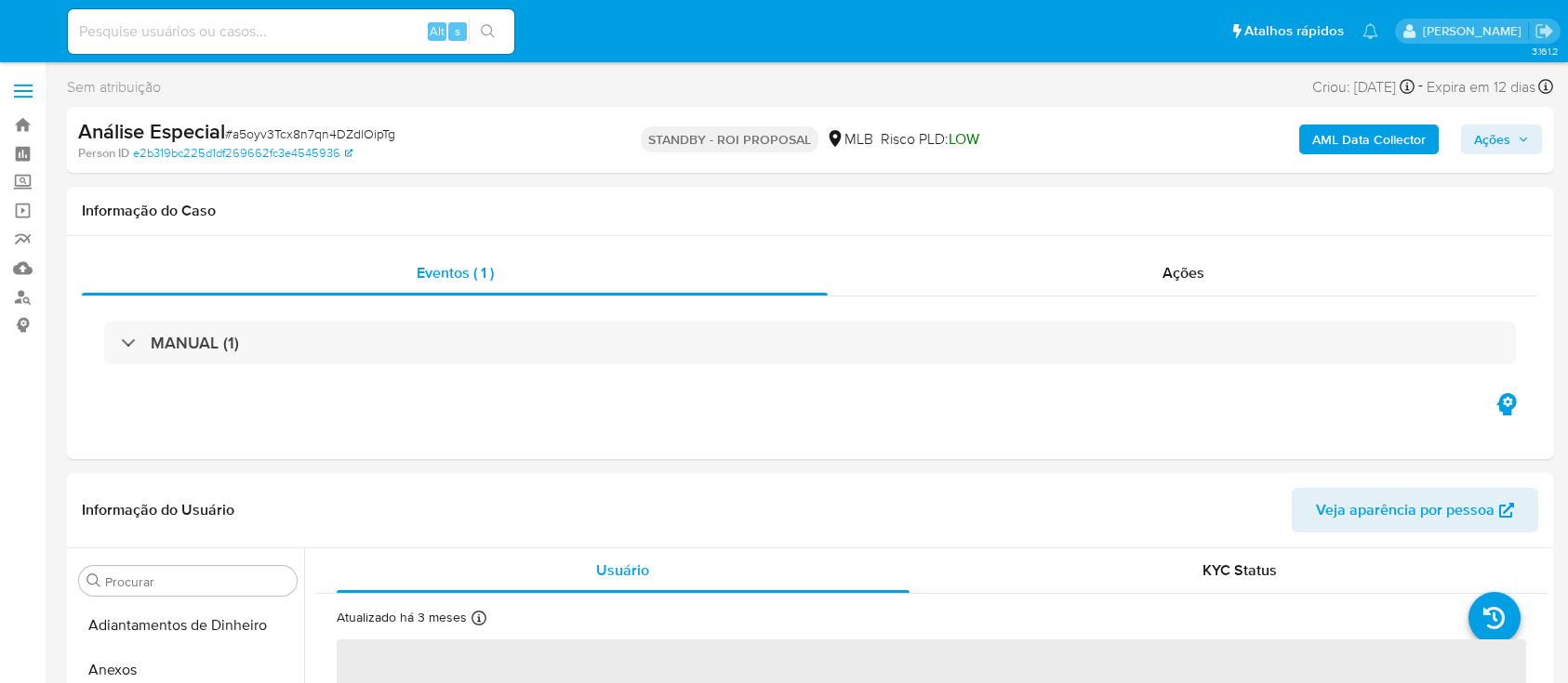
select select "10"
